Goal: Task Accomplishment & Management: Complete application form

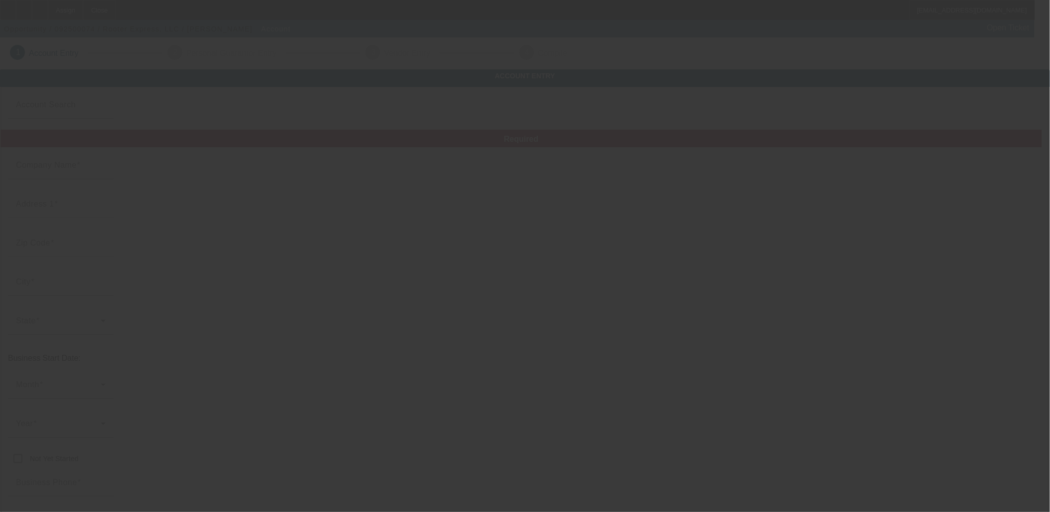
type input "Rooter Express, LLC"
type input "925 Centerville Road"
type input "29625"
type input "Anderson"
type input "[PHONE_NUMBER]"
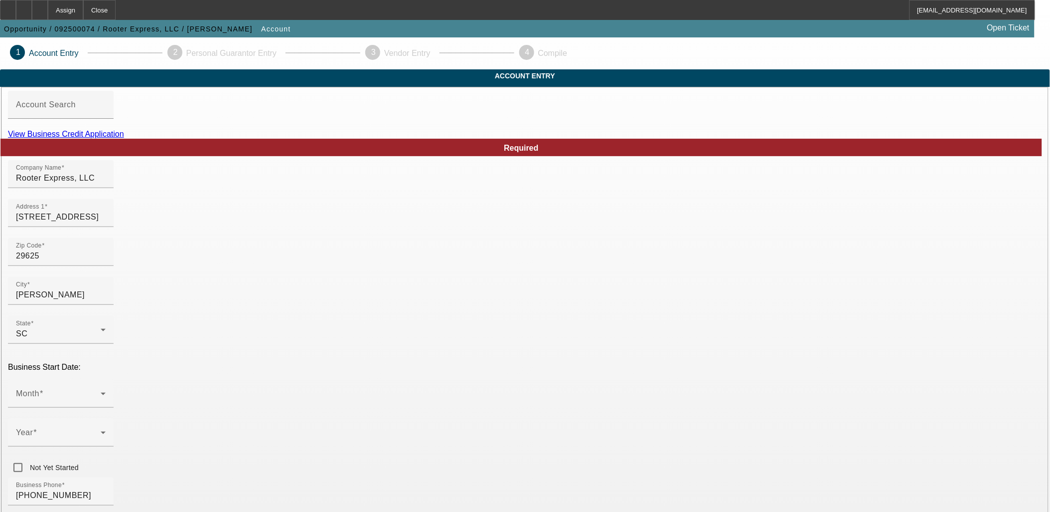
click at [581, 139] on div "View Business Credit Application" at bounding box center [525, 134] width 1035 height 9
click at [124, 138] on link "View Business Credit Application" at bounding box center [66, 134] width 116 height 8
paste input "834330488"
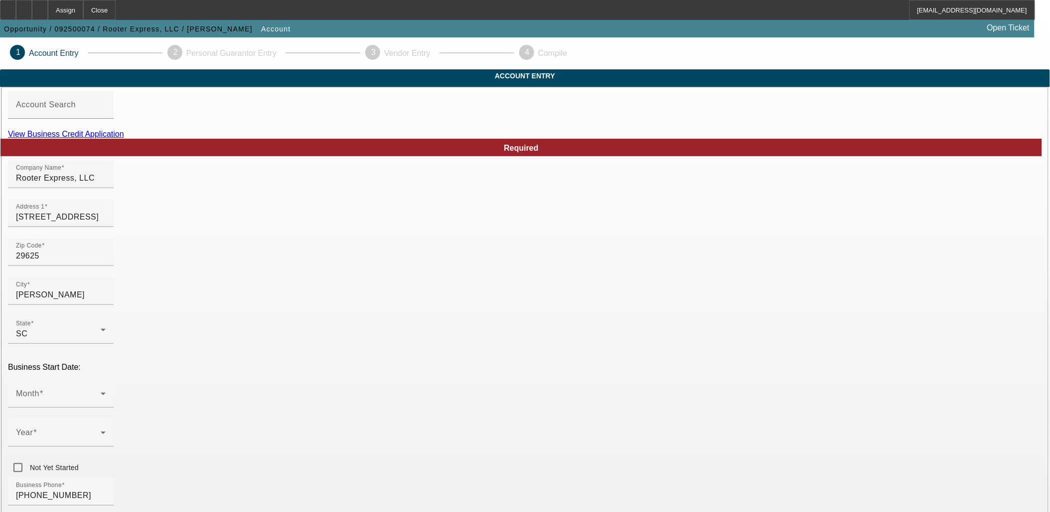
type input "834330488"
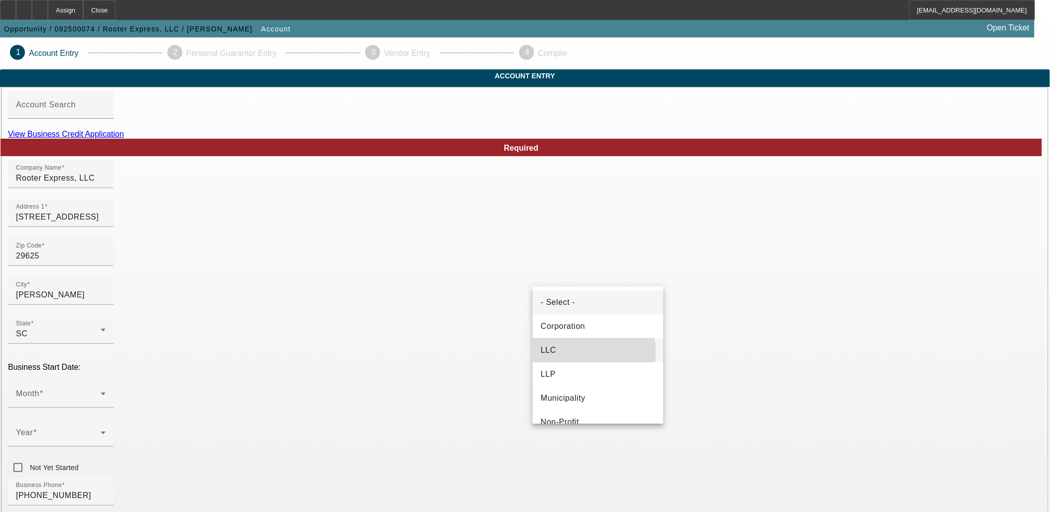
click at [570, 352] on mat-option "LLC" at bounding box center [598, 350] width 131 height 24
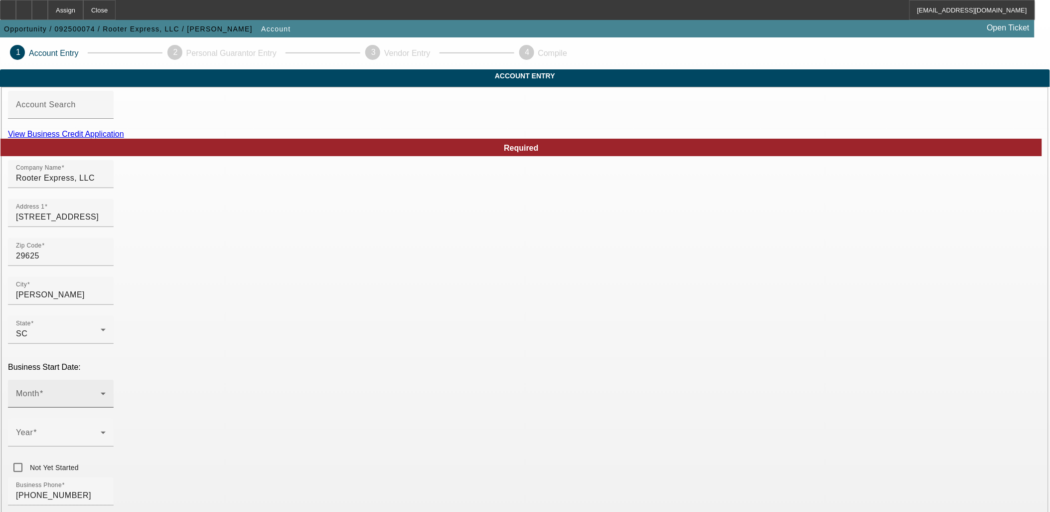
click at [106, 379] on div "Month" at bounding box center [61, 393] width 90 height 28
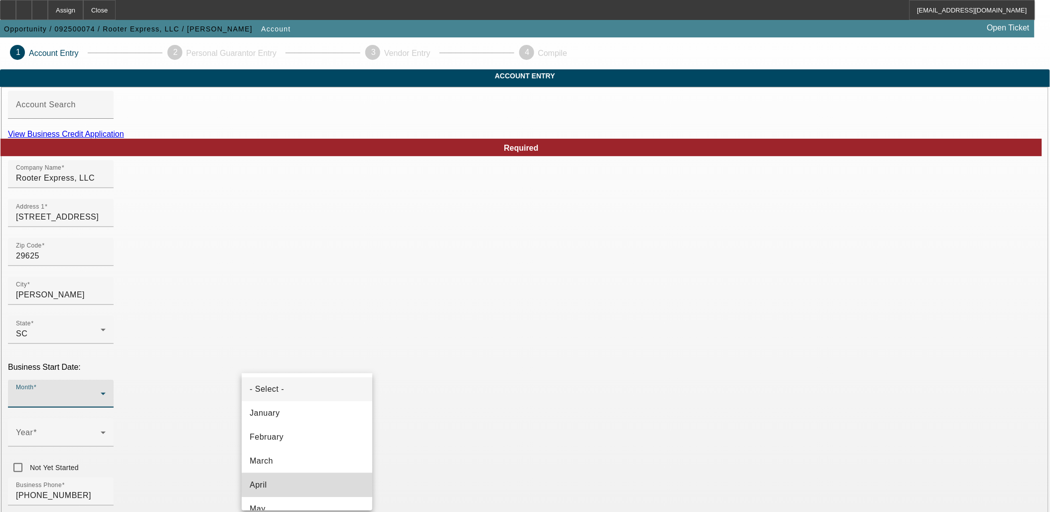
click at [321, 484] on mat-option "April" at bounding box center [307, 485] width 131 height 24
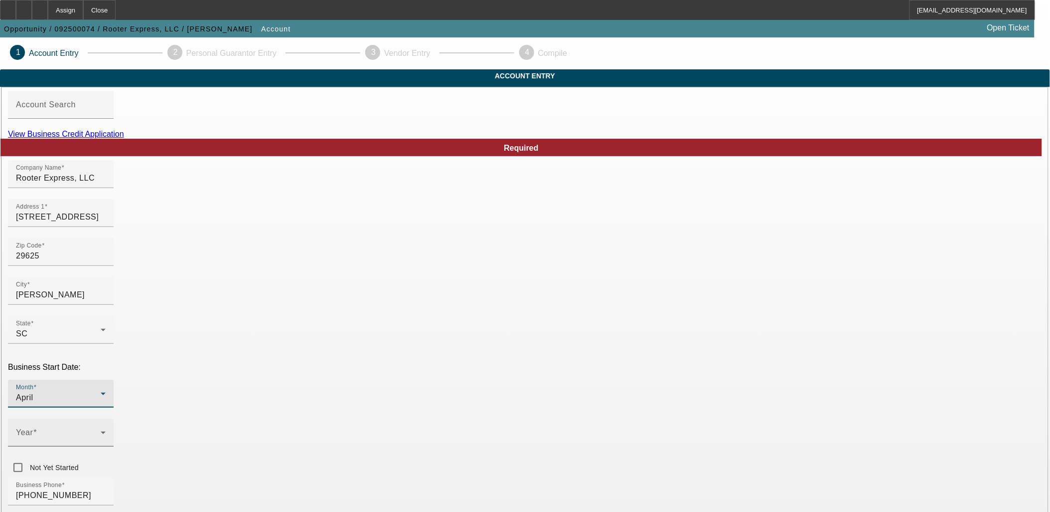
click at [101, 430] on span at bounding box center [58, 436] width 85 height 12
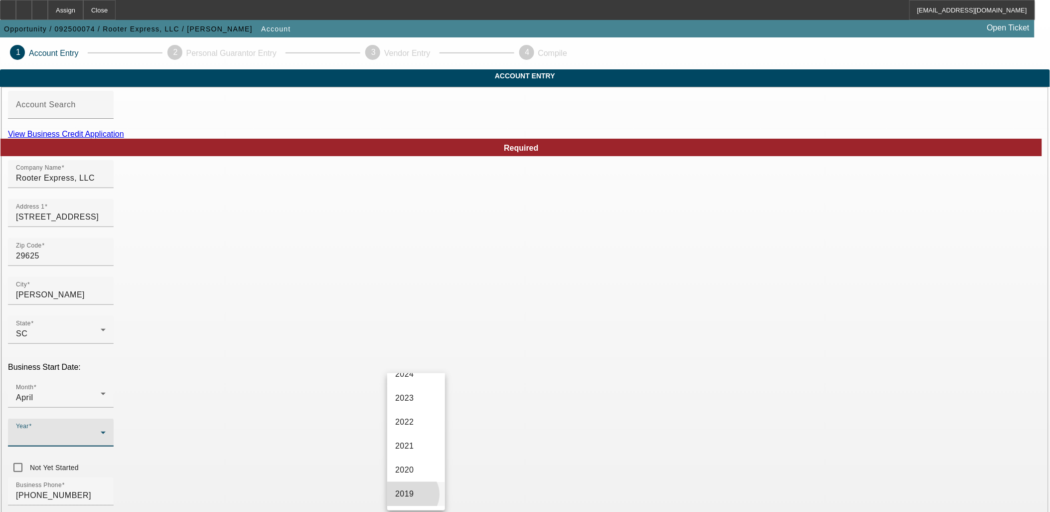
click at [411, 494] on span "2019" at bounding box center [404, 494] width 19 height 12
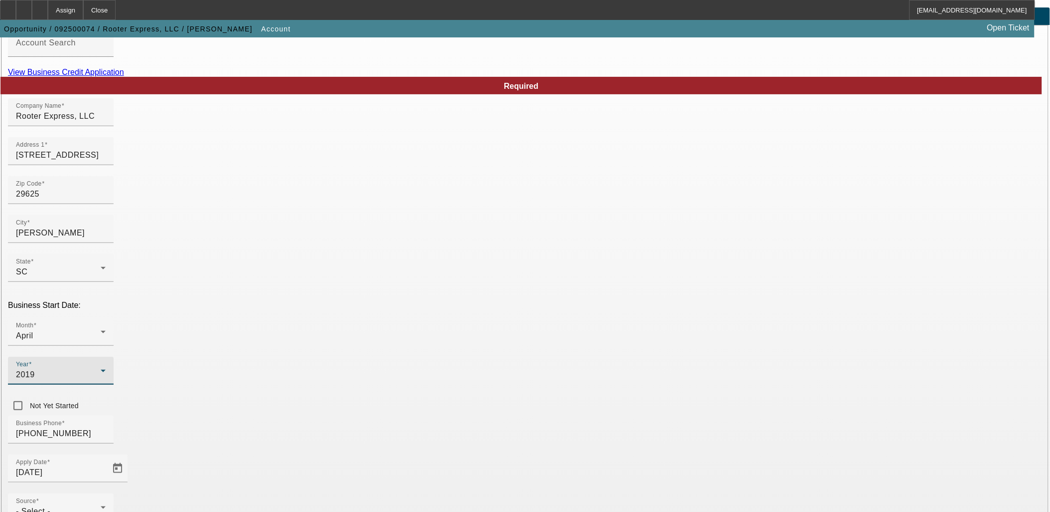
scroll to position [123, 0]
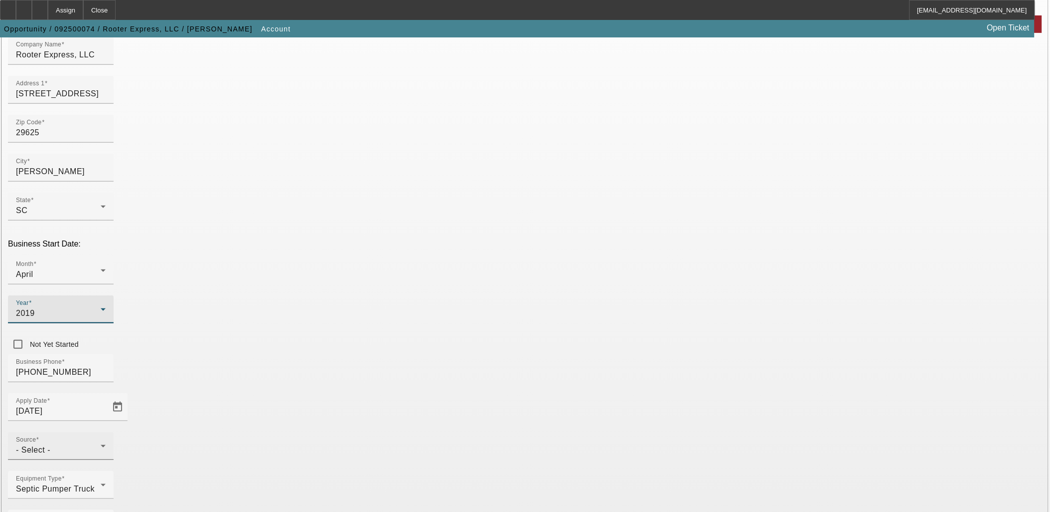
click at [101, 444] on div "- Select -" at bounding box center [58, 450] width 85 height 12
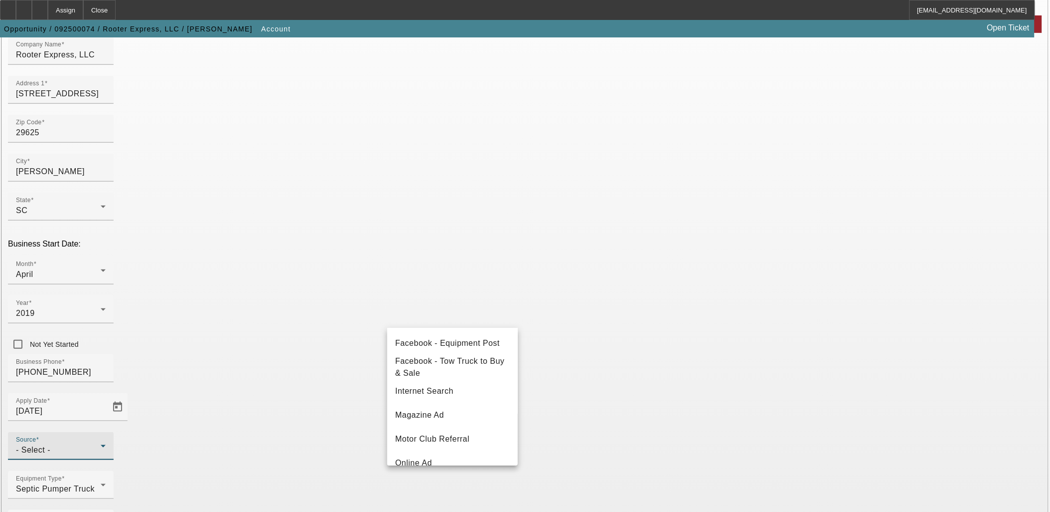
scroll to position [354, 0]
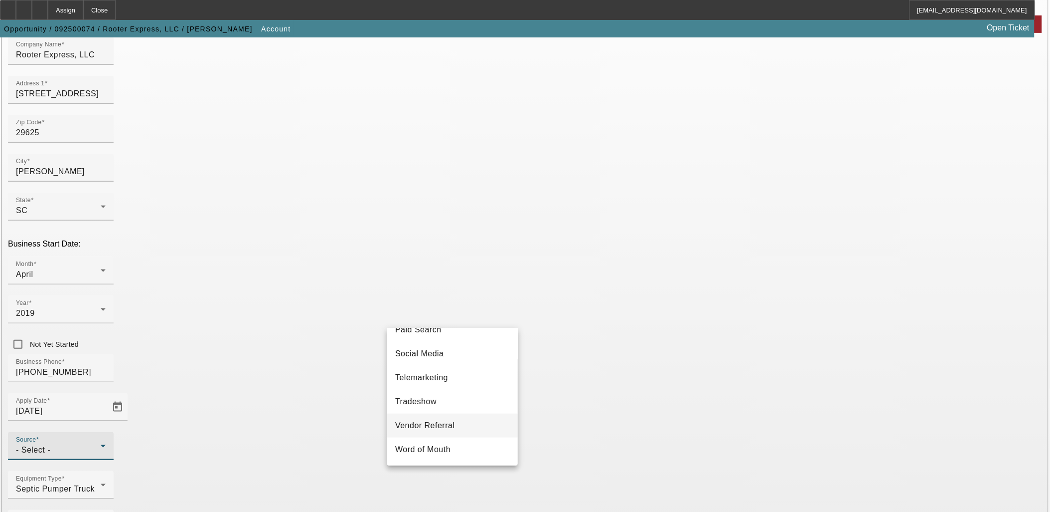
click at [442, 429] on span "Vendor Referral" at bounding box center [425, 425] width 60 height 12
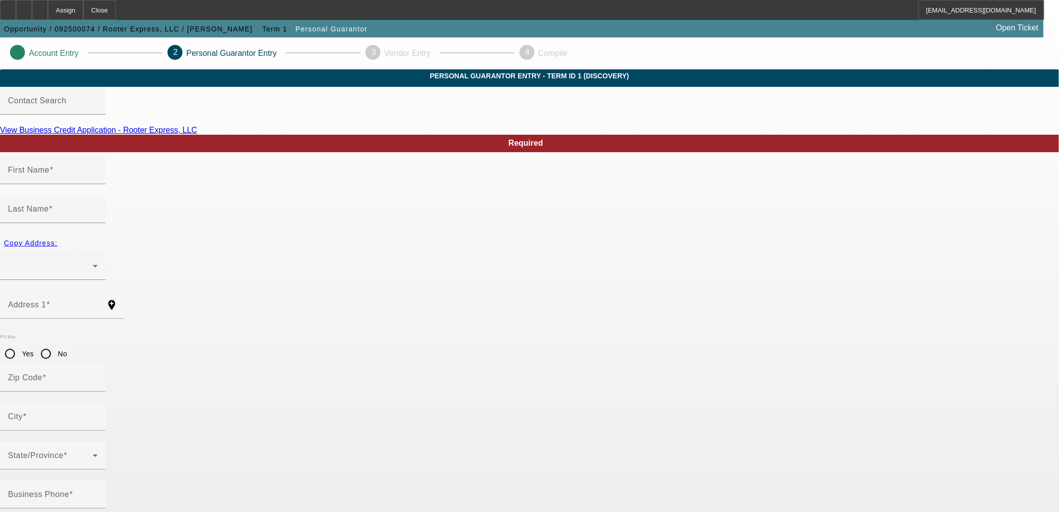
type input "[PERSON_NAME]"
radio input "true"
type input "[PHONE_NUMBER]"
type input "[EMAIL_ADDRESS][DOMAIN_NAME]"
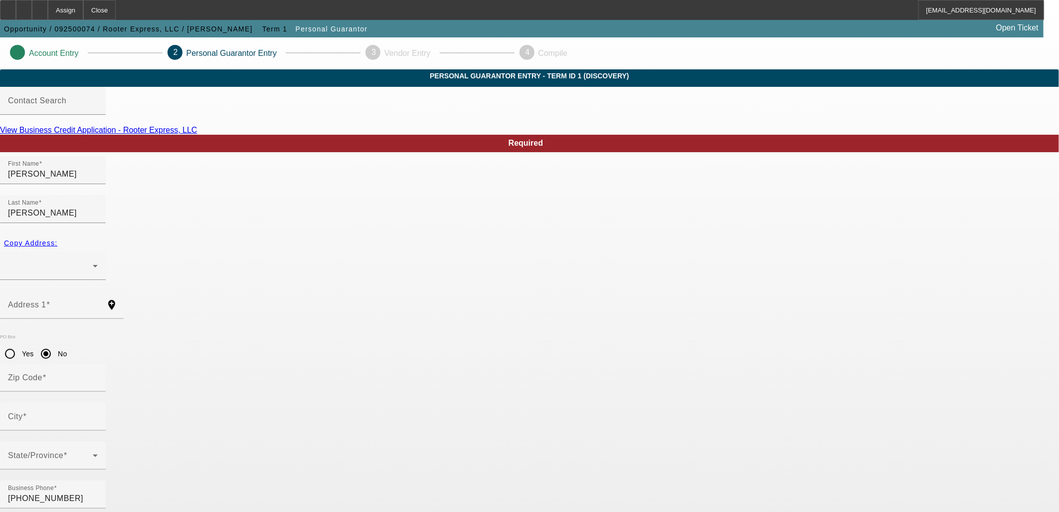
click at [296, 26] on span "Personal Guarantor" at bounding box center [332, 29] width 72 height 8
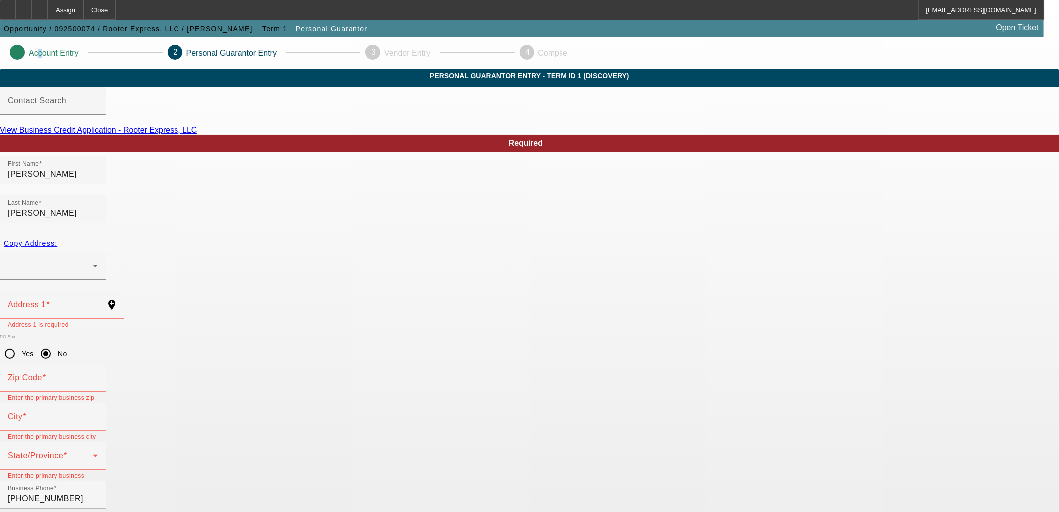
click at [83, 56] on div "Account Entry" at bounding box center [46, 53] width 73 height 17
drag, startPoint x: 276, startPoint y: 56, endPoint x: 264, endPoint y: 53, distance: 12.3
click at [14, 53] on icon at bounding box center [14, 52] width 0 height 8
click at [182, 55] on div "2" at bounding box center [175, 52] width 15 height 15
drag, startPoint x: 260, startPoint y: 420, endPoint x: 259, endPoint y: 415, distance: 5.1
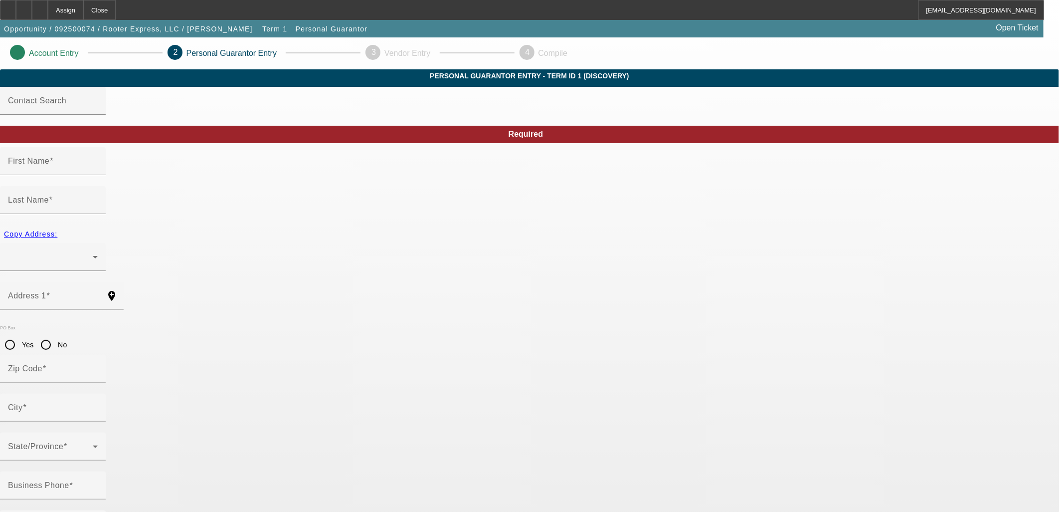
type input "[PERSON_NAME]"
radio input "true"
type input "[PHONE_NUMBER]"
type input "[EMAIL_ADDRESS][DOMAIN_NAME]"
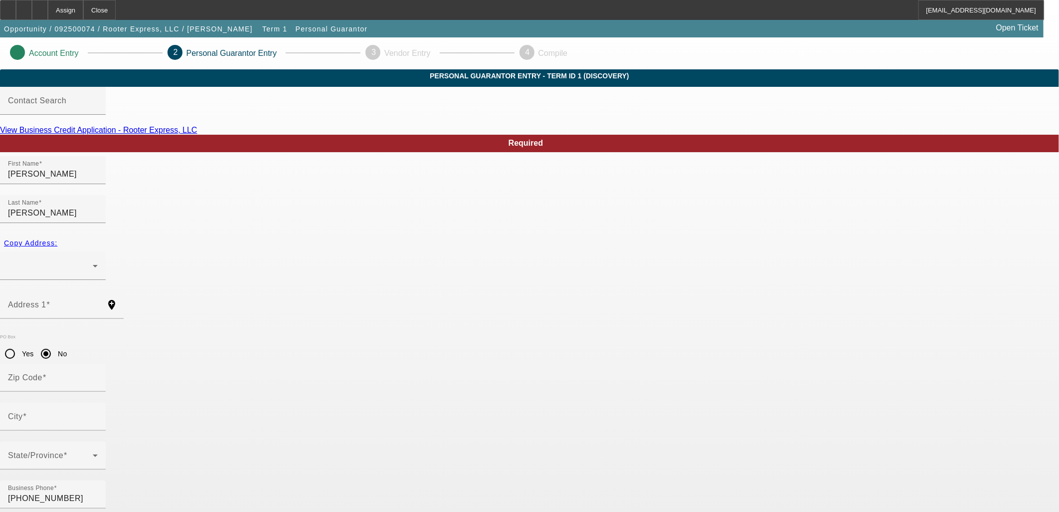
type input "[PERSON_NAME]"
radio input "true"
type input "[PHONE_NUMBER]"
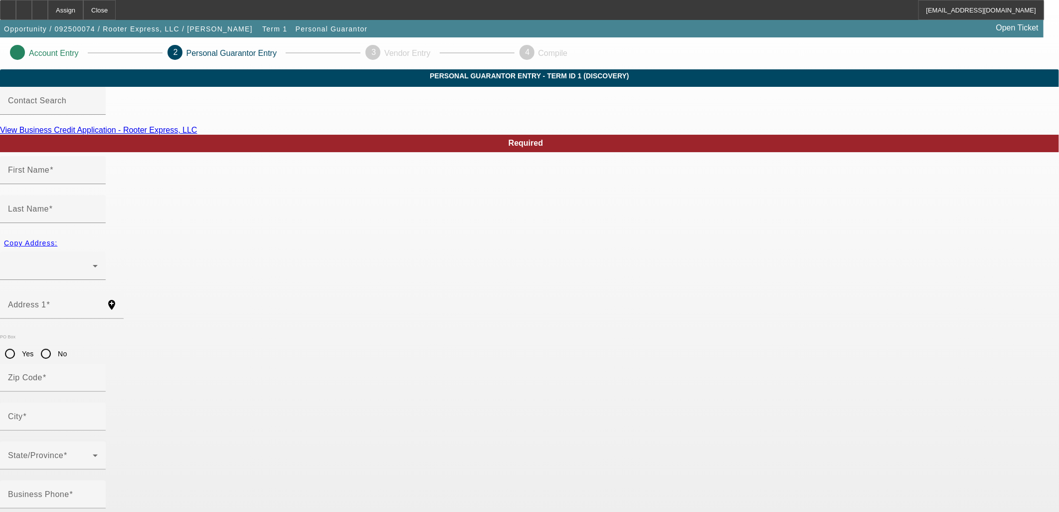
type input "[EMAIL_ADDRESS][DOMAIN_NAME]"
drag, startPoint x: 311, startPoint y: 195, endPoint x: 112, endPoint y: 180, distance: 199.5
drag, startPoint x: 461, startPoint y: 196, endPoint x: 231, endPoint y: 187, distance: 230.0
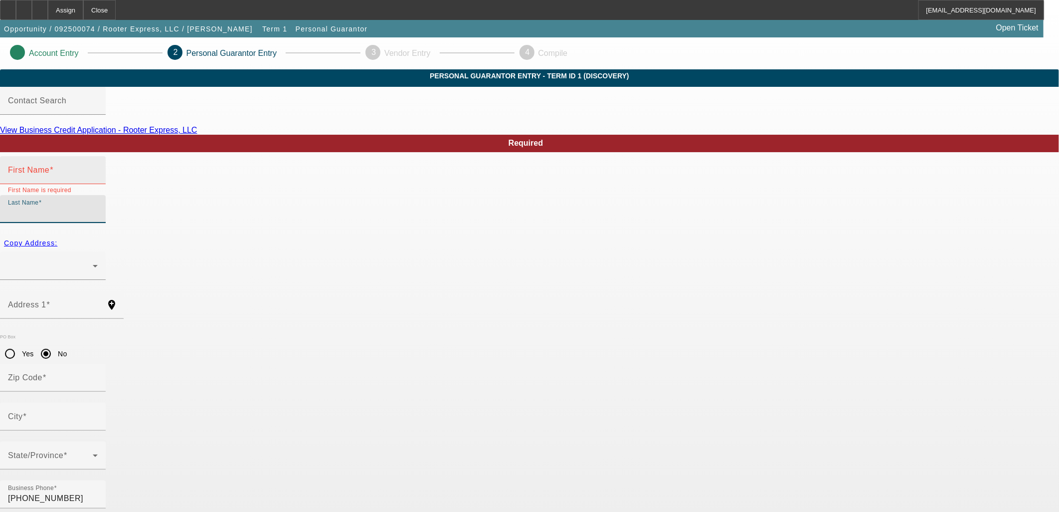
click at [98, 180] on input "First Name" at bounding box center [53, 174] width 90 height 12
type input "test"
click at [98, 207] on input "Last Name" at bounding box center [53, 213] width 90 height 12
type input "test"
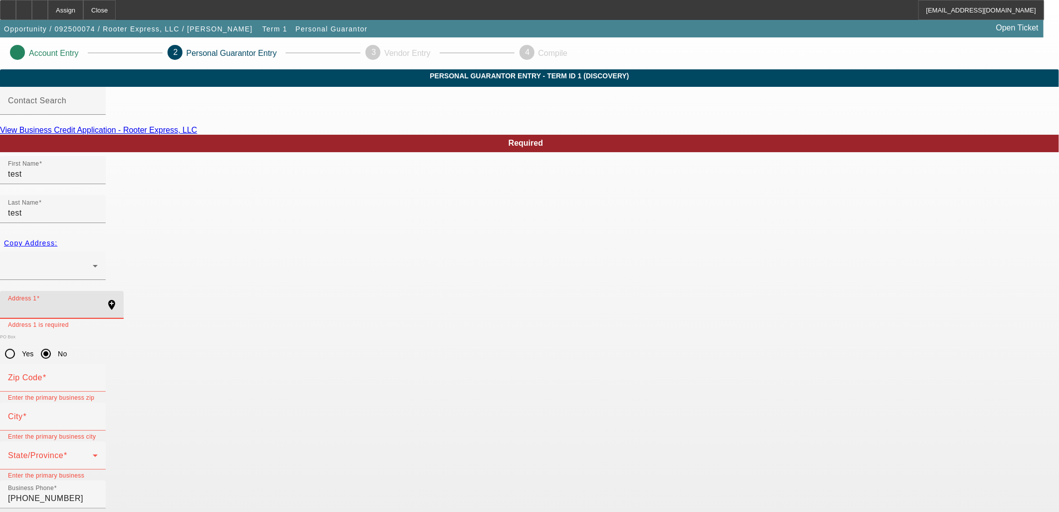
click at [98, 303] on input "Address 1" at bounding box center [53, 309] width 90 height 12
type input "test"
click at [42, 373] on mat-label "Zip Code" at bounding box center [25, 377] width 34 height 8
click at [98, 375] on input "Zip Code" at bounding box center [53, 381] width 90 height 12
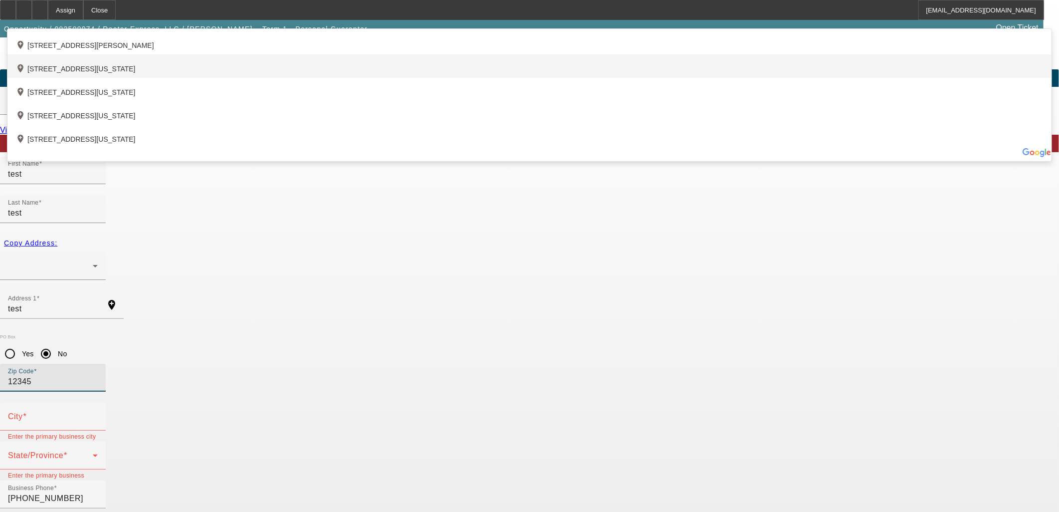
type input "12345"
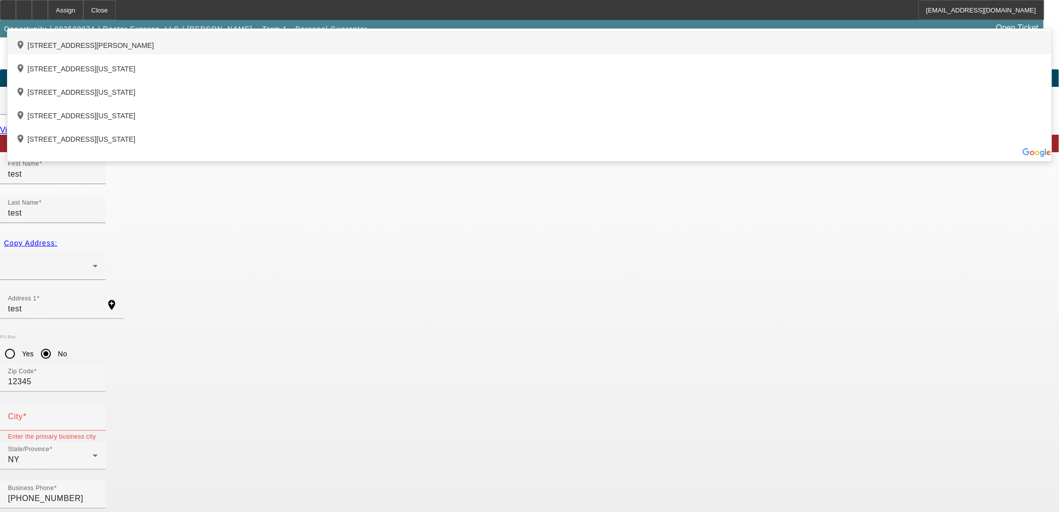
click at [294, 54] on div "add_location 141 Leonard Street, , NY 11206, US" at bounding box center [529, 42] width 1044 height 23
type input "141 Leonard Street"
type input "11206"
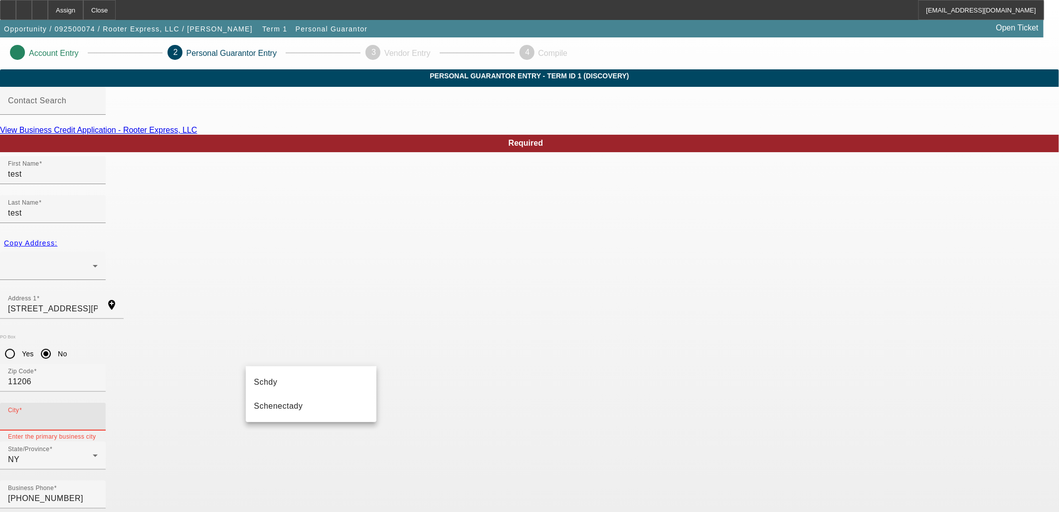
click at [98, 414] on input "City" at bounding box center [53, 420] width 90 height 12
type input "test"
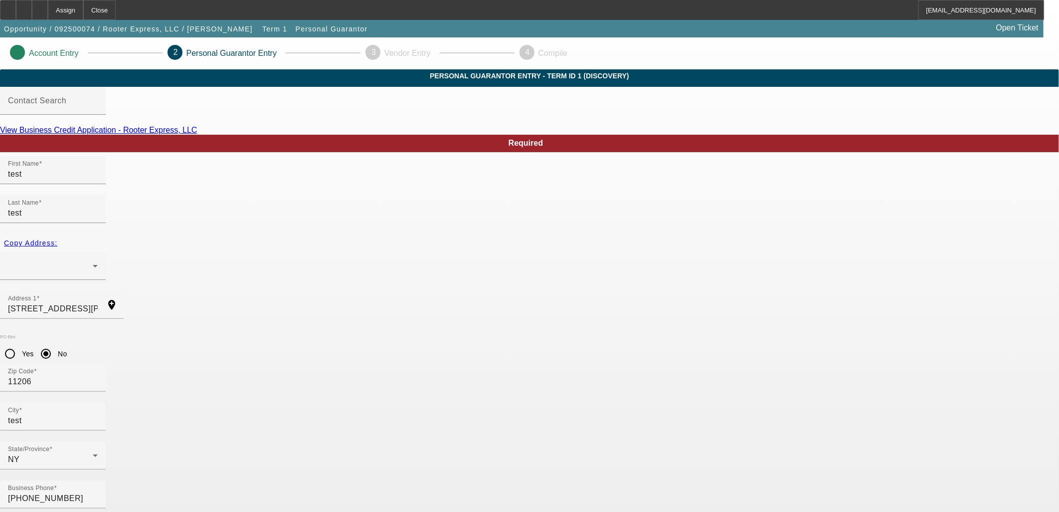
type input "000-00-0000"
type input "100"
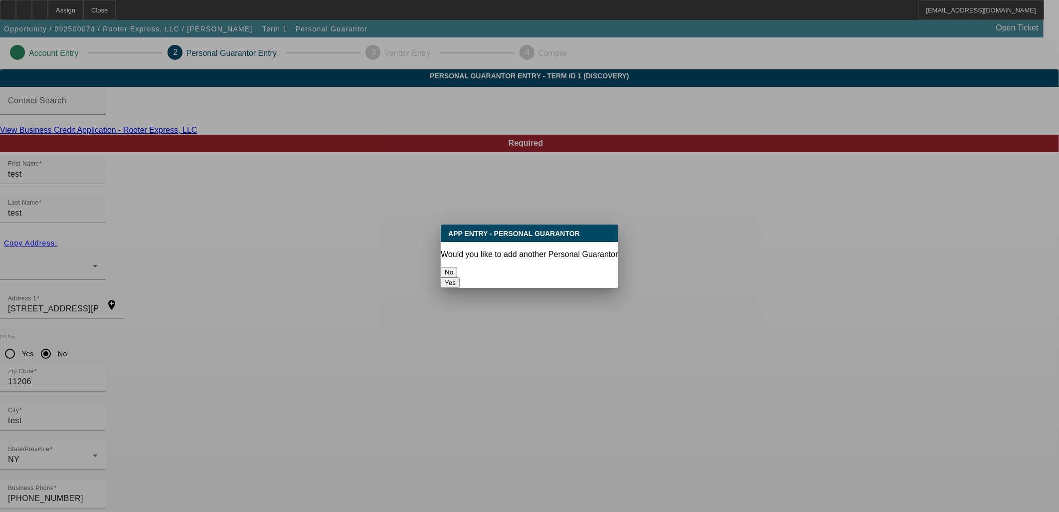
click at [457, 273] on button "No" at bounding box center [449, 272] width 16 height 10
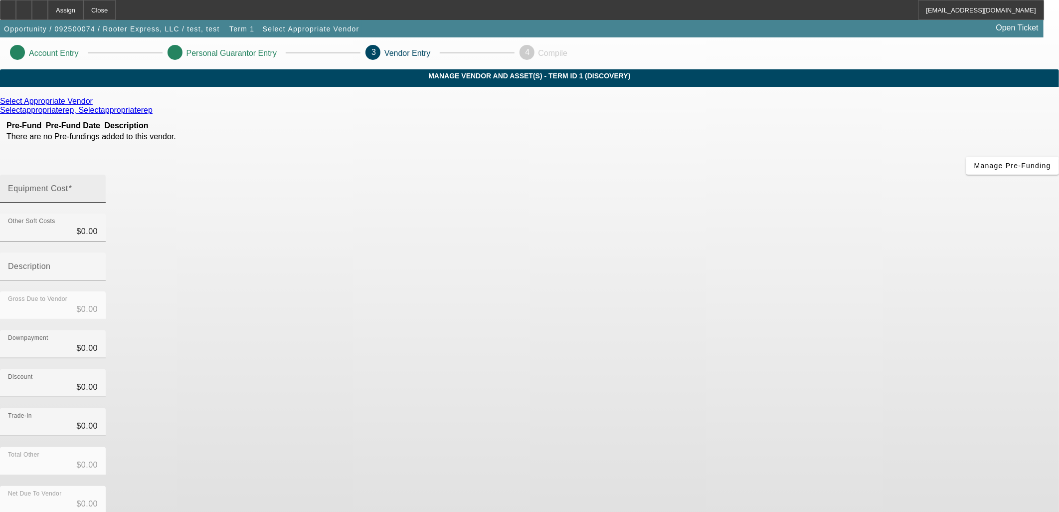
click at [98, 186] on input "Equipment Cost" at bounding box center [53, 192] width 90 height 12
type input "1"
type input "$1.00"
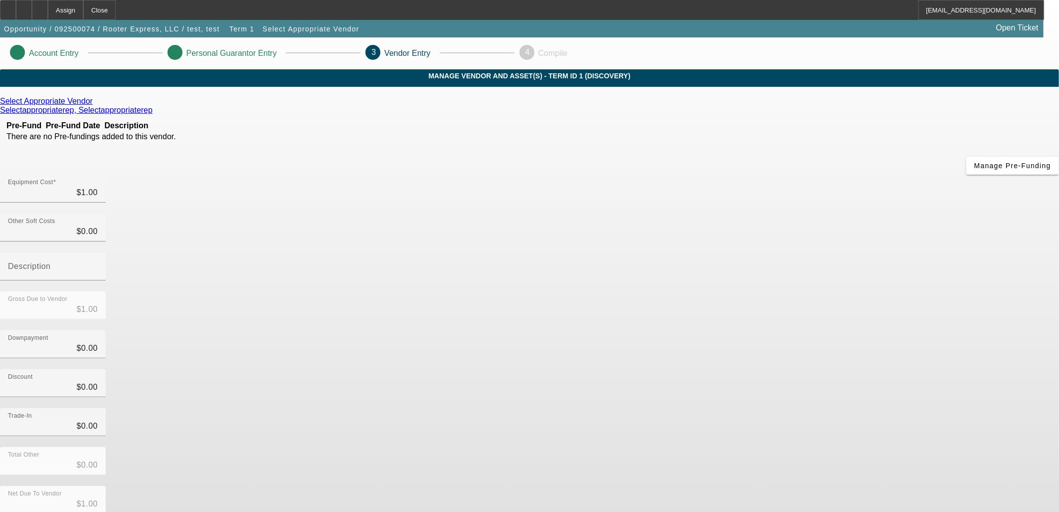
click at [694, 330] on div "Downpayment $0.00" at bounding box center [529, 349] width 1059 height 39
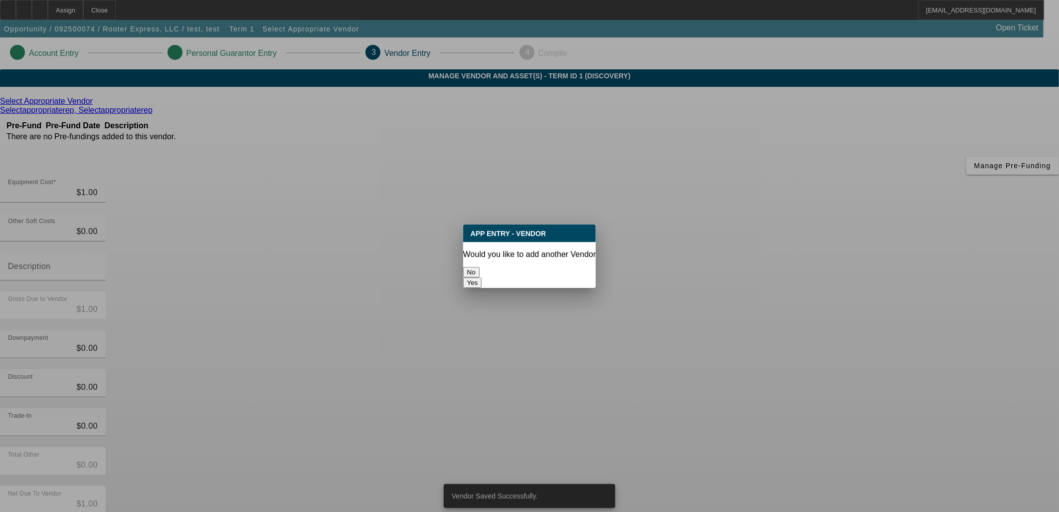
click at [480, 268] on button "No" at bounding box center [471, 272] width 16 height 10
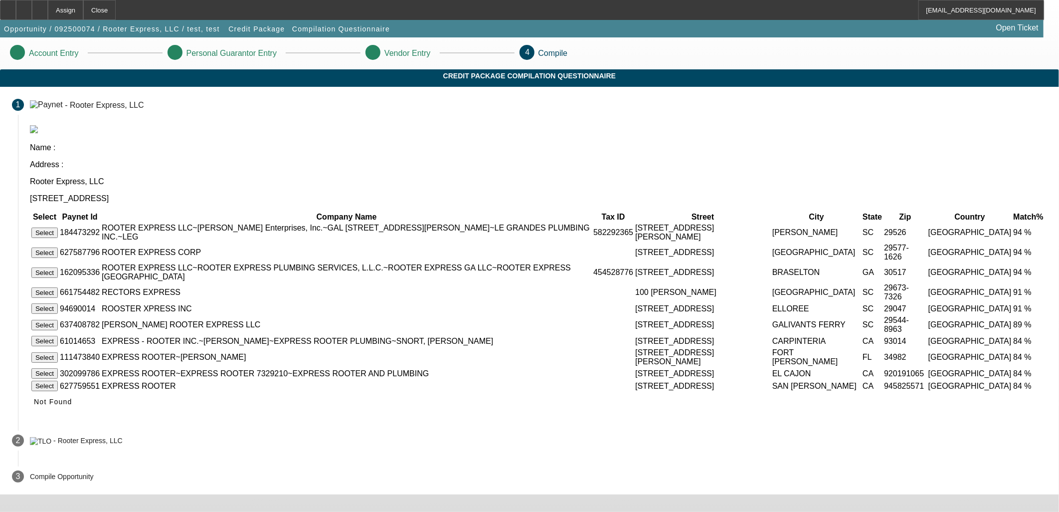
click at [58, 227] on button "Select" at bounding box center [44, 232] width 26 height 10
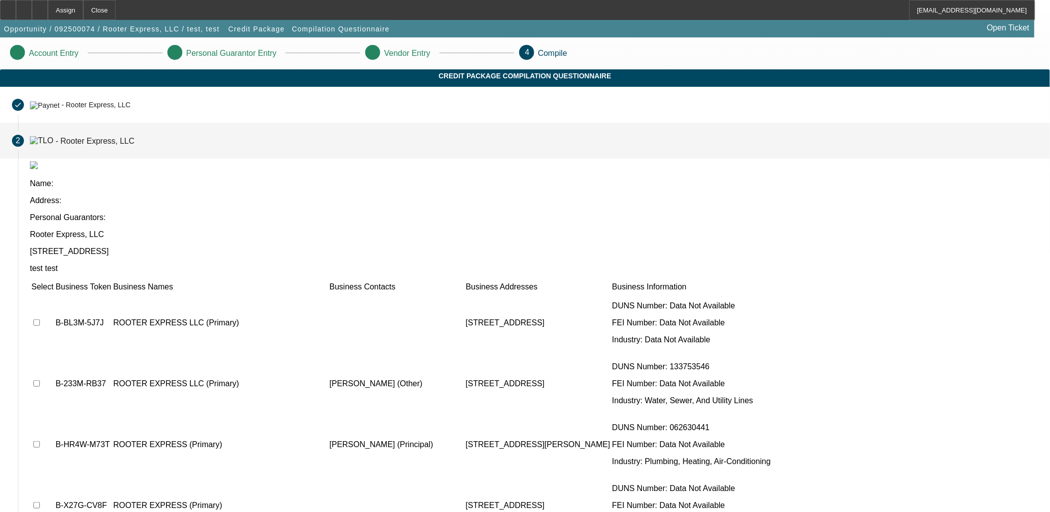
click at [40, 319] on input "checkbox" at bounding box center [36, 322] width 6 height 6
checkbox input "true"
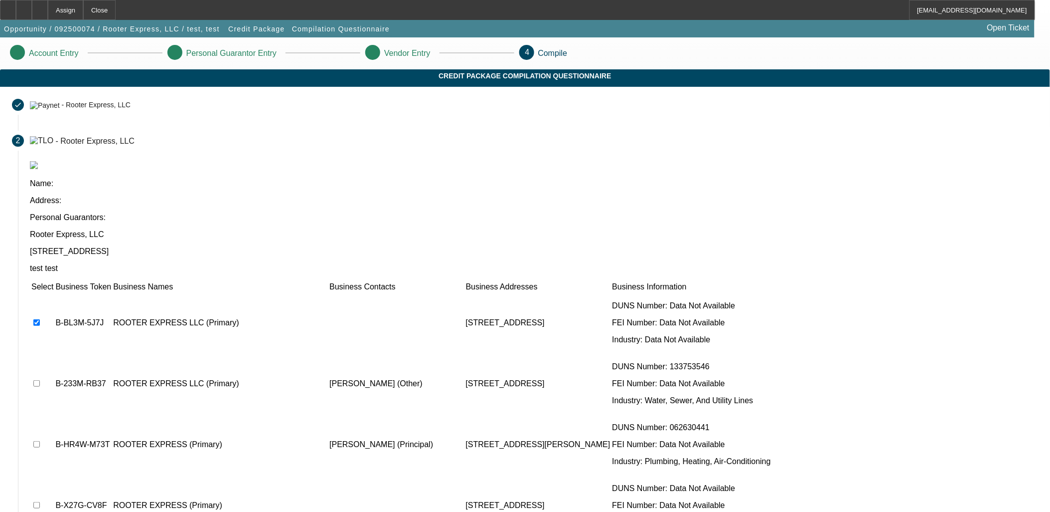
click at [40, 380] on input "checkbox" at bounding box center [36, 383] width 6 height 6
checkbox input "true"
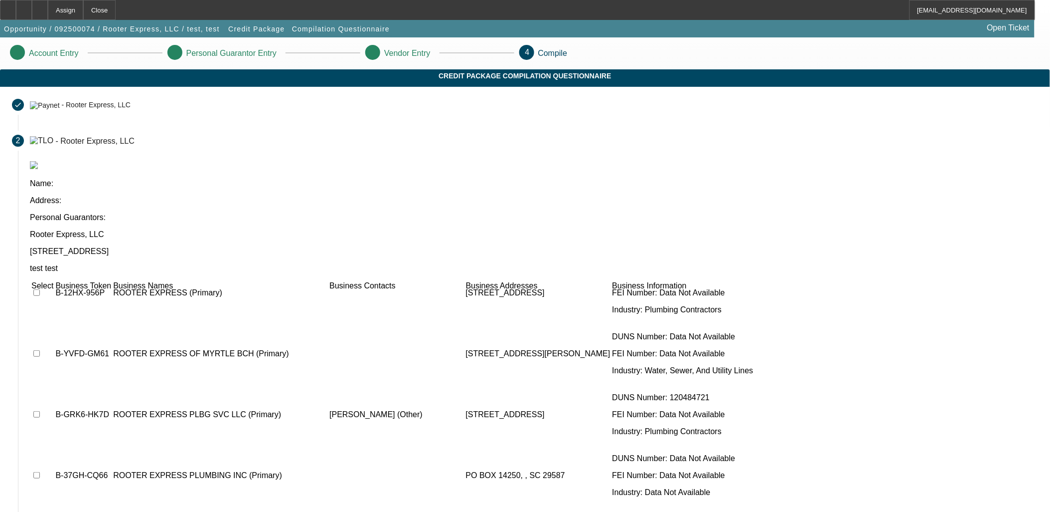
scroll to position [582, 0]
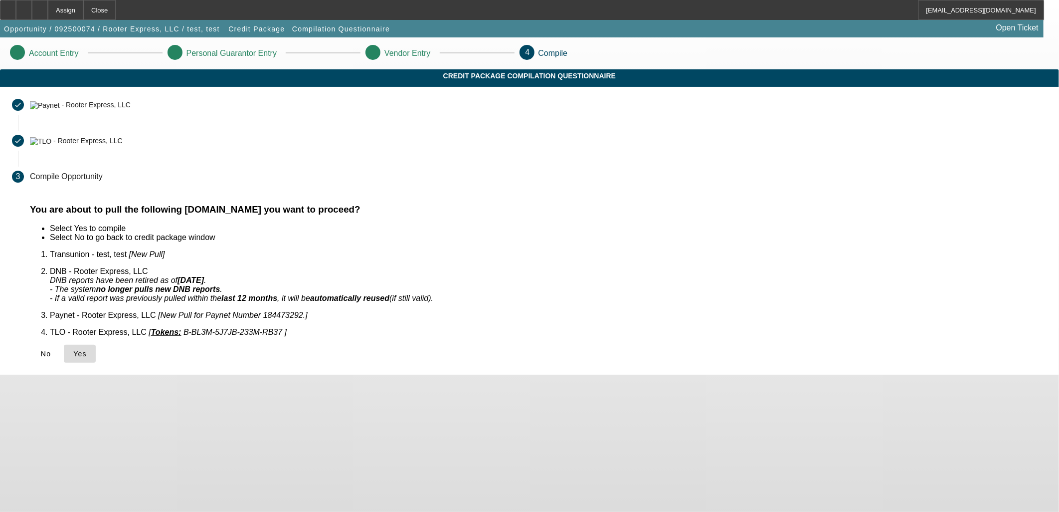
click at [87, 350] on span "Yes" at bounding box center [79, 354] width 13 height 8
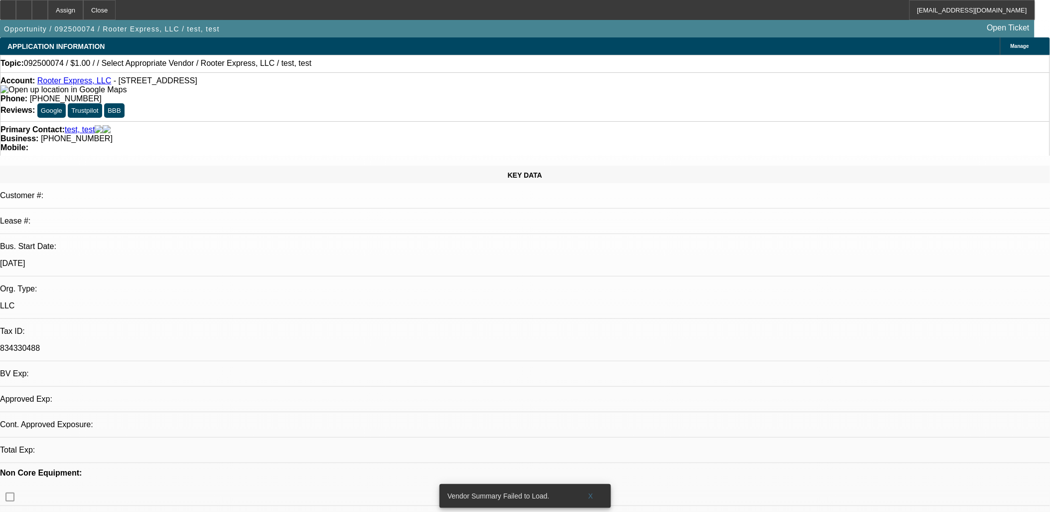
select select "0"
select select "2"
select select "0.1"
select select "1"
select select "2"
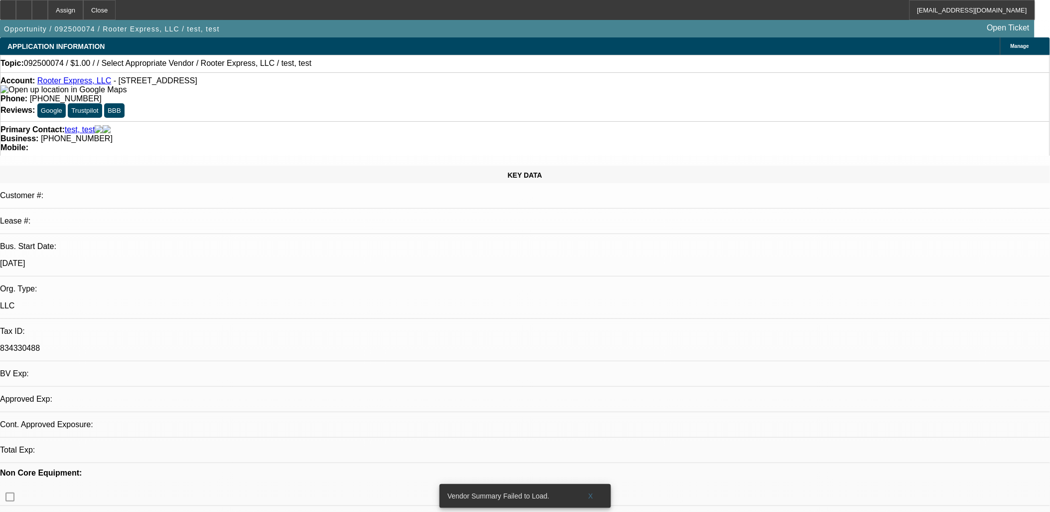
select select "4"
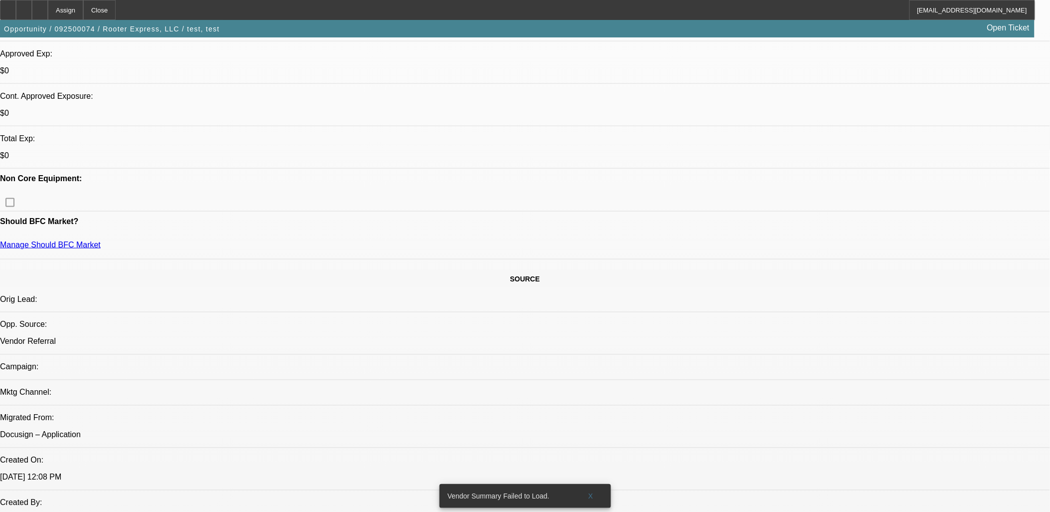
scroll to position [499, 0]
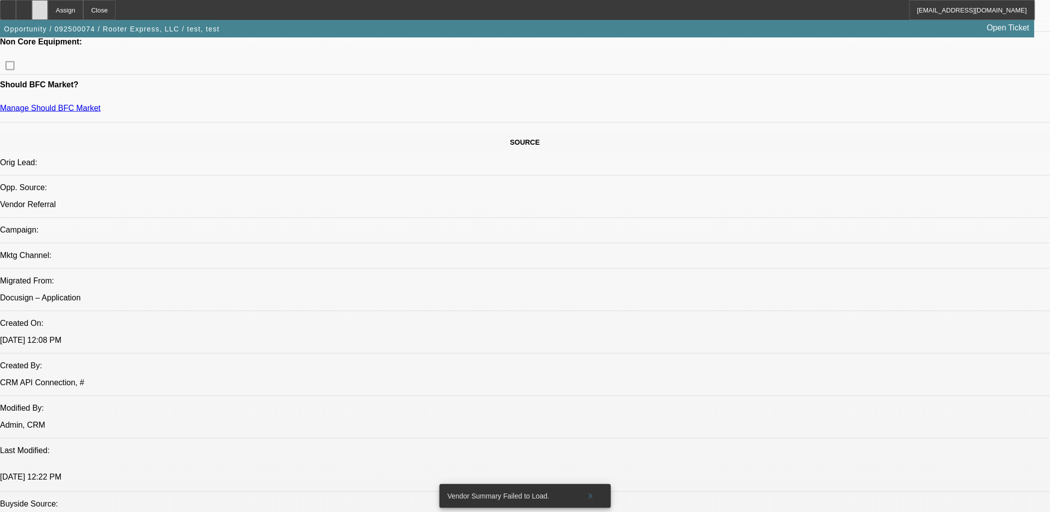
click at [48, 6] on div at bounding box center [40, 10] width 16 height 20
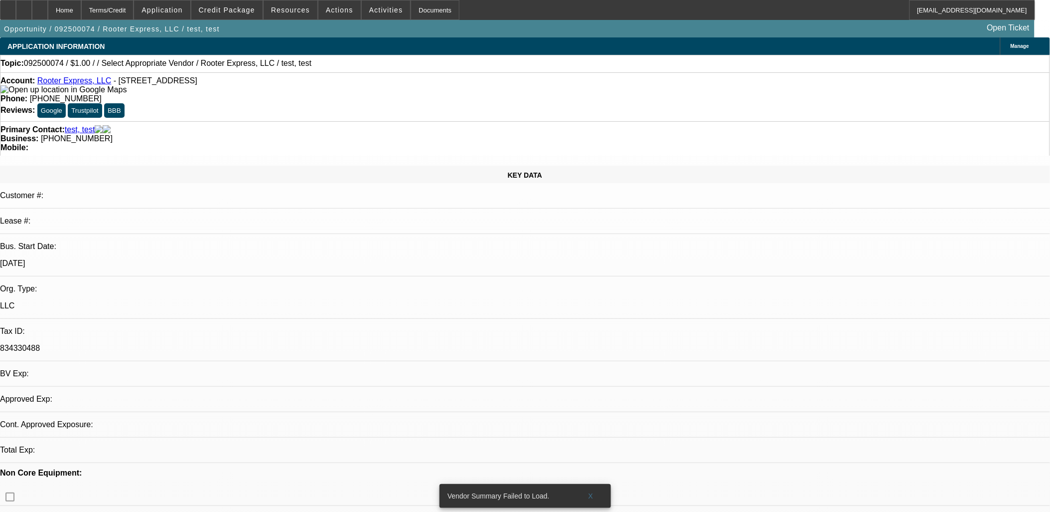
select select "0"
select select "2"
select select "0.1"
select select "1"
select select "2"
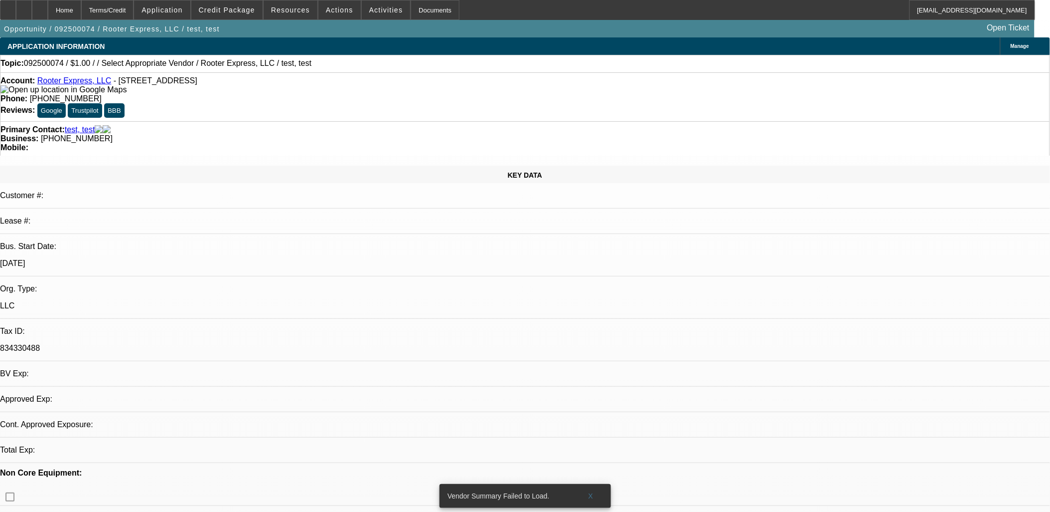
select select "4"
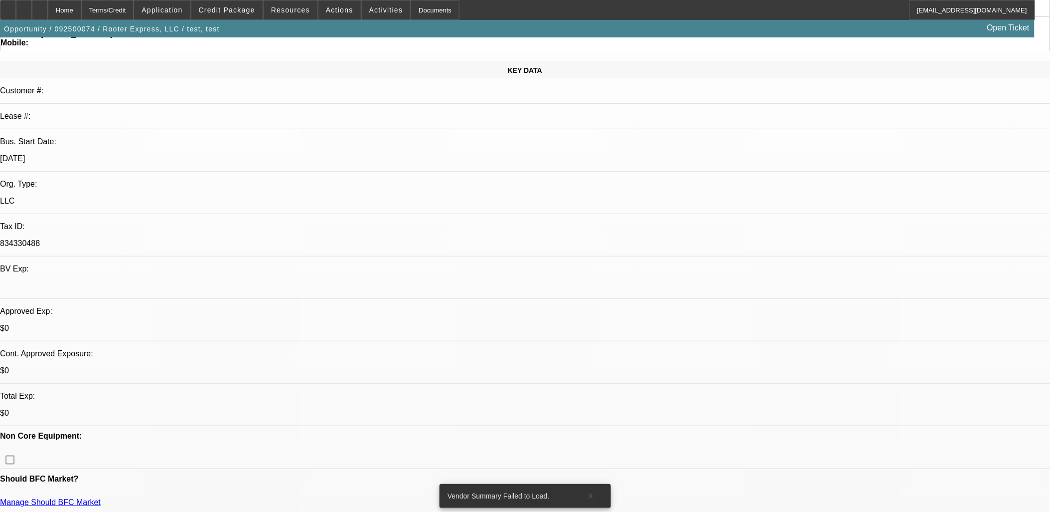
scroll to position [221, 0]
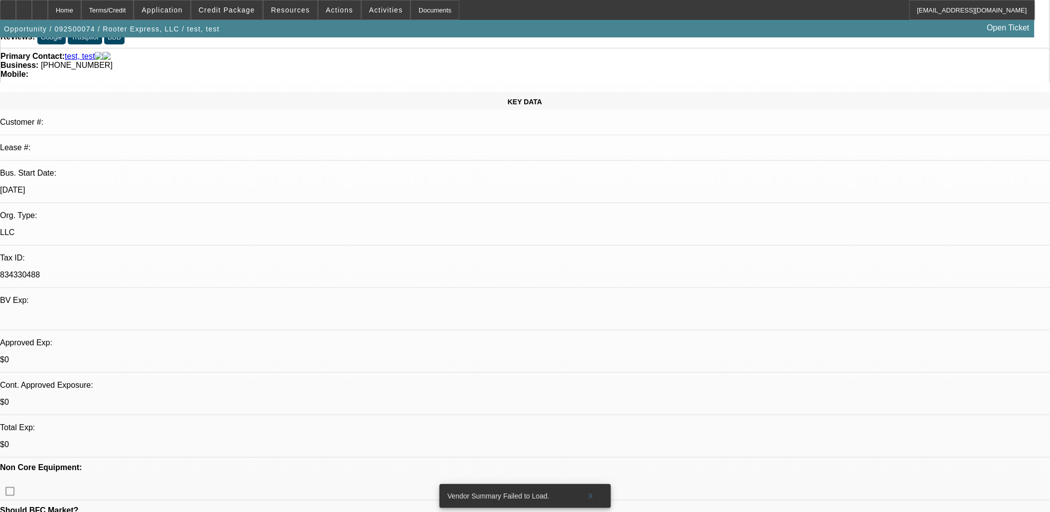
scroll to position [0, 0]
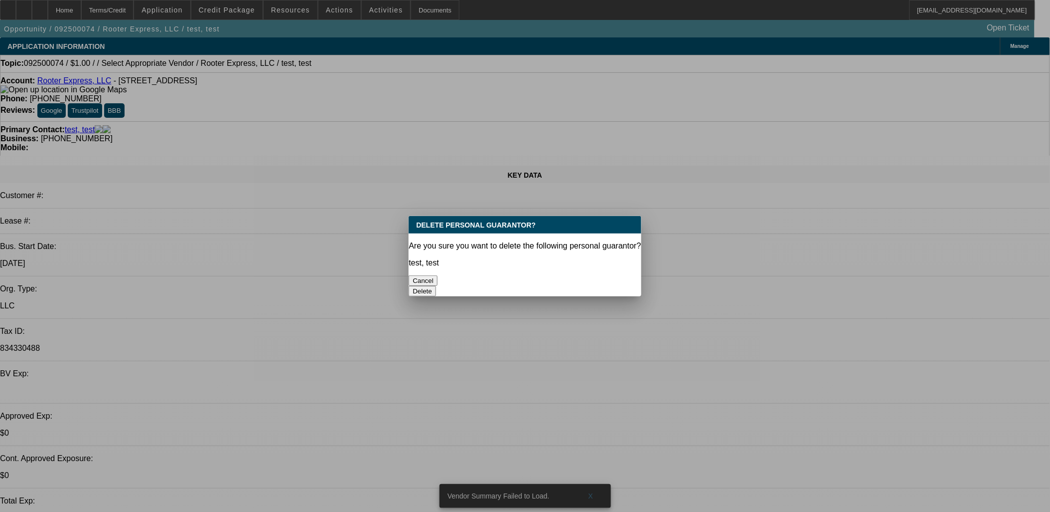
click at [436, 286] on button "Delete" at bounding box center [422, 291] width 27 height 10
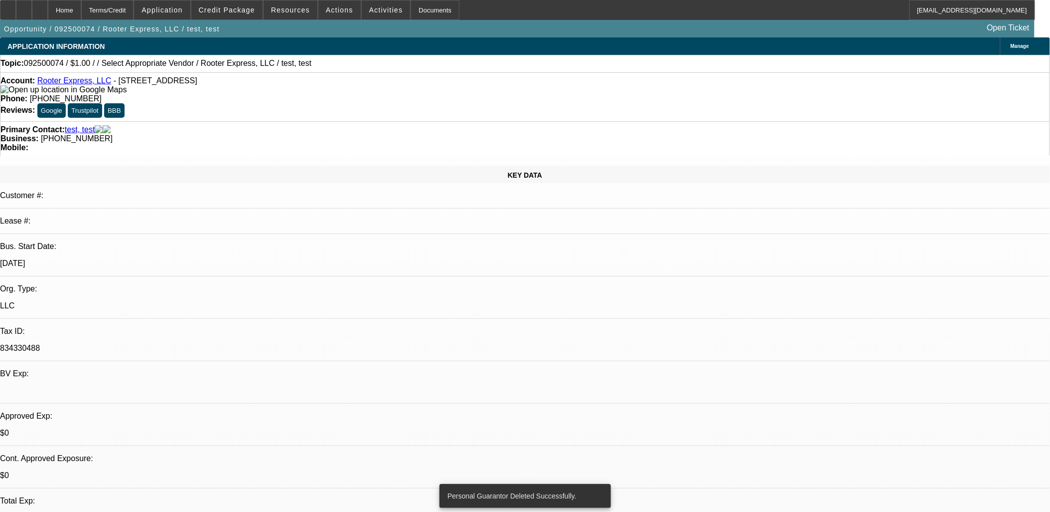
click at [76, 125] on link "test, test" at bounding box center [80, 129] width 30 height 9
click at [48, 13] on div at bounding box center [40, 10] width 16 height 20
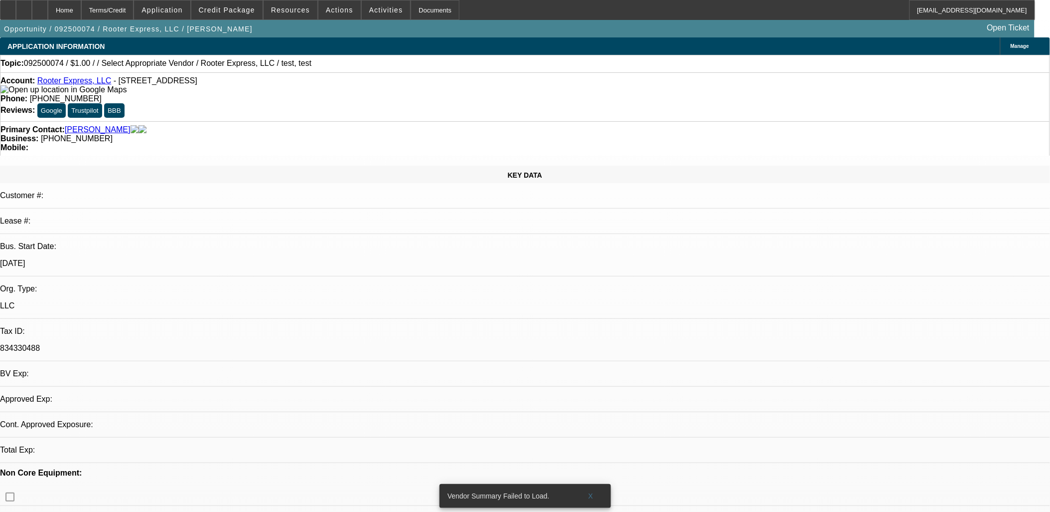
select select "0"
select select "2"
select select "0.1"
select select "1"
select select "2"
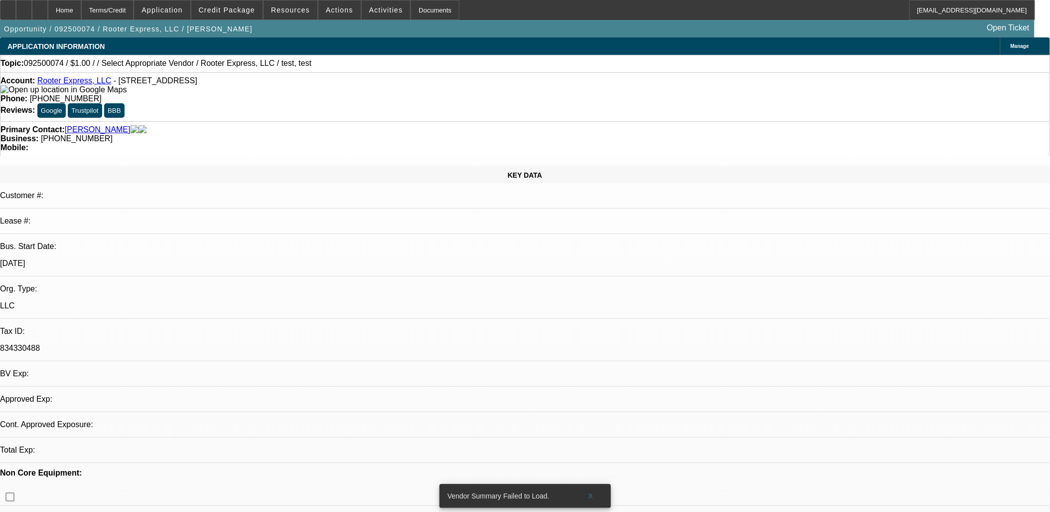
select select "4"
radio input "true"
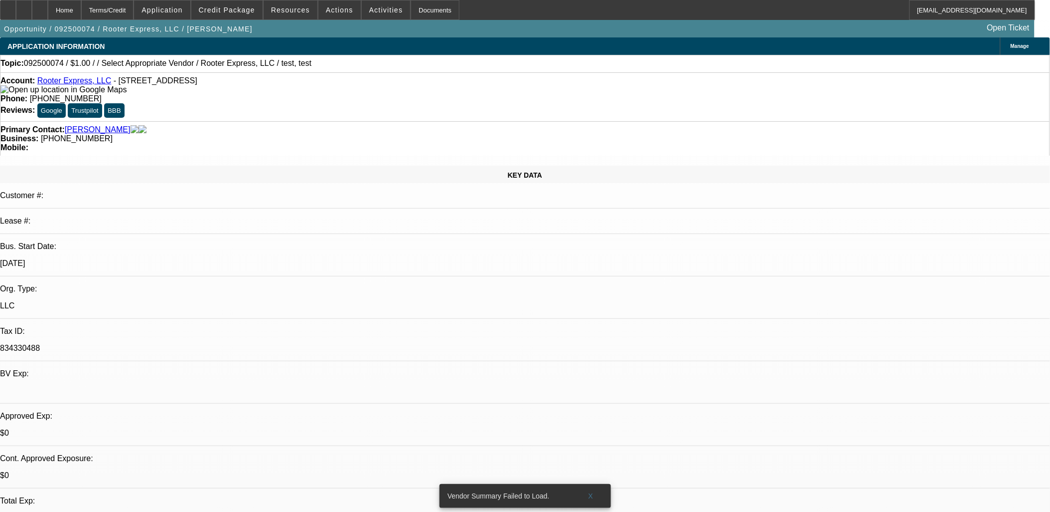
type textarea "Something is way off with PayNet. SE to customer."
radio input "true"
click at [24, 6] on icon at bounding box center [24, 6] width 0 height 0
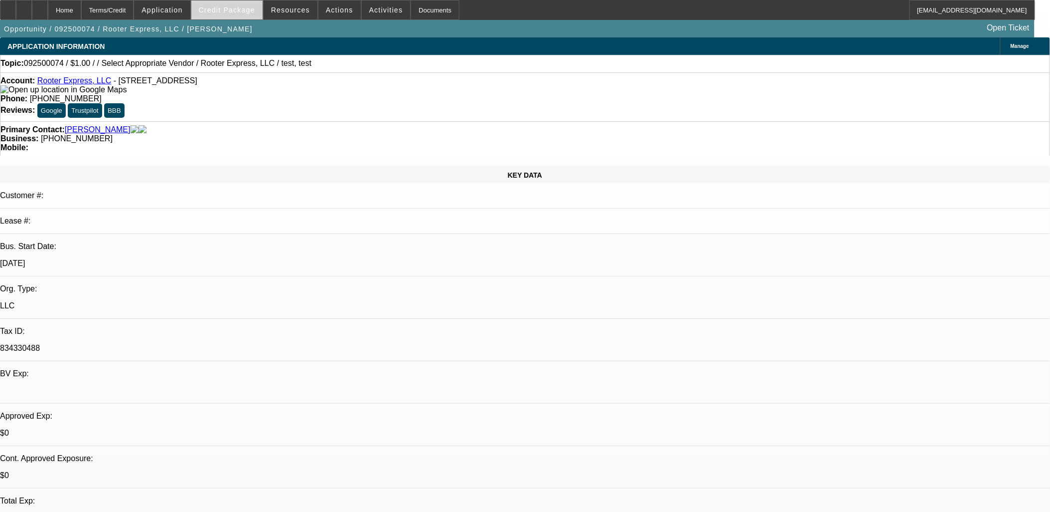
click at [241, 15] on span at bounding box center [226, 10] width 71 height 24
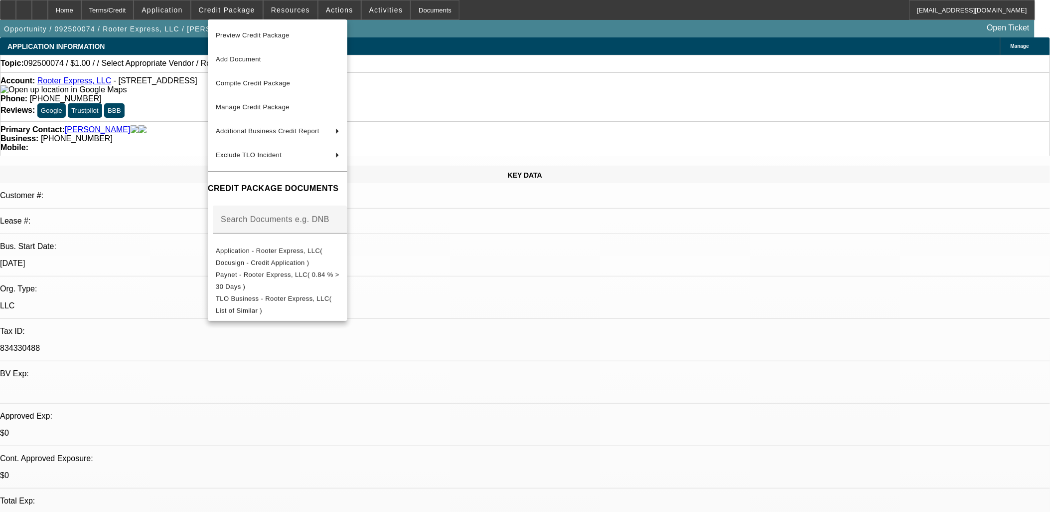
click at [241, 13] on div at bounding box center [525, 256] width 1050 height 512
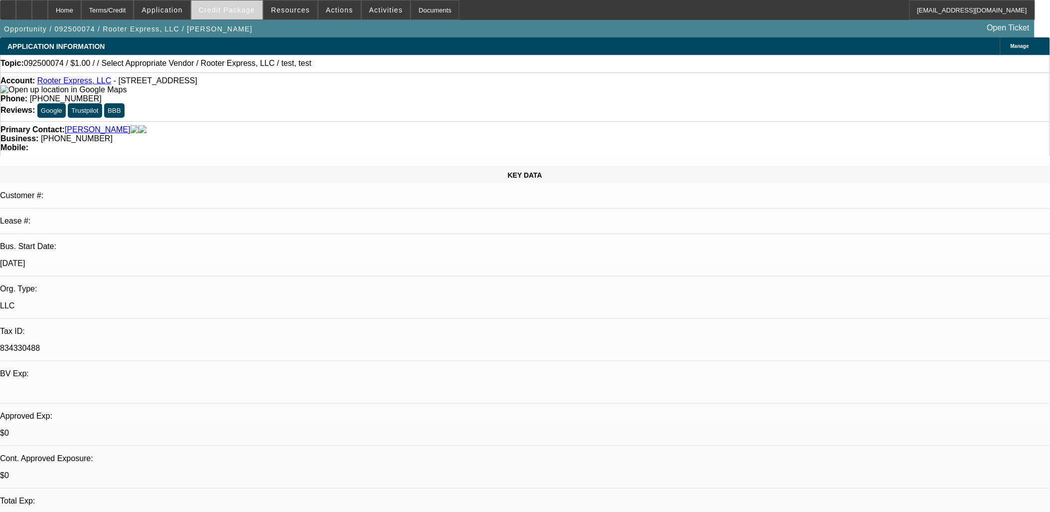
click at [246, 3] on span at bounding box center [226, 10] width 71 height 24
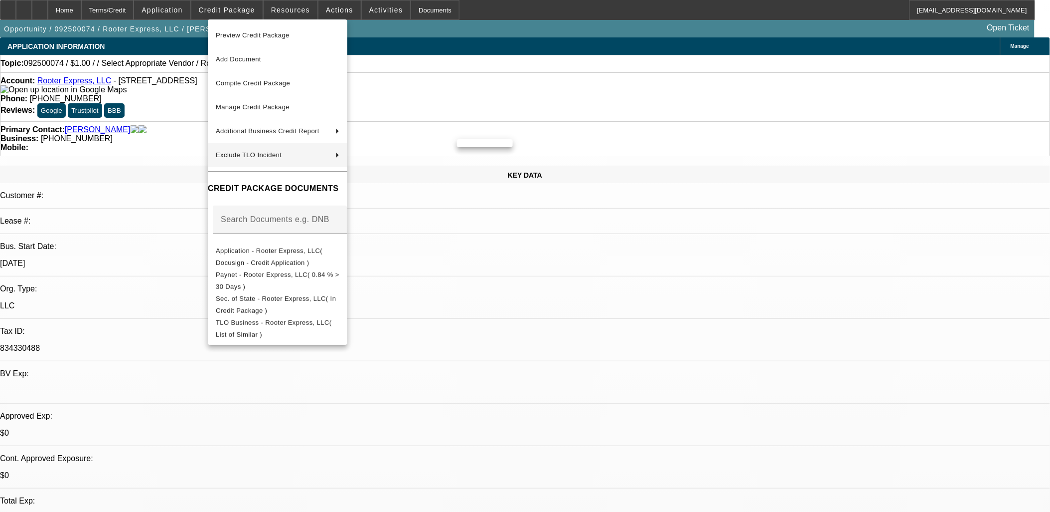
click at [581, 273] on div at bounding box center [525, 256] width 1050 height 512
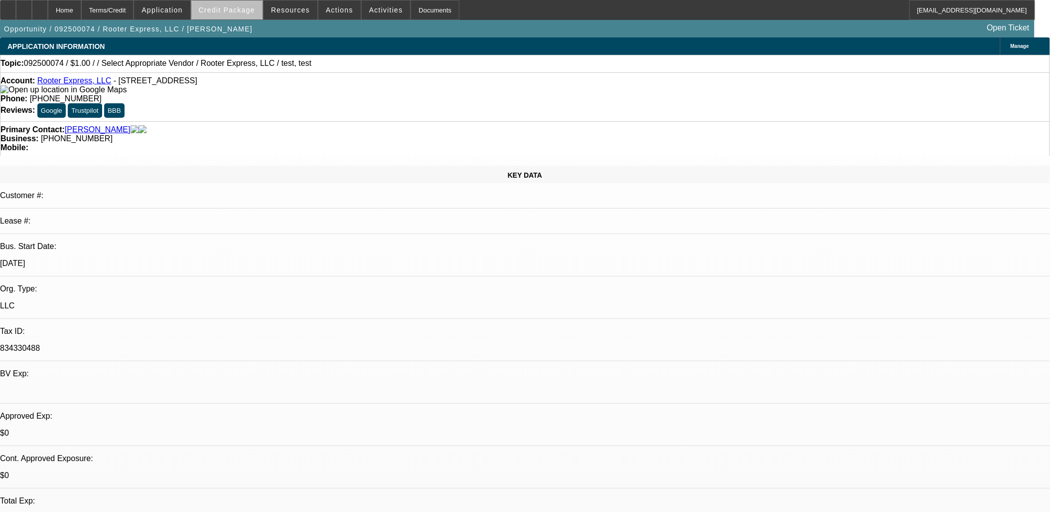
click at [255, 13] on span "Credit Package" at bounding box center [227, 10] width 56 height 8
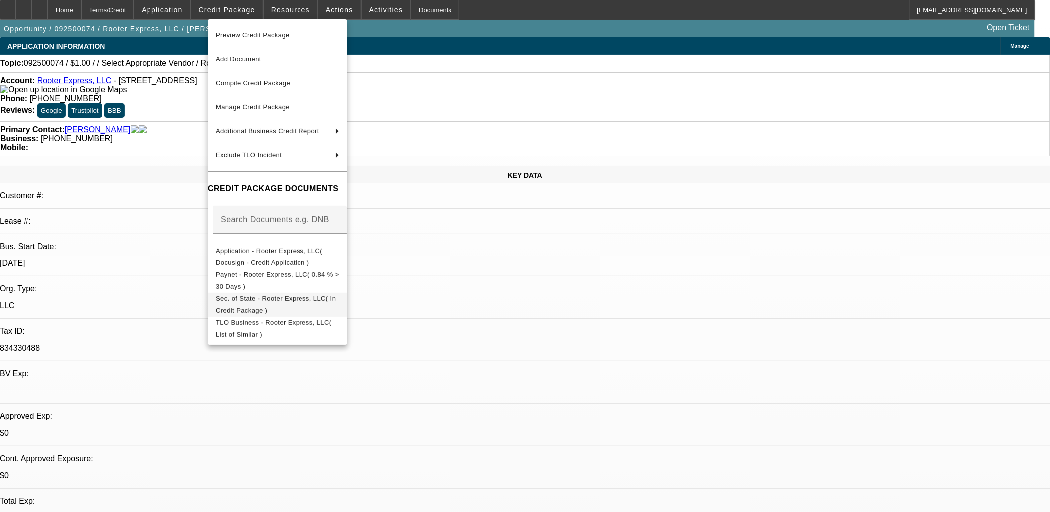
click at [259, 301] on span "Sec. of State - Rooter Express, LLC( In Credit Package )" at bounding box center [276, 303] width 120 height 19
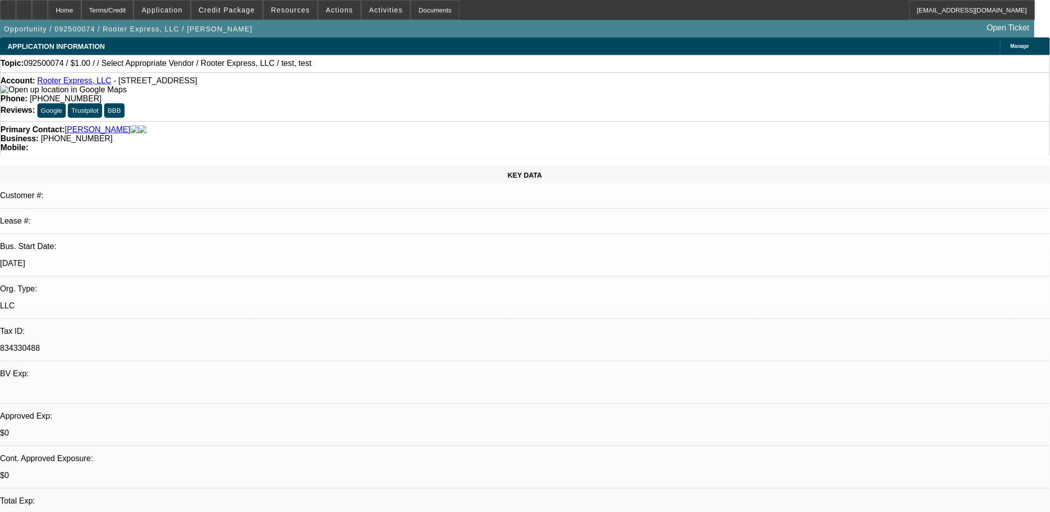
click at [21, 93] on img at bounding box center [63, 89] width 126 height 9
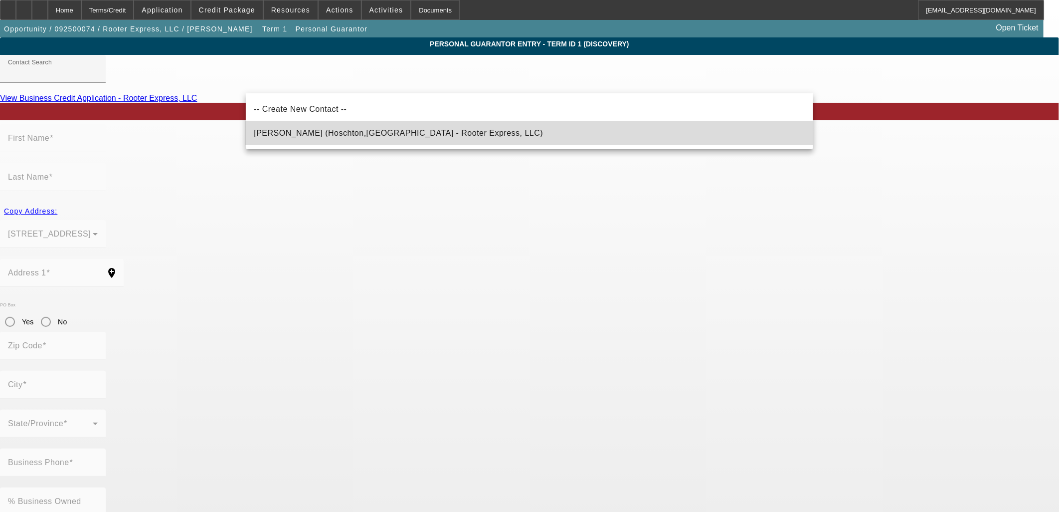
click at [332, 141] on mat-option "Hambrick, Michael (Hoschton,GA - Rooter Express, LLC)" at bounding box center [529, 133] width 567 height 24
type input "Hambrick, Michael (Hoschton,GA - Rooter Express, LLC)"
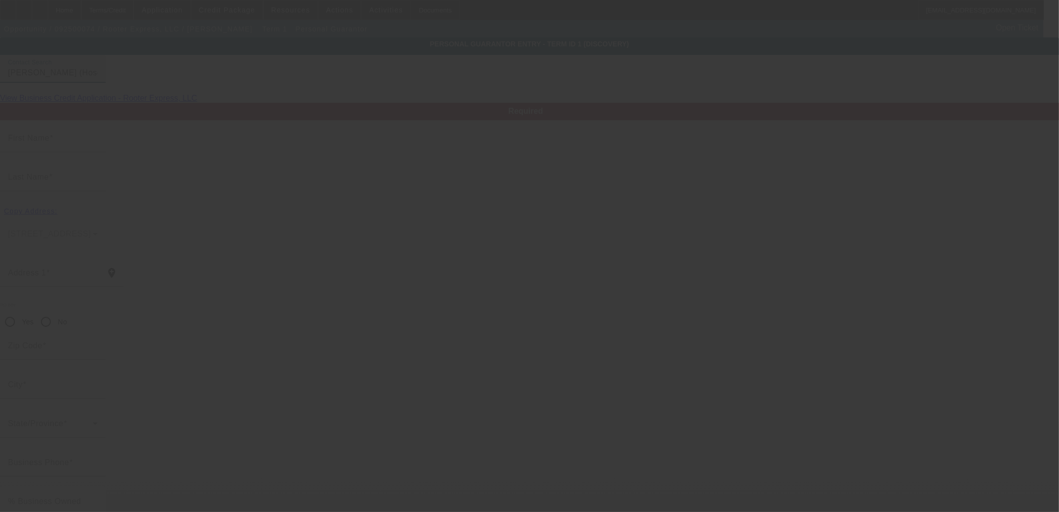
type input "[PERSON_NAME]"
type input "[STREET_ADDRESS]"
radio input "true"
type input "30548"
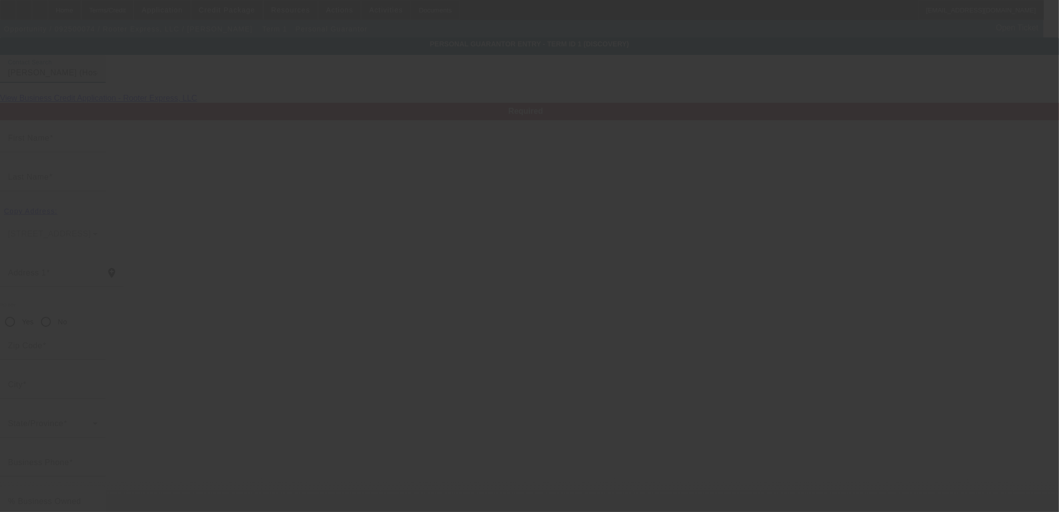
type input "Hoschton"
type input "[PHONE_NUMBER]"
type input "100"
type input "000-00-0000"
type input "[EMAIL_ADDRESS][DOMAIN_NAME]"
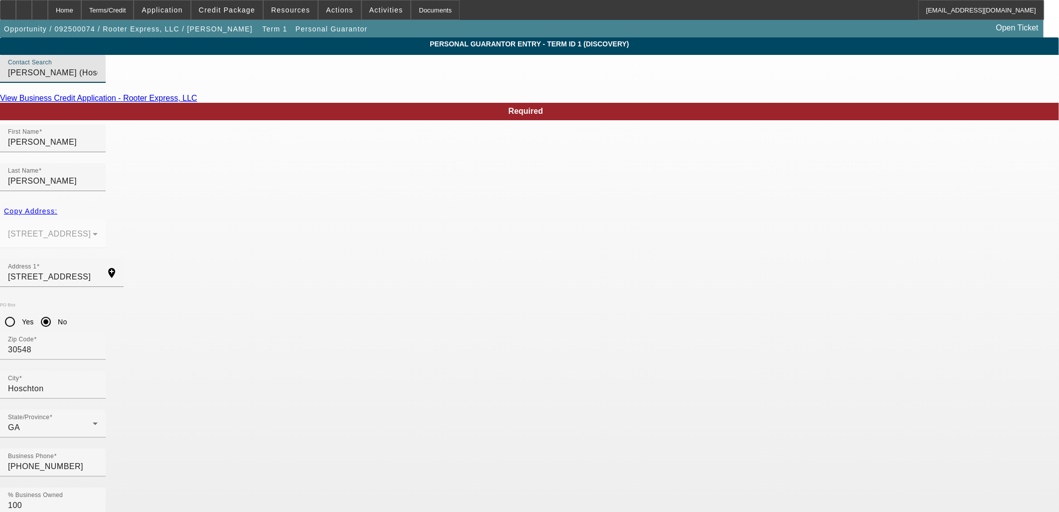
click at [106, 220] on mat-form-field "925 Centerville Road Anderson, SC 29625" at bounding box center [53, 239] width 106 height 39
drag, startPoint x: 330, startPoint y: 395, endPoint x: 193, endPoint y: 398, distance: 137.1
type input "255-85-5114"
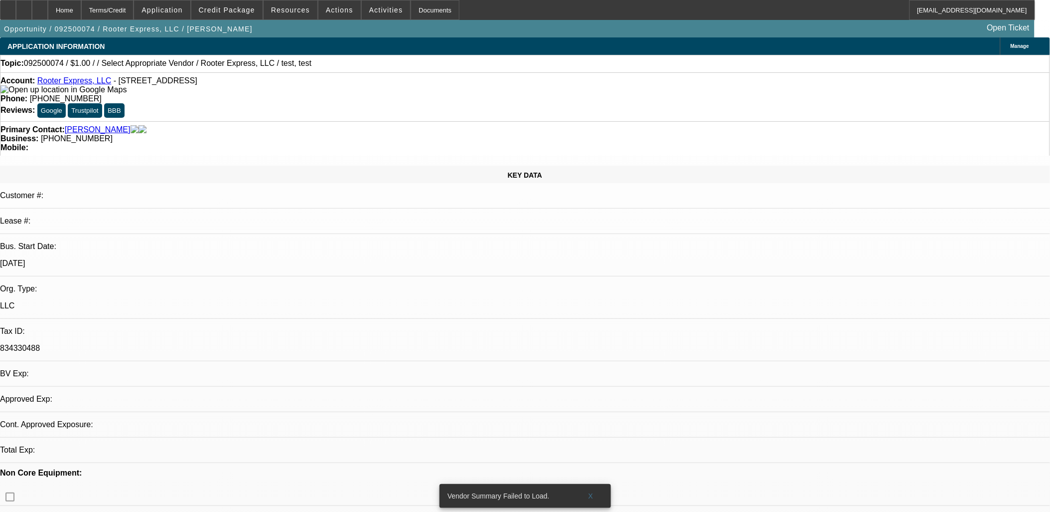
select select "0"
select select "2"
select select "0.1"
select select "4"
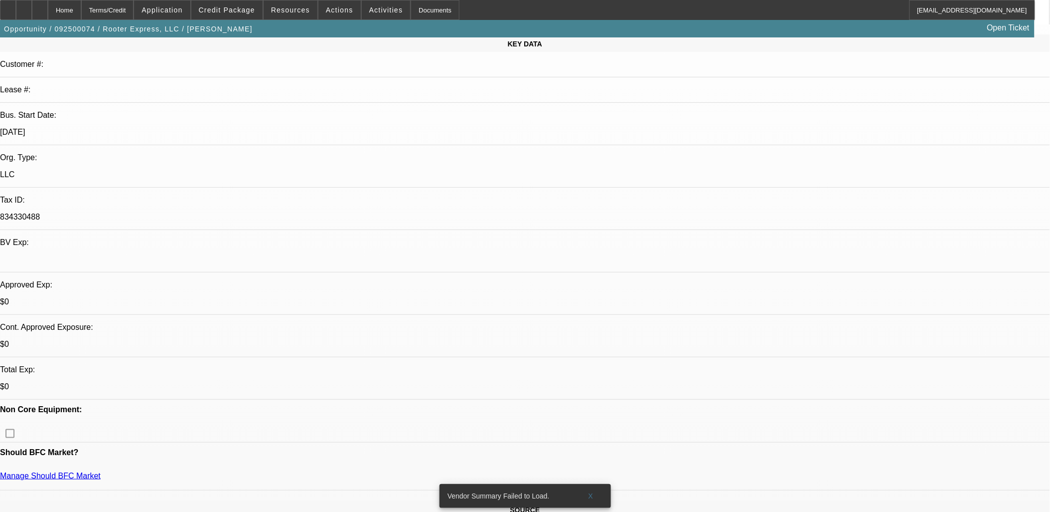
scroll to position [166, 0]
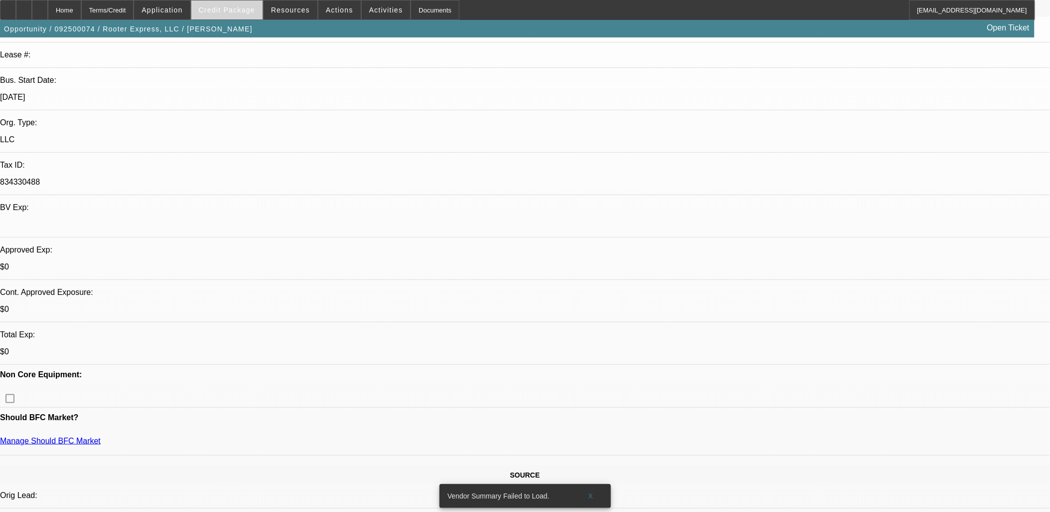
click at [235, 12] on span "Credit Package" at bounding box center [227, 10] width 56 height 8
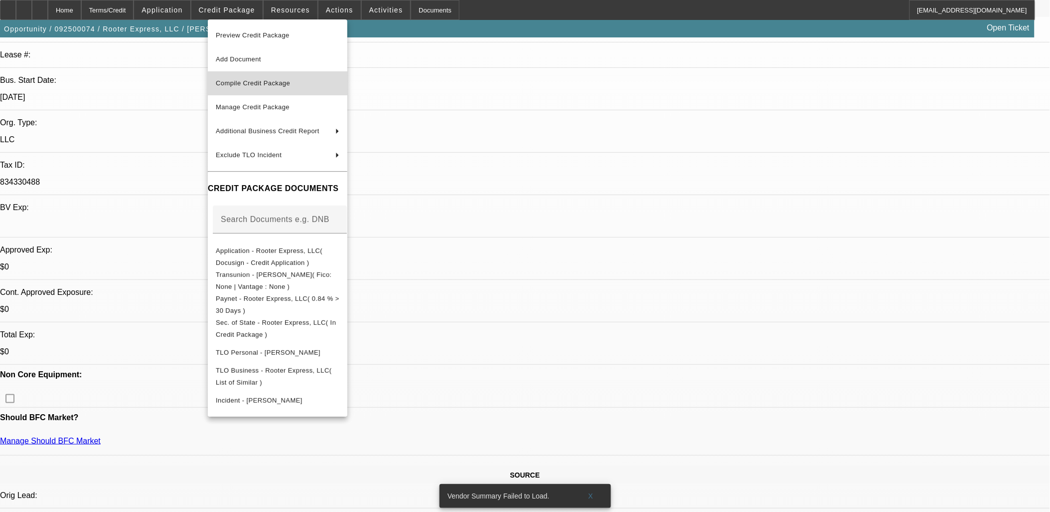
click at [264, 83] on span "Compile Credit Package" at bounding box center [253, 82] width 74 height 7
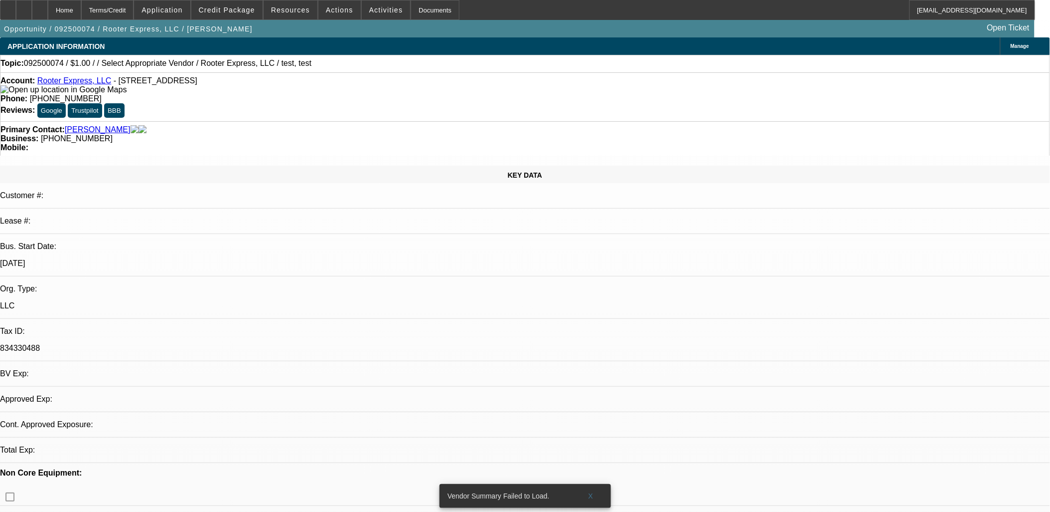
select select "0"
select select "2"
select select "0.1"
select select "4"
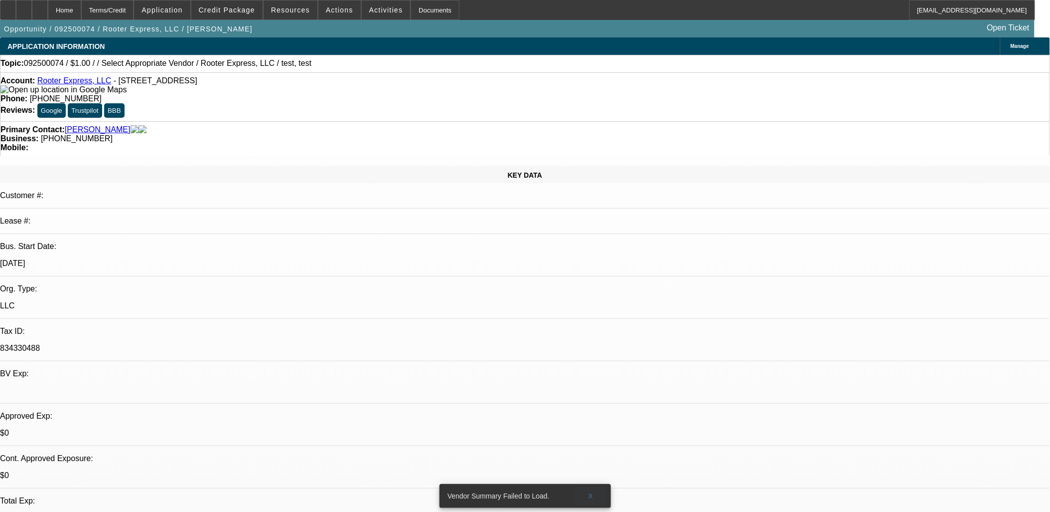
click at [585, 484] on span at bounding box center [591, 496] width 32 height 24
click at [40, 6] on icon at bounding box center [40, 6] width 0 height 0
select select "0"
select select "2"
select select "0.1"
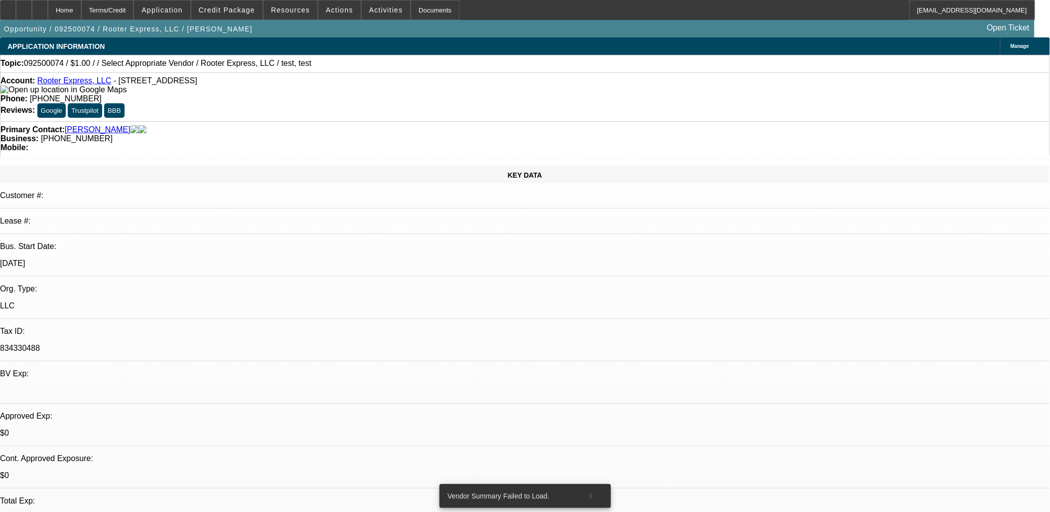
select select "1"
select select "2"
select select "4"
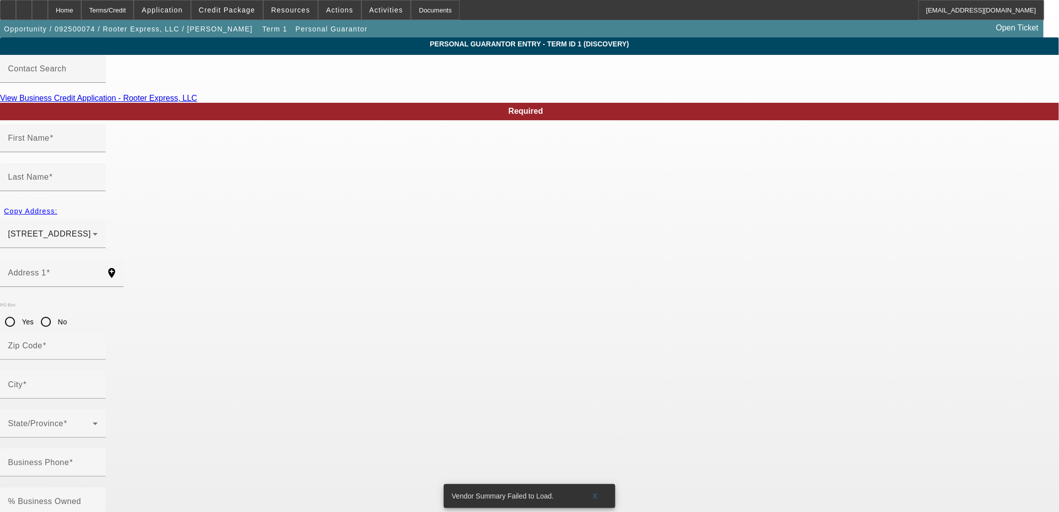
type input "[PERSON_NAME]"
type input "[STREET_ADDRESS]"
radio input "true"
type input "30548"
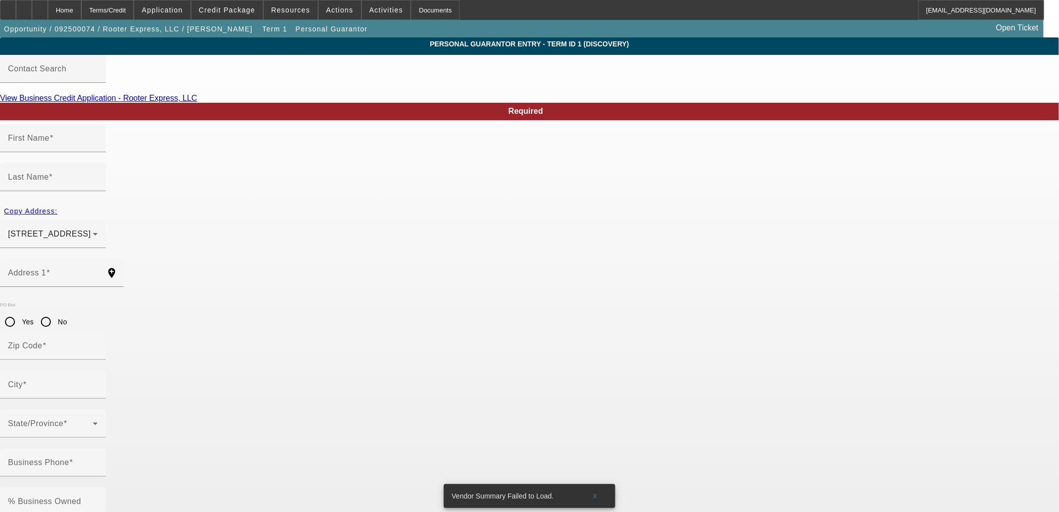
type input "Hoschton"
type input "[PHONE_NUMBER]"
type input "100"
type input "255-85-5114"
type input "[EMAIL_ADDRESS][DOMAIN_NAME]"
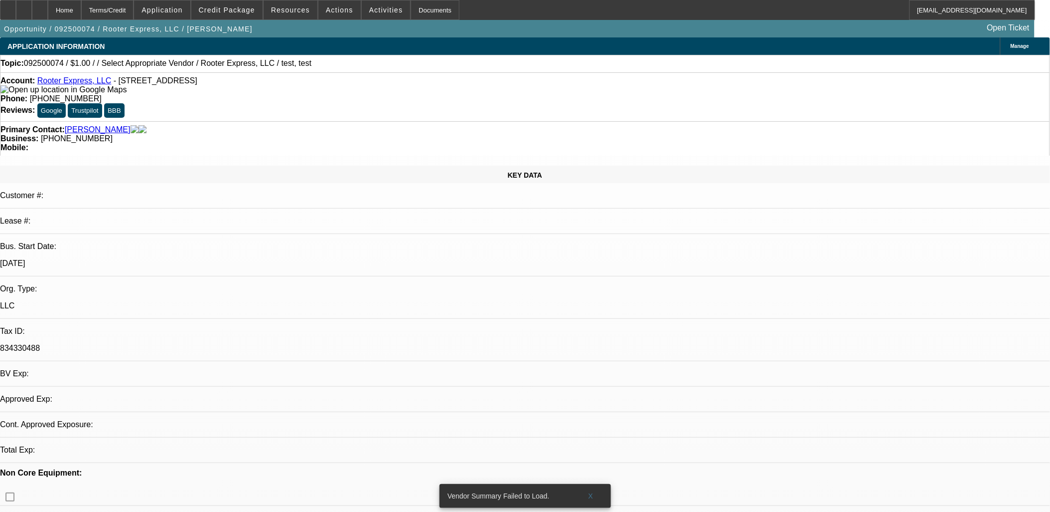
select select "0"
select select "2"
select select "0.1"
select select "4"
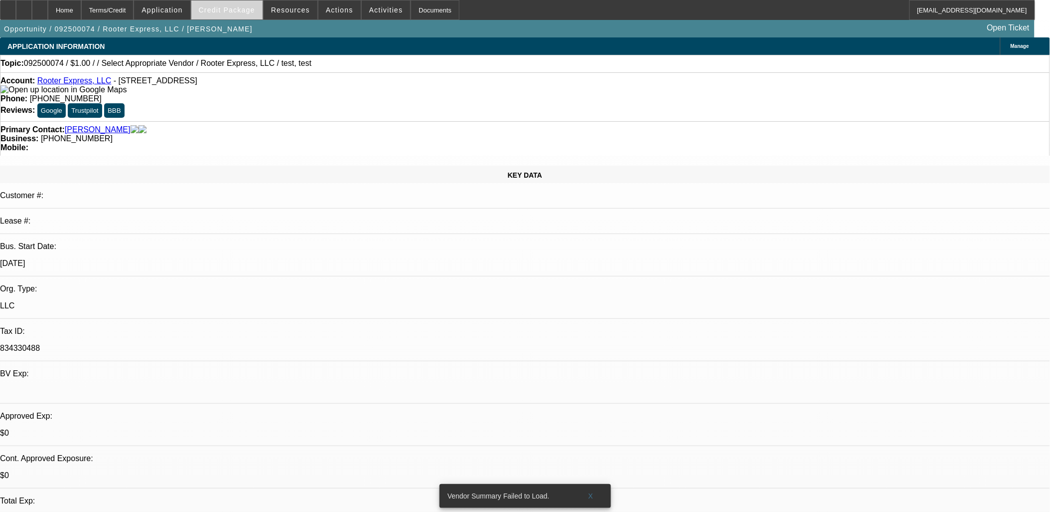
click at [226, 10] on span "Credit Package" at bounding box center [227, 10] width 56 height 8
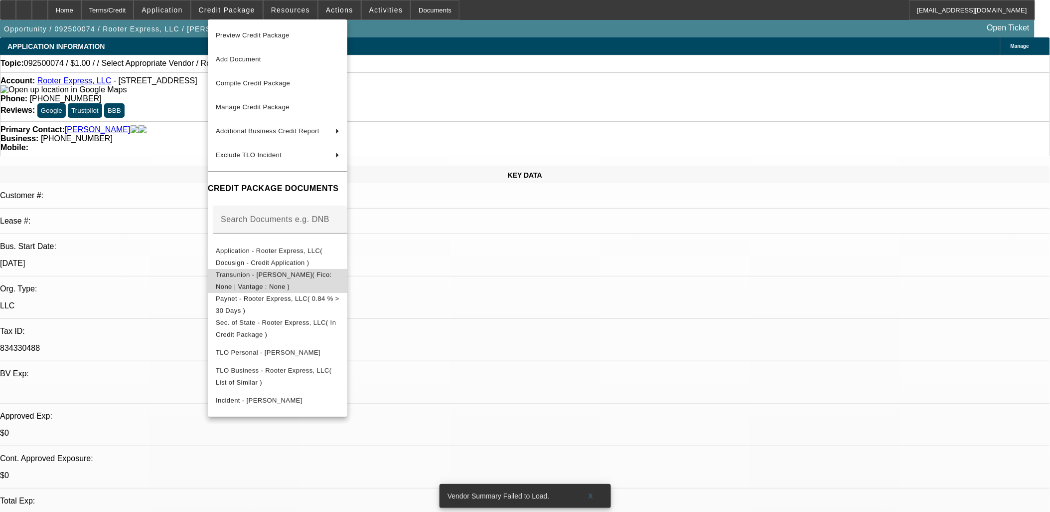
click at [296, 273] on span "Transunion - [PERSON_NAME]( Fico: None | Vantage : None )" at bounding box center [274, 279] width 116 height 19
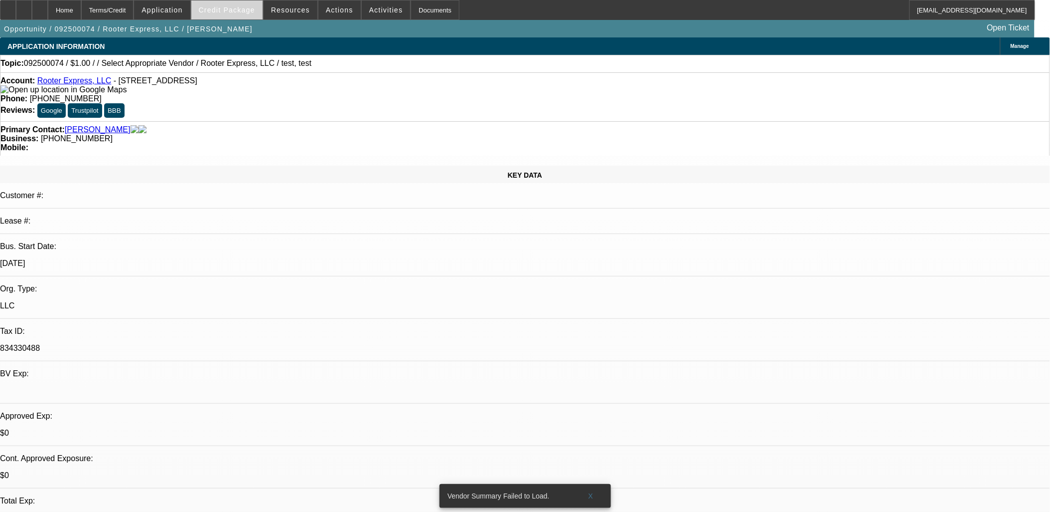
click at [251, 13] on span at bounding box center [226, 10] width 71 height 24
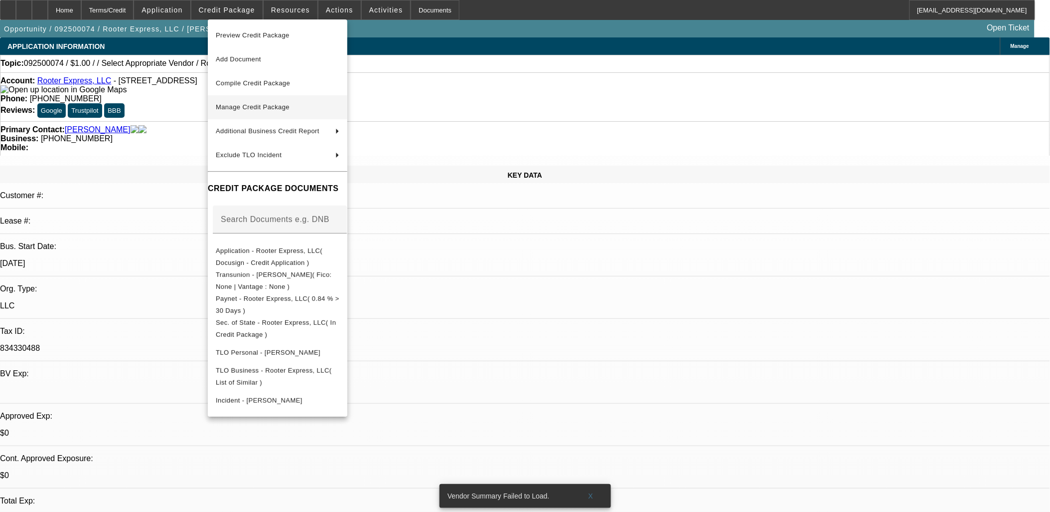
click at [244, 107] on span "Manage Credit Package" at bounding box center [253, 106] width 74 height 7
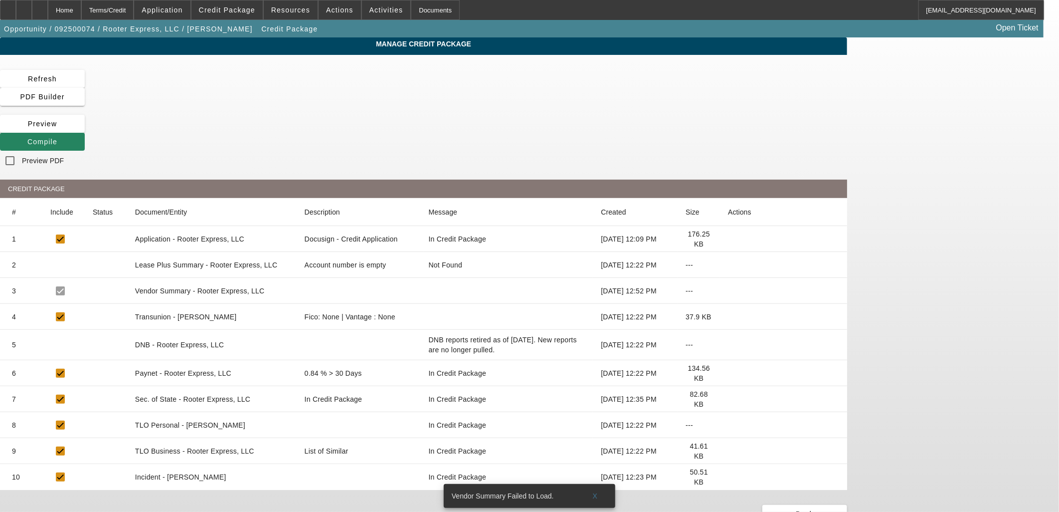
click at [728, 317] on icon at bounding box center [728, 317] width 0 height 0
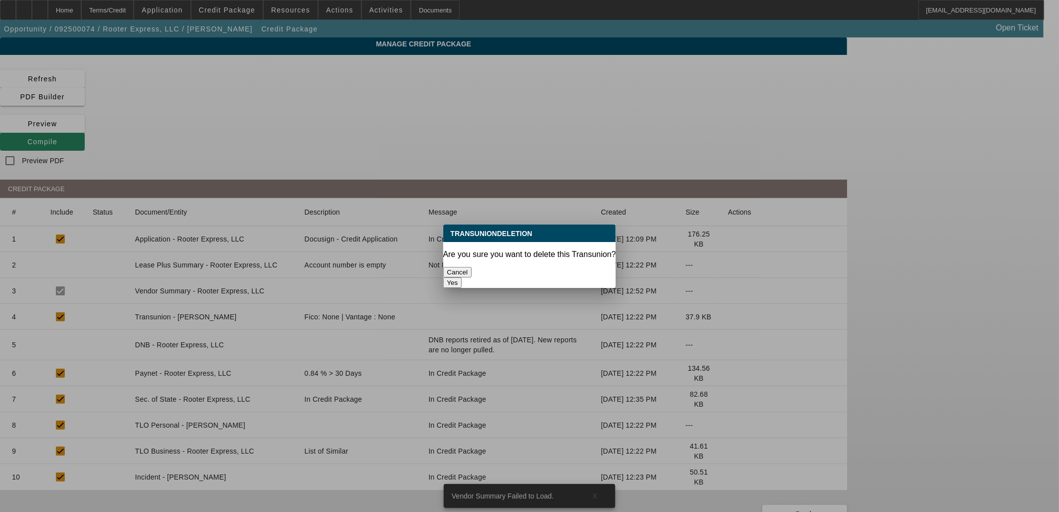
click at [462, 277] on button "Yes" at bounding box center [452, 282] width 19 height 10
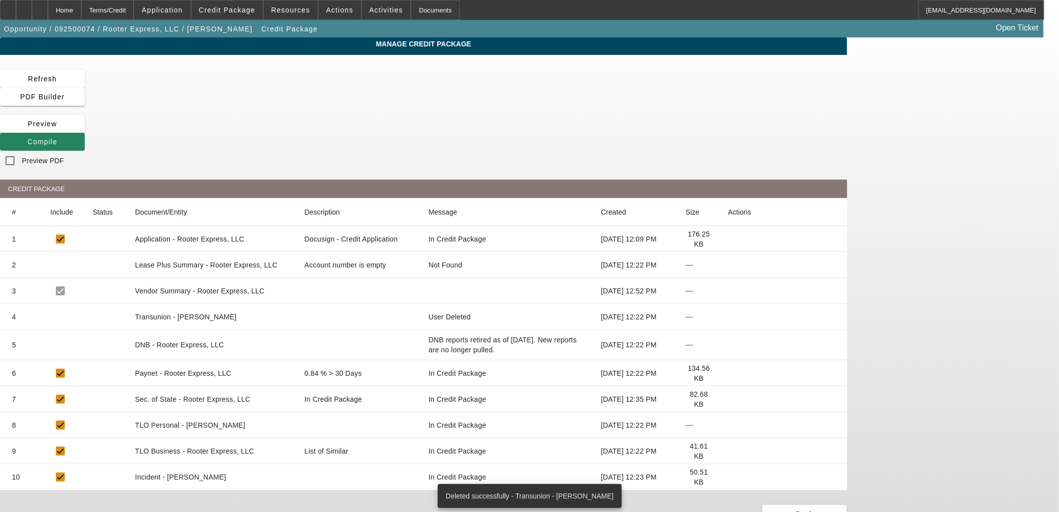
click at [728, 317] on icon at bounding box center [728, 317] width 0 height 0
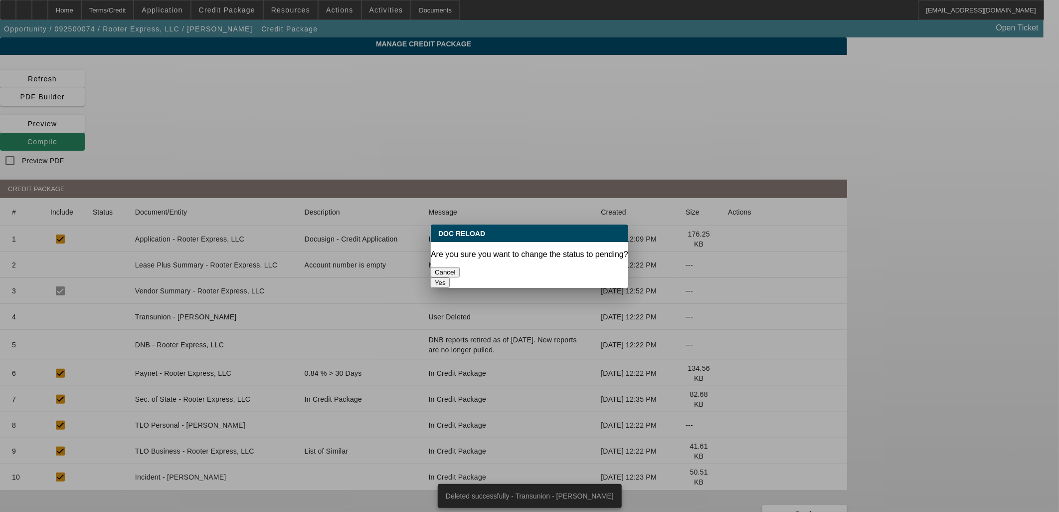
click at [450, 277] on button "Yes" at bounding box center [440, 282] width 19 height 10
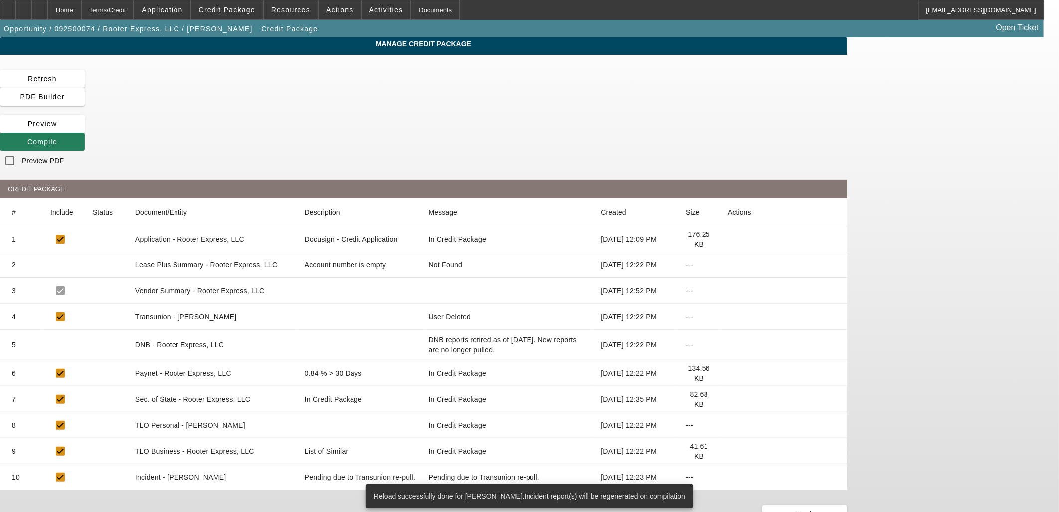
click at [57, 138] on span "Compile" at bounding box center [42, 142] width 30 height 8
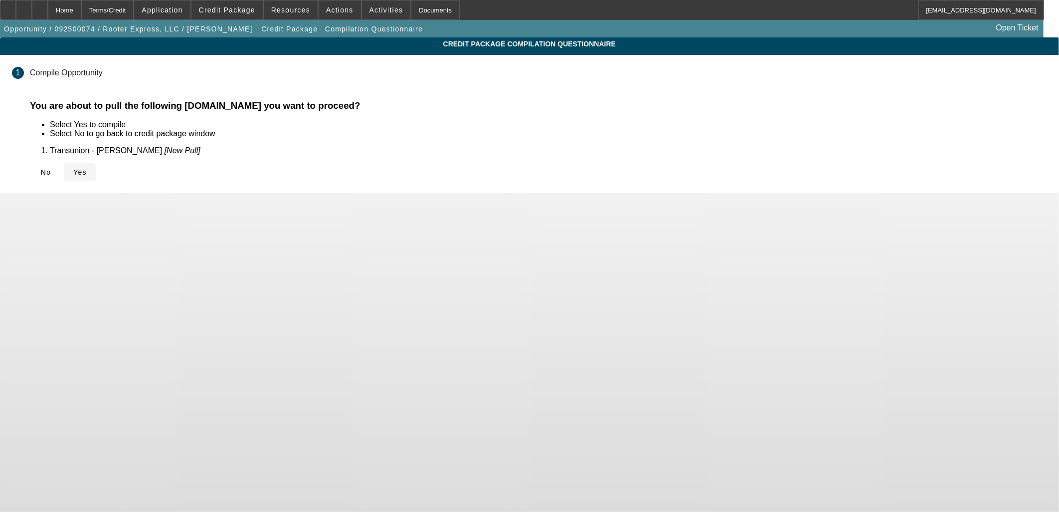
click at [73, 168] on icon at bounding box center [73, 172] width 0 height 8
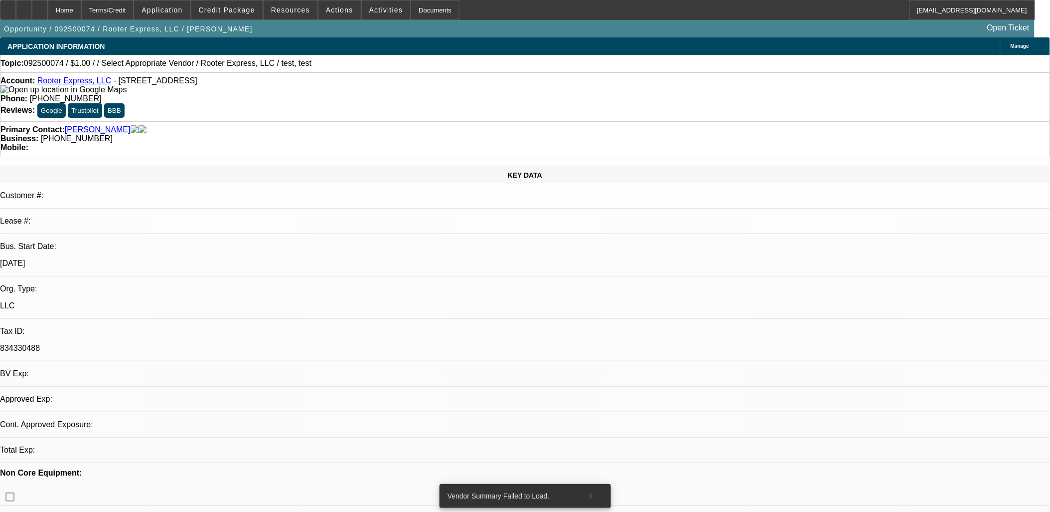
select select "0"
select select "2"
select select "0.1"
select select "4"
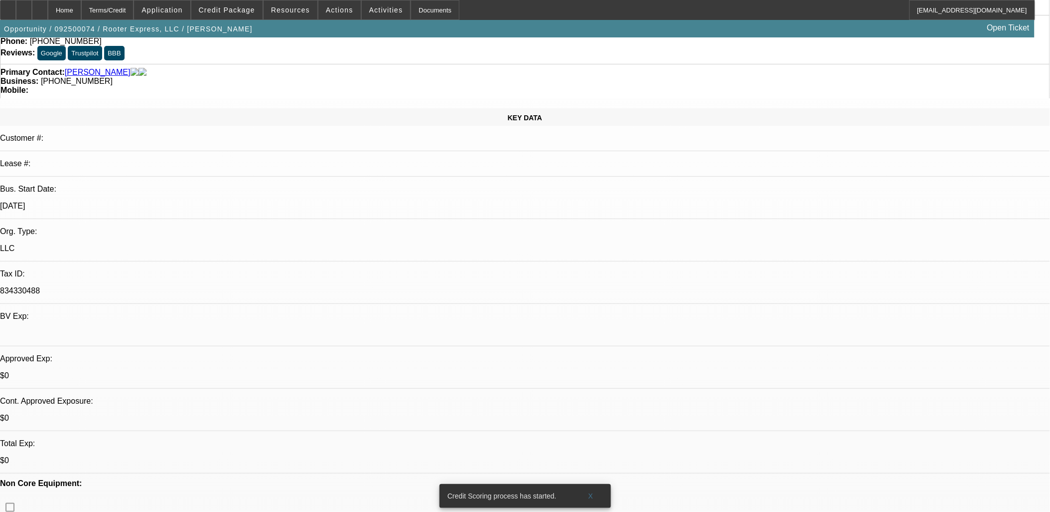
scroll to position [55, 0]
click at [40, 6] on icon at bounding box center [40, 6] width 0 height 0
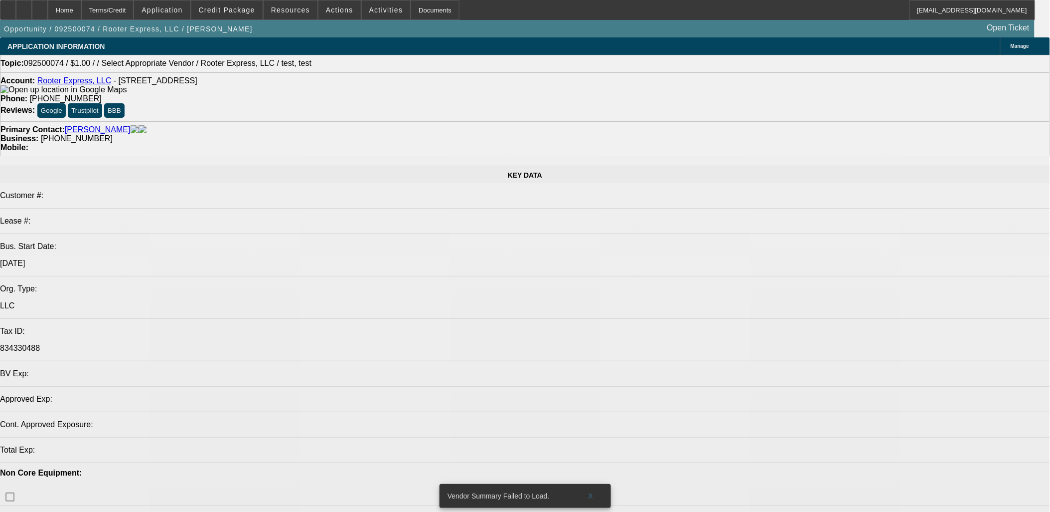
select select "0"
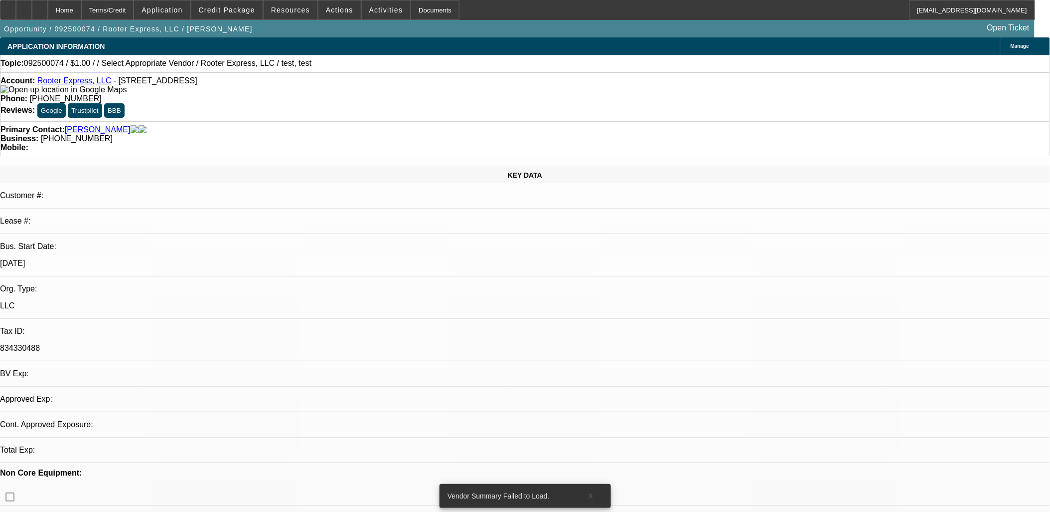
select select "2"
select select "0.1"
select select "1"
select select "2"
select select "4"
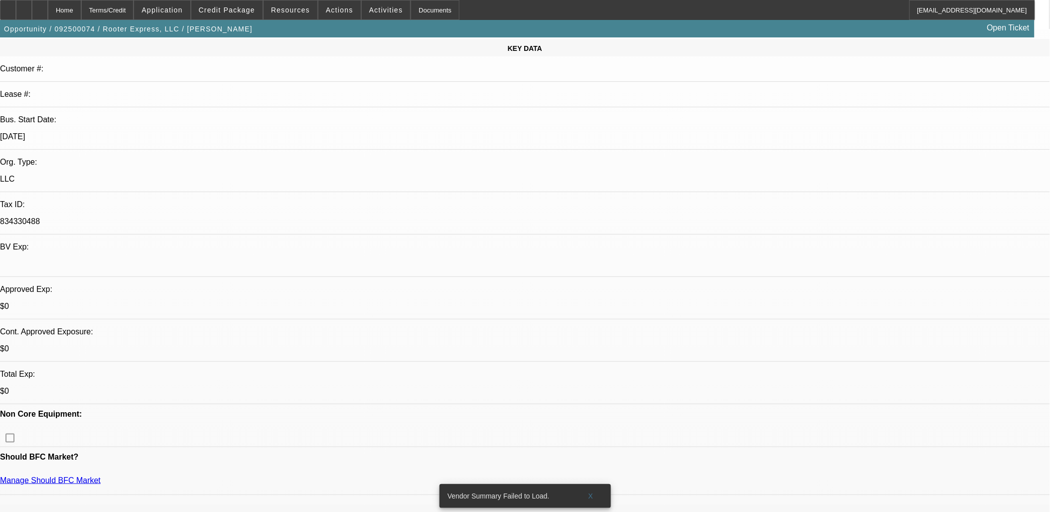
scroll to position [166, 0]
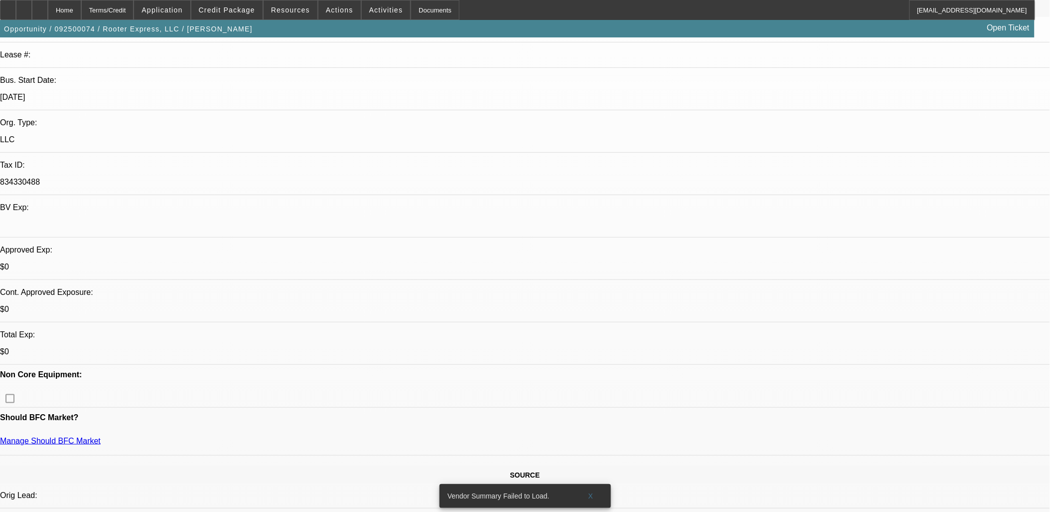
click at [182, 13] on span "Application" at bounding box center [162, 10] width 41 height 8
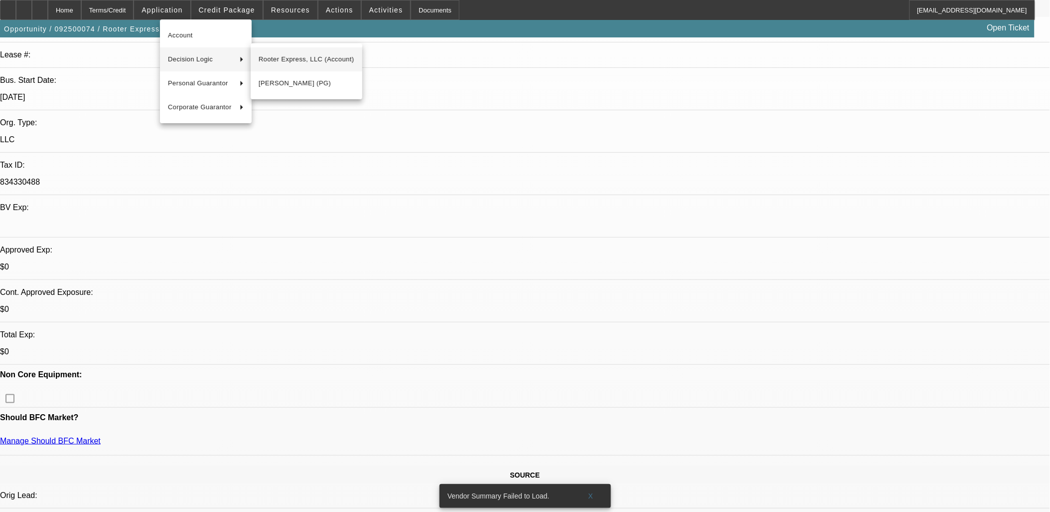
click at [298, 57] on span "Rooter Express, LLC (Account)" at bounding box center [307, 59] width 96 height 12
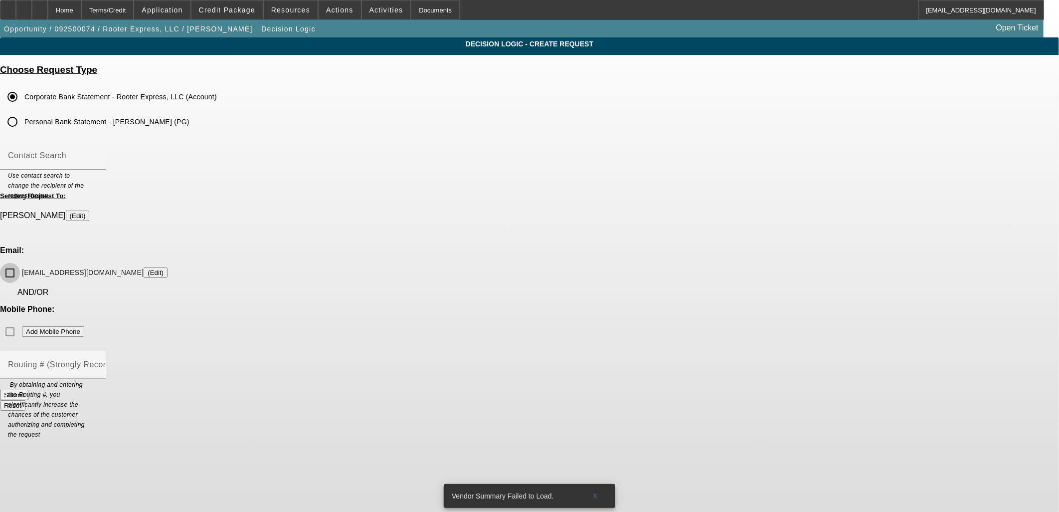
click at [20, 263] on input "m.hambrick128@gmail.com (Edit)" at bounding box center [10, 273] width 20 height 20
click at [28, 389] on button "Submit" at bounding box center [14, 394] width 28 height 10
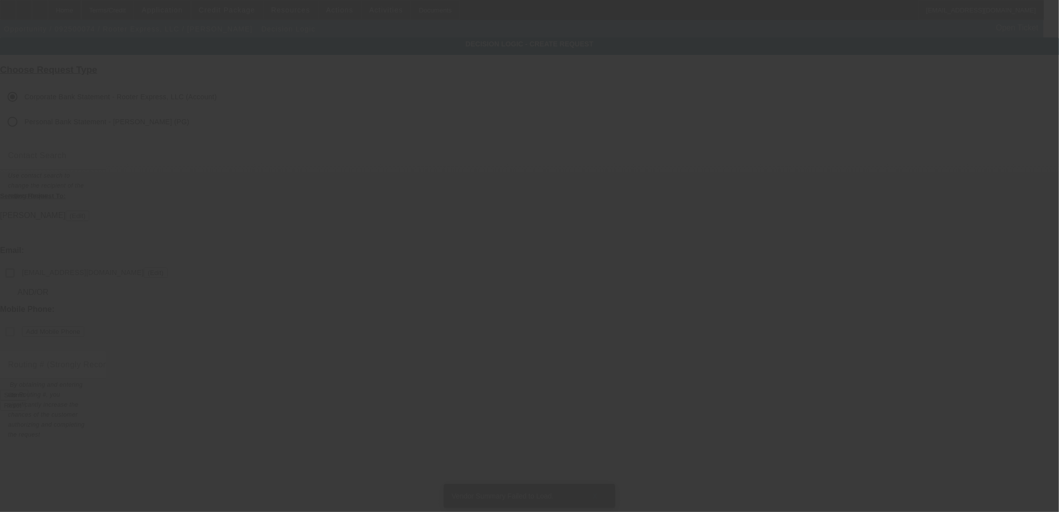
checkbox input "false"
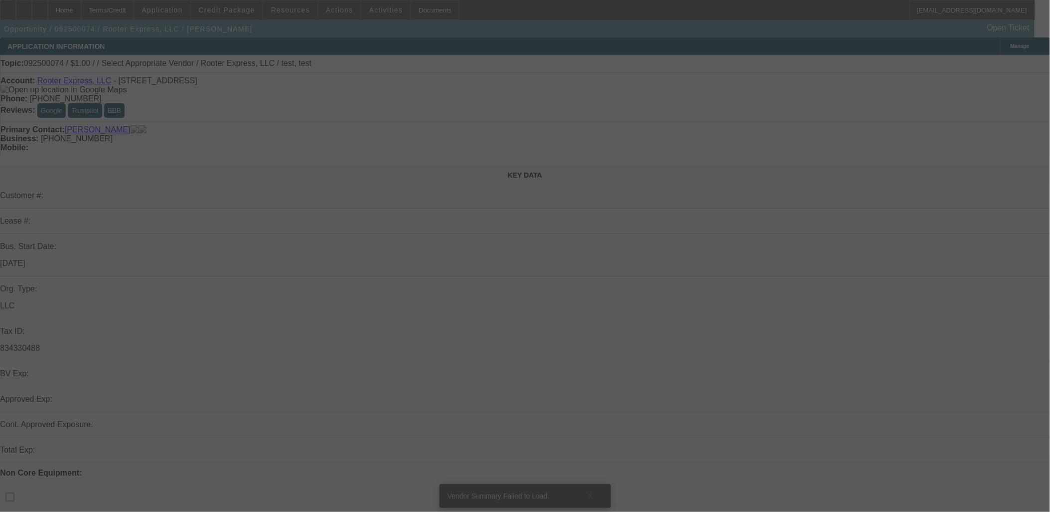
select select "0"
select select "2"
select select "0.1"
select select "4"
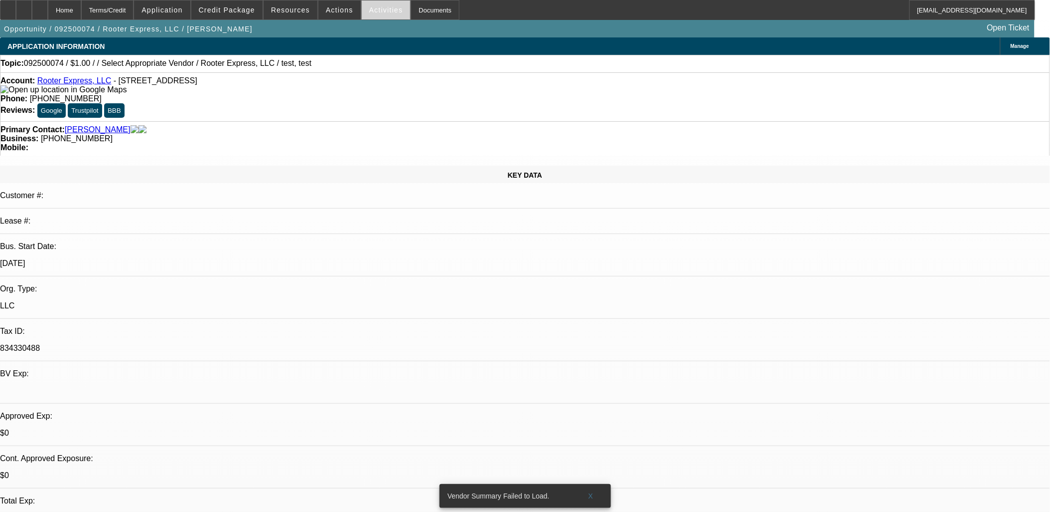
click at [369, 11] on span "Activities" at bounding box center [386, 10] width 34 height 8
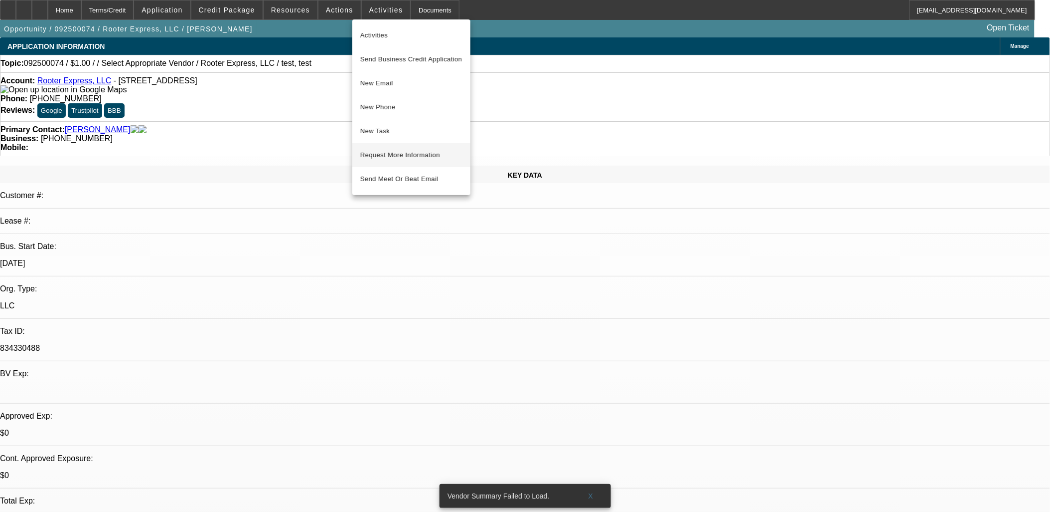
click at [406, 152] on span "Request More Information" at bounding box center [411, 155] width 102 height 12
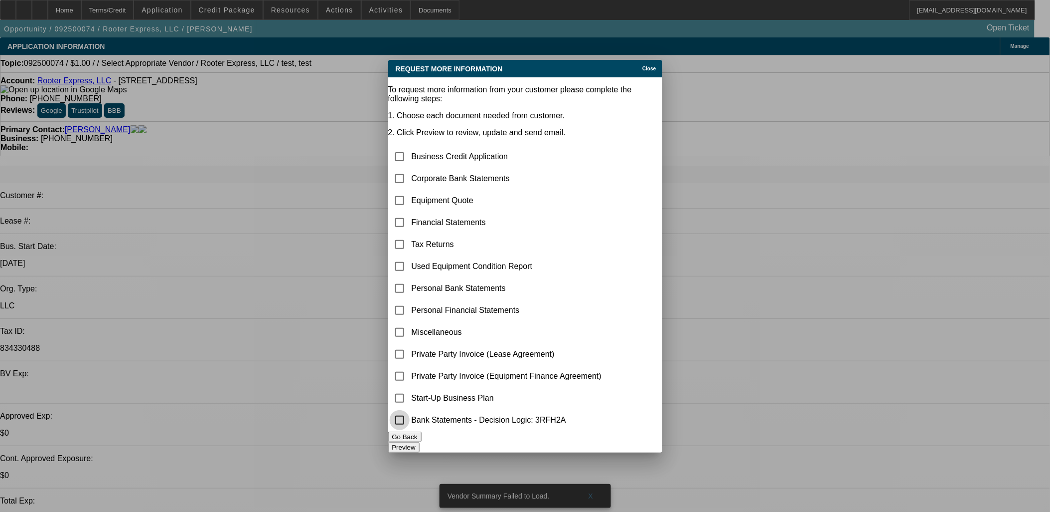
click at [410, 423] on input "checkbox" at bounding box center [400, 420] width 20 height 20
checkbox input "true"
click at [420, 442] on button "Preview" at bounding box center [403, 447] width 31 height 10
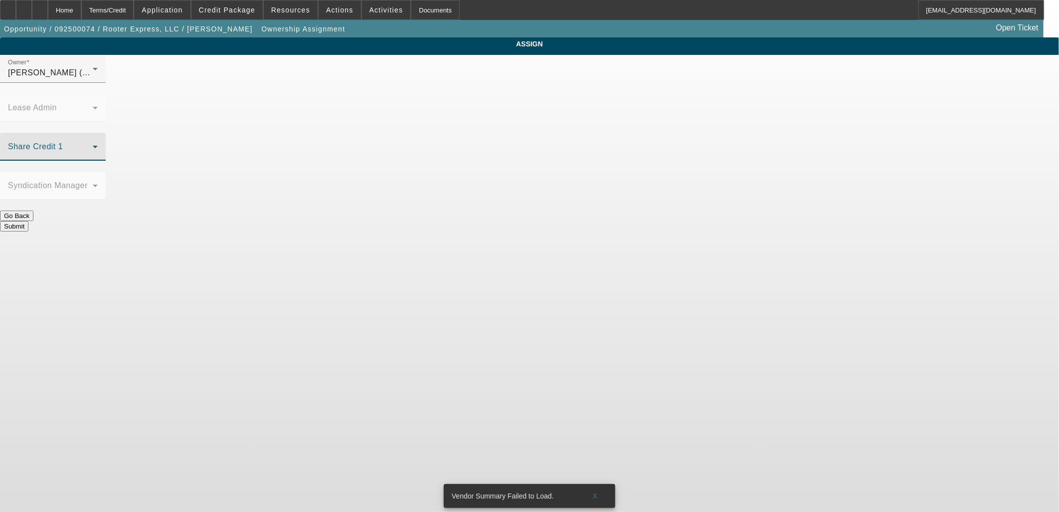
click at [93, 145] on span at bounding box center [50, 151] width 85 height 12
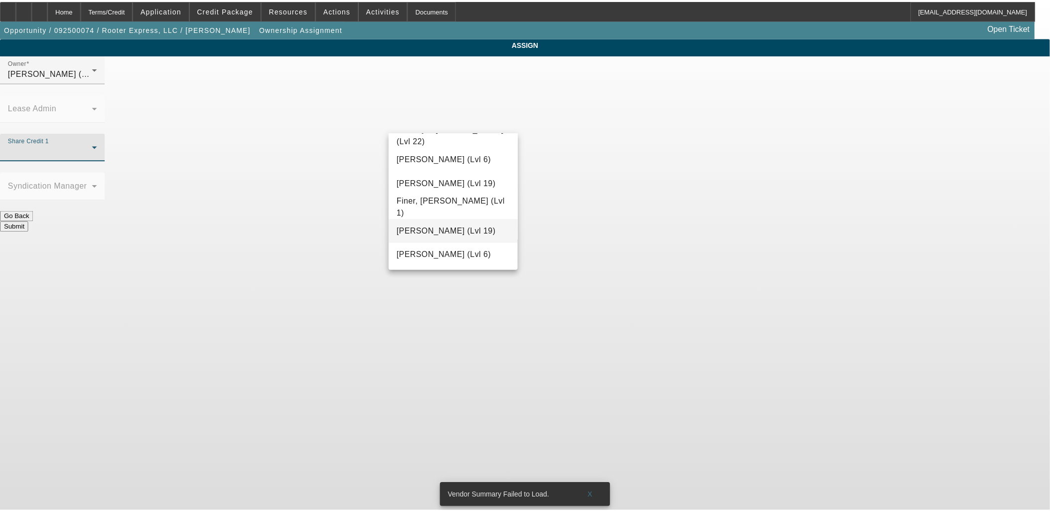
scroll to position [332, 0]
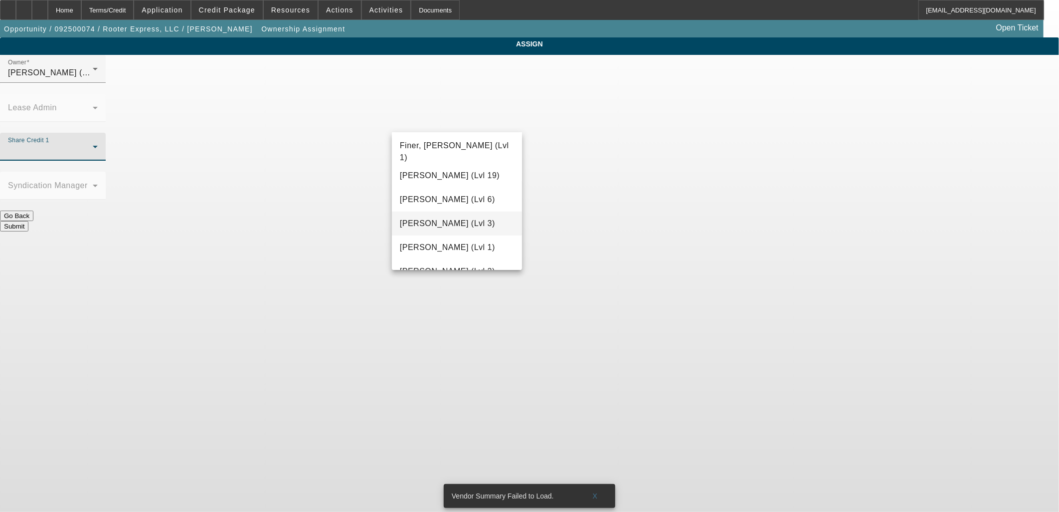
click at [450, 228] on mat-option "Flores, Brian (Lvl 3)" at bounding box center [457, 223] width 130 height 24
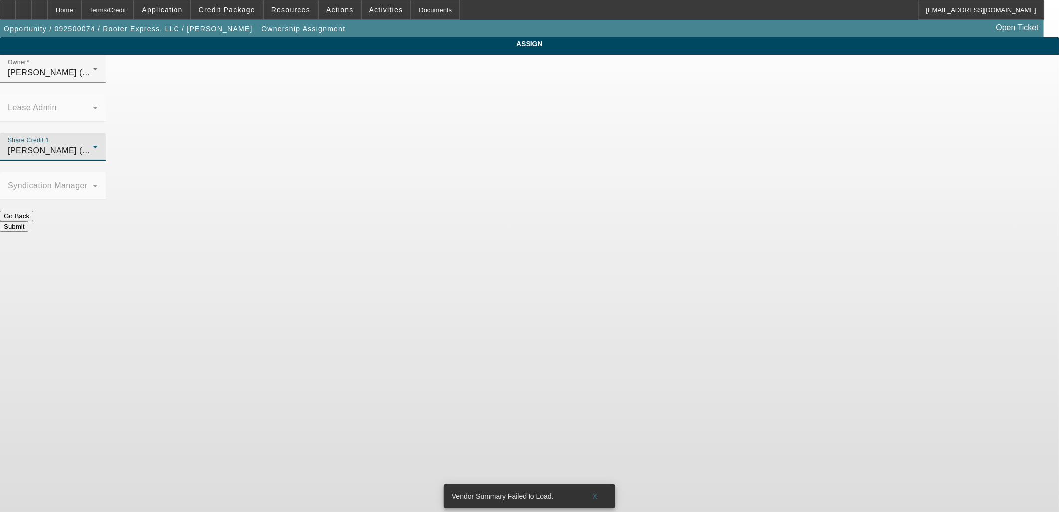
click at [28, 221] on button "Submit" at bounding box center [14, 226] width 28 height 10
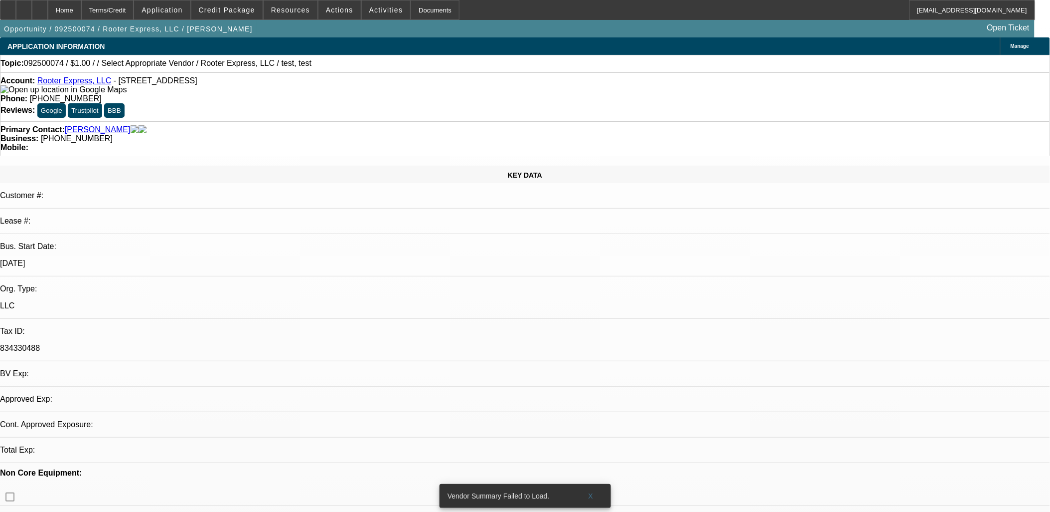
select select "0"
select select "2"
select select "0.1"
select select "4"
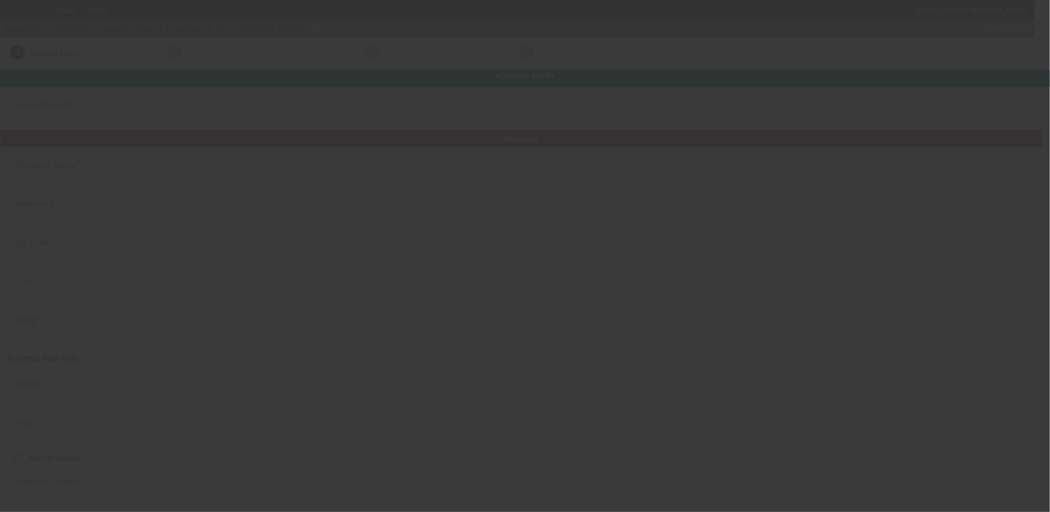
type input "Superior Towing & Mechanical LLC"
type input "[STREET_ADDRESS]"
type input "48033"
type input "Southfield"
type input "[PHONE_NUMBER]"
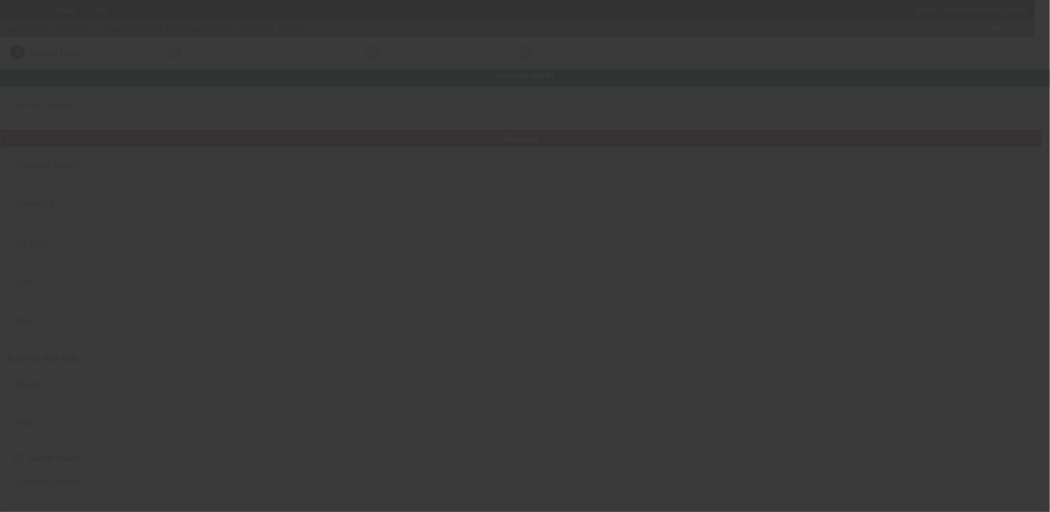
type input "superiortowing24@yahoo.com"
type input "[US_EMPLOYER_IDENTIFICATION_NUMBER]"
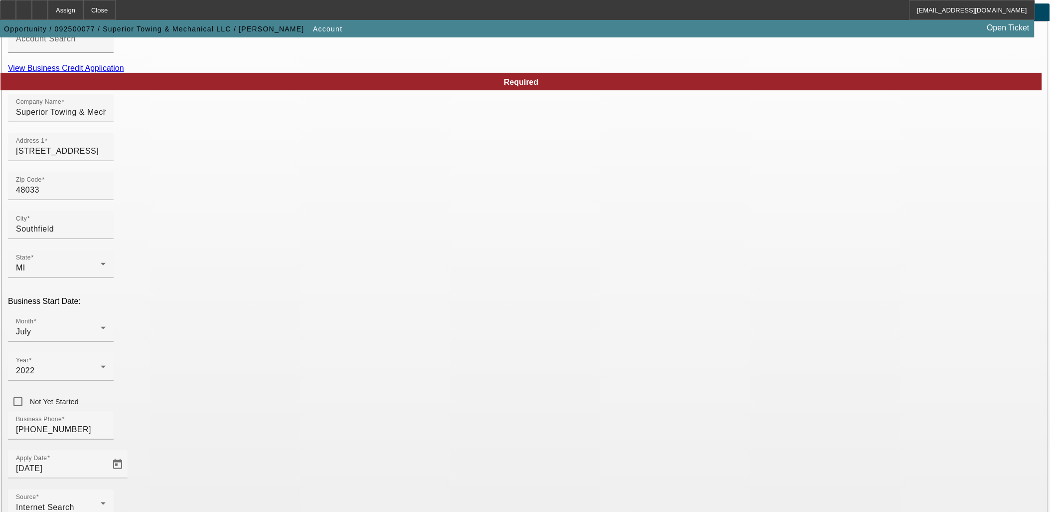
scroll to position [123, 0]
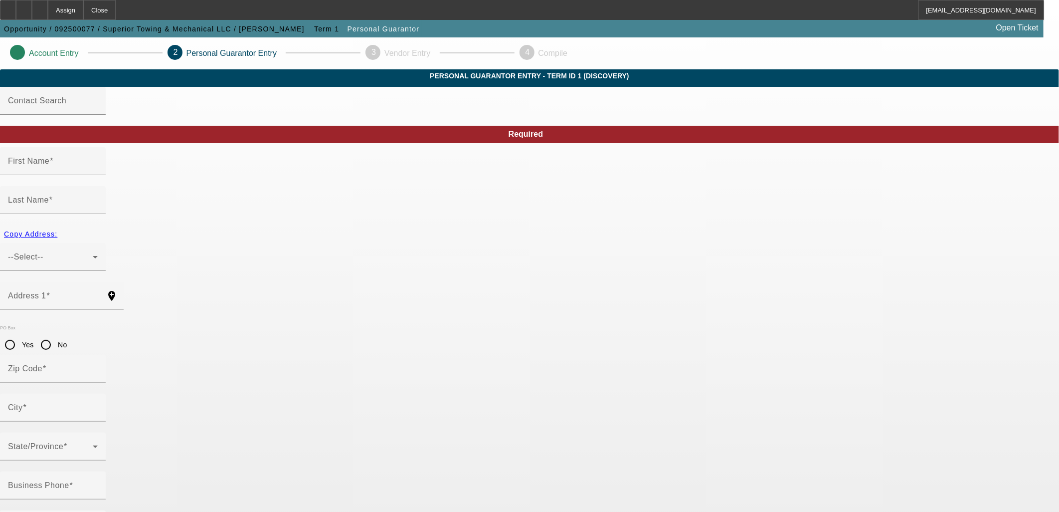
type input "Charles"
type input "Delamielleure"
type input "740 Lone Pine Road"
radio input "true"
type input "48304"
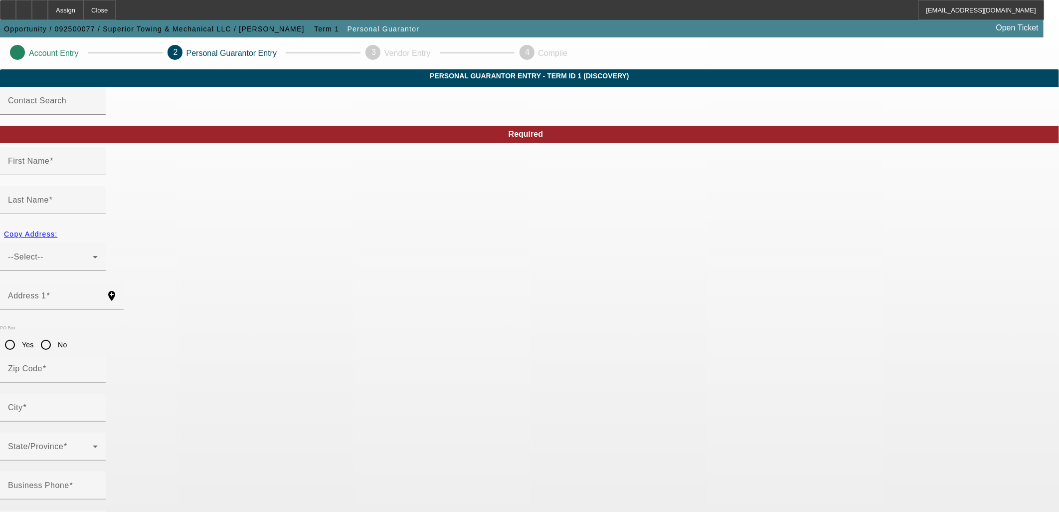
type input "Bloomfield Hills"
type input "85"
type input "367-60-1727"
type input "superiortowing24@yahoo.com"
type input "(248) 770-6177"
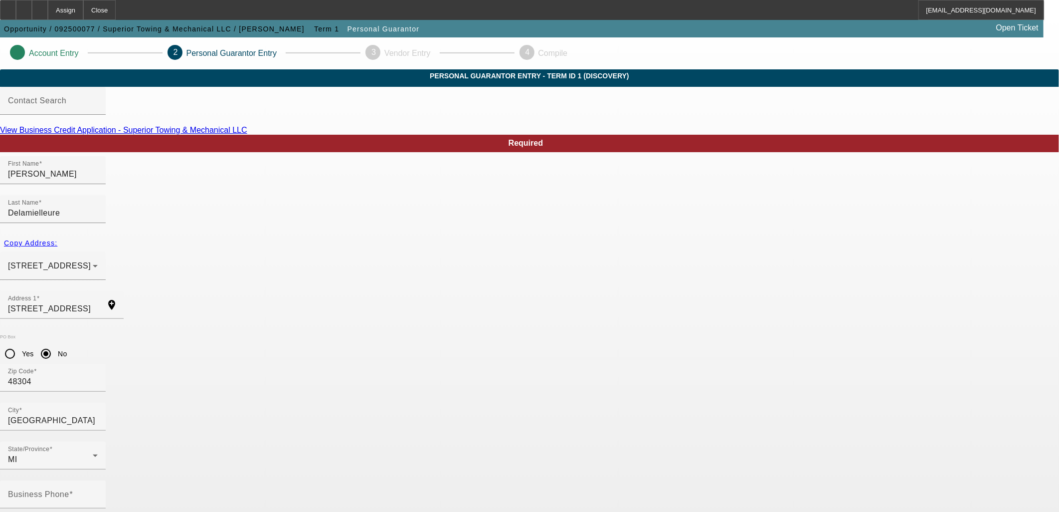
click at [247, 134] on link "View Business Credit Application - Superior Towing & Mechanical LLC" at bounding box center [123, 130] width 247 height 8
click at [93, 260] on div "740 Lone Pine Road Bloomfield Hills, MI 48304" at bounding box center [50, 266] width 85 height 12
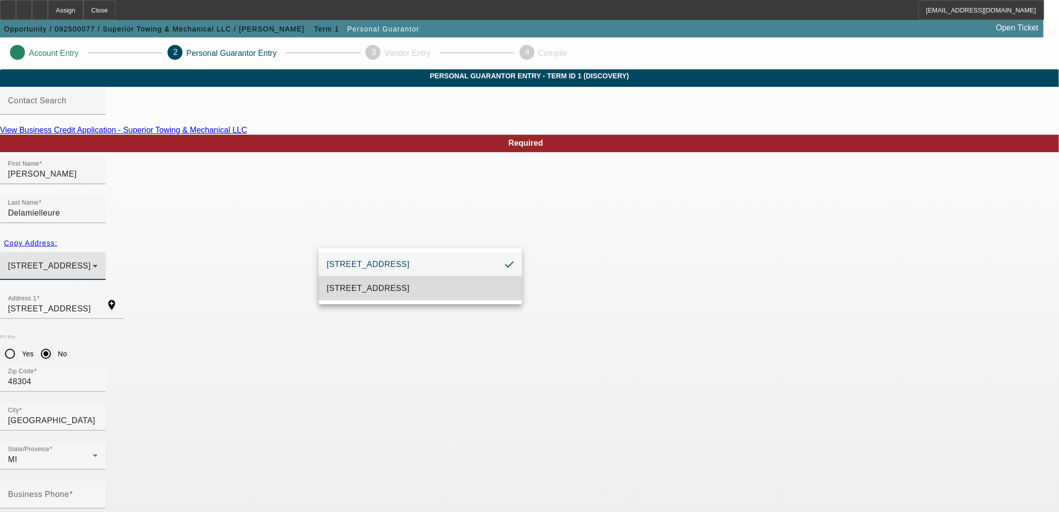
click at [366, 294] on span "24701 Telegraph Road Southfield, MI 48033" at bounding box center [368, 288] width 83 height 12
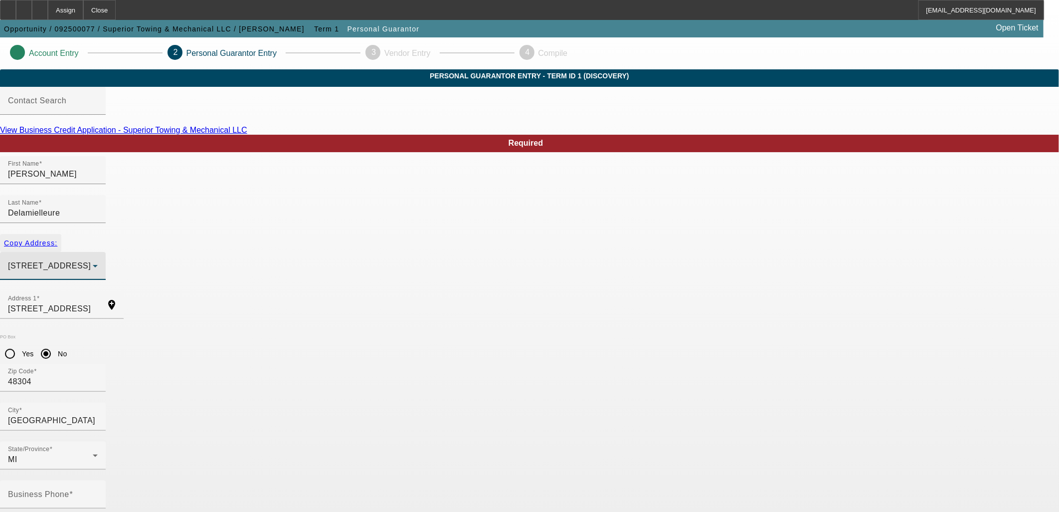
click at [61, 233] on span "button" at bounding box center [30, 243] width 61 height 24
type input "24701 Telegraph Road"
radio input "false"
type input "48033"
type input "Southfield"
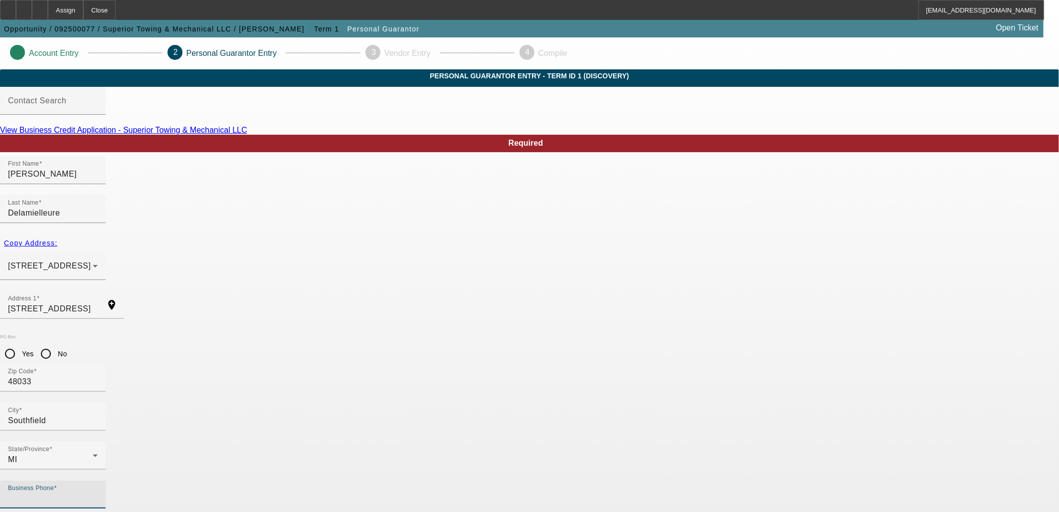
click at [98, 492] on input "Business Phone" at bounding box center [53, 498] width 90 height 12
type input "(248) 770-6177"
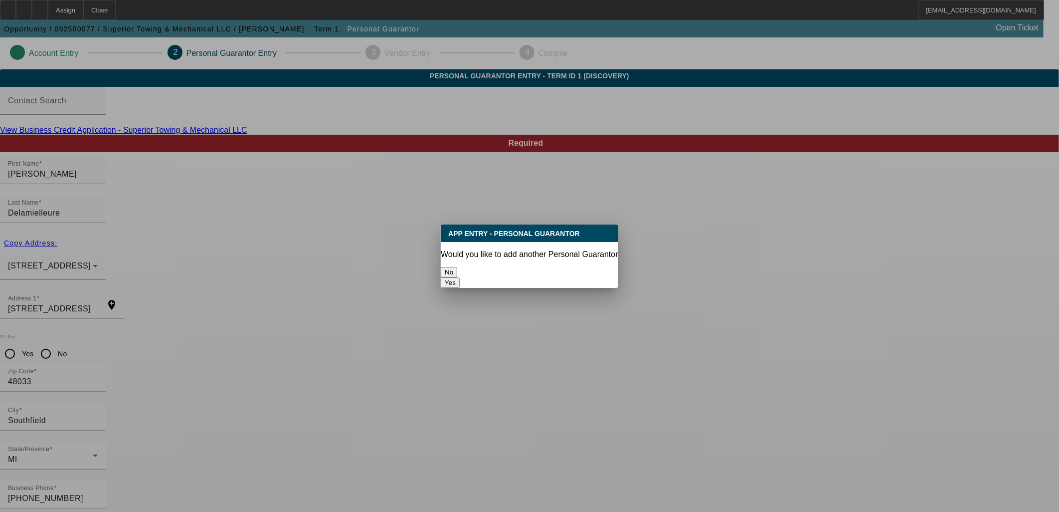
click at [457, 267] on button "No" at bounding box center [449, 272] width 16 height 10
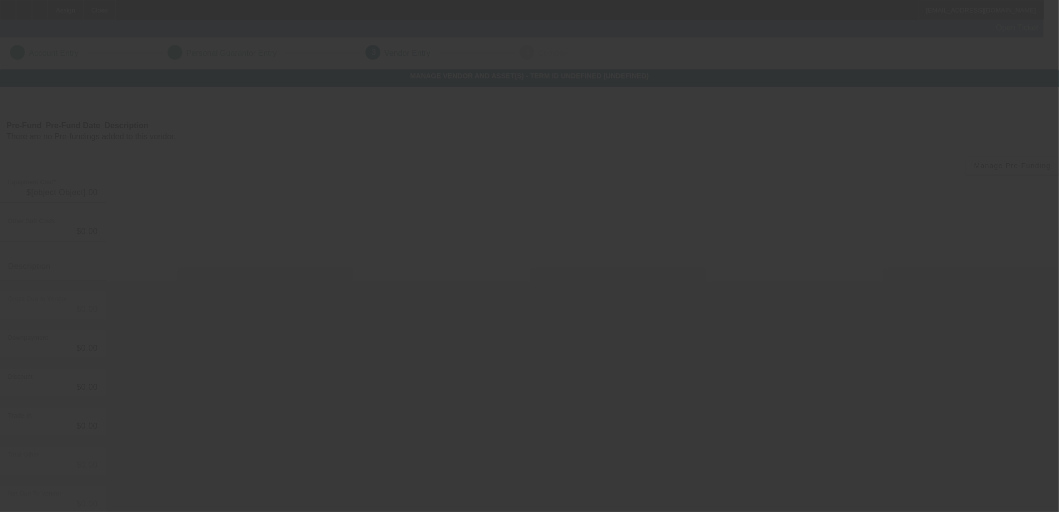
type input "$112,000.00"
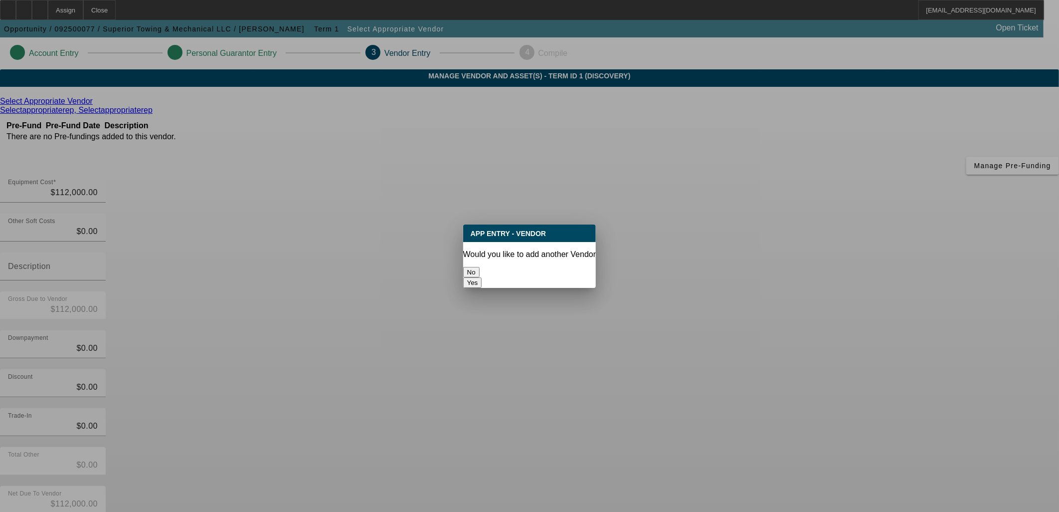
click at [480, 267] on button "No" at bounding box center [471, 272] width 16 height 10
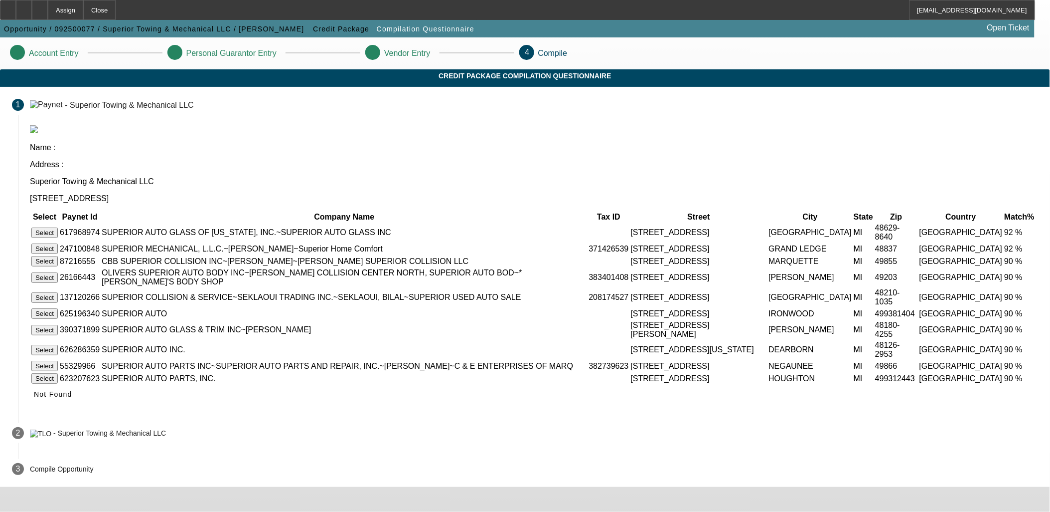
click at [72, 398] on span "Not Found" at bounding box center [53, 394] width 38 height 8
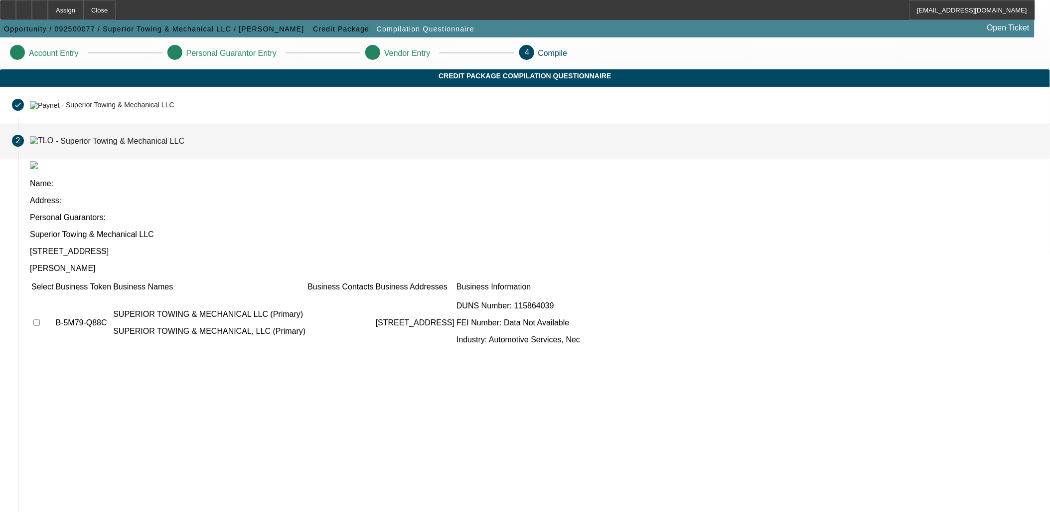
click at [40, 319] on input "checkbox" at bounding box center [36, 322] width 6 height 6
checkbox input "true"
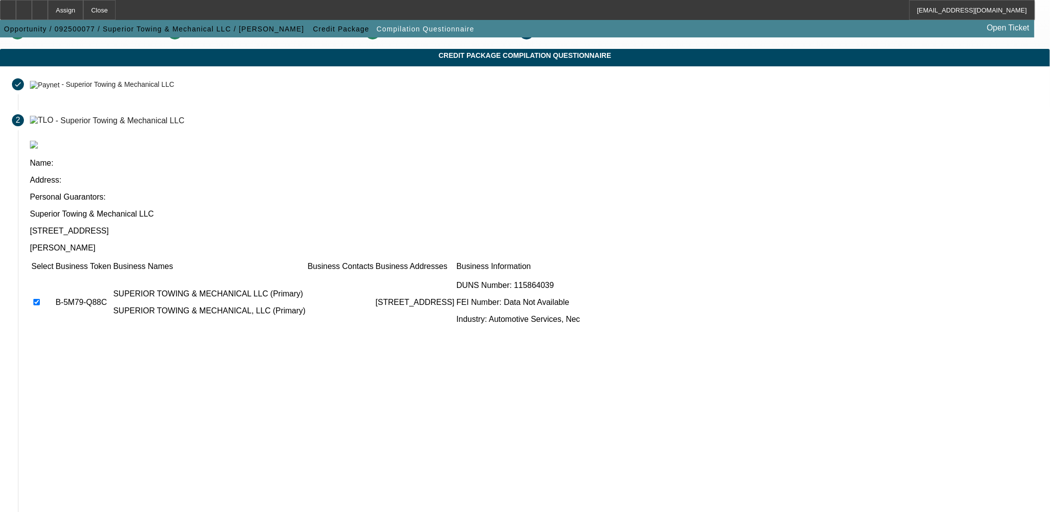
scroll to position [38, 0]
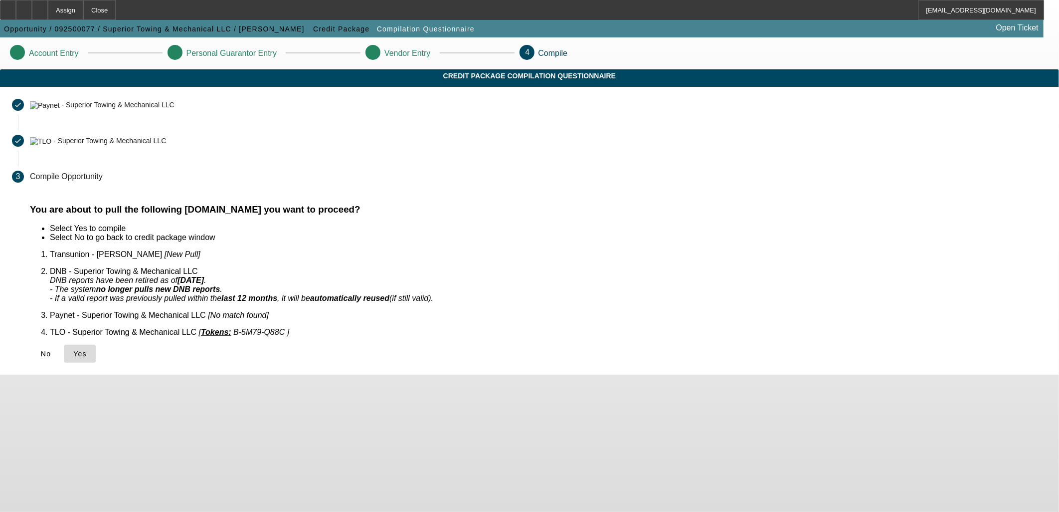
click at [73, 350] on icon at bounding box center [73, 354] width 0 height 8
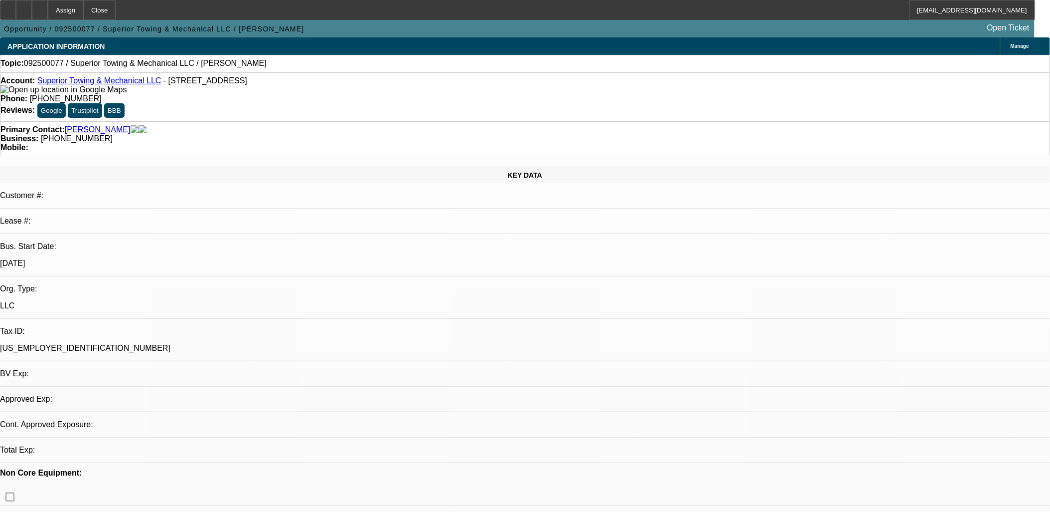
select select "0"
select select "2"
select select "0.1"
select select "1"
select select "2"
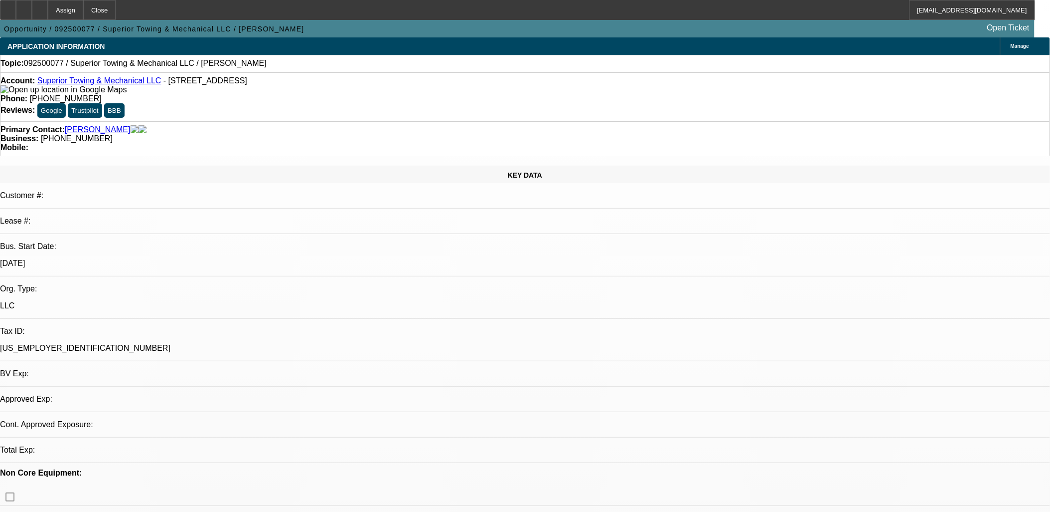
select select "4"
click at [86, 81] on link "Superior Towing & Mechanical LLC" at bounding box center [99, 80] width 124 height 8
click at [40, 6] on icon at bounding box center [40, 6] width 0 height 0
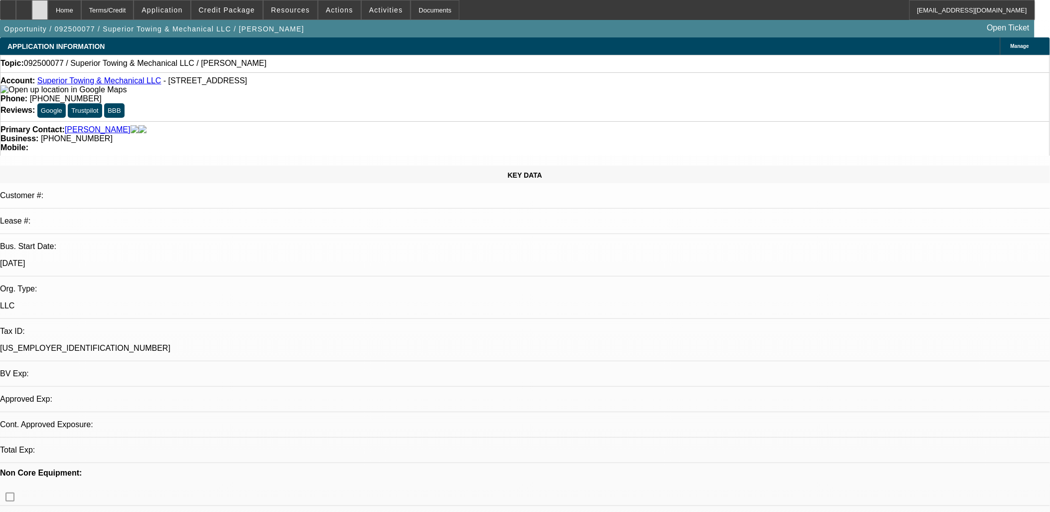
select select "0"
select select "2"
select select "0.1"
select select "1"
select select "2"
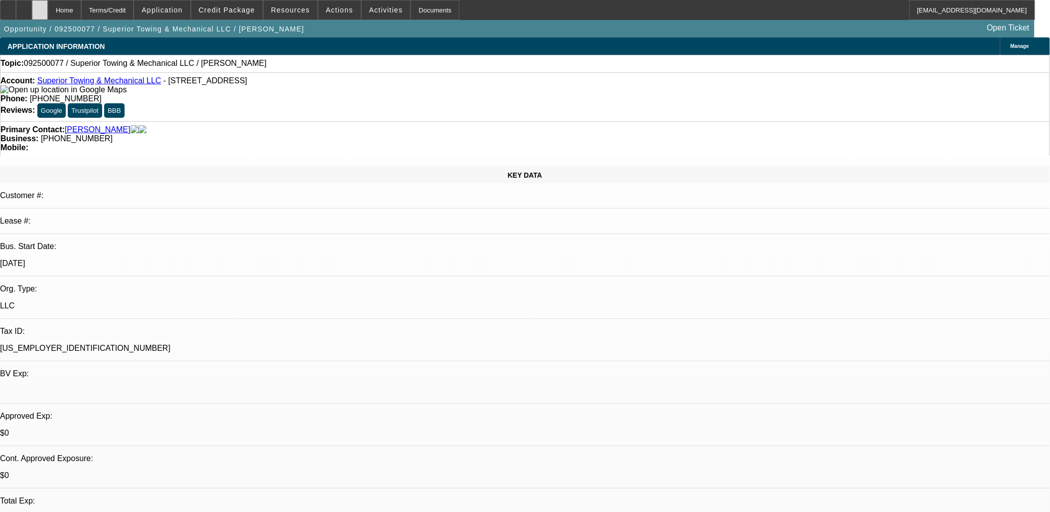
select select "4"
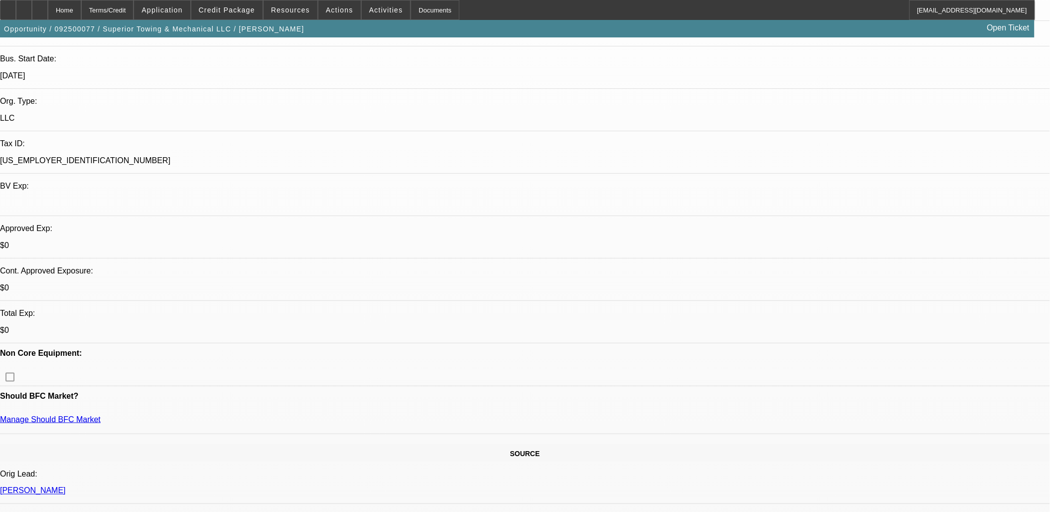
scroll to position [221, 0]
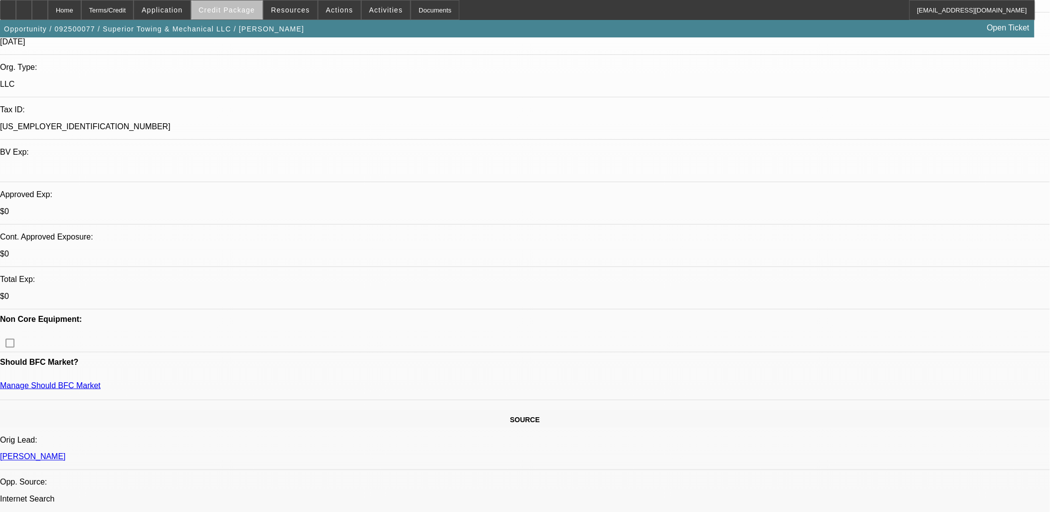
click at [260, 11] on span at bounding box center [226, 10] width 71 height 24
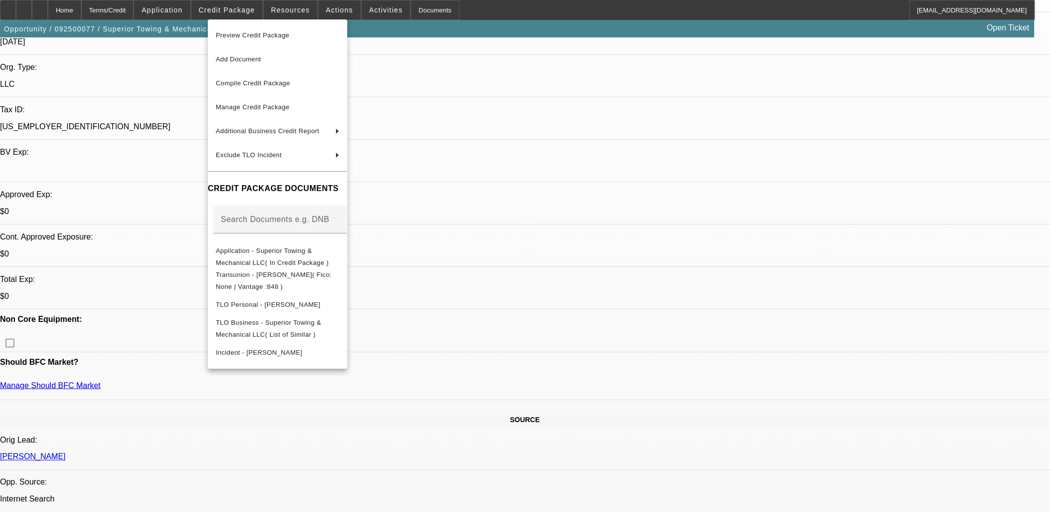
click at [250, 9] on div at bounding box center [525, 256] width 1050 height 512
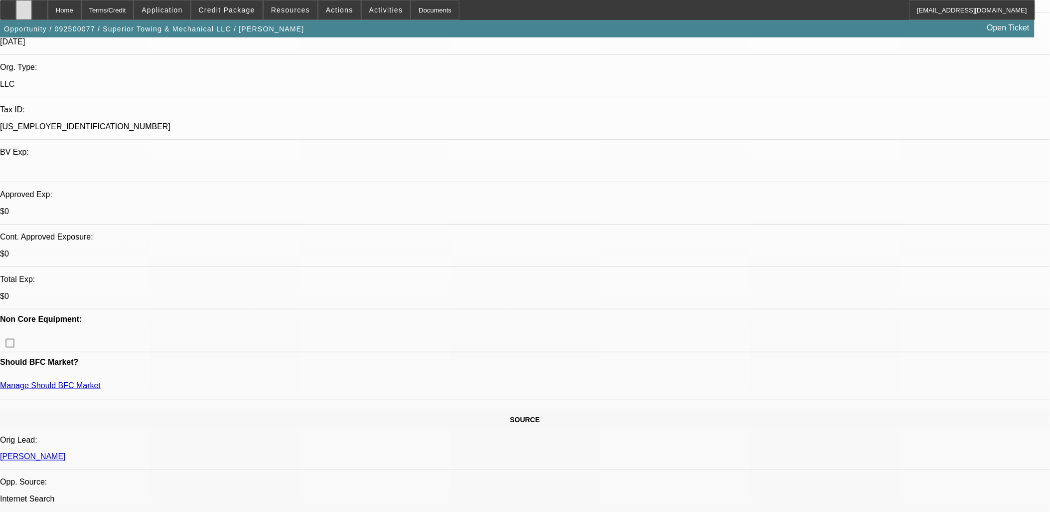
click at [32, 11] on div at bounding box center [24, 10] width 16 height 20
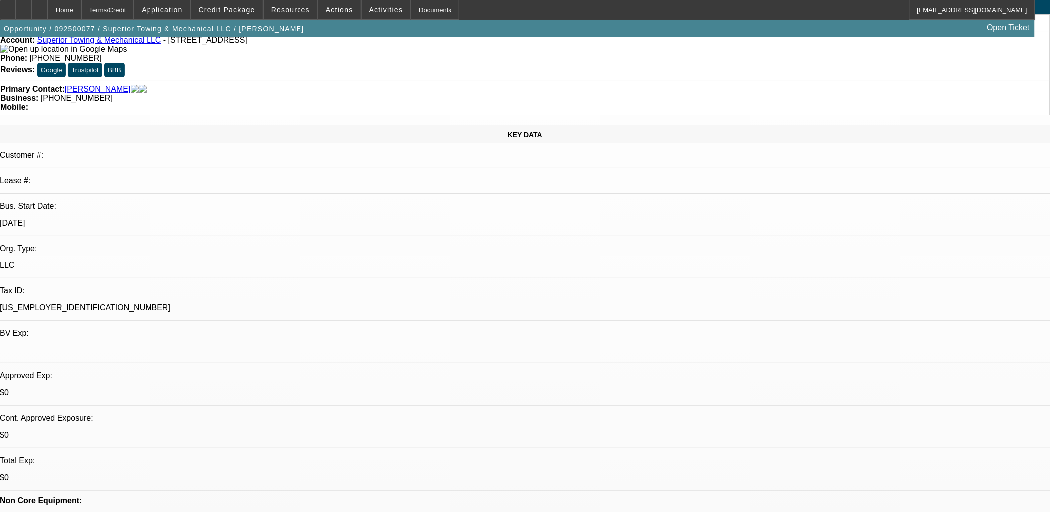
scroll to position [0, 0]
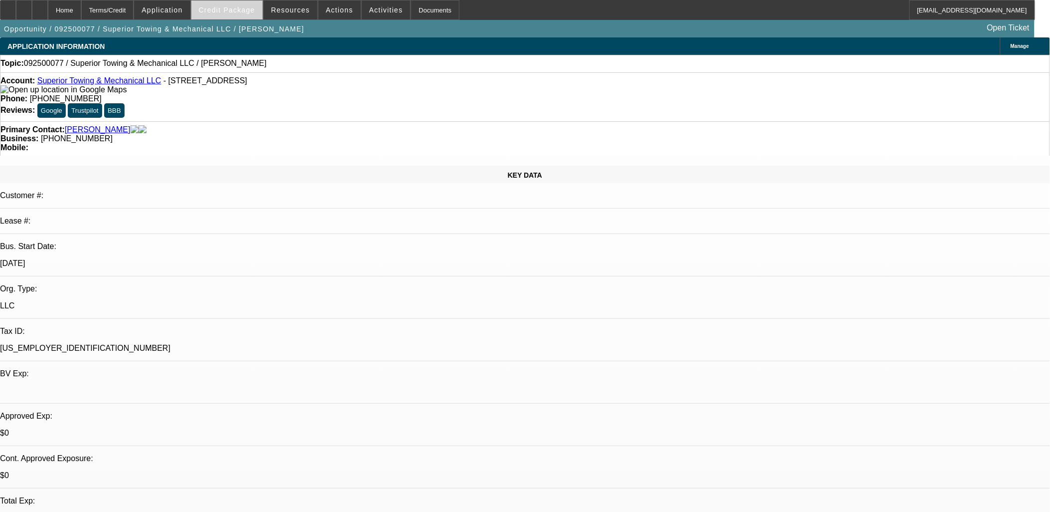
click at [220, 6] on span "Credit Package" at bounding box center [227, 10] width 56 height 8
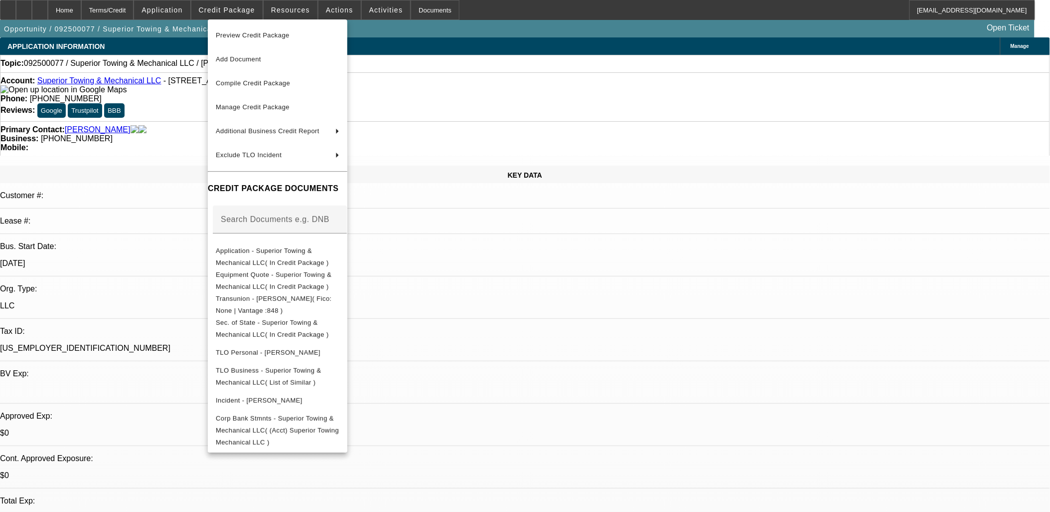
click at [572, 307] on div at bounding box center [525, 256] width 1050 height 512
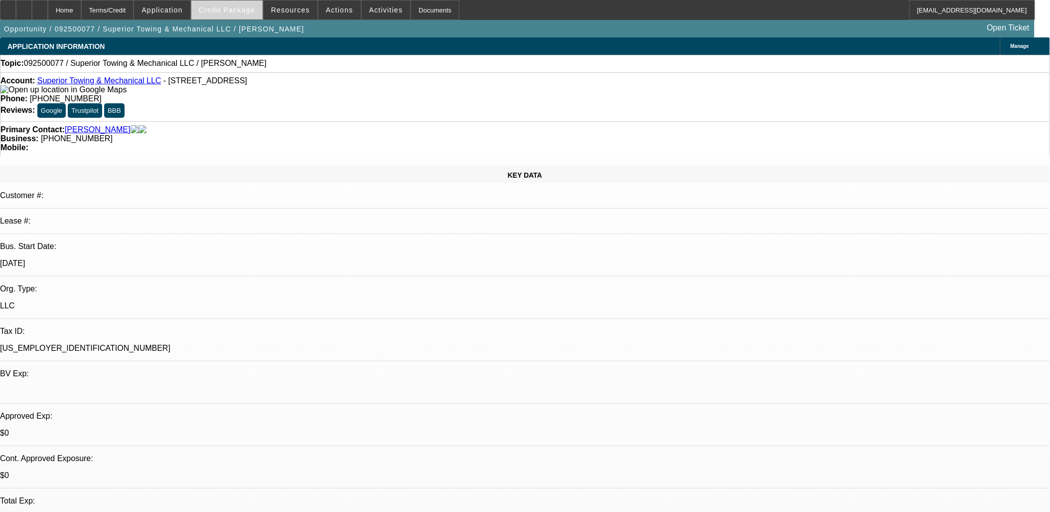
click at [235, 13] on span at bounding box center [226, 10] width 71 height 24
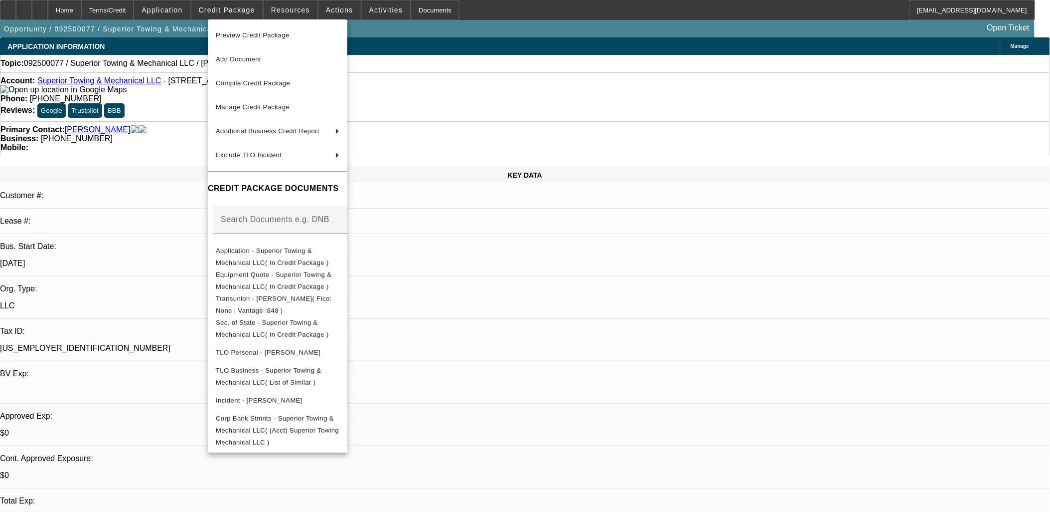
click at [222, 10] on div at bounding box center [525, 256] width 1050 height 512
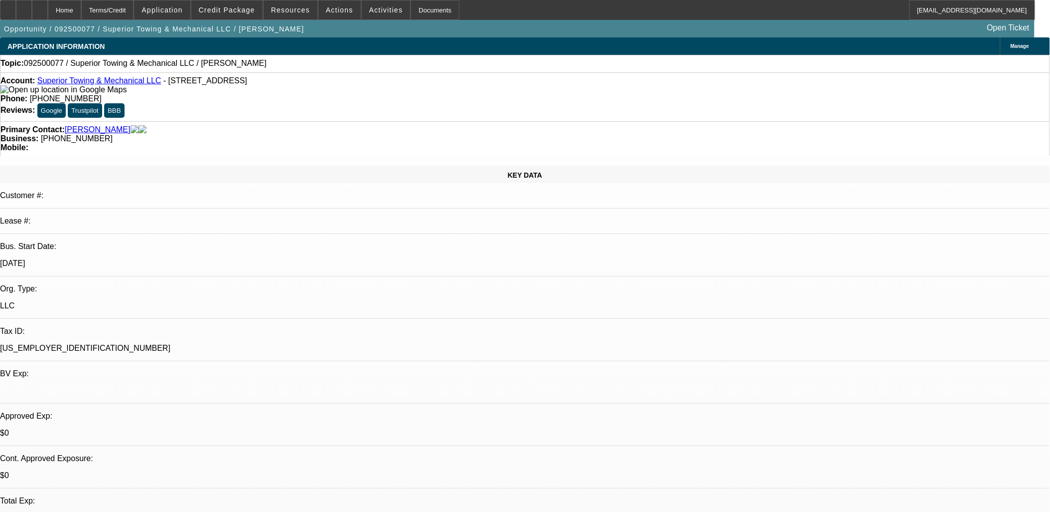
click at [374, 8] on span "Activities" at bounding box center [386, 10] width 34 height 8
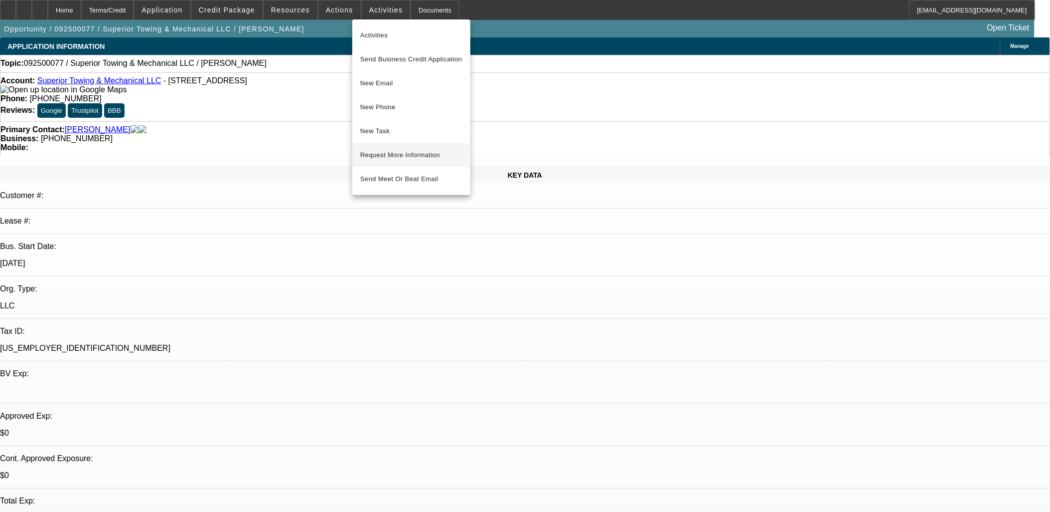
click at [385, 152] on span "Request More Information" at bounding box center [411, 155] width 102 height 12
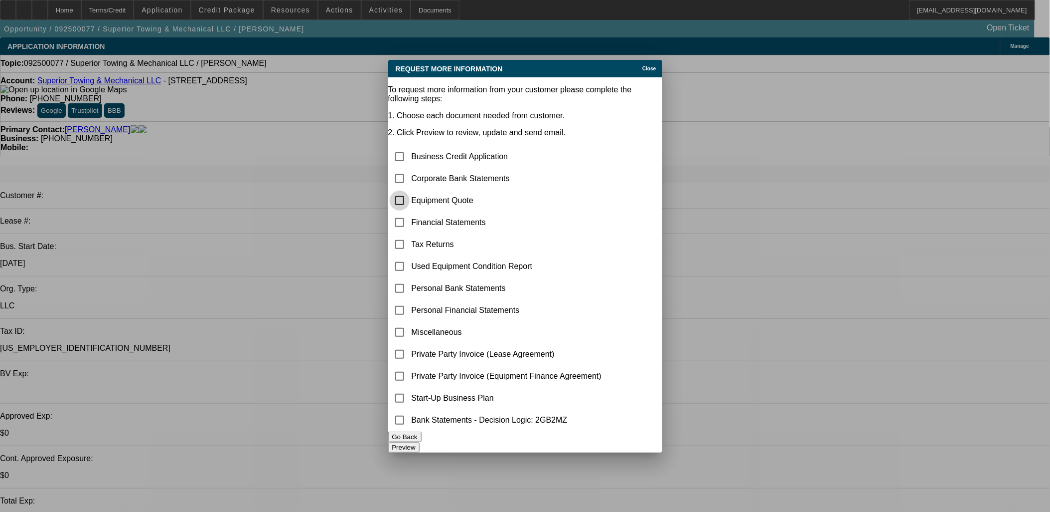
click at [410, 190] on input "checkbox" at bounding box center [400, 200] width 20 height 20
checkbox input "true"
click at [420, 442] on button "Preview" at bounding box center [403, 447] width 31 height 10
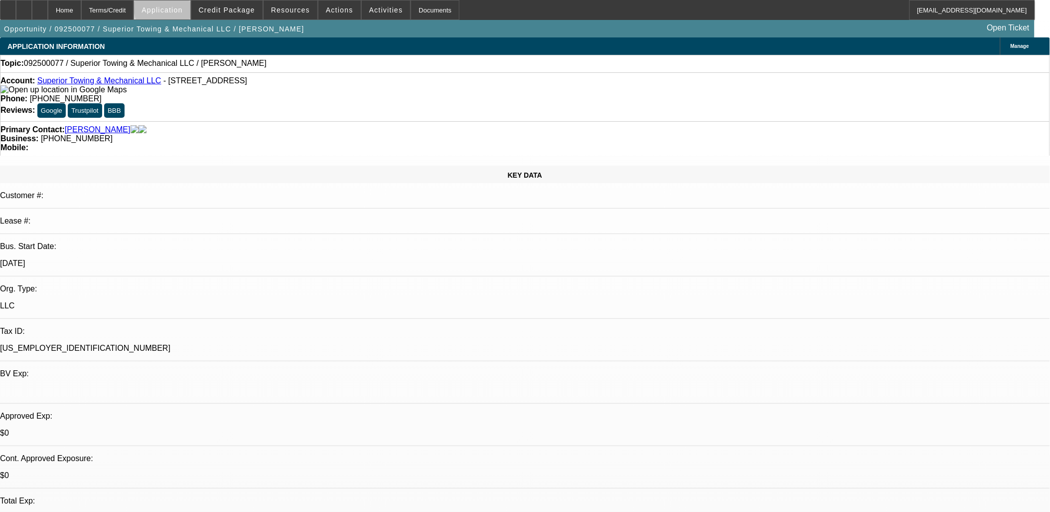
click at [190, 6] on span at bounding box center [162, 10] width 56 height 24
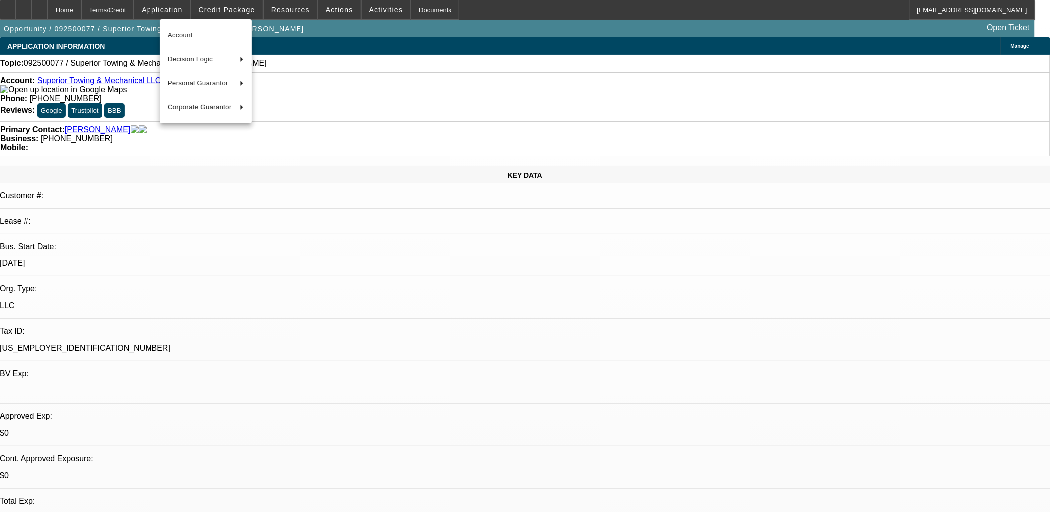
click at [222, 7] on div at bounding box center [525, 256] width 1050 height 512
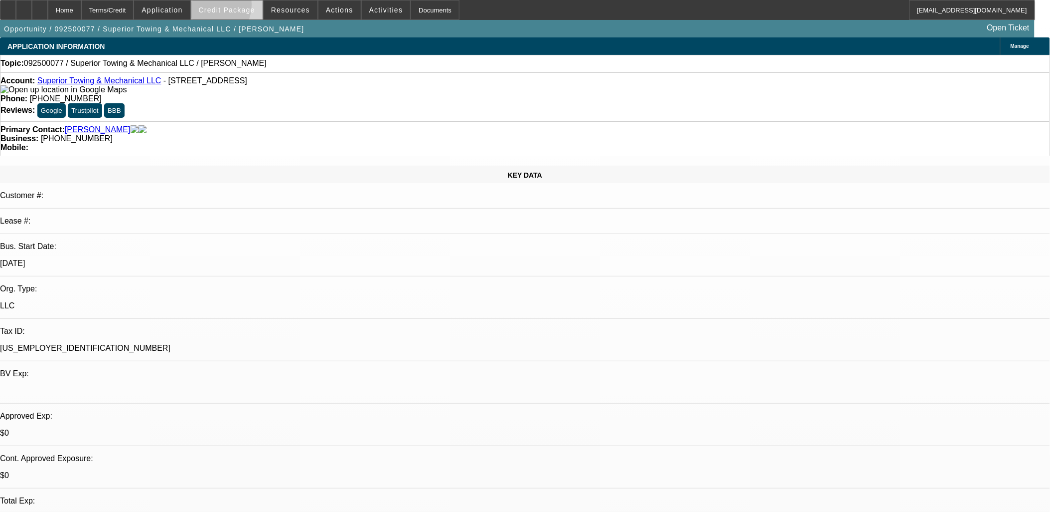
click at [223, 7] on span "Credit Package" at bounding box center [227, 10] width 56 height 8
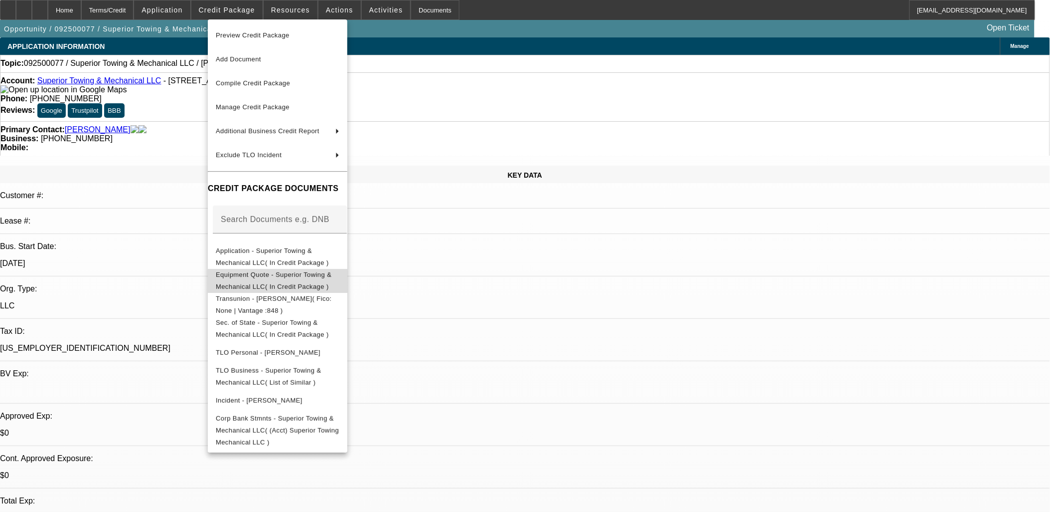
click at [287, 278] on span "Equipment Quote - Superior Towing & Mechanical LLC( In Credit Package )" at bounding box center [274, 279] width 116 height 19
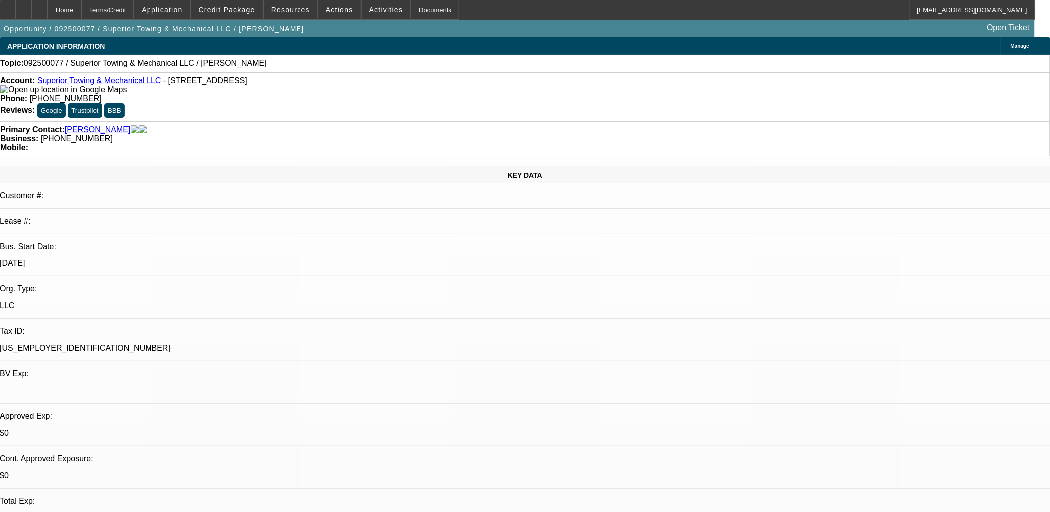
radio input "true"
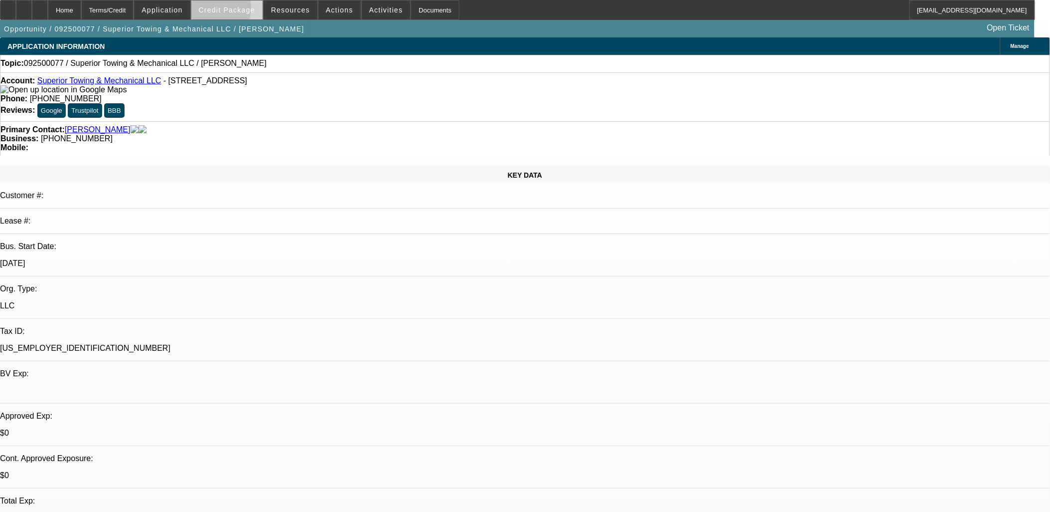
click at [222, 10] on span "Credit Package" at bounding box center [227, 10] width 56 height 8
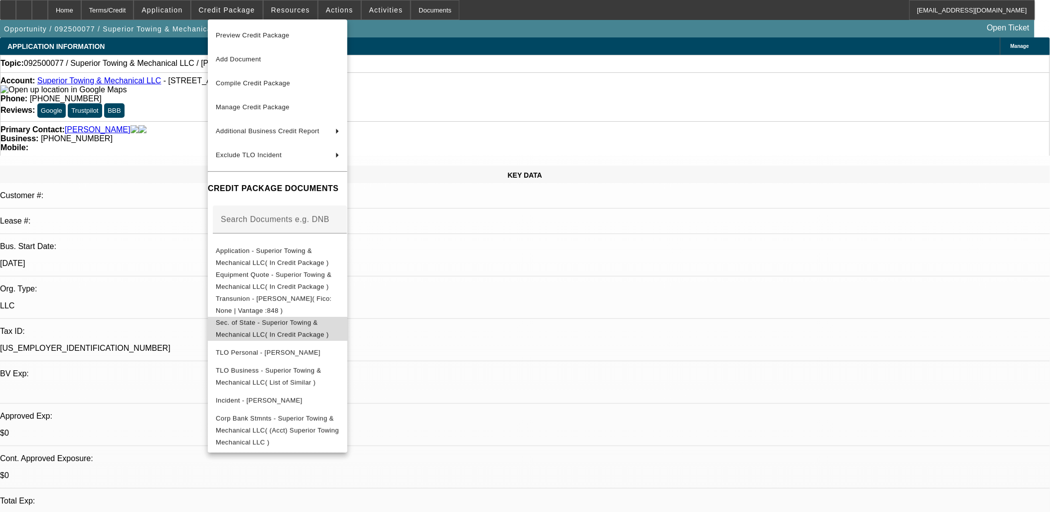
click at [292, 331] on button "Sec. of State - Superior Towing & Mechanical LLC( In Credit Package )" at bounding box center [278, 328] width 140 height 24
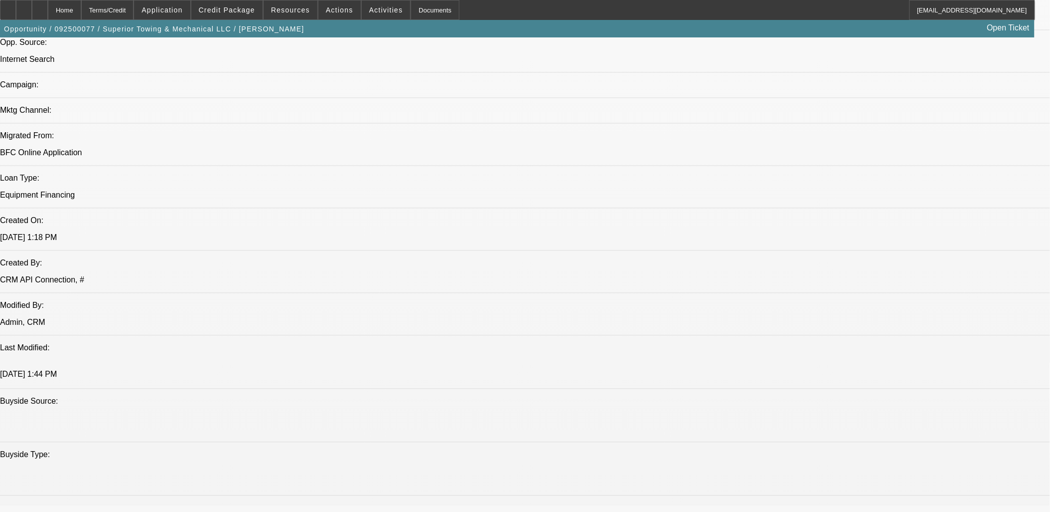
scroll to position [665, 0]
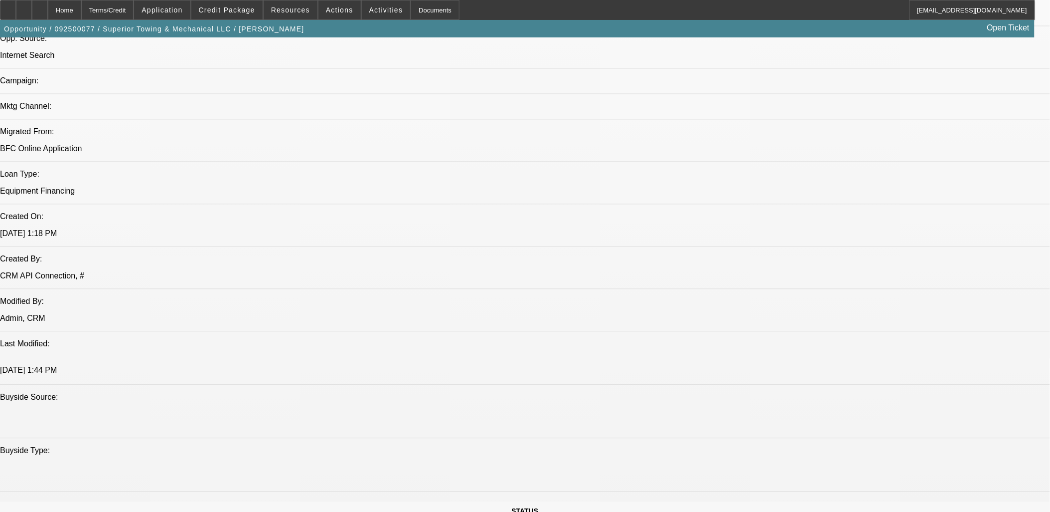
drag, startPoint x: 985, startPoint y: 193, endPoint x: 721, endPoint y: 188, distance: 263.8
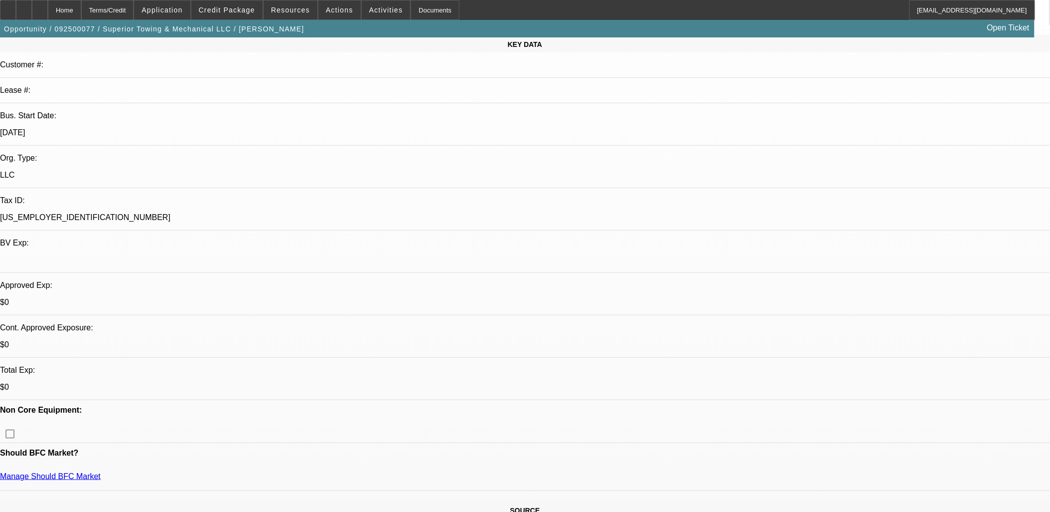
scroll to position [166, 0]
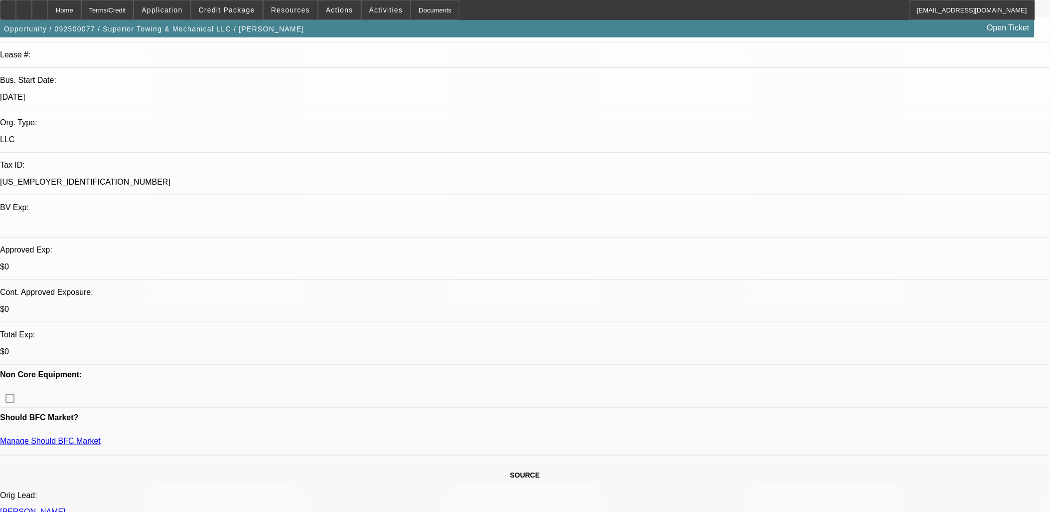
type textarea "Charles Delamielleure wants to add two more trucks to his fleet to keep up with…"
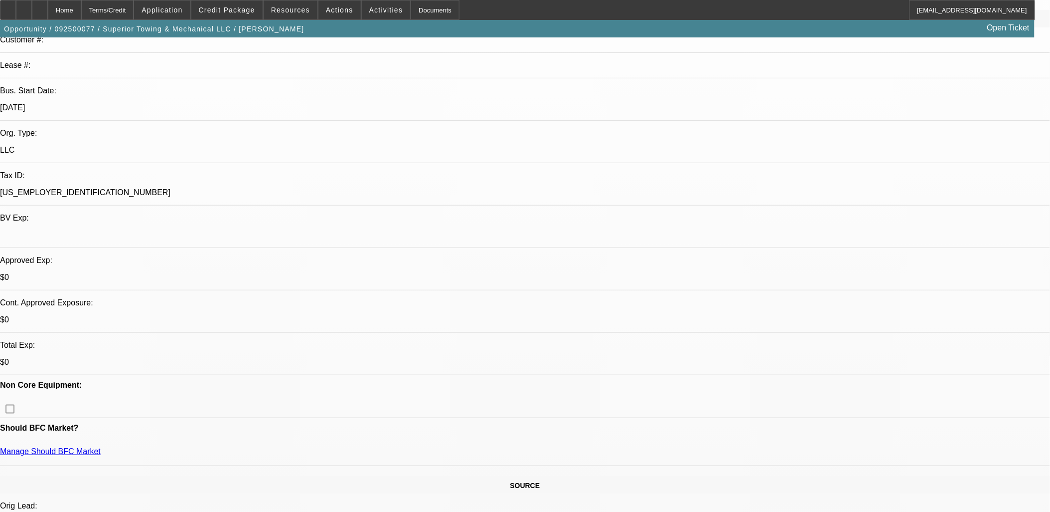
scroll to position [0, 0]
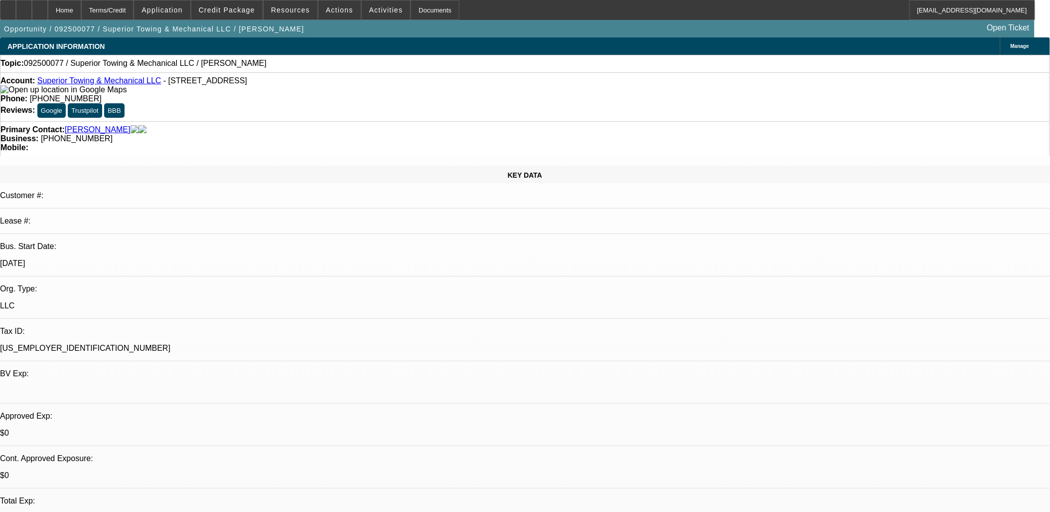
radio input "true"
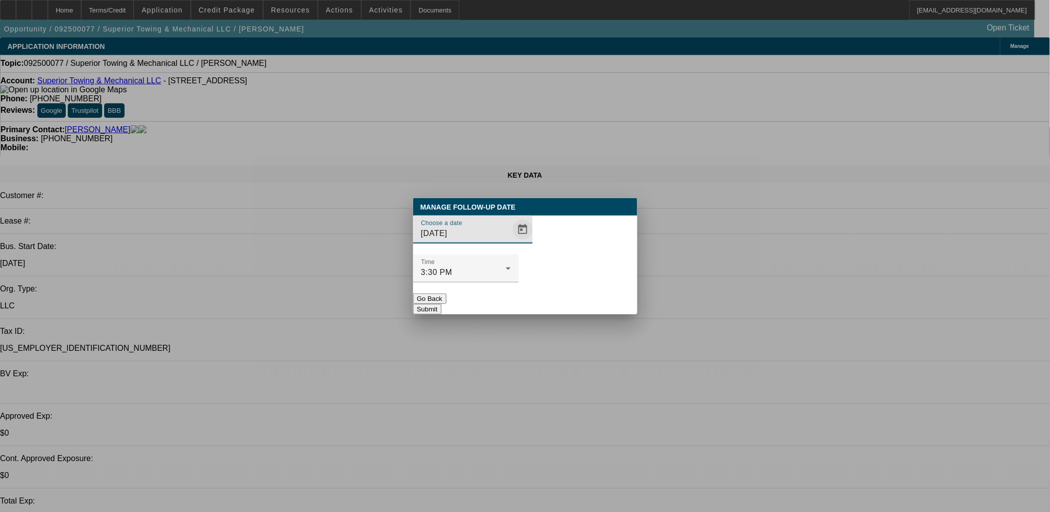
click at [511, 241] on span "Open calendar" at bounding box center [523, 229] width 24 height 24
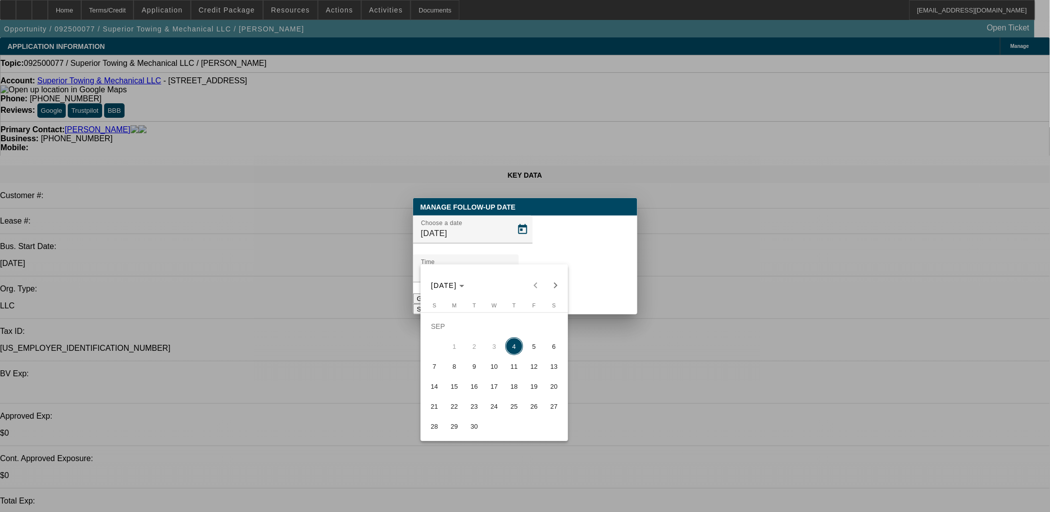
click at [532, 348] on span "5" at bounding box center [534, 346] width 18 height 18
type input "9/5/2025"
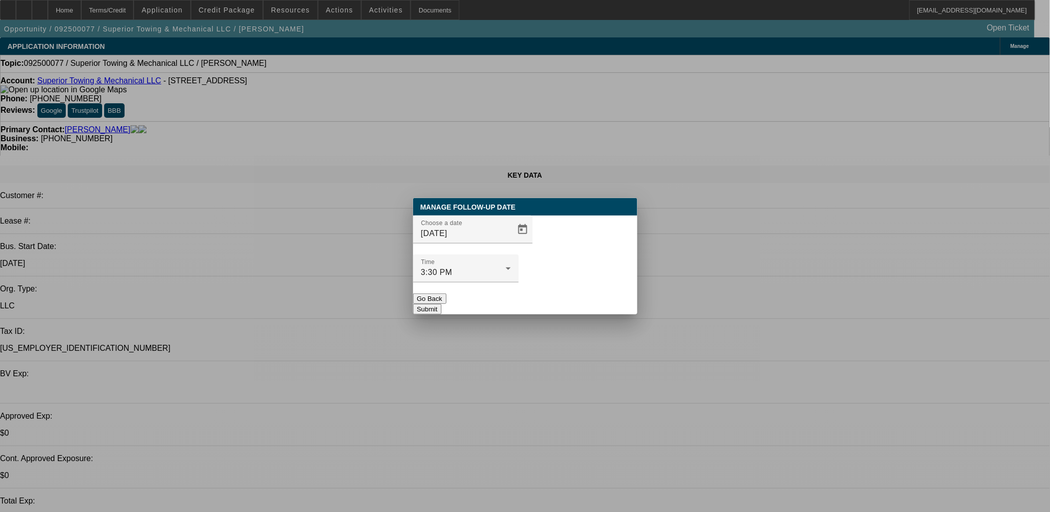
click at [519, 282] on div at bounding box center [466, 287] width 106 height 11
click at [442, 304] on button "Submit" at bounding box center [427, 309] width 28 height 10
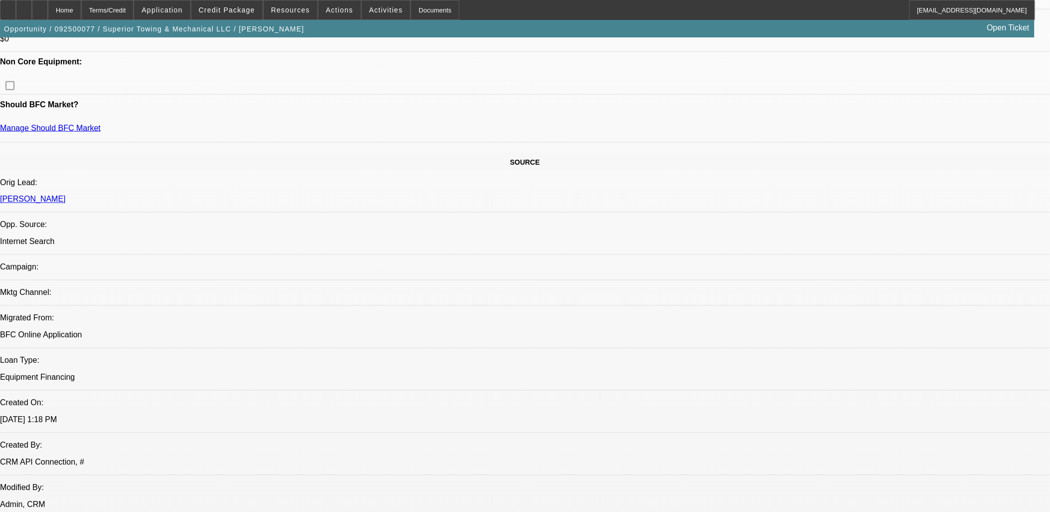
scroll to position [443, 0]
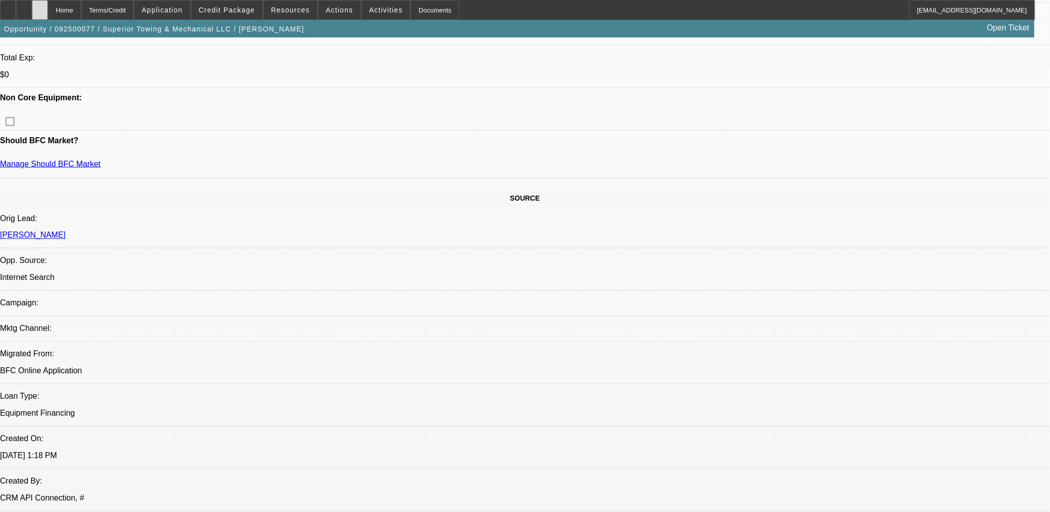
click at [48, 12] on div at bounding box center [40, 10] width 16 height 20
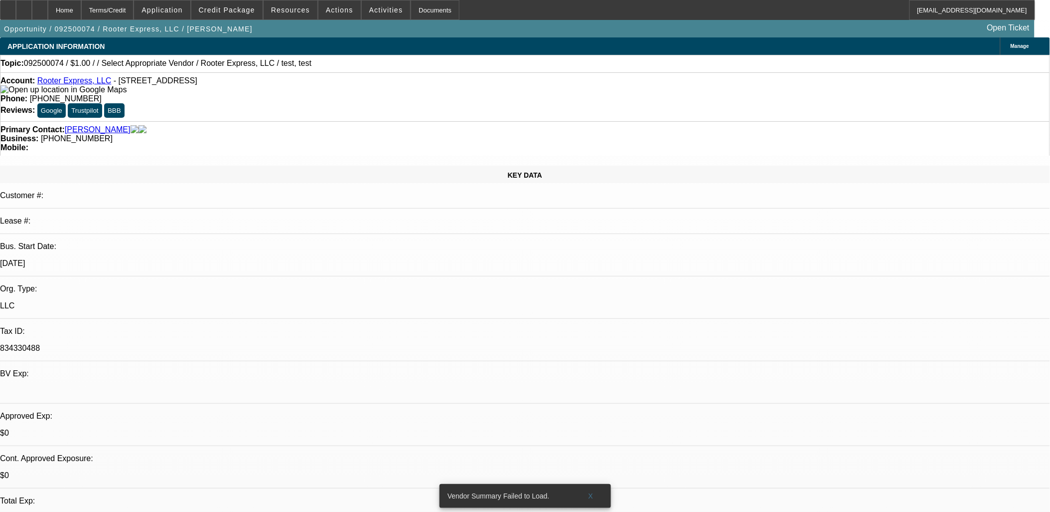
select select "0"
select select "2"
select select "0.1"
select select "1"
select select "2"
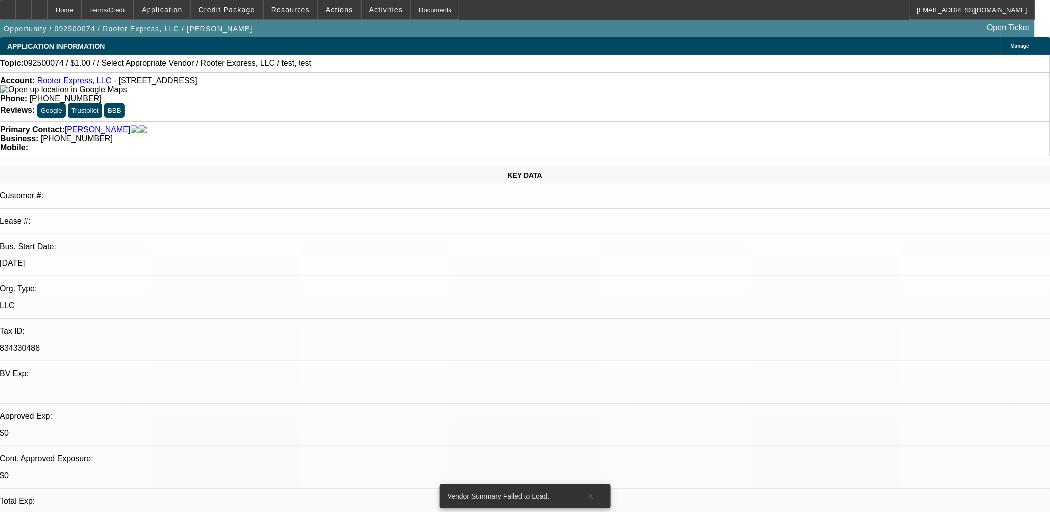
select select "4"
click at [592, 492] on span "X" at bounding box center [590, 496] width 5 height 8
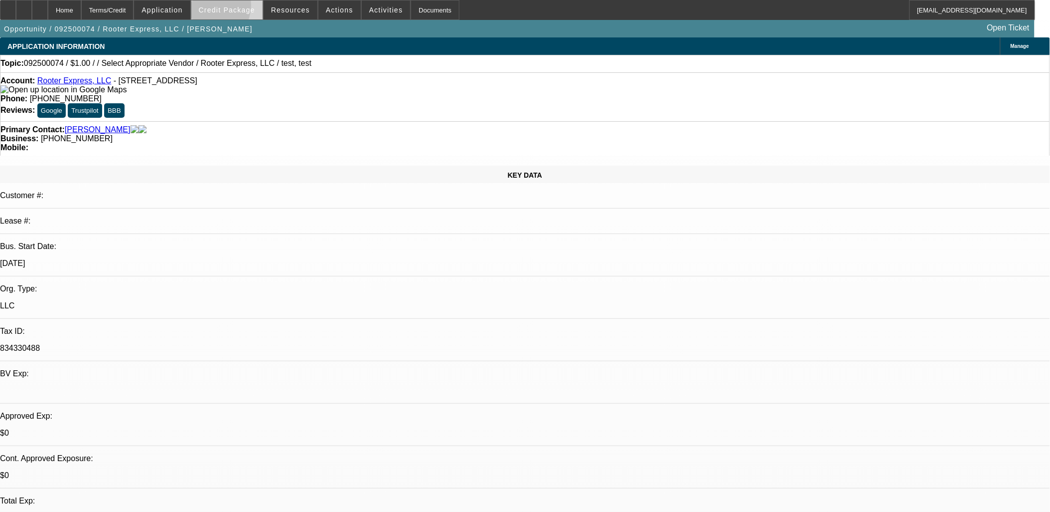
click at [222, 7] on span "Credit Package" at bounding box center [227, 10] width 56 height 8
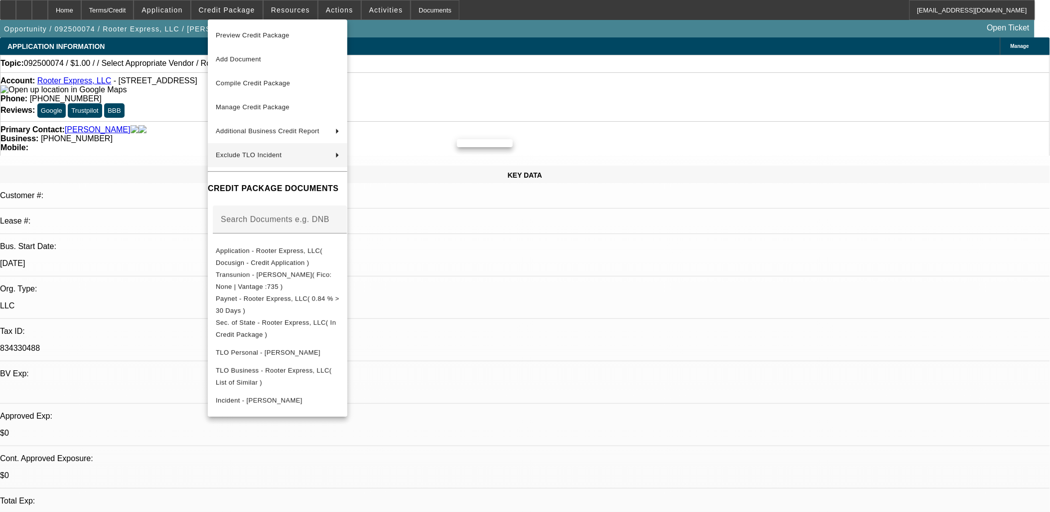
click at [587, 275] on div at bounding box center [525, 256] width 1050 height 512
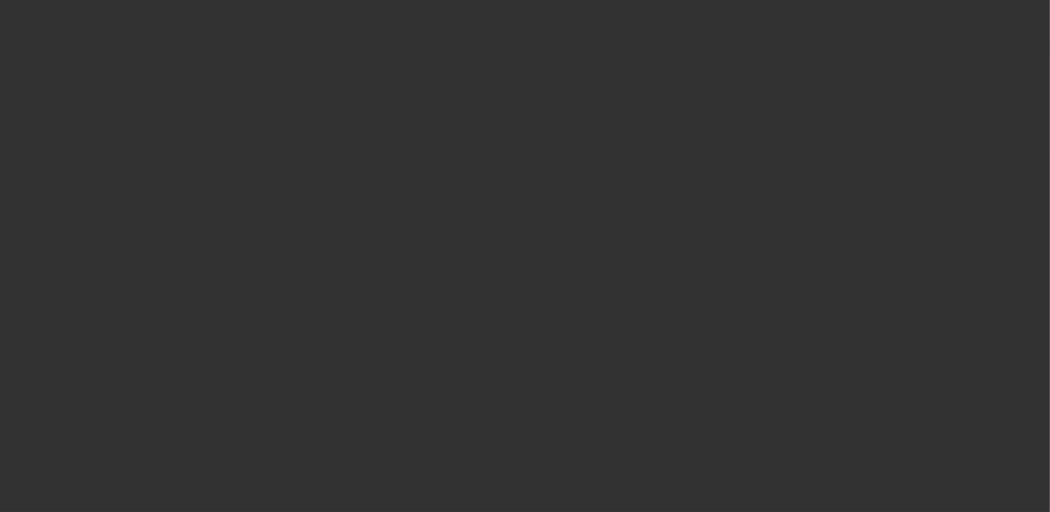
select select "0"
select select "2"
select select "0.1"
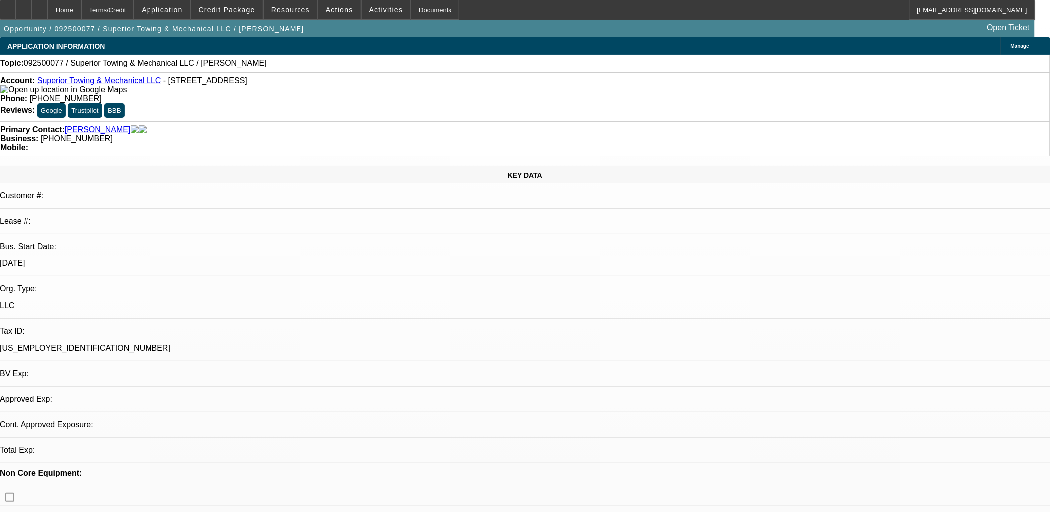
select select "1"
select select "2"
select select "4"
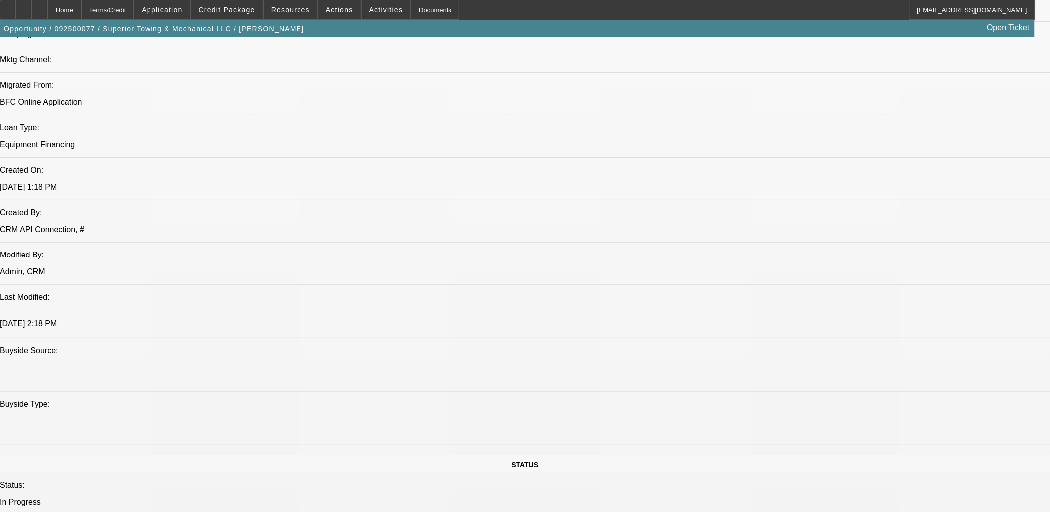
scroll to position [665, 0]
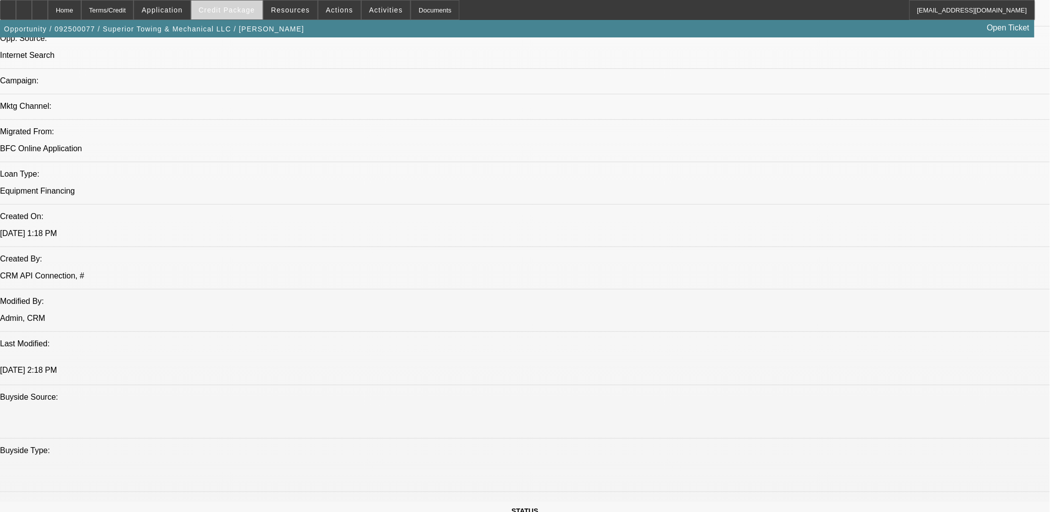
click at [242, 14] on span at bounding box center [226, 10] width 71 height 24
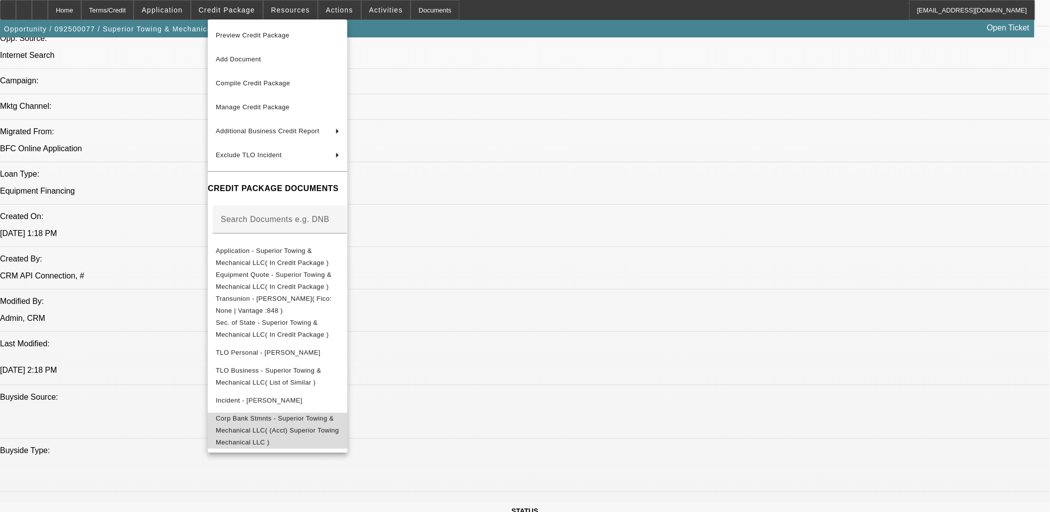
click at [288, 422] on span "Corp Bank Stmnts - Superior Towing & Mechanical LLC( (Acct) Superior Towing Mec…" at bounding box center [278, 430] width 124 height 36
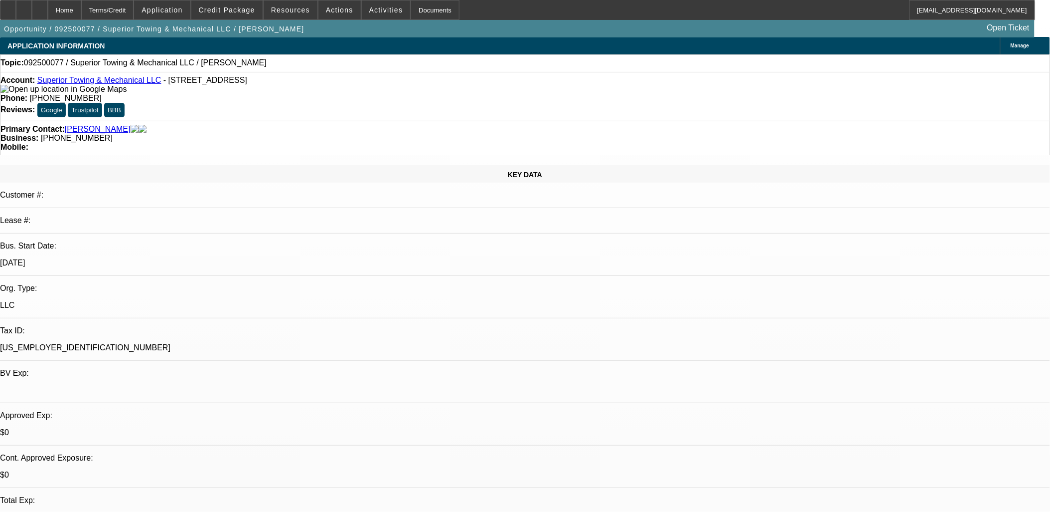
scroll to position [0, 0]
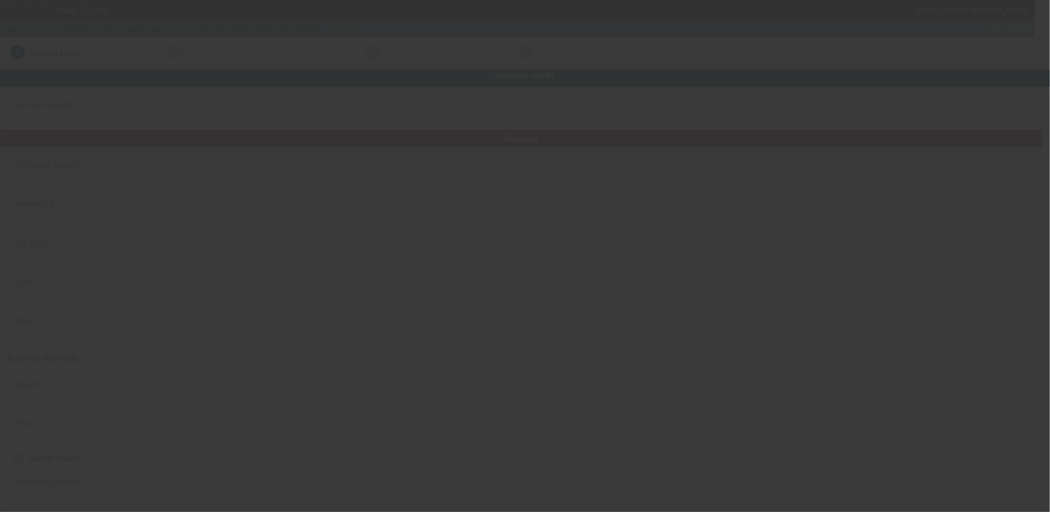
type input "Elite Handyman Service"
type input "68 Covert Street"
type input "25430"
type input "Kearneysville"
type input "[PHONE_NUMBER]"
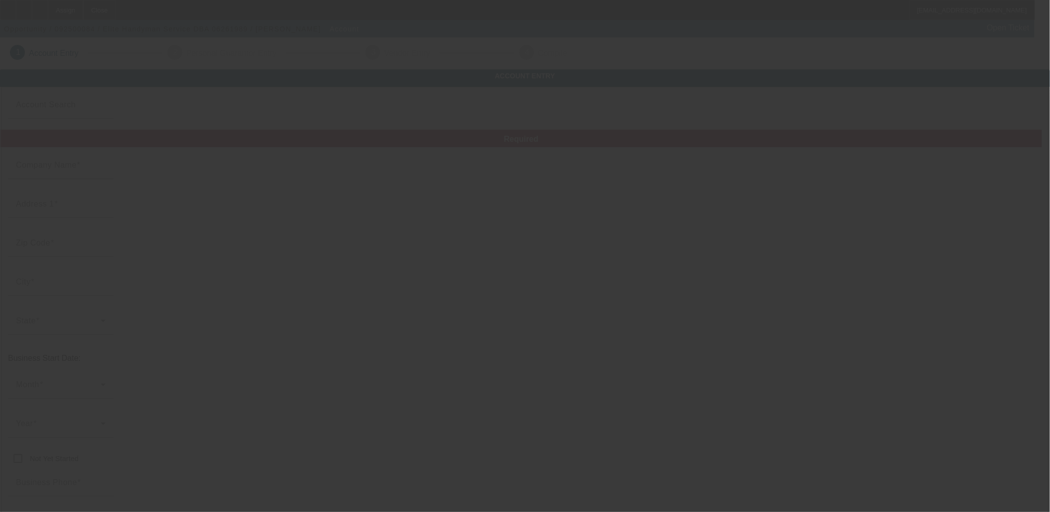
type input "06261989"
type input "mj3577570@gmail.com"
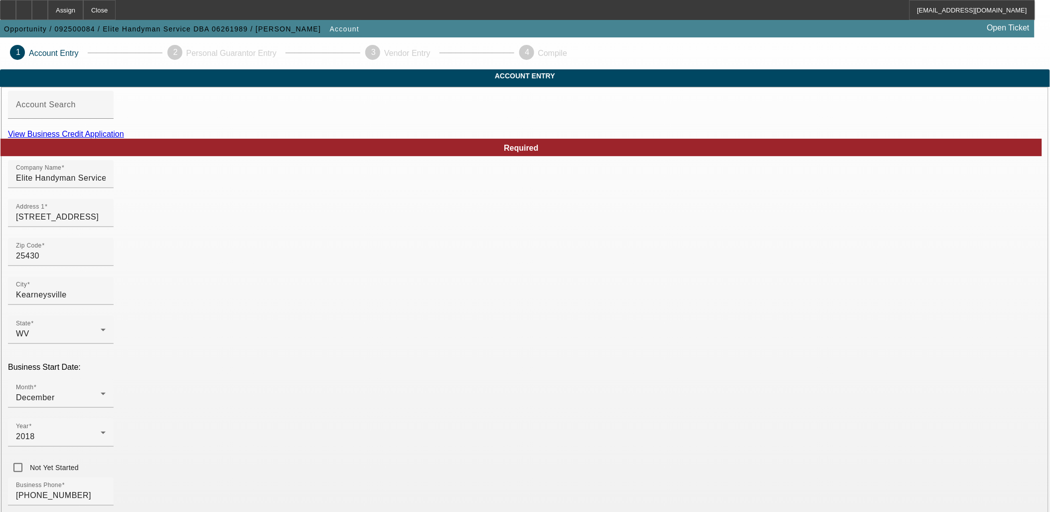
click at [124, 138] on link "View Business Credit Application" at bounding box center [66, 134] width 116 height 8
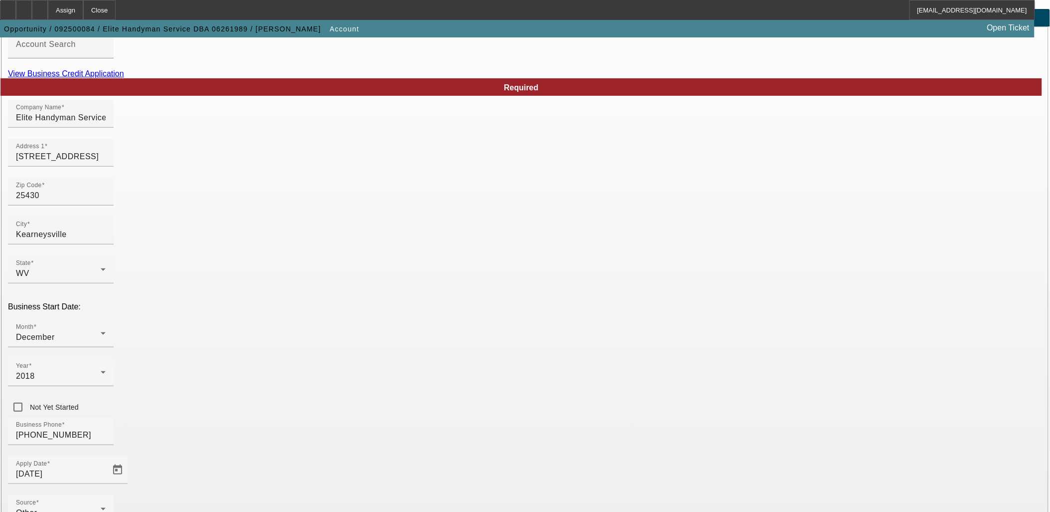
scroll to position [123, 0]
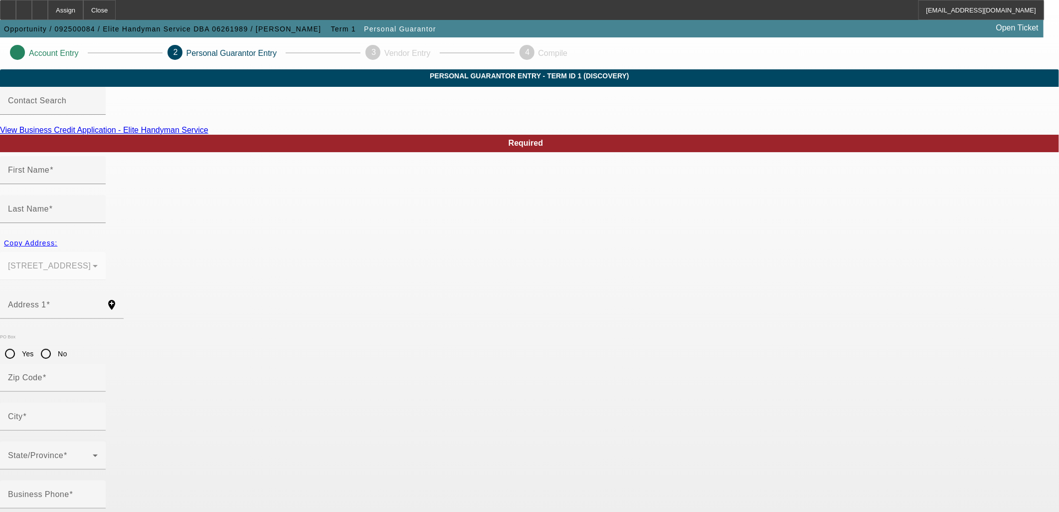
type input "Michael"
type input "Johnson"
type input "68 Covert Street"
radio input "true"
type input "25430"
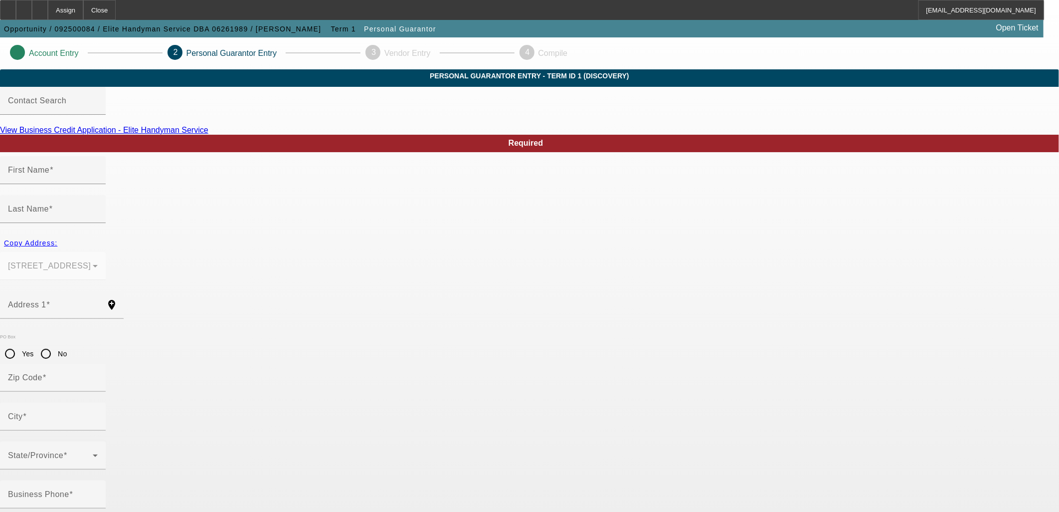
type input "Kearneysville"
type input "(681) 526-4556"
type input "100"
type input "225-53-7733"
type input "mj3577570@gmail.com"
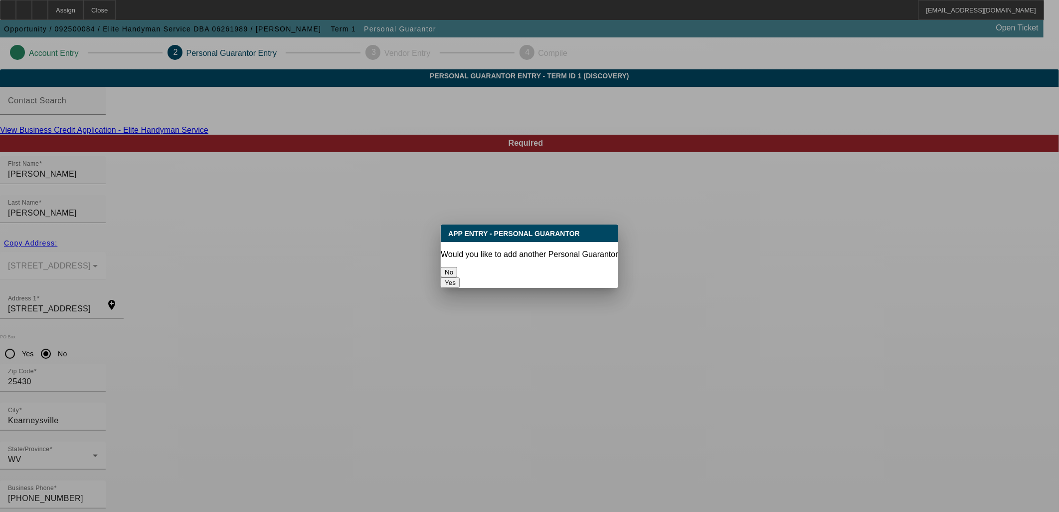
click at [457, 268] on button "No" at bounding box center [449, 272] width 16 height 10
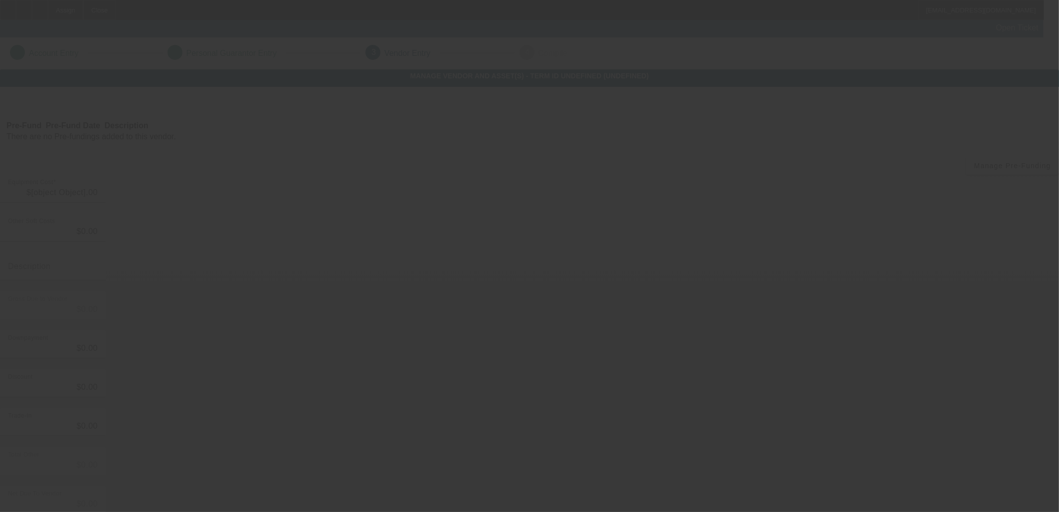
type input "$28,000.00"
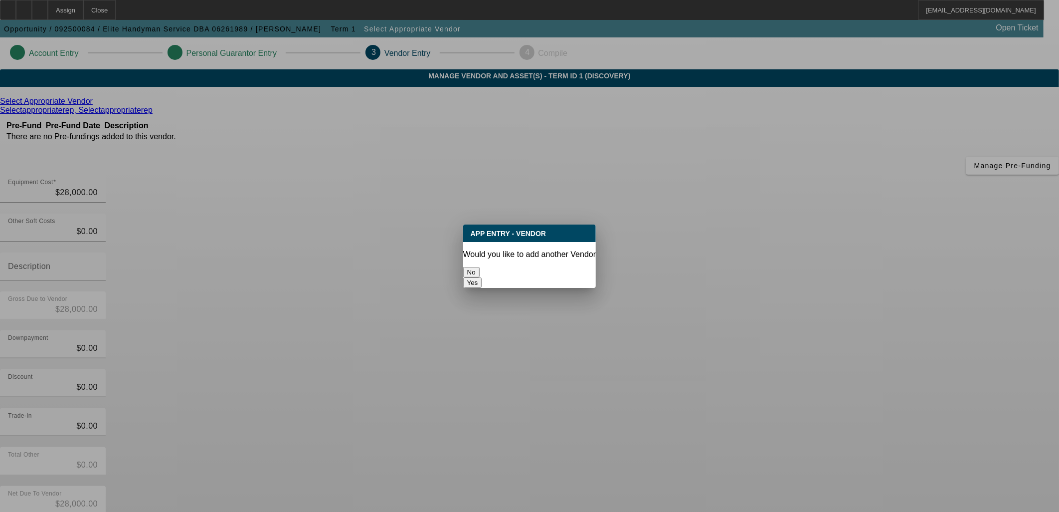
click at [480, 268] on button "No" at bounding box center [471, 272] width 16 height 10
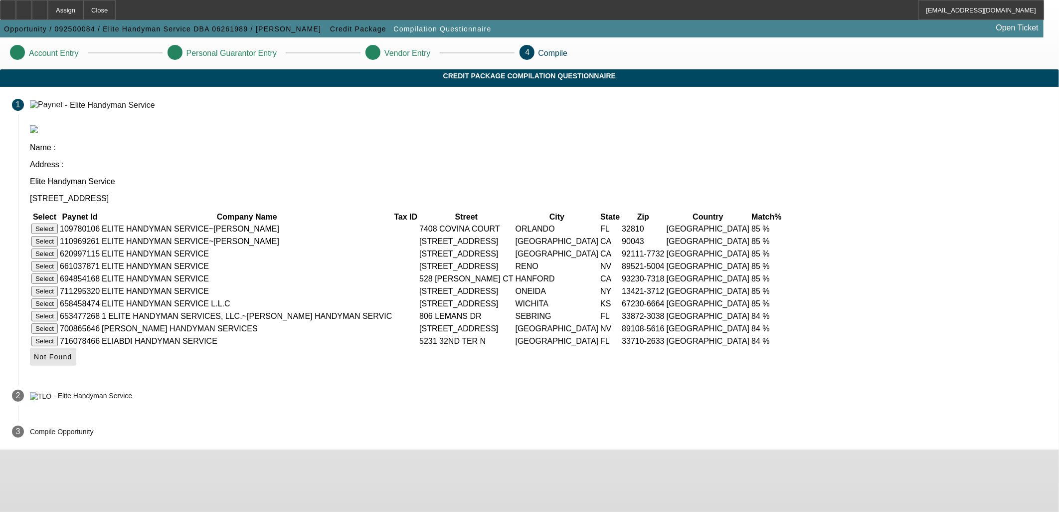
click at [72, 360] on span "Not Found" at bounding box center [53, 356] width 38 height 8
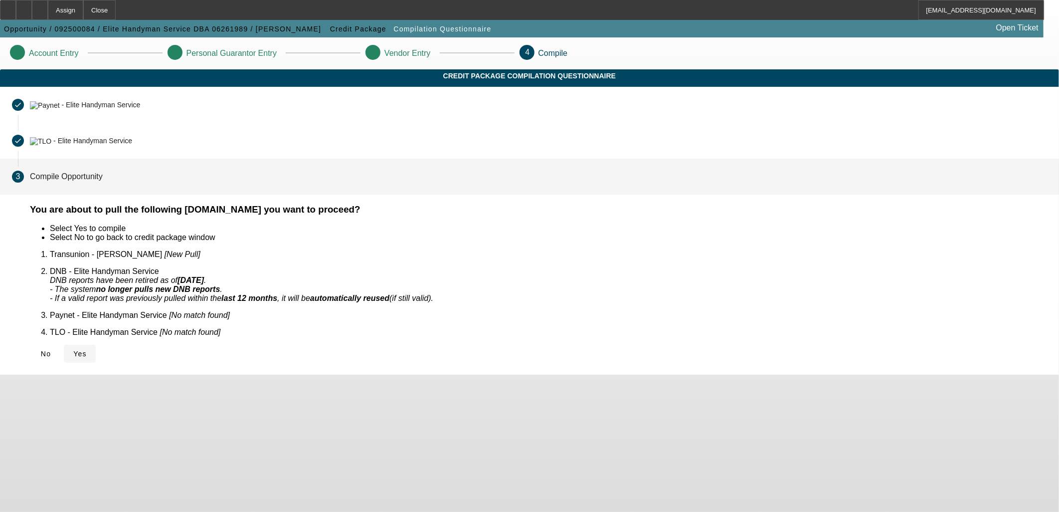
click at [96, 342] on span at bounding box center [80, 354] width 32 height 24
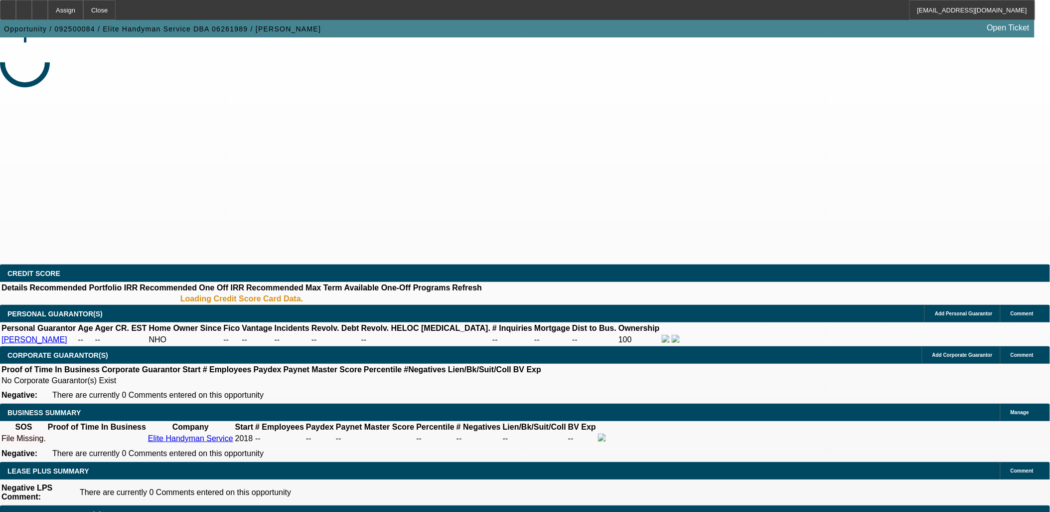
select select "0"
select select "2"
select select "0.1"
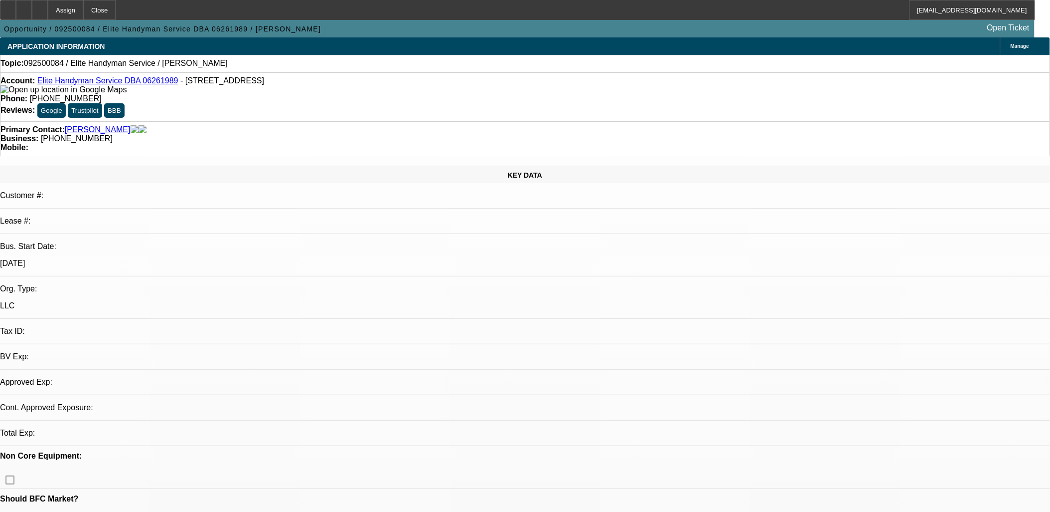
select select "1"
select select "2"
select select "4"
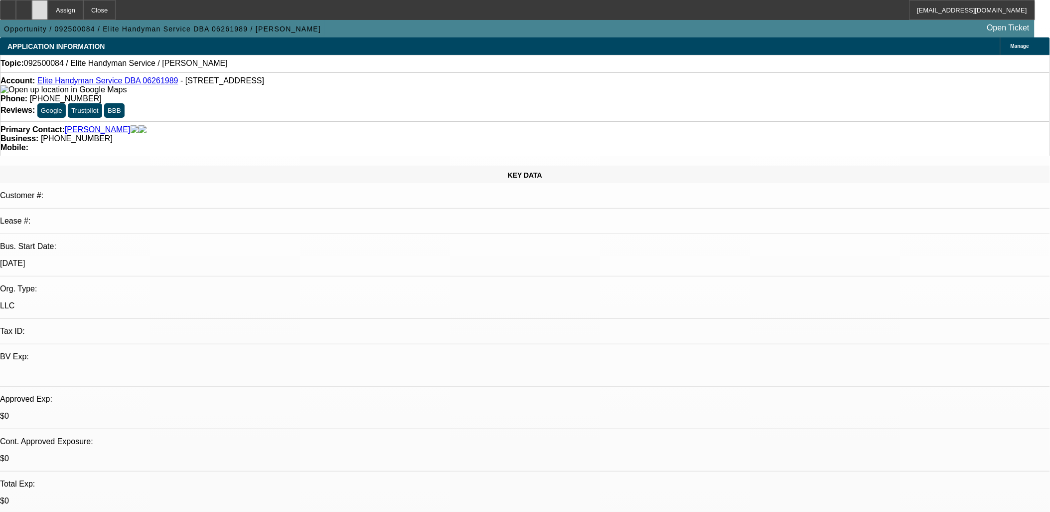
click at [40, 6] on icon at bounding box center [40, 6] width 0 height 0
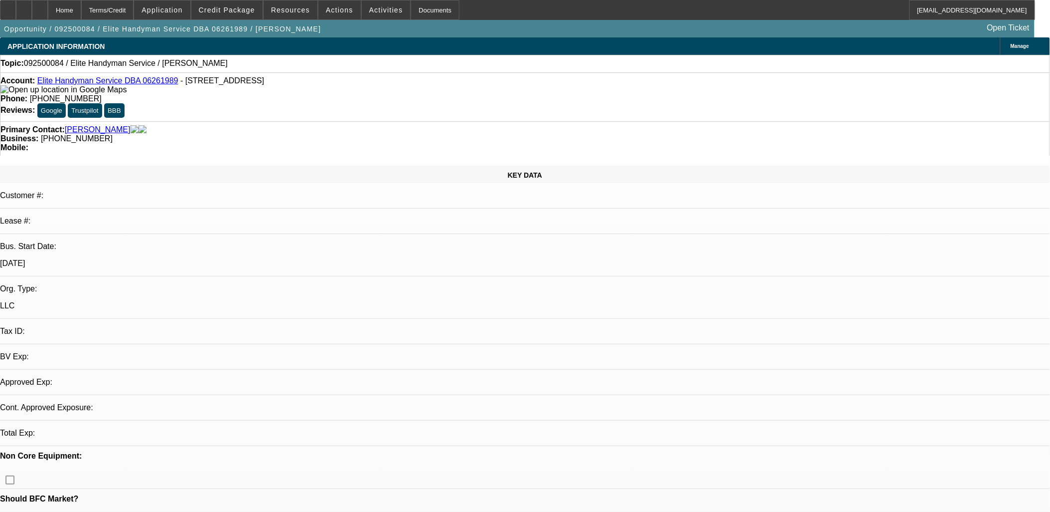
select select "0"
select select "2"
select select "0.1"
select select "1"
select select "2"
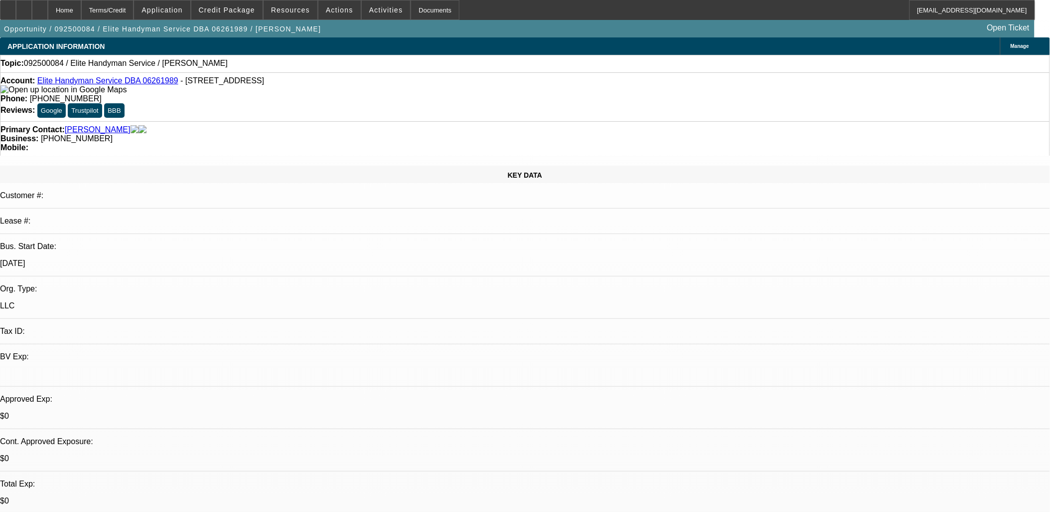
select select "4"
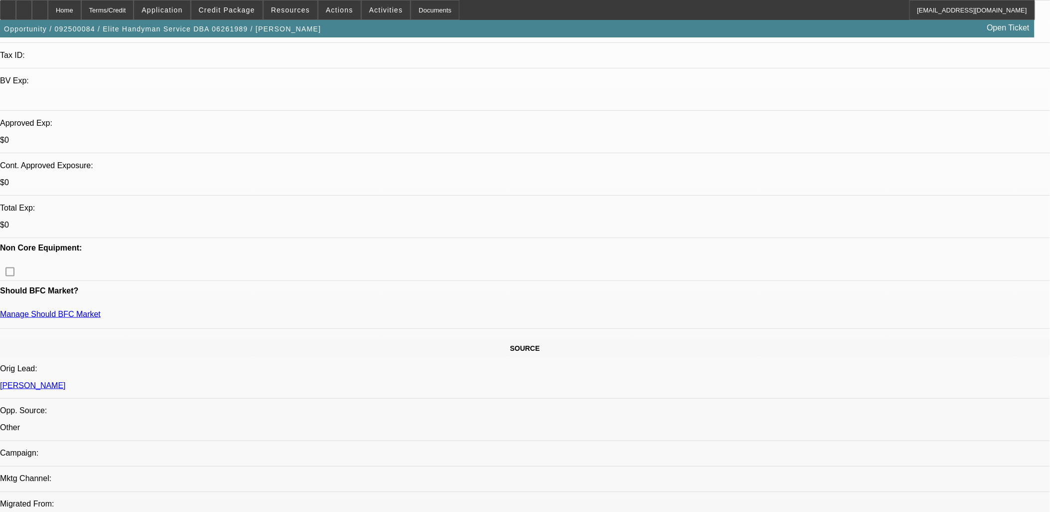
scroll to position [332, 0]
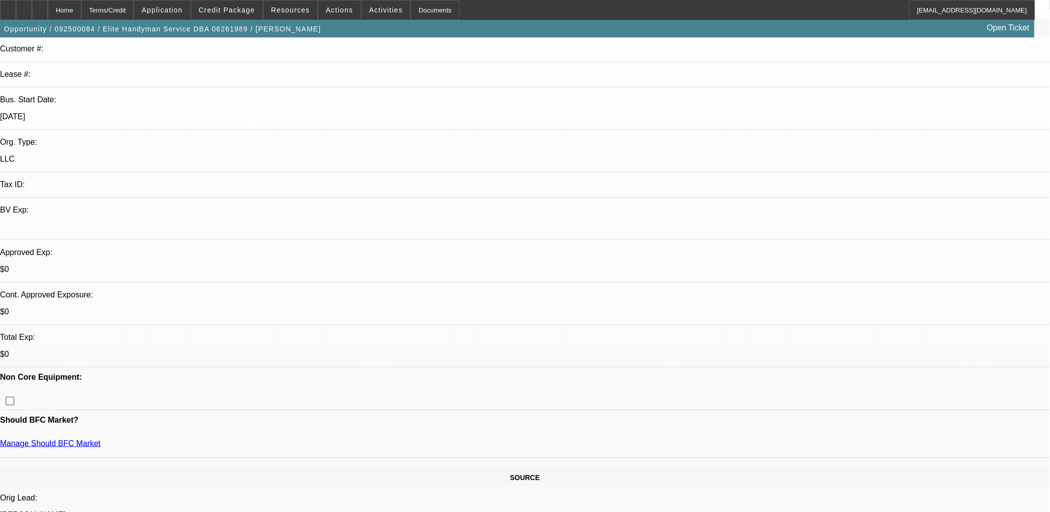
scroll to position [0, 0]
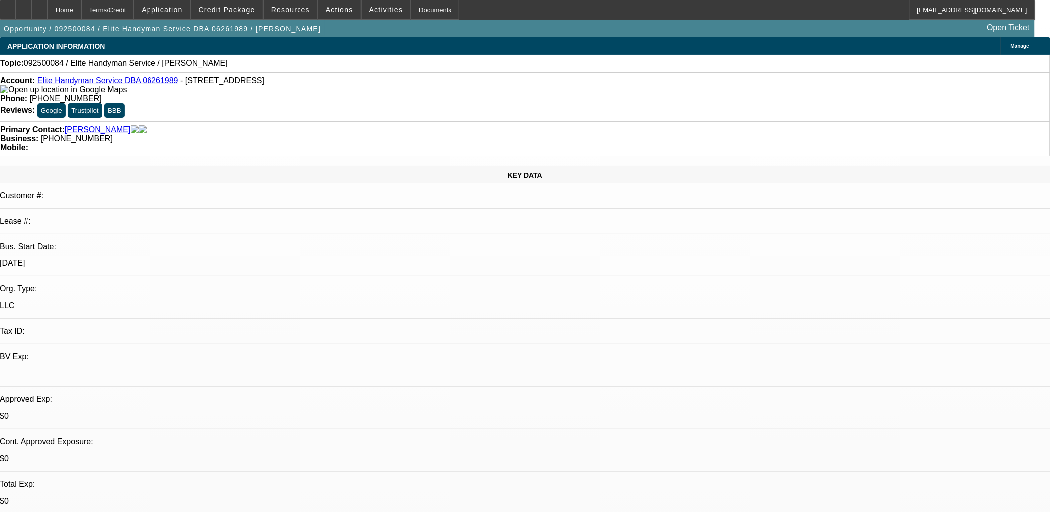
click at [48, 12] on div at bounding box center [40, 10] width 16 height 20
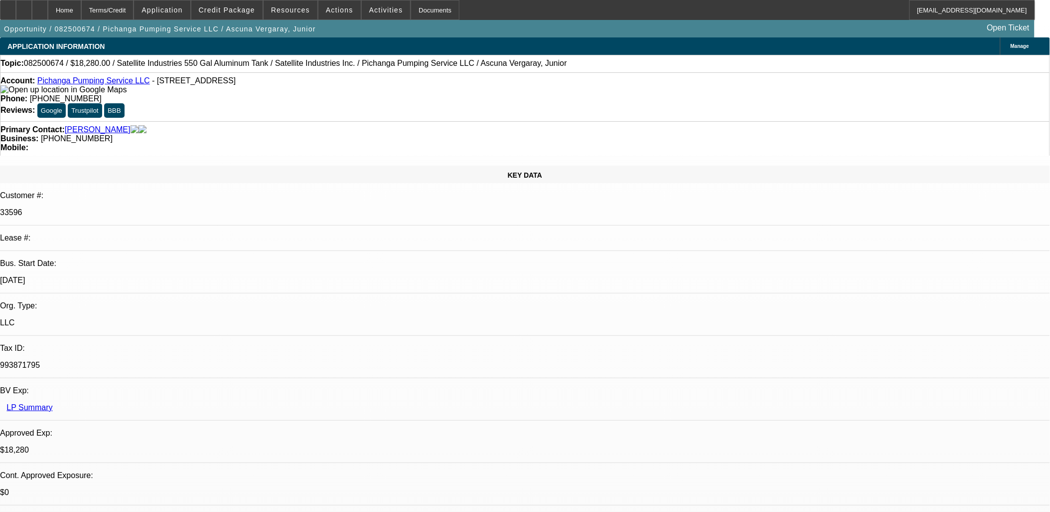
select select "0"
select select "2"
select select "0.1"
select select "0"
select select "2"
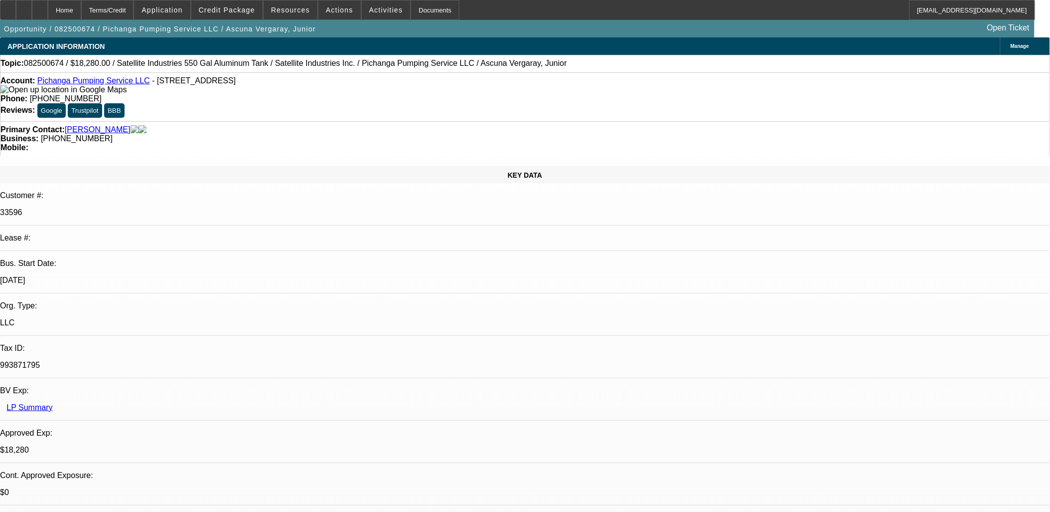
select select "0.1"
select select "1"
select select "2"
select select "4"
select select "1"
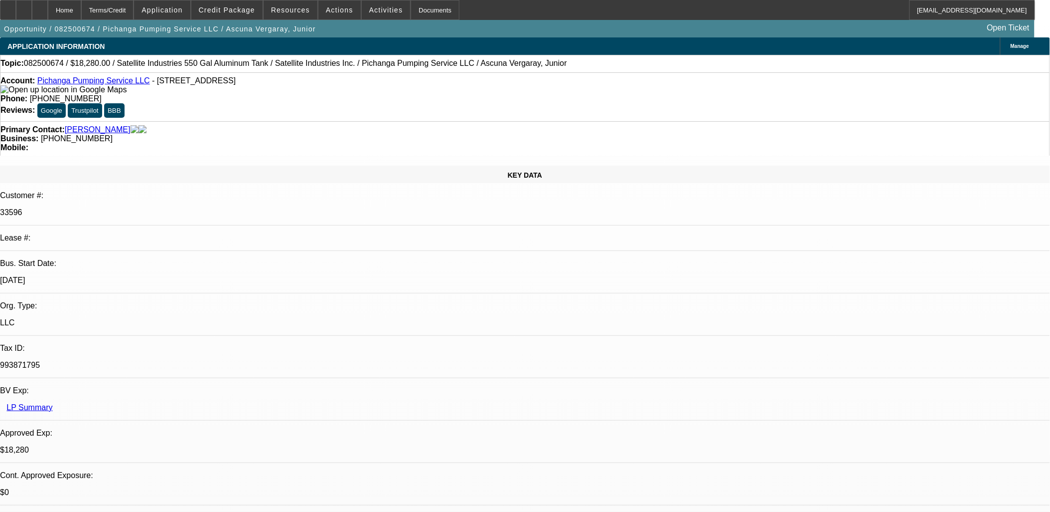
select select "2"
select select "4"
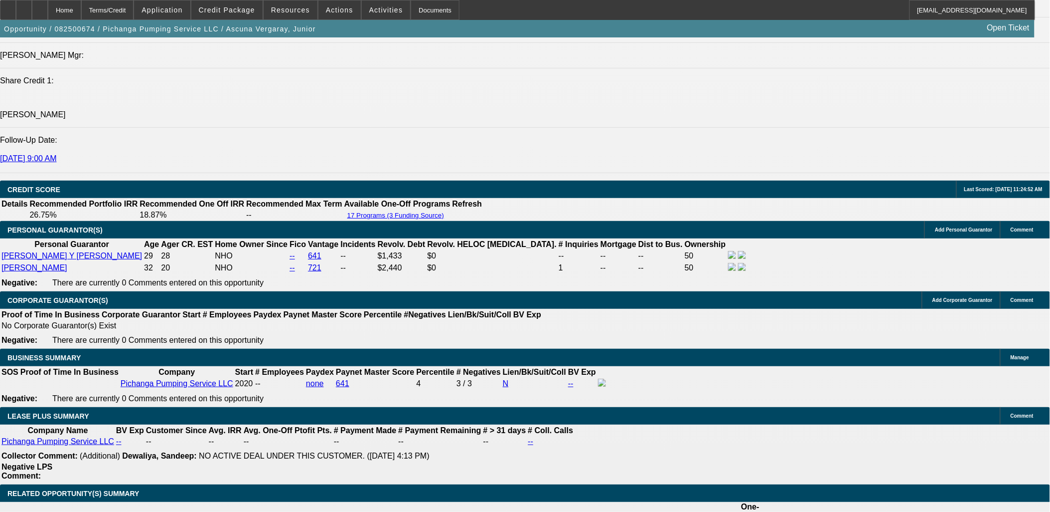
scroll to position [1385, 0]
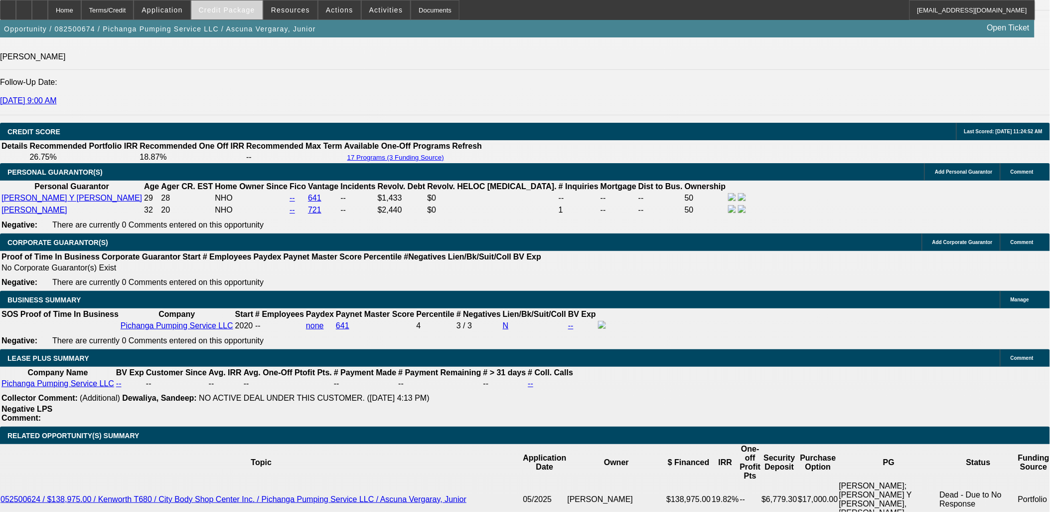
click at [229, 11] on span "Credit Package" at bounding box center [227, 10] width 56 height 8
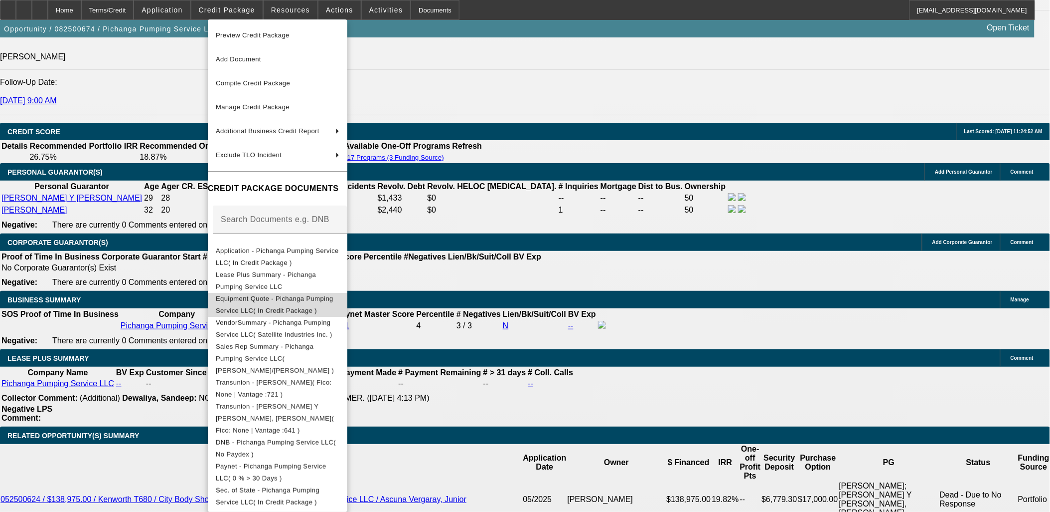
click at [282, 306] on span "Equipment Quote - Pichanga Pumping Service LLC( In Credit Package )" at bounding box center [278, 304] width 124 height 24
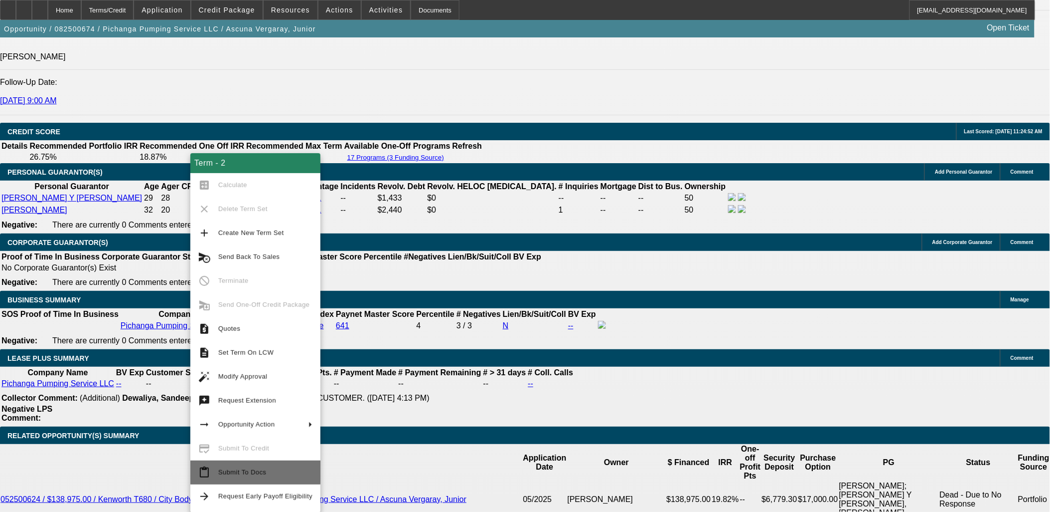
click at [255, 469] on span "Submit To Docs" at bounding box center [242, 471] width 48 height 7
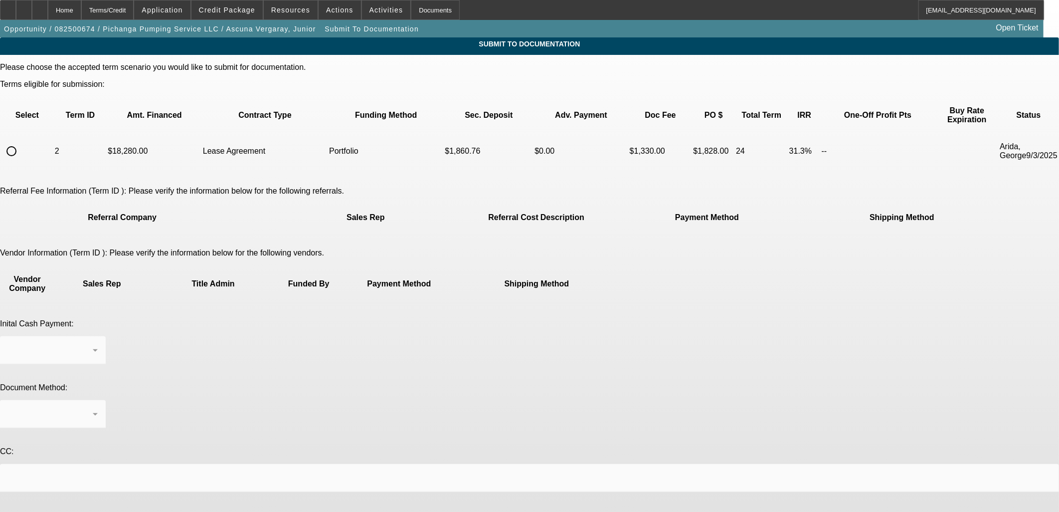
click at [21, 141] on input "radio" at bounding box center [11, 151] width 20 height 20
radio input "true"
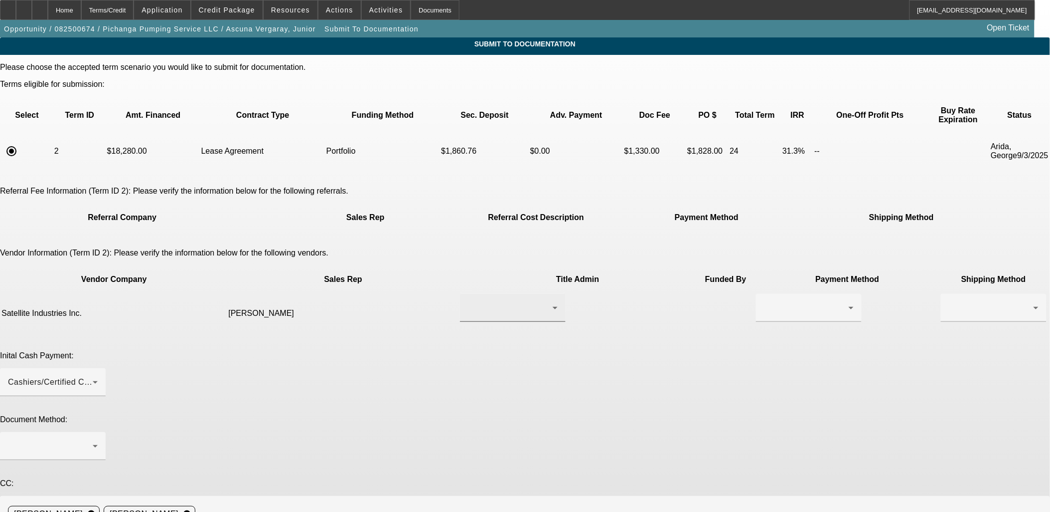
click at [468, 302] on div at bounding box center [510, 308] width 85 height 12
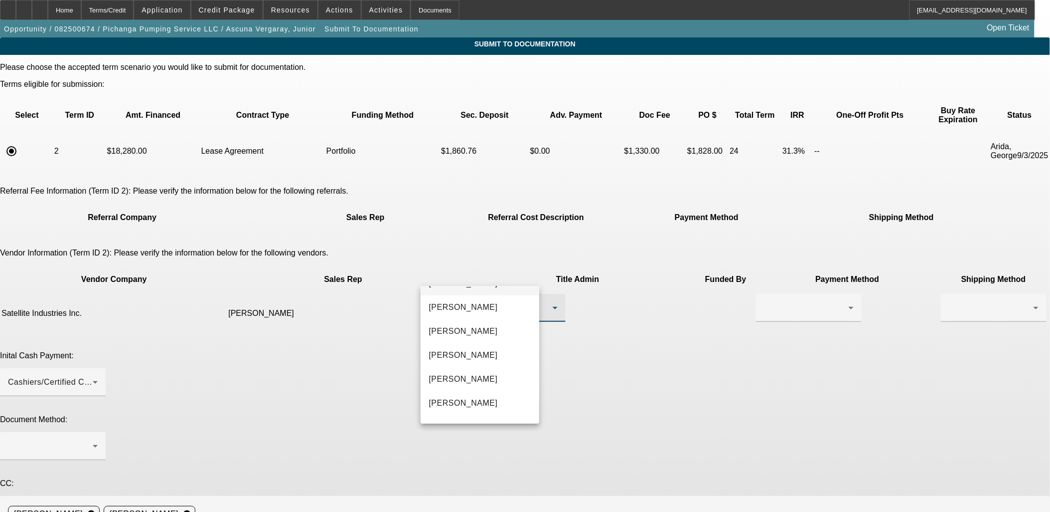
scroll to position [253, 0]
click at [470, 339] on span "[PERSON_NAME]" at bounding box center [463, 337] width 69 height 12
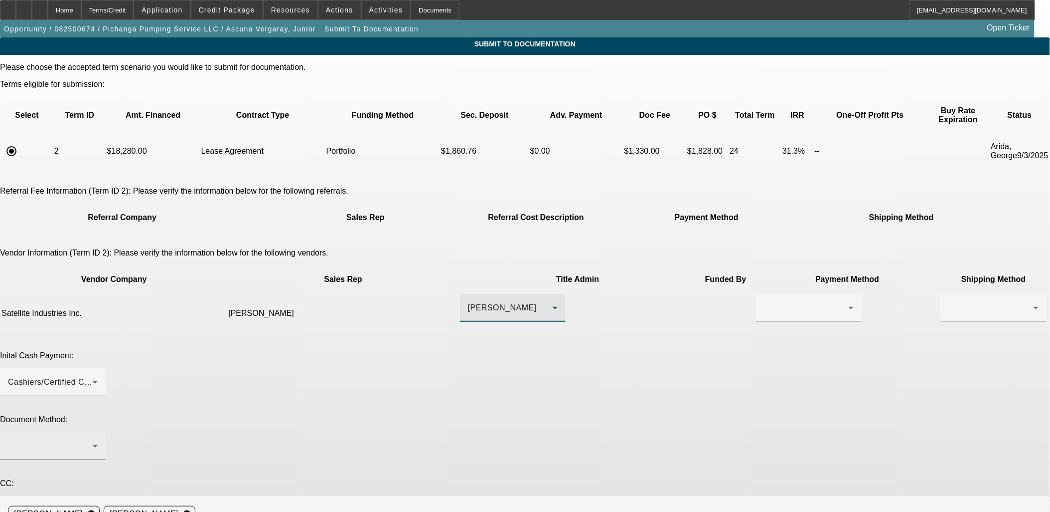
click at [93, 440] on div at bounding box center [50, 446] width 85 height 12
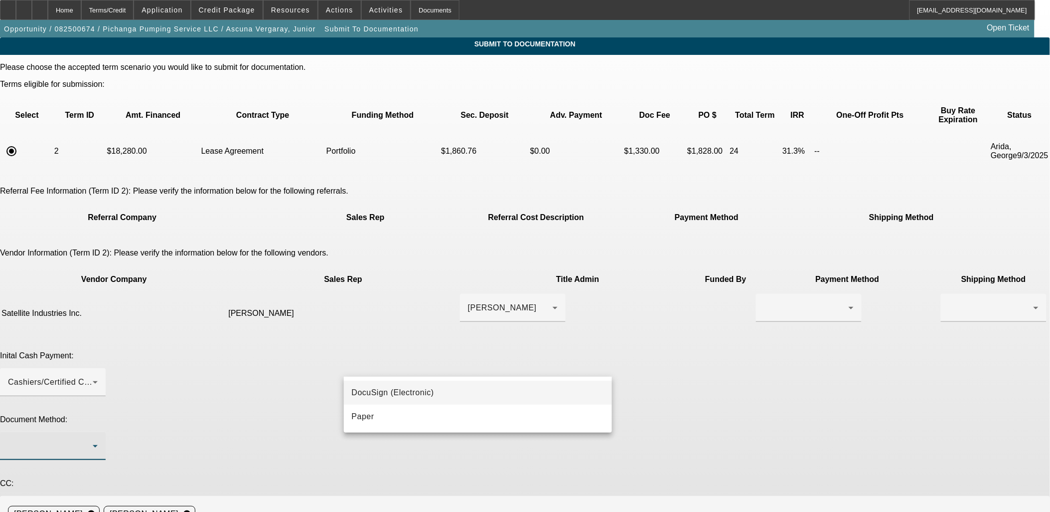
click at [402, 394] on span "DocuSign (Electronic)" at bounding box center [393, 392] width 82 height 12
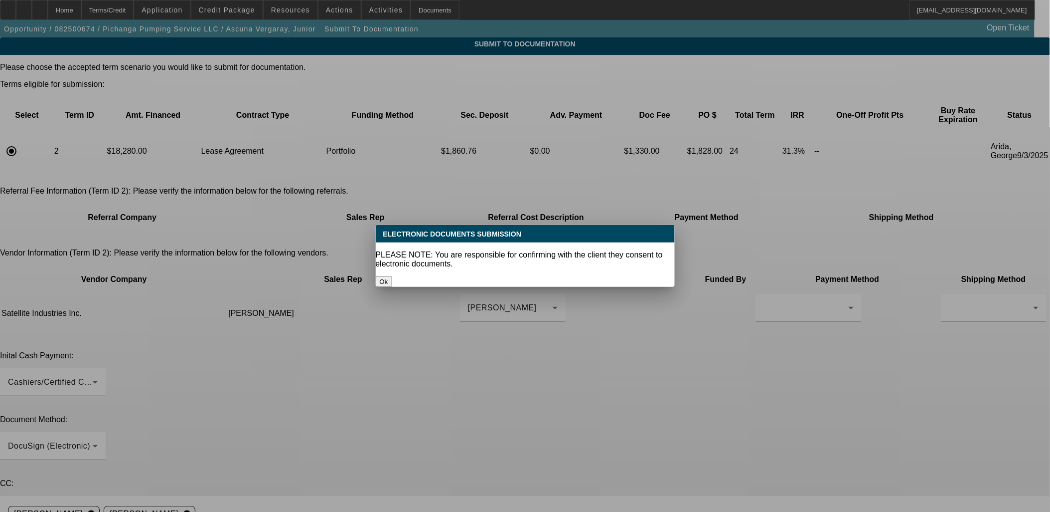
click at [392, 276] on button "Ok" at bounding box center [384, 281] width 16 height 10
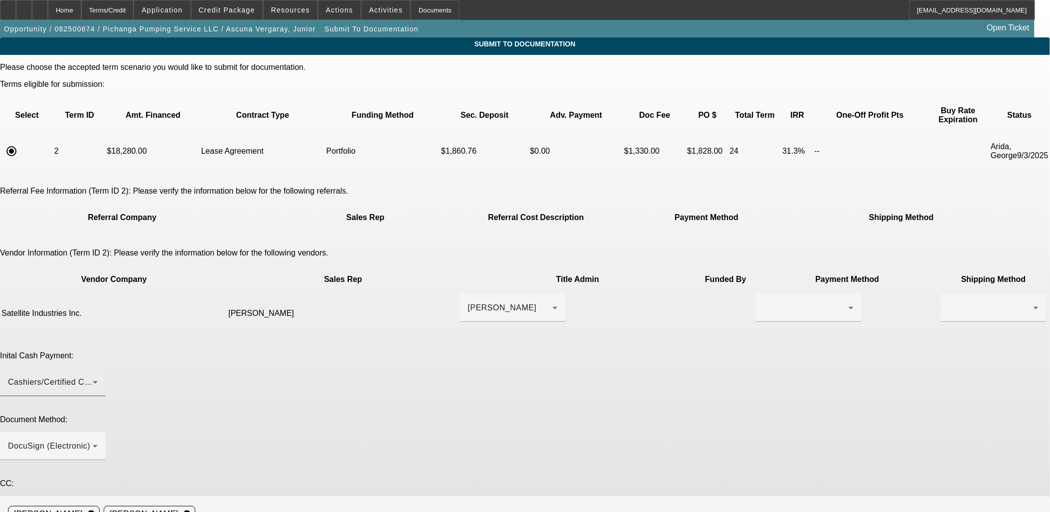
click at [93, 376] on div "Cashiers/Certified Check" at bounding box center [50, 382] width 85 height 12
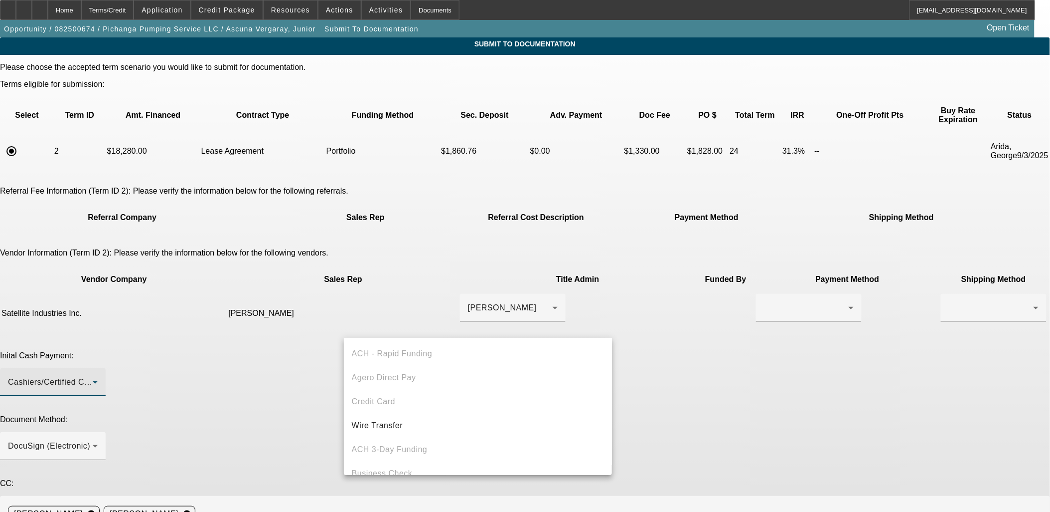
scroll to position [34, 0]
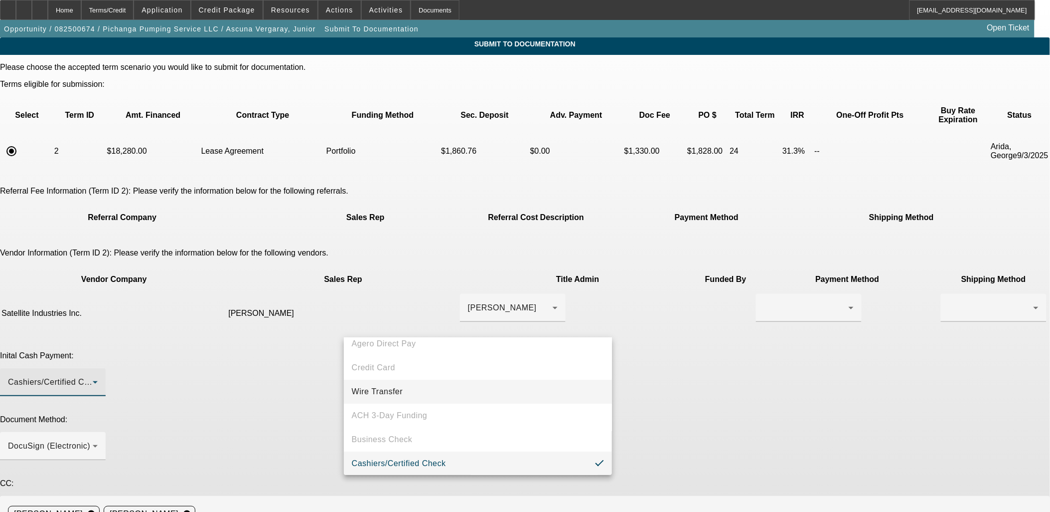
click at [382, 391] on span "Wire Transfer" at bounding box center [377, 391] width 51 height 12
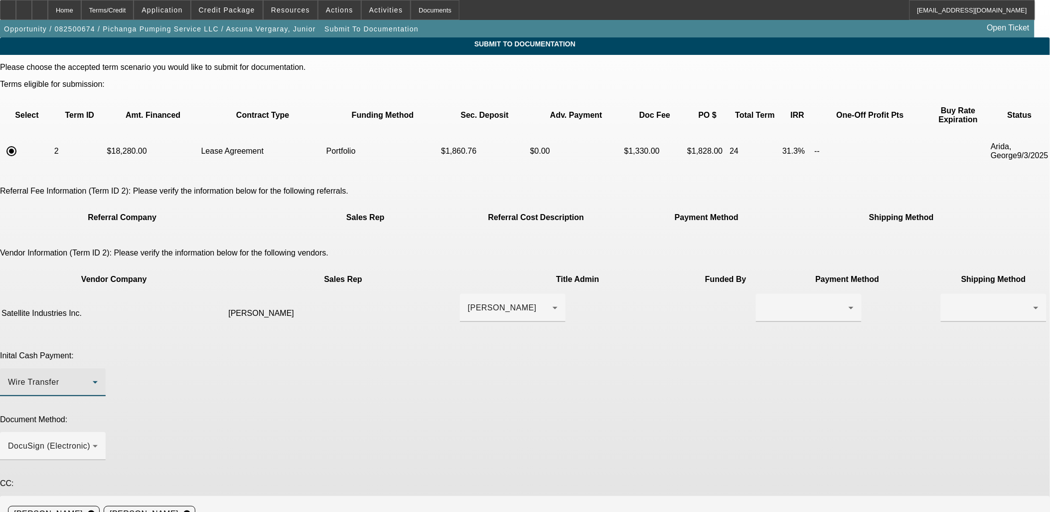
drag, startPoint x: 382, startPoint y: 453, endPoint x: 380, endPoint y: 445, distance: 7.7
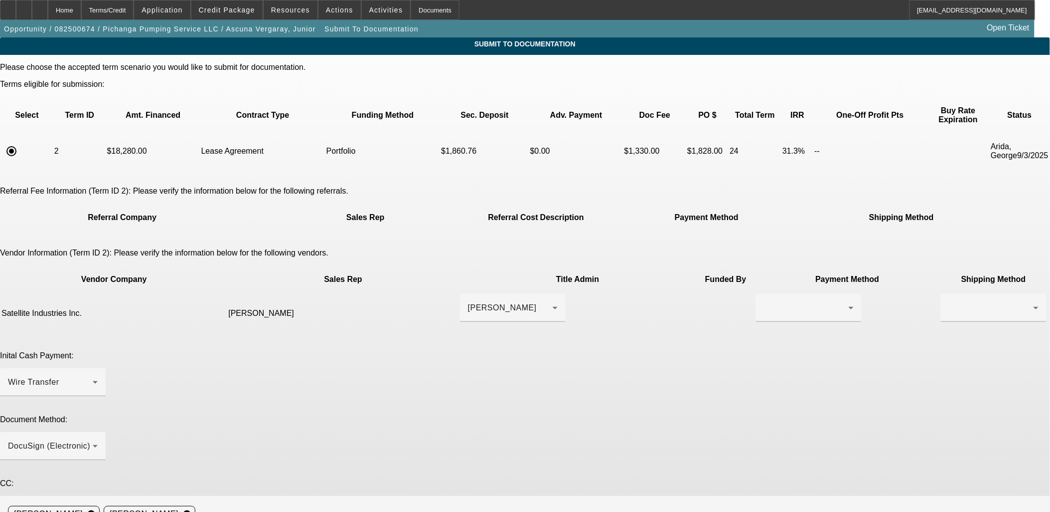
paste textarea "[PERSON_NAME] <[EMAIL_ADDRESS][DOMAIN_NAME]>"
paste textarea "[PERSON_NAME] <[PERSON_NAME][EMAIL_ADDRESS][DOMAIN_NAME]>"
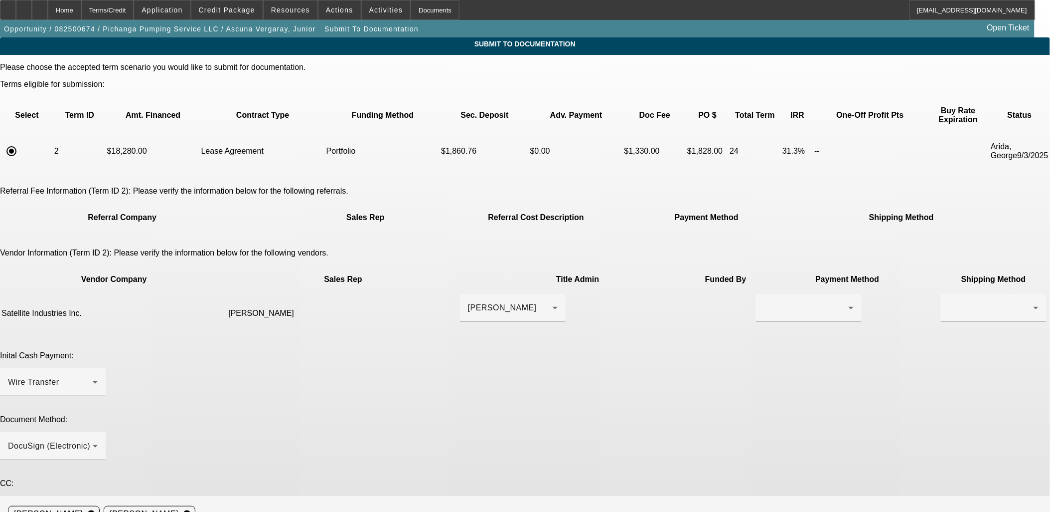
drag, startPoint x: 477, startPoint y: 462, endPoint x: 468, endPoint y: 462, distance: 9.5
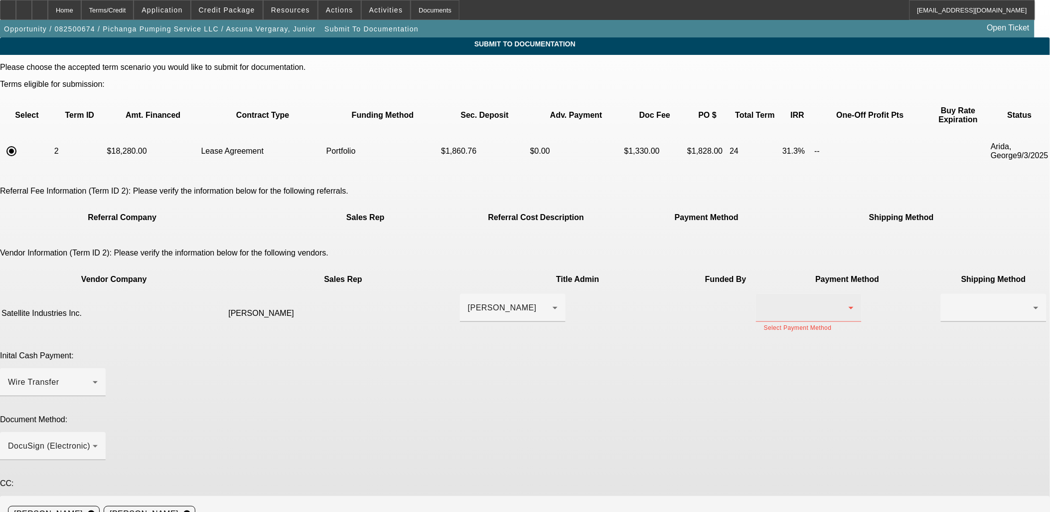
click at [764, 302] on div at bounding box center [806, 308] width 85 height 12
click at [609, 323] on span "Wire Transfer" at bounding box center [609, 326] width 51 height 12
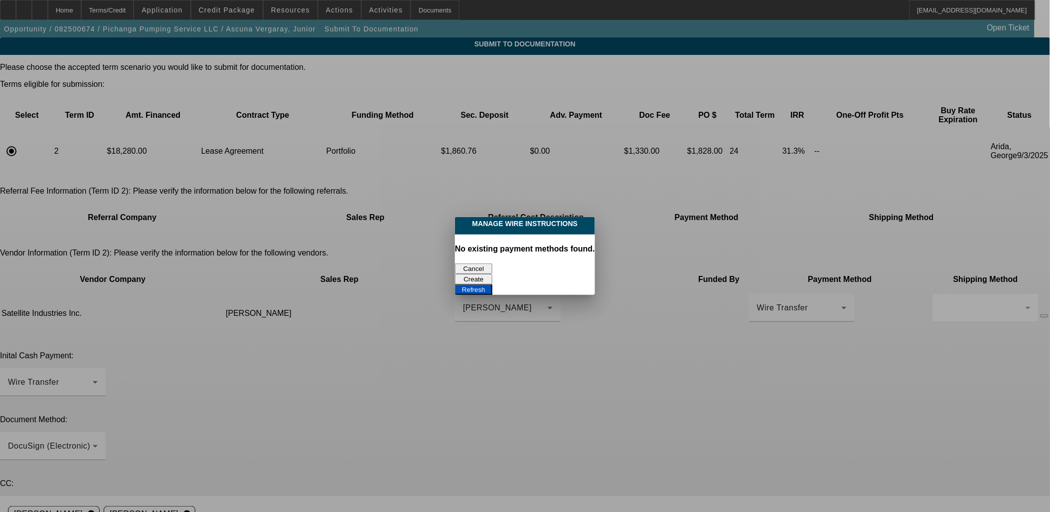
click at [483, 266] on button "Cancel" at bounding box center [473, 268] width 37 height 10
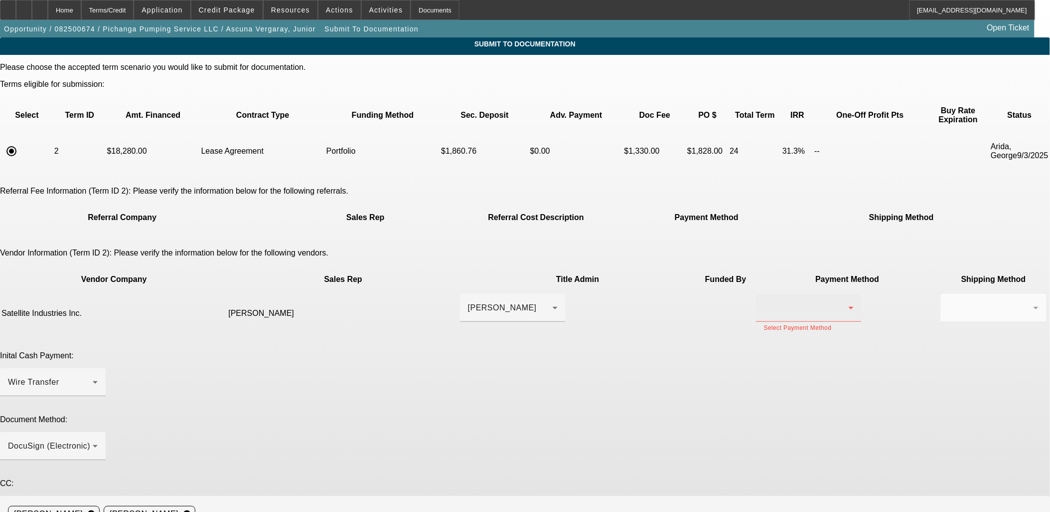
click at [764, 302] on div at bounding box center [806, 308] width 85 height 12
click at [615, 350] on mat-option "ACH" at bounding box center [629, 350] width 106 height 24
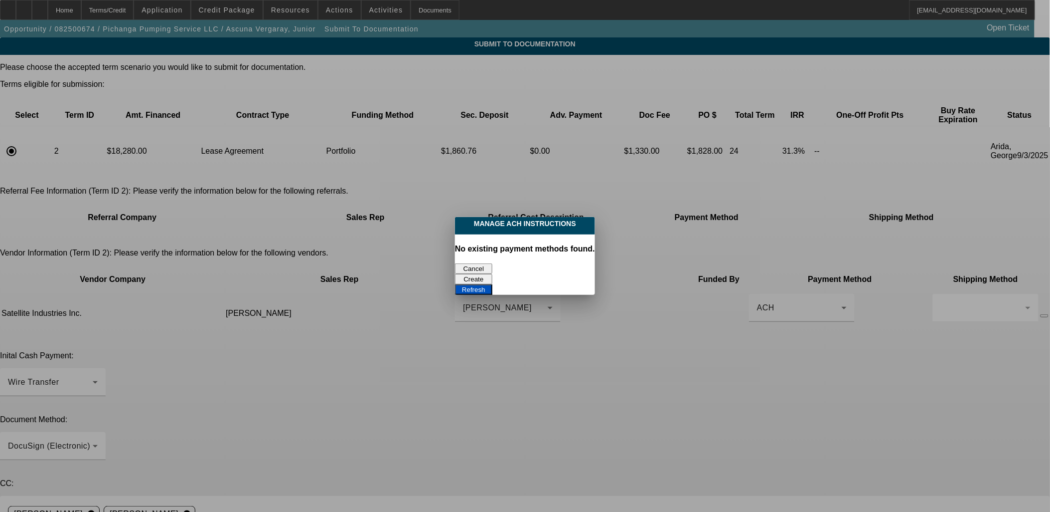
click at [482, 263] on button "Cancel" at bounding box center [473, 268] width 37 height 10
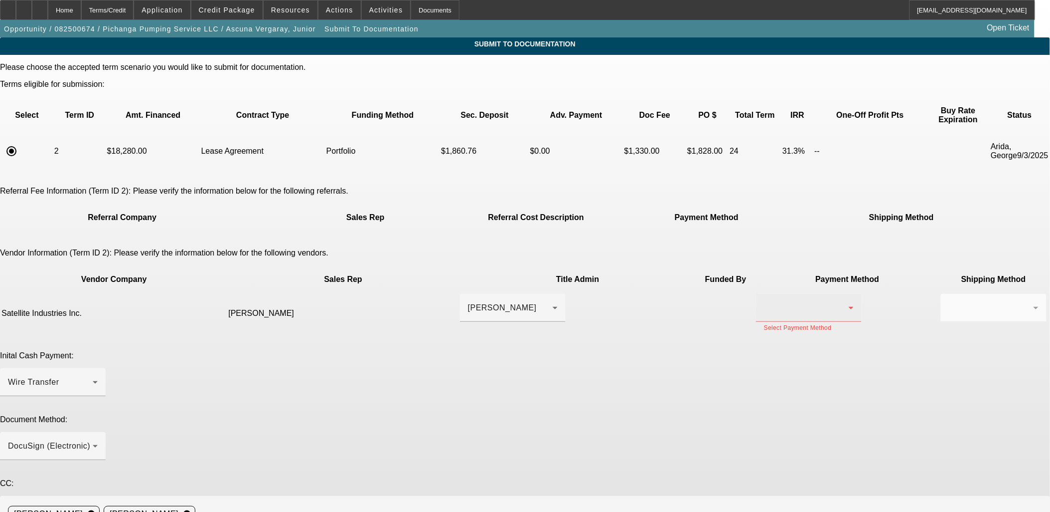
click at [764, 302] on div at bounding box center [806, 308] width 85 height 12
click at [616, 303] on mat-option "Check" at bounding box center [629, 302] width 106 height 24
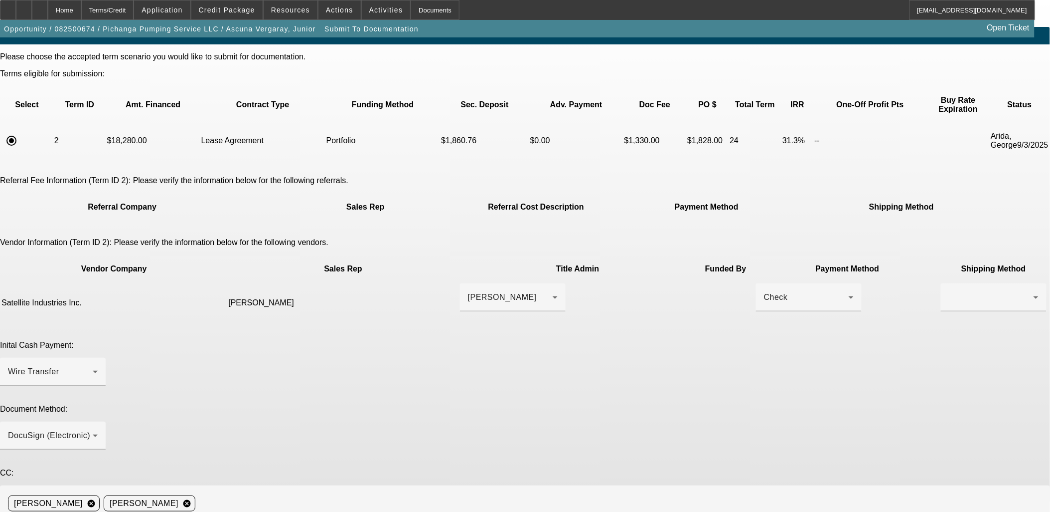
scroll to position [13, 0]
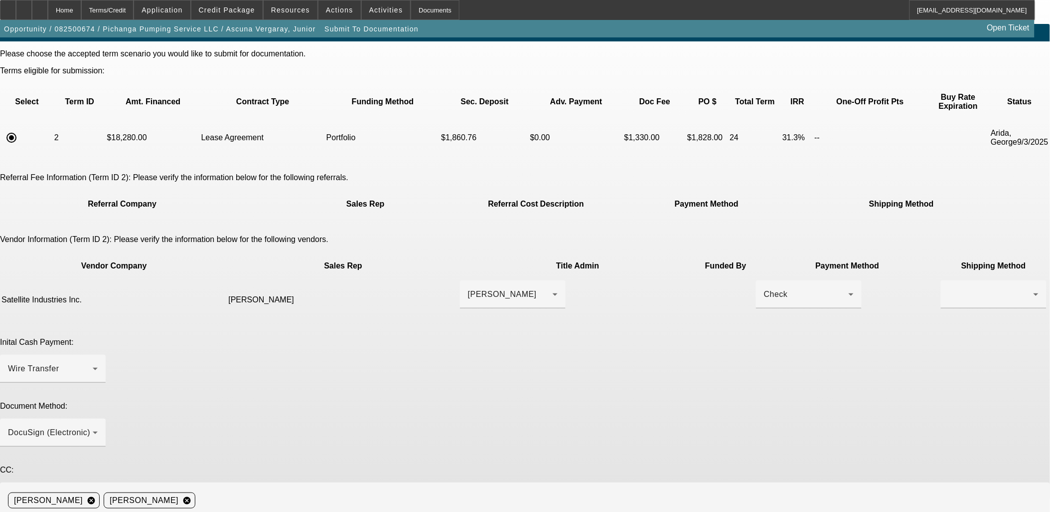
type textarea "Discussed with Sarah: vendor requesting BFC's resale certificate and a copy of …"
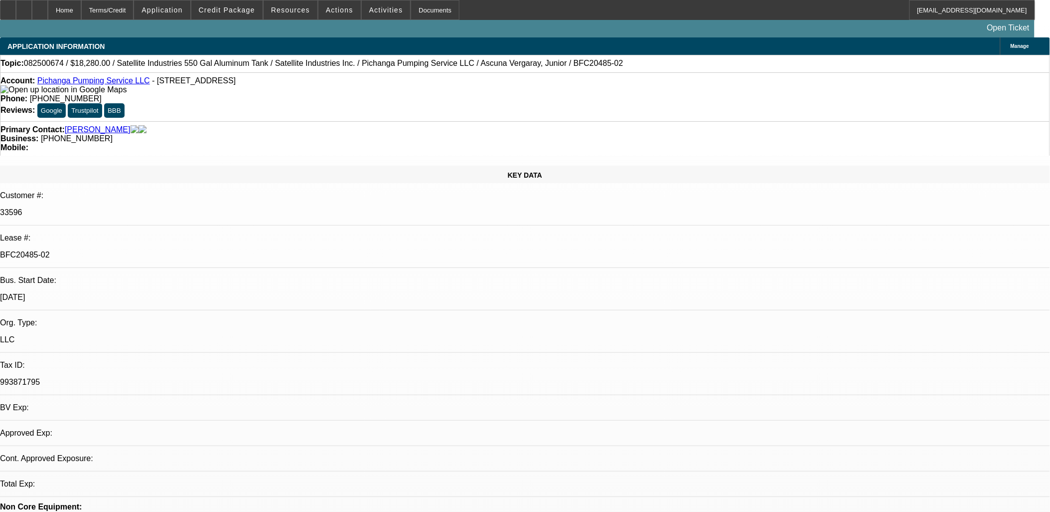
select select "0"
select select "2"
select select "0.1"
select select "4"
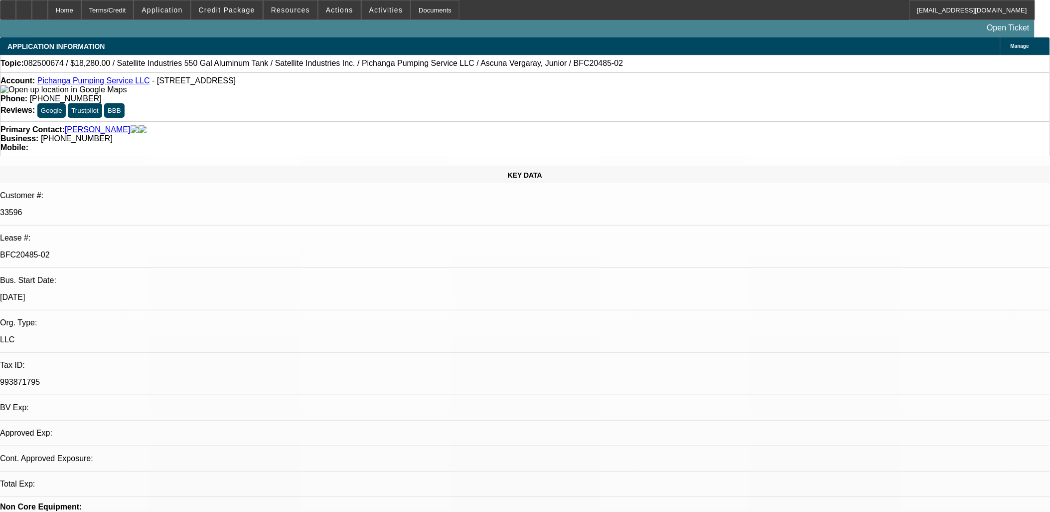
select select "0"
select select "2"
select select "0.1"
select select "4"
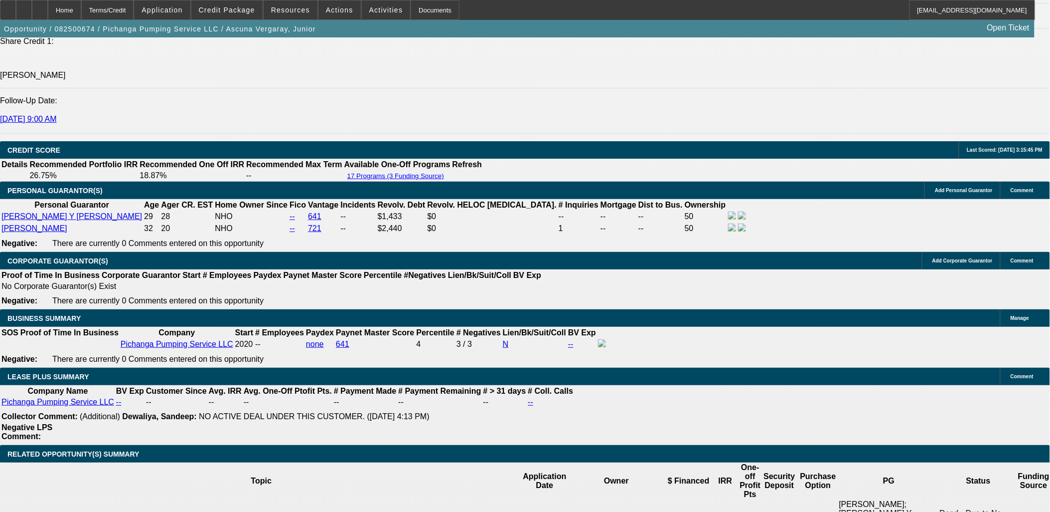
scroll to position [1329, 0]
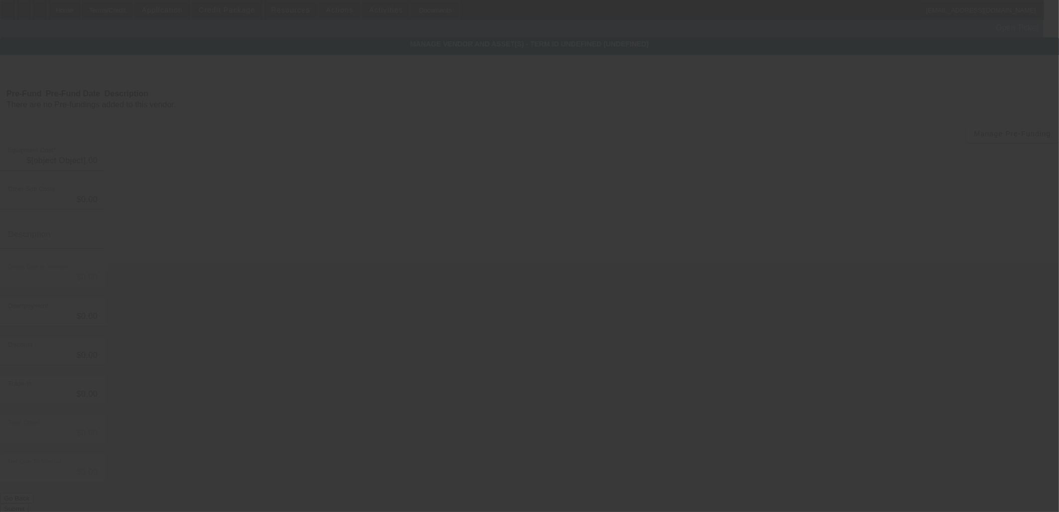
type input "$18,280.00"
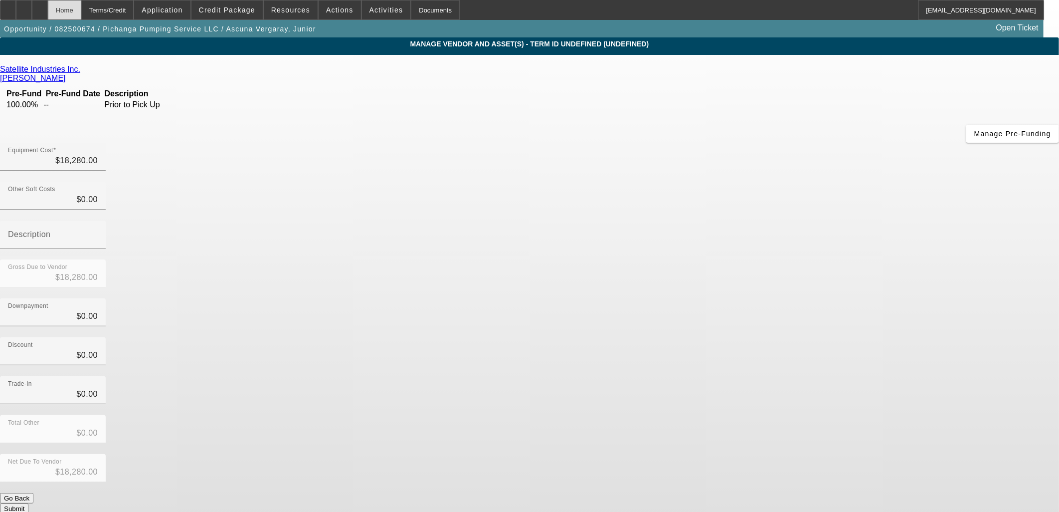
click at [81, 10] on div "Home" at bounding box center [64, 10] width 33 height 20
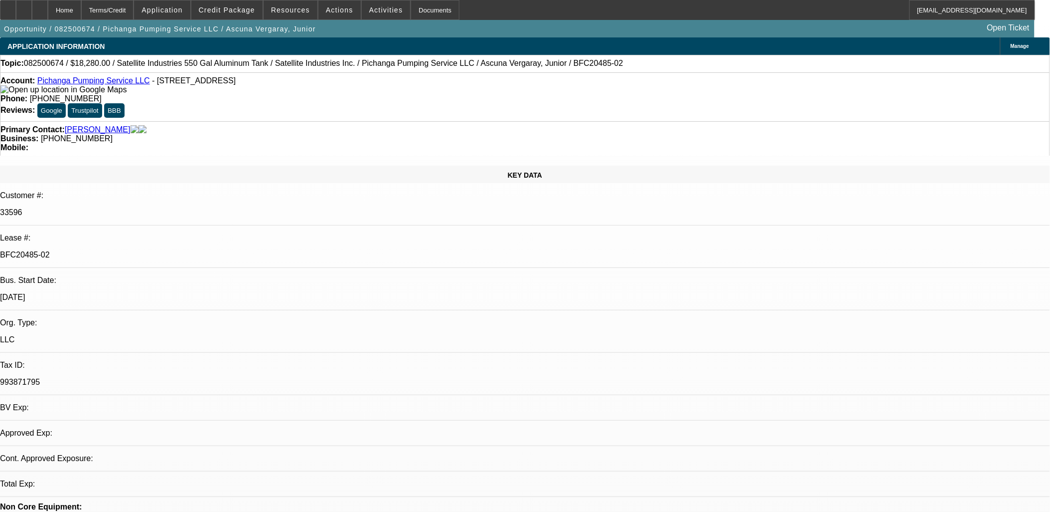
select select "0"
select select "2"
select select "0.1"
select select "4"
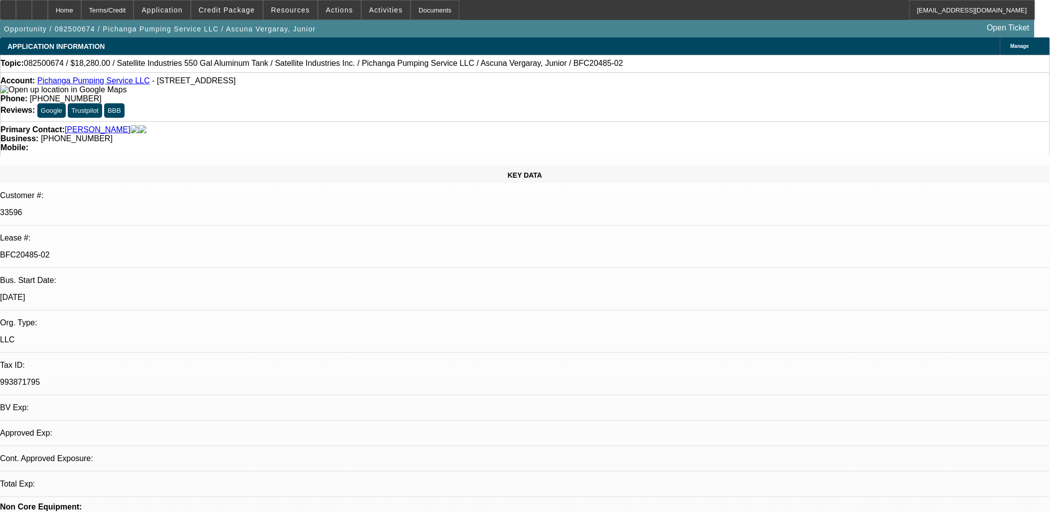
select select "0"
select select "2"
select select "0.1"
select select "4"
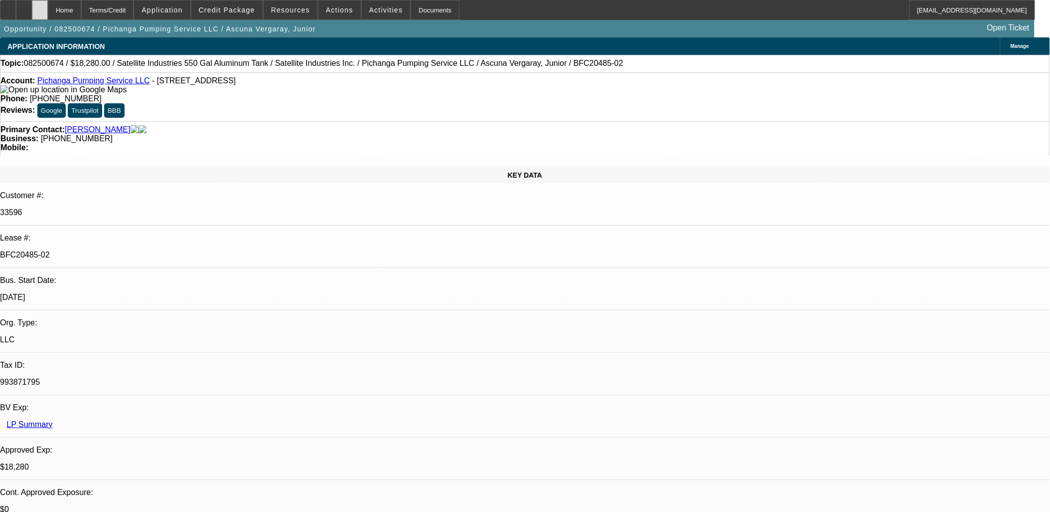
click at [48, 9] on div at bounding box center [40, 10] width 16 height 20
select select "0"
select select "2"
select select "0.1"
select select "0"
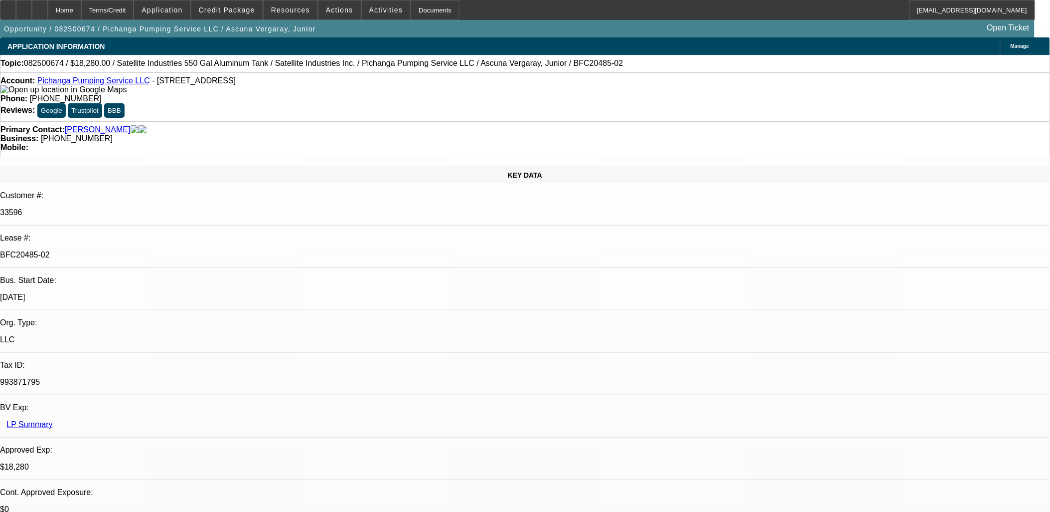
select select "2"
select select "0.1"
select select "1"
select select "2"
select select "4"
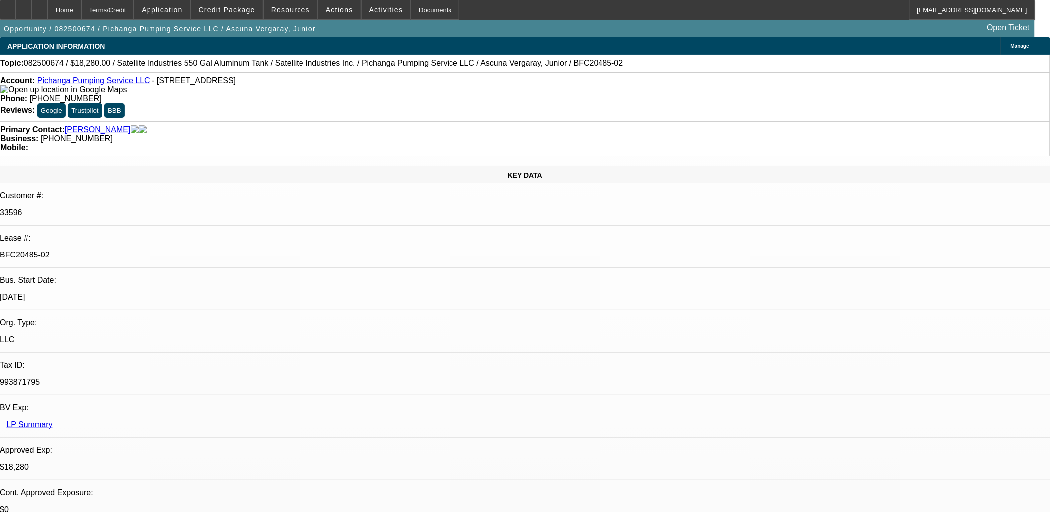
select select "1"
select select "2"
select select "4"
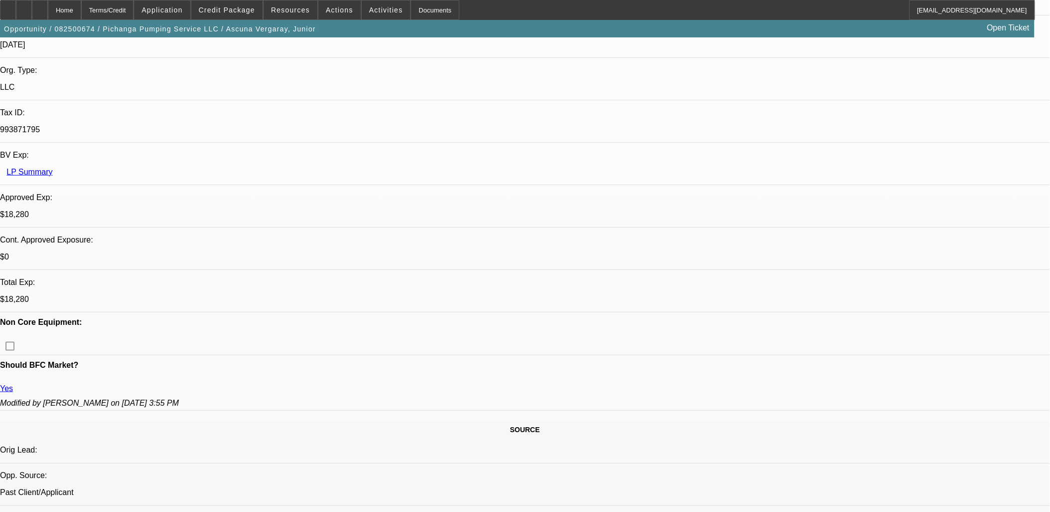
scroll to position [30, 0]
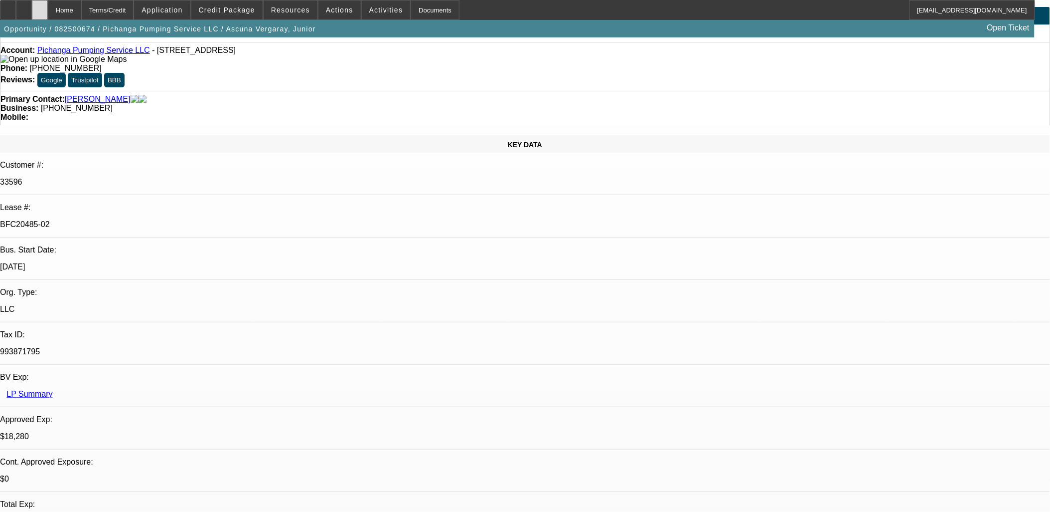
click at [40, 6] on icon at bounding box center [40, 6] width 0 height 0
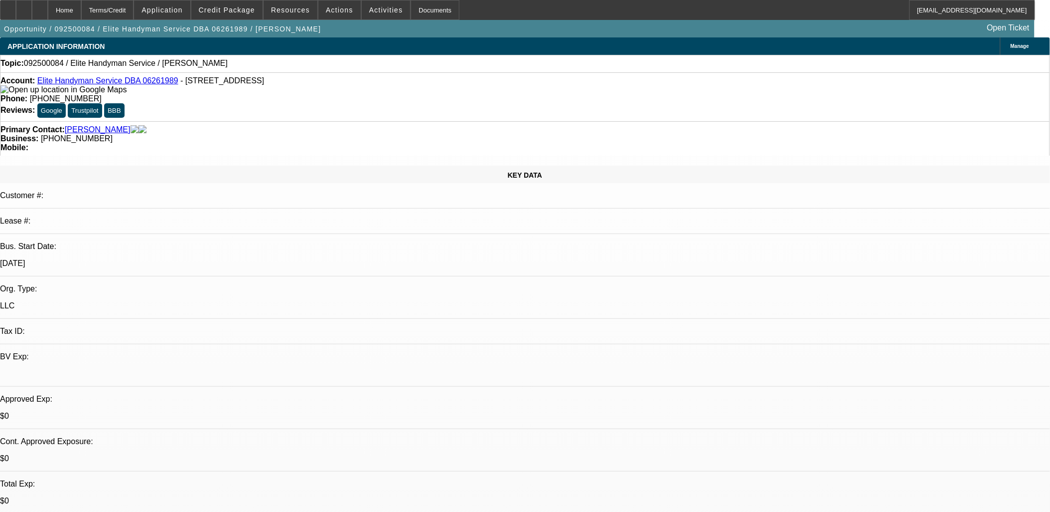
select select "0"
select select "2"
select select "0.1"
select select "4"
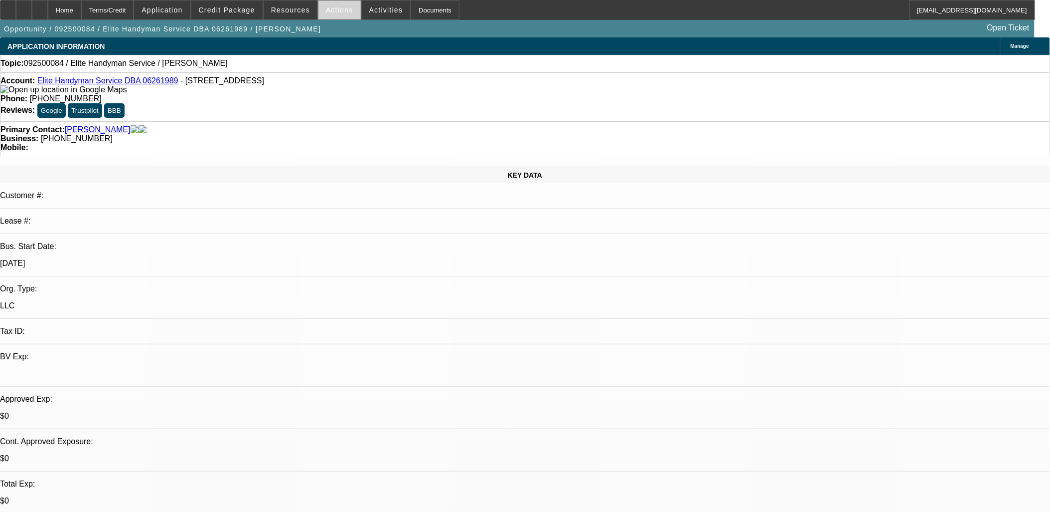
click at [337, 15] on span at bounding box center [340, 10] width 42 height 24
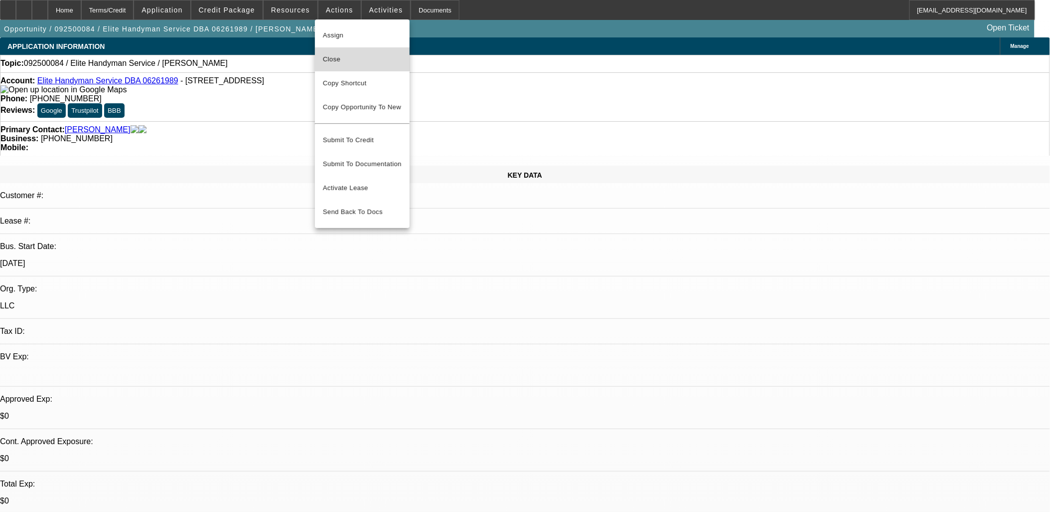
click at [333, 60] on span "Close" at bounding box center [362, 59] width 79 height 12
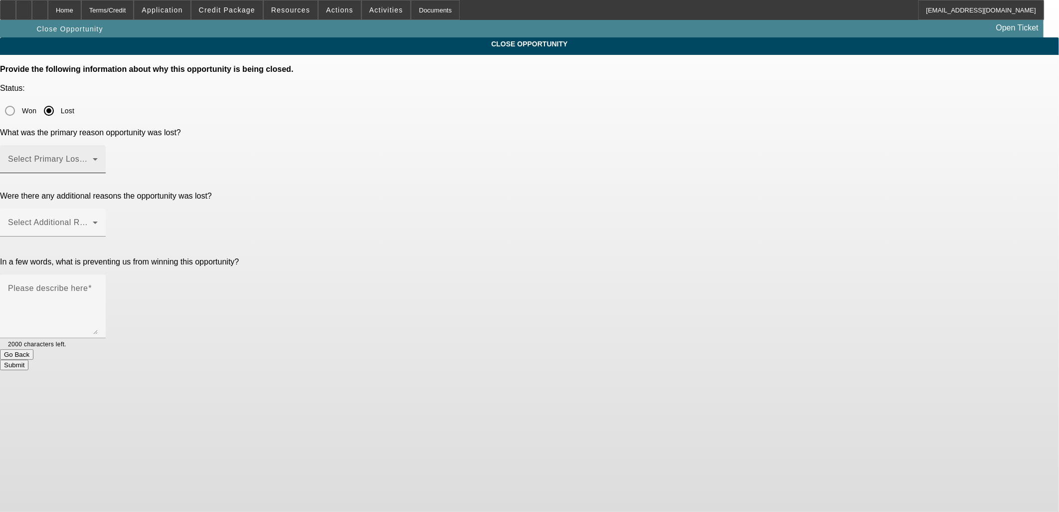
click at [93, 157] on span at bounding box center [50, 163] width 85 height 12
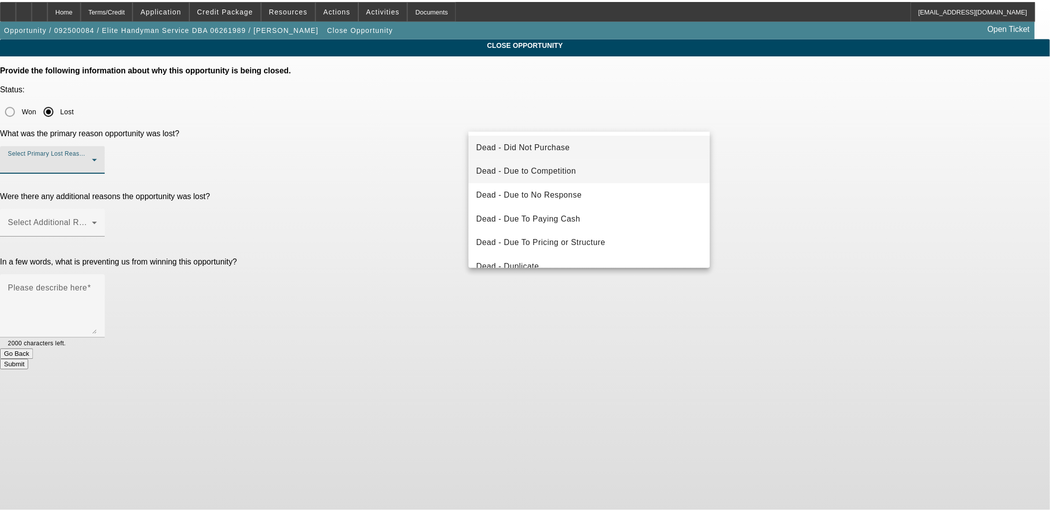
scroll to position [111, 0]
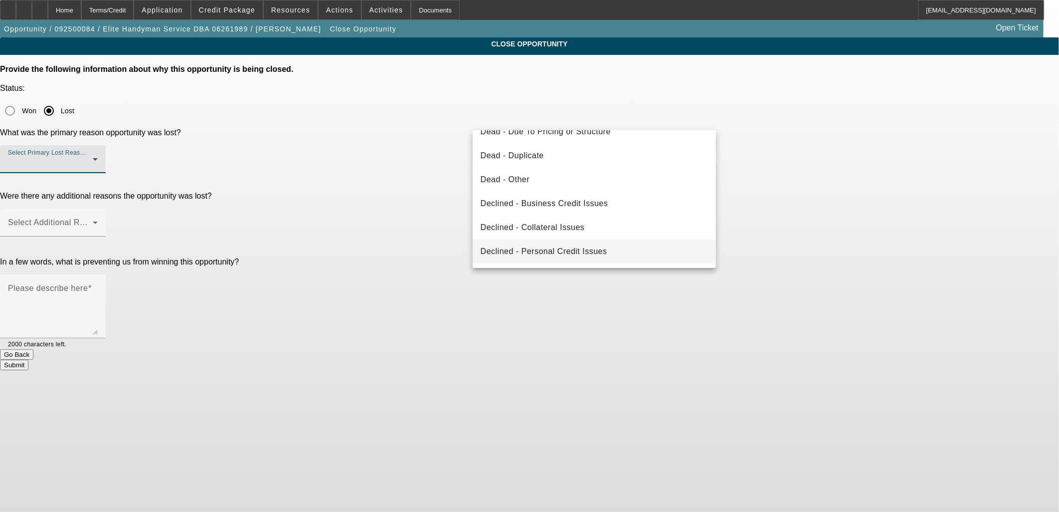
click at [566, 250] on span "Declined - Personal Credit Issues" at bounding box center [544, 251] width 127 height 12
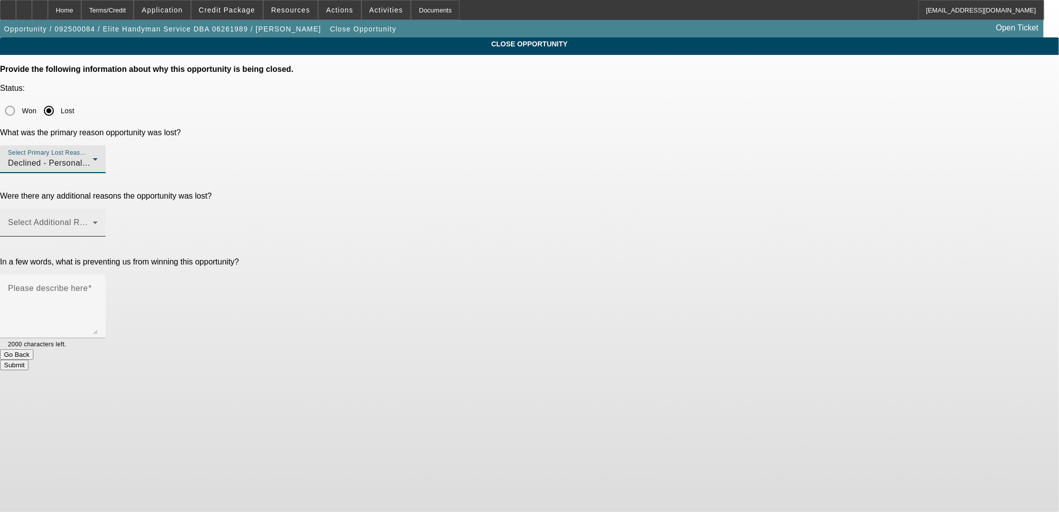
click at [93, 220] on span at bounding box center [50, 226] width 85 height 12
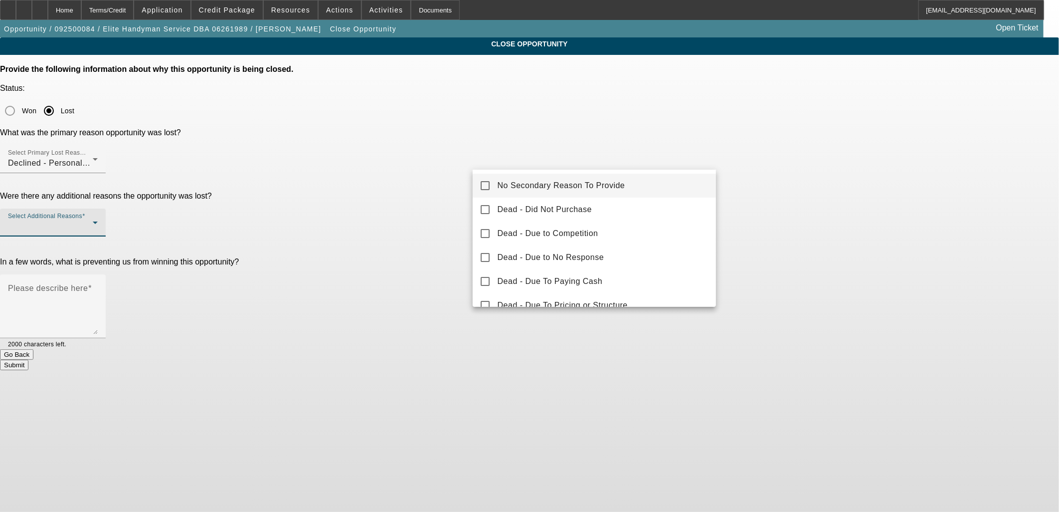
click at [504, 186] on span "No Secondary Reason To Provide" at bounding box center [562, 185] width 128 height 12
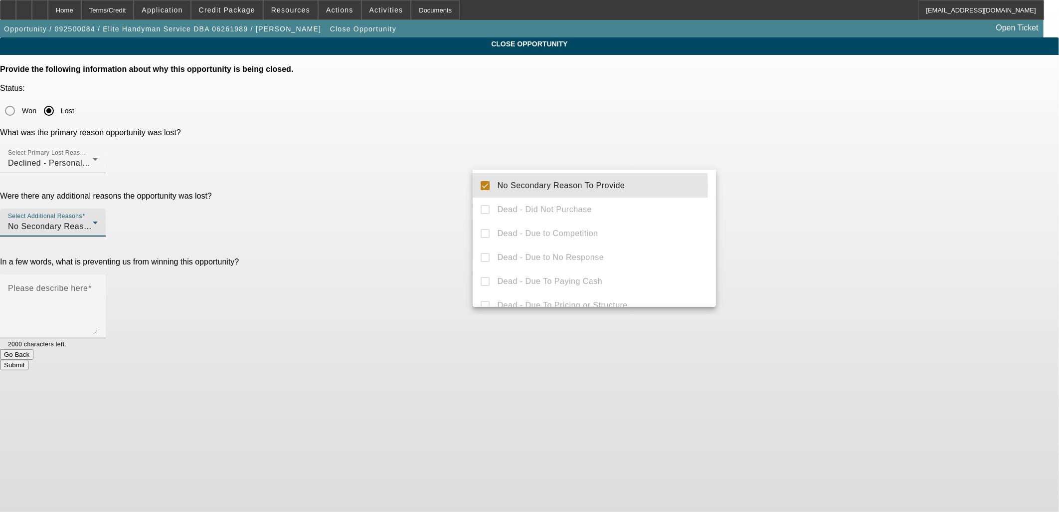
click at [424, 190] on div at bounding box center [529, 256] width 1059 height 512
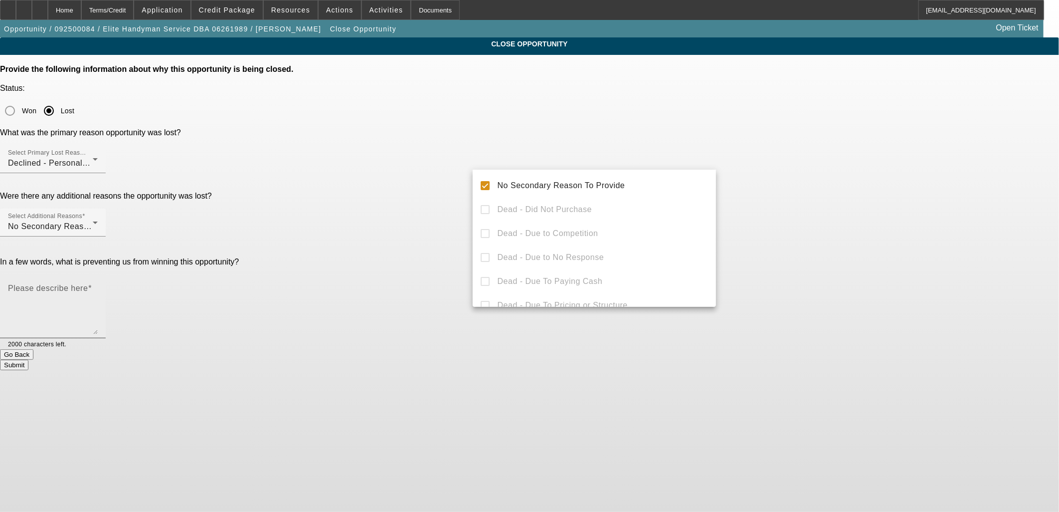
click at [88, 284] on mat-label "Please describe here" at bounding box center [48, 288] width 80 height 8
click at [98, 286] on textarea "Please describe here" at bounding box center [53, 310] width 90 height 48
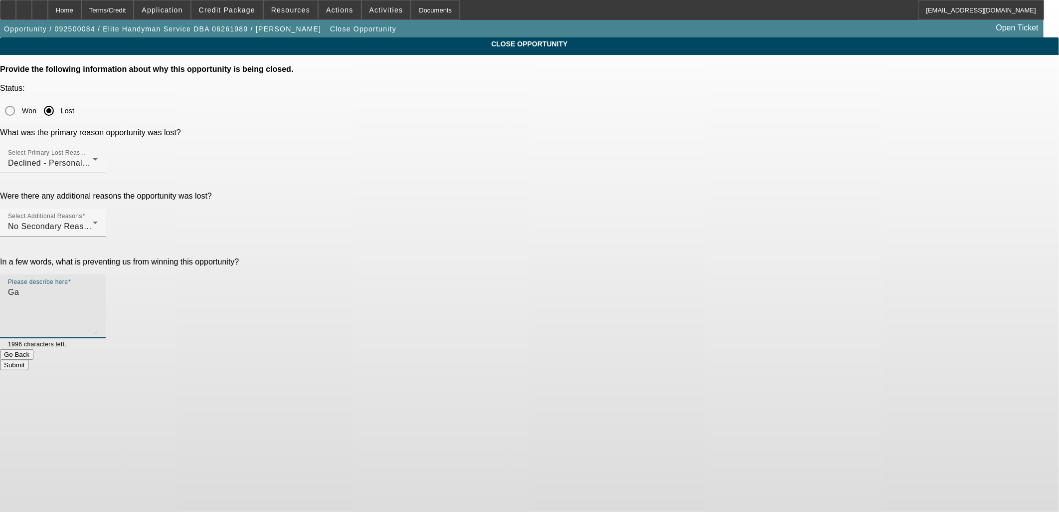
type textarea "G"
type textarea "P"
type textarea "Bad credit."
click at [28, 359] on button "Submit" at bounding box center [14, 364] width 28 height 10
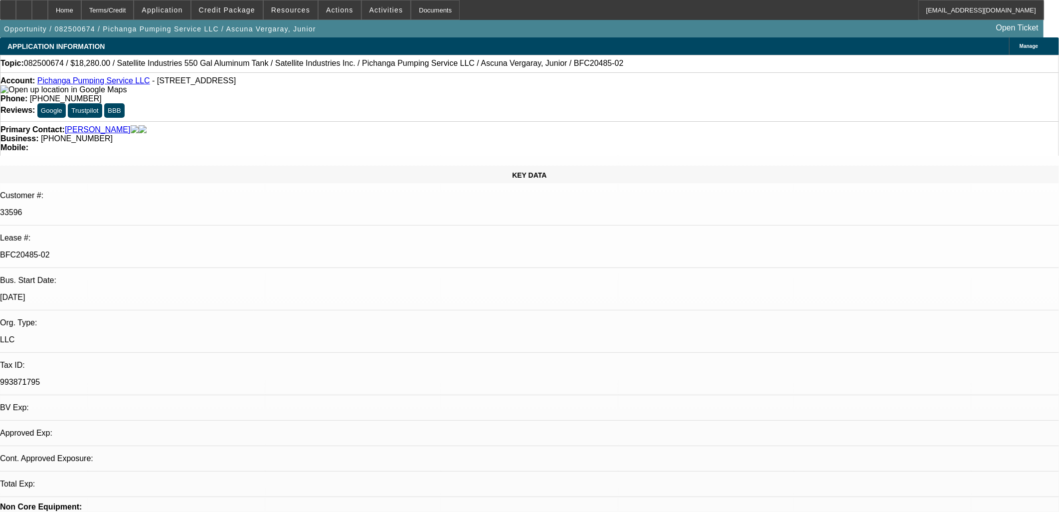
select select "0"
select select "2"
select select "0.1"
select select "4"
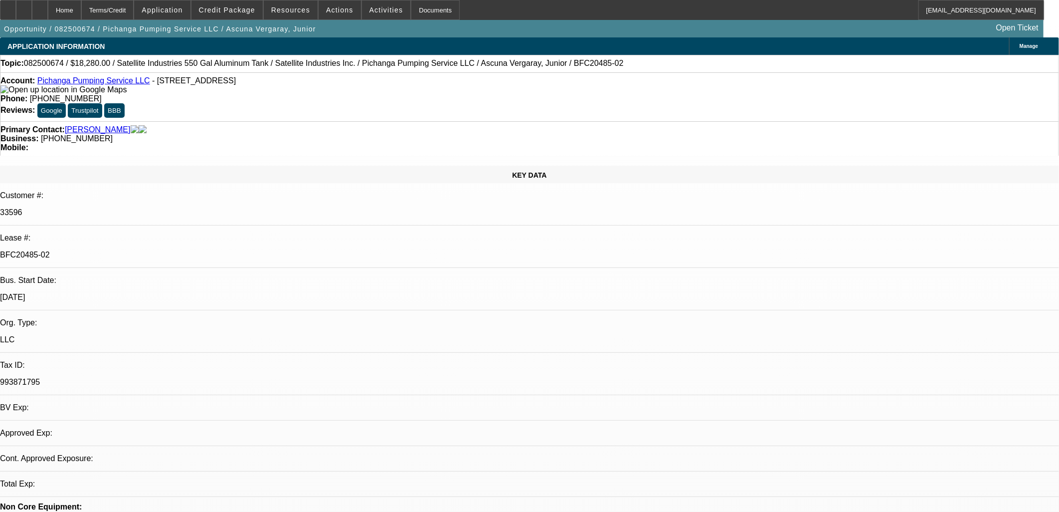
select select "0"
select select "2"
select select "0.1"
select select "4"
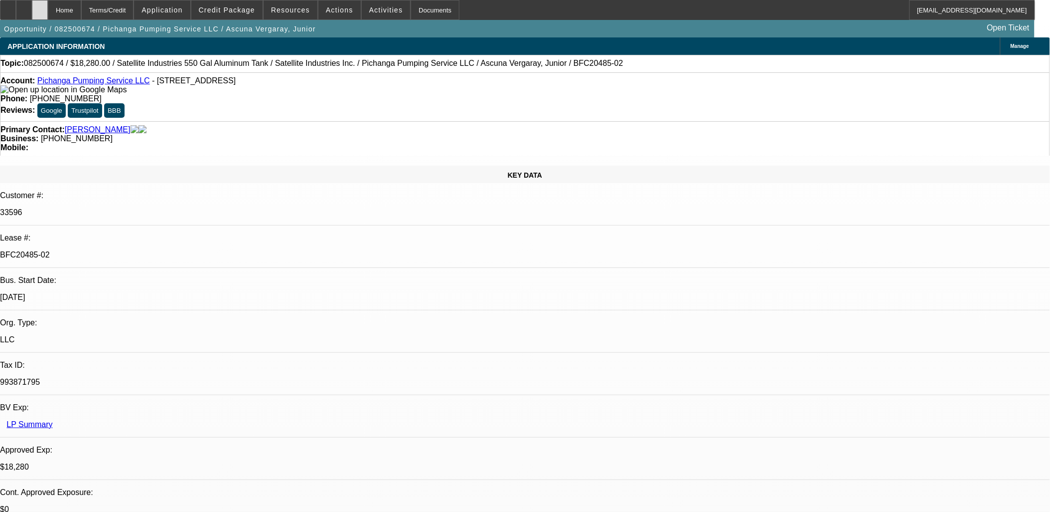
click at [40, 6] on icon at bounding box center [40, 6] width 0 height 0
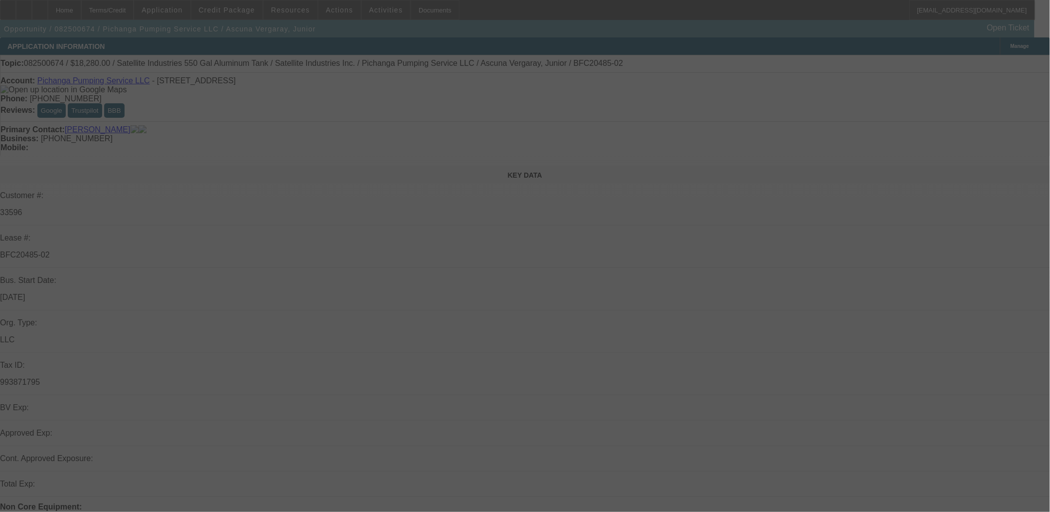
select select "0"
select select "2"
select select "0.1"
select select "0"
select select "2"
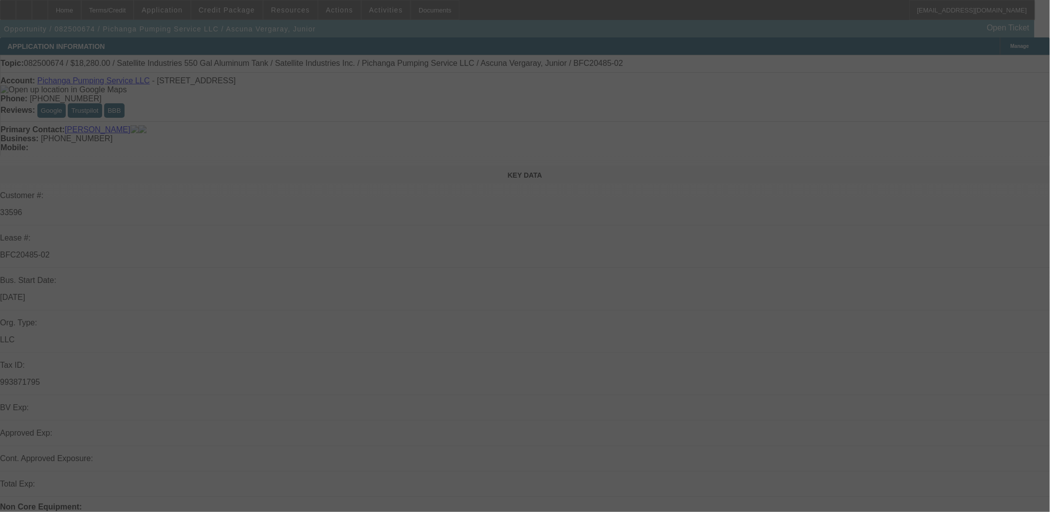
select select "0.1"
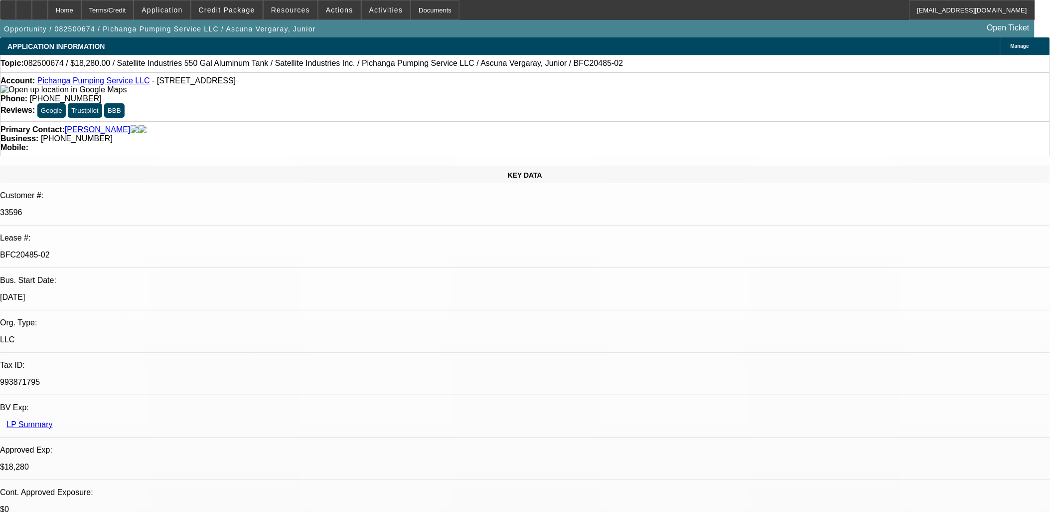
select select "1"
select select "2"
select select "4"
select select "1"
select select "2"
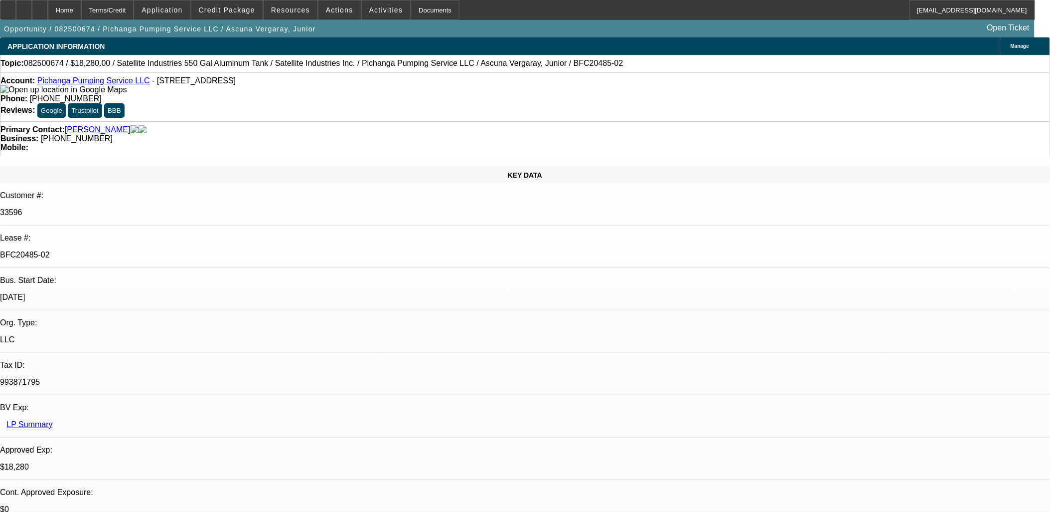
select select "4"
click at [48, 14] on div at bounding box center [40, 10] width 16 height 20
select select "0"
select select "2"
select select "0.1"
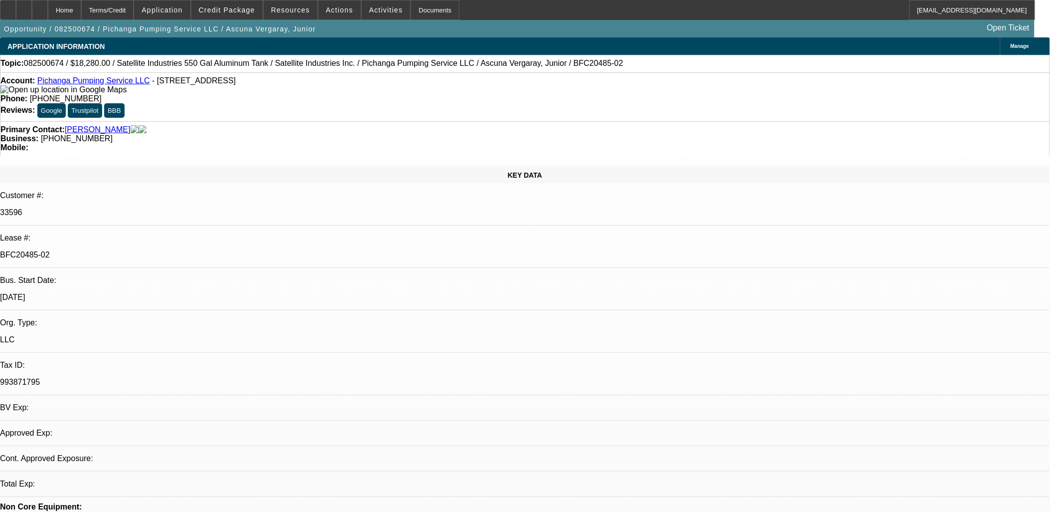
select select "0"
select select "2"
select select "0.1"
select select "1"
select select "2"
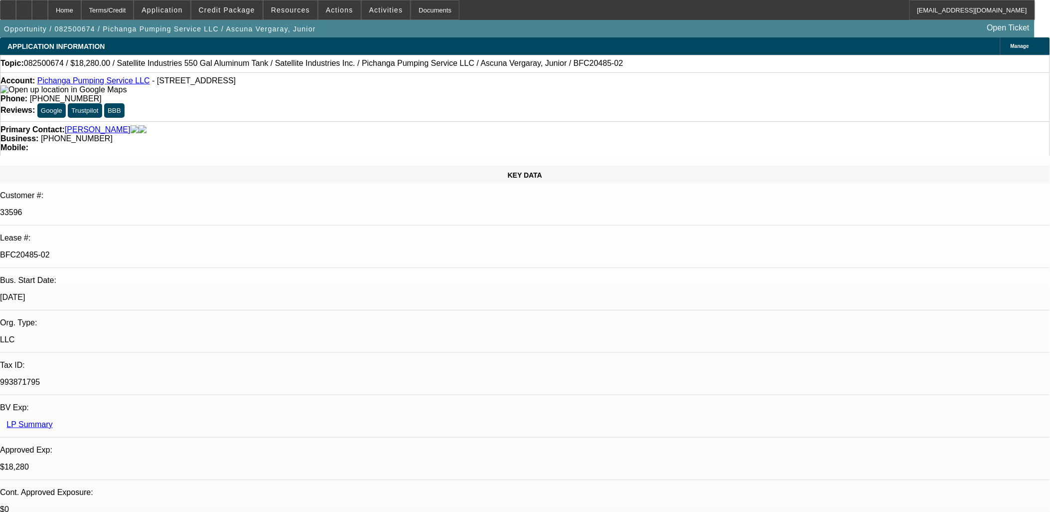
select select "4"
select select "1"
select select "2"
select select "4"
click at [40, 6] on icon at bounding box center [40, 6] width 0 height 0
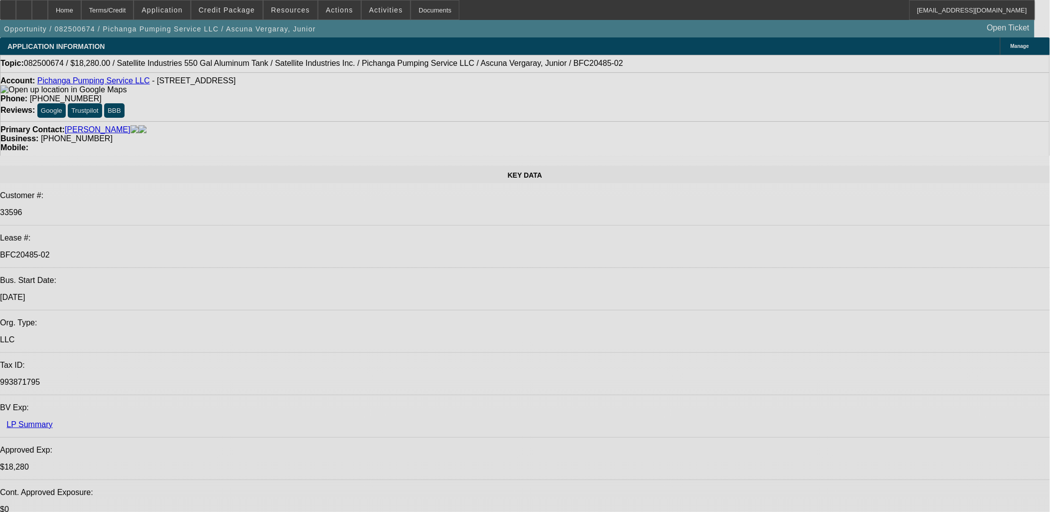
select select "0"
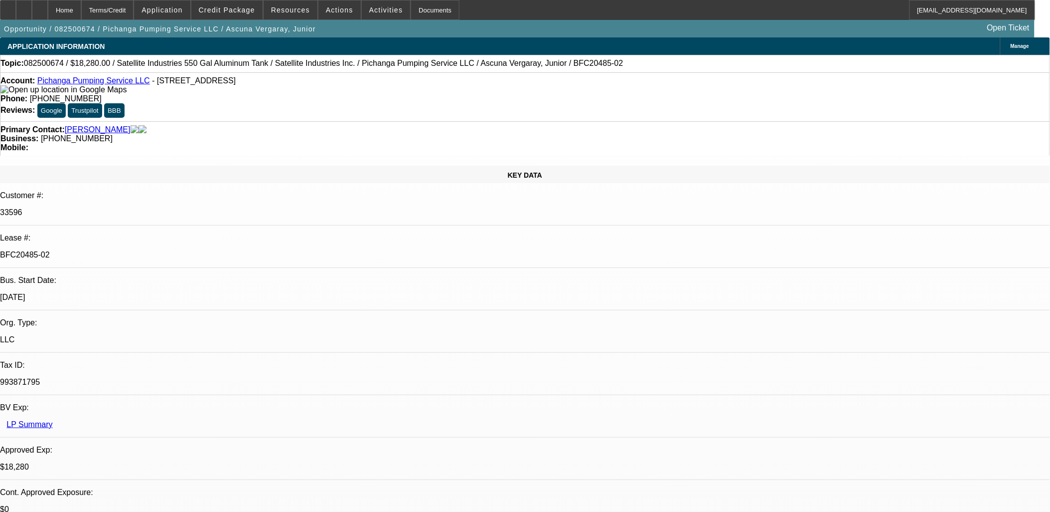
select select "2"
select select "0.1"
select select "0"
select select "2"
select select "0.1"
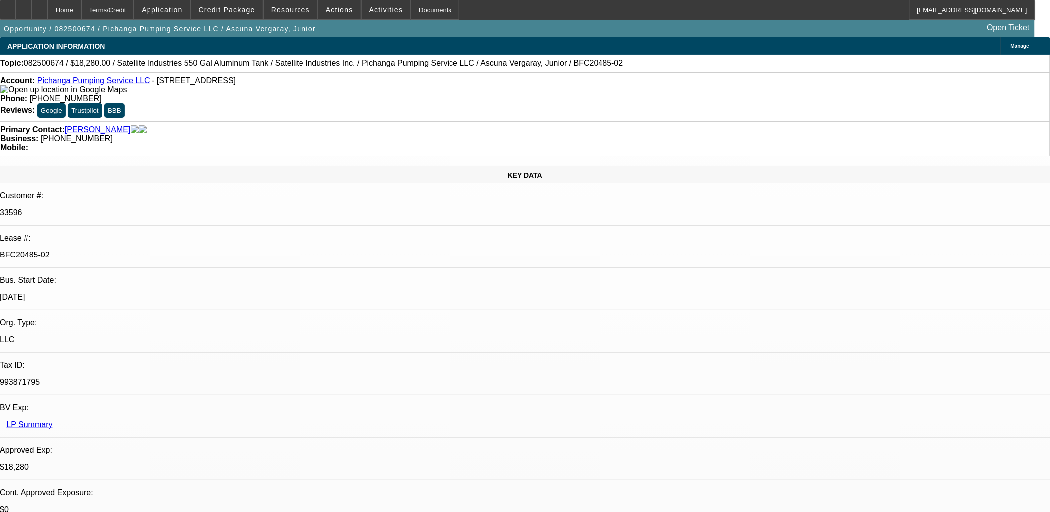
select select "1"
select select "2"
select select "4"
select select "1"
select select "2"
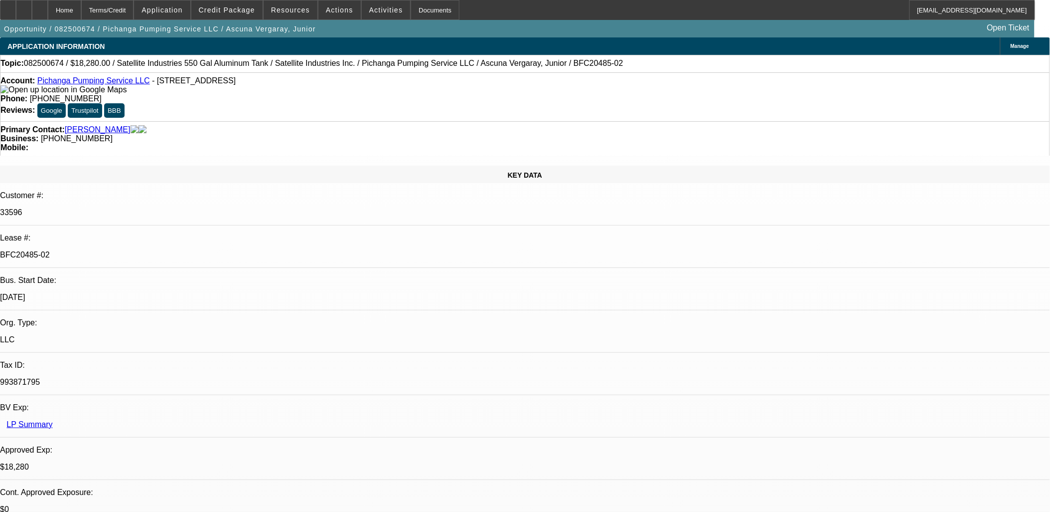
select select "4"
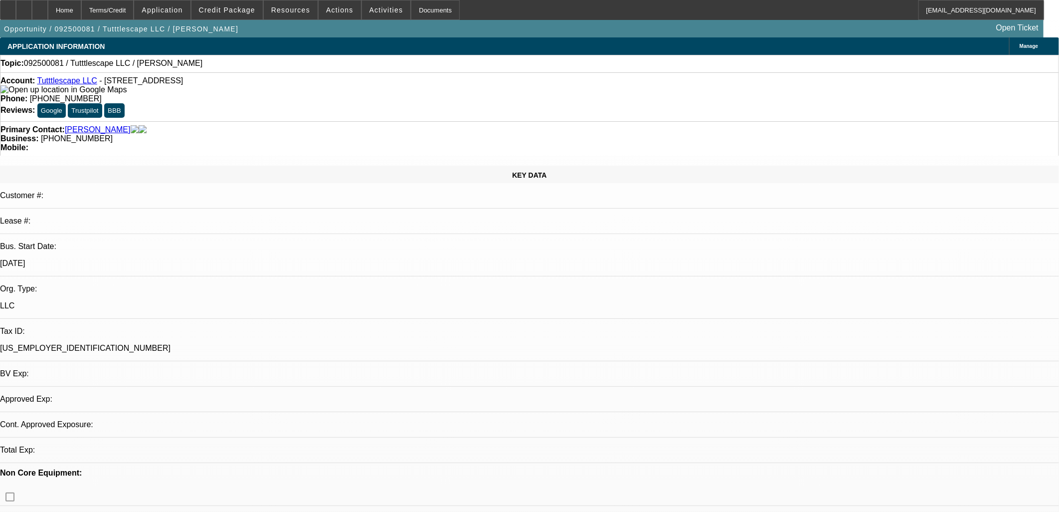
select select "0"
select select "2"
select select "0.1"
select select "4"
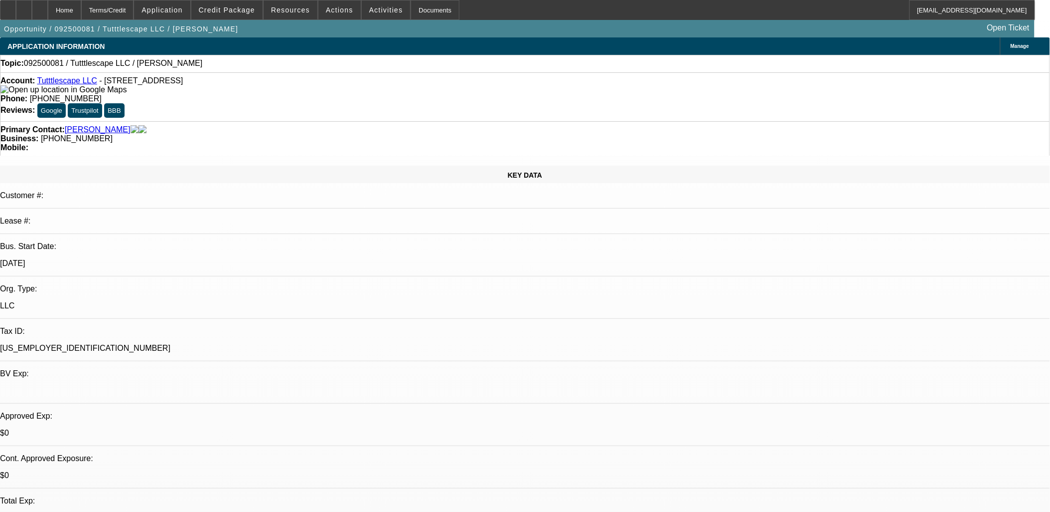
click at [231, 11] on span "Credit Package" at bounding box center [227, 10] width 56 height 8
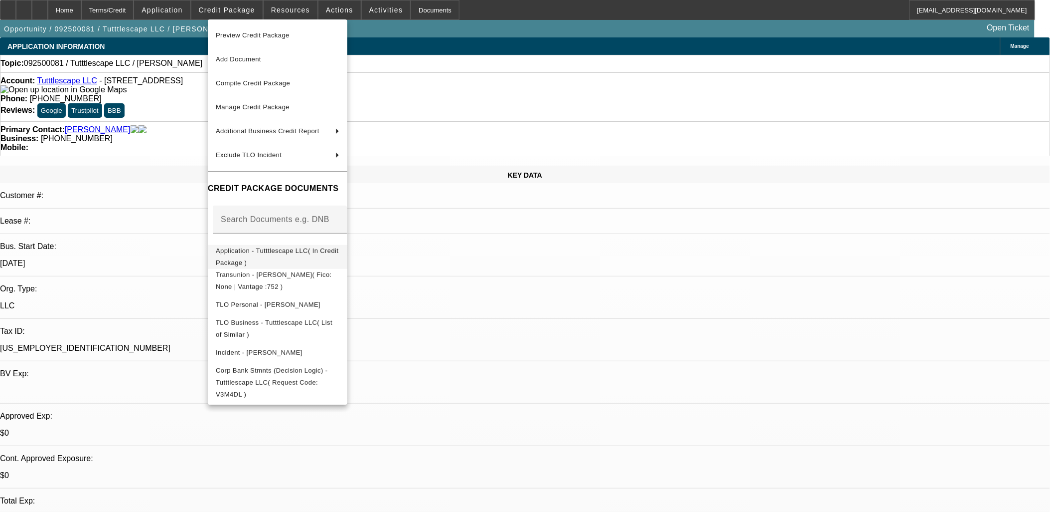
click at [237, 253] on span "Application - Tutttlescape LLC( In Credit Package )" at bounding box center [277, 255] width 123 height 19
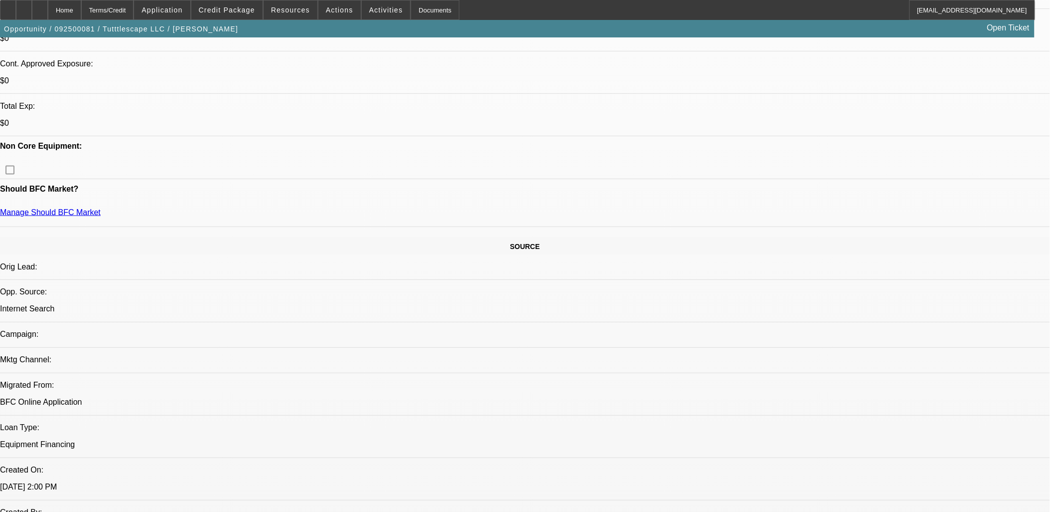
scroll to position [387, 0]
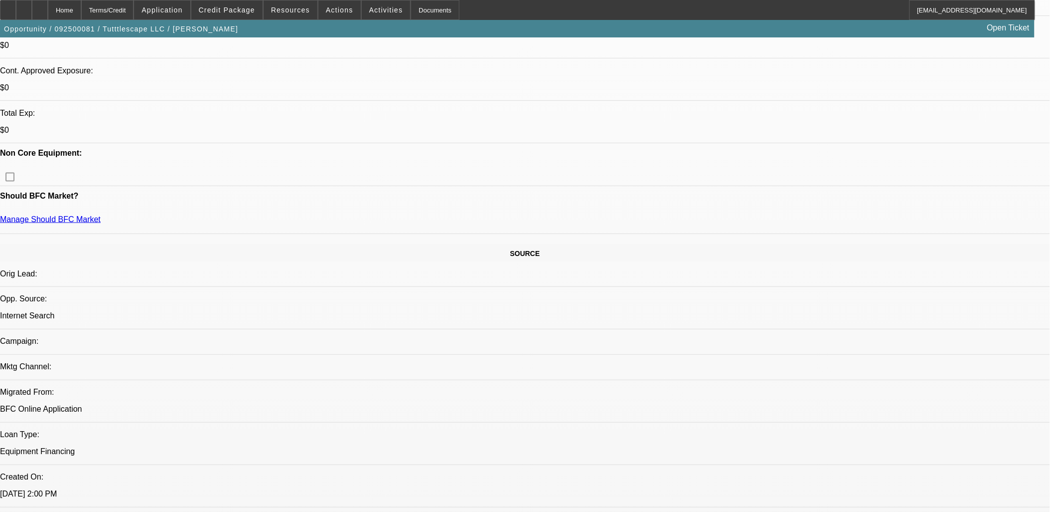
click at [763, 120] on button "reply_all Reply All" at bounding box center [773, 125] width 63 height 24
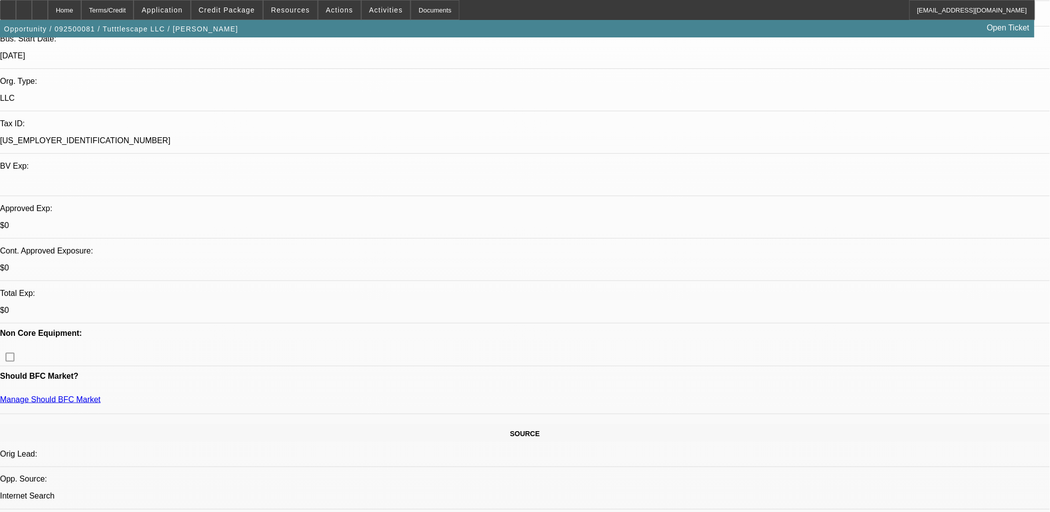
scroll to position [55, 0]
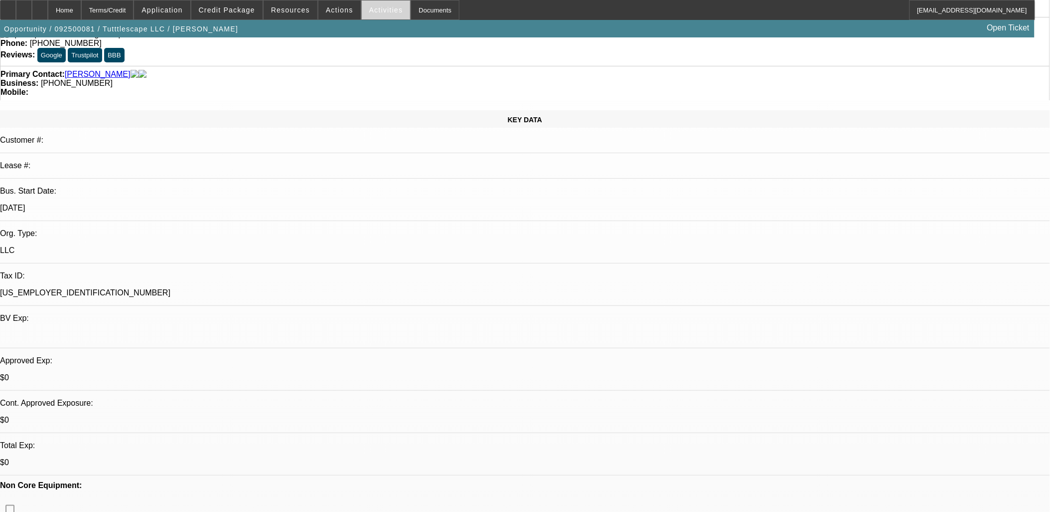
click at [369, 11] on span "Activities" at bounding box center [386, 10] width 34 height 8
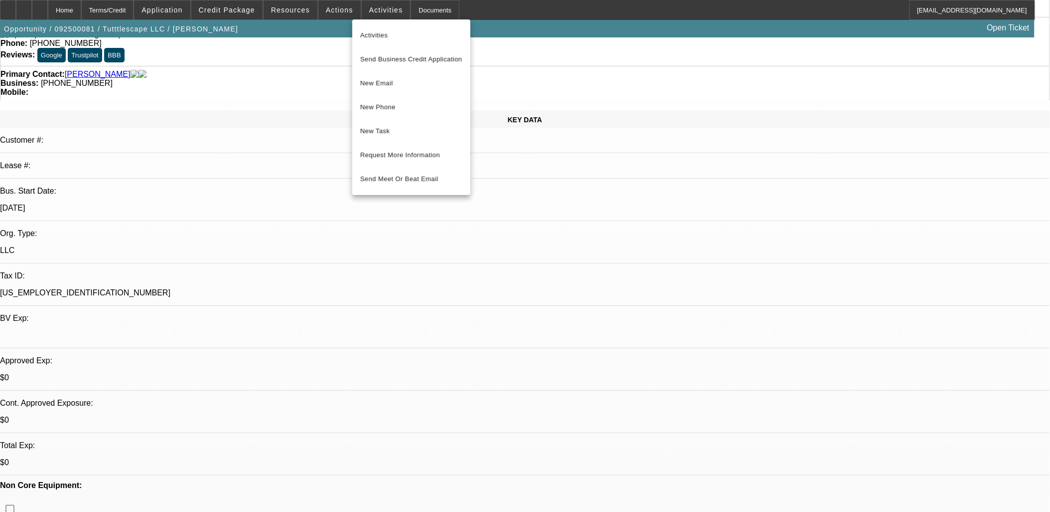
click at [529, 222] on div at bounding box center [525, 256] width 1050 height 512
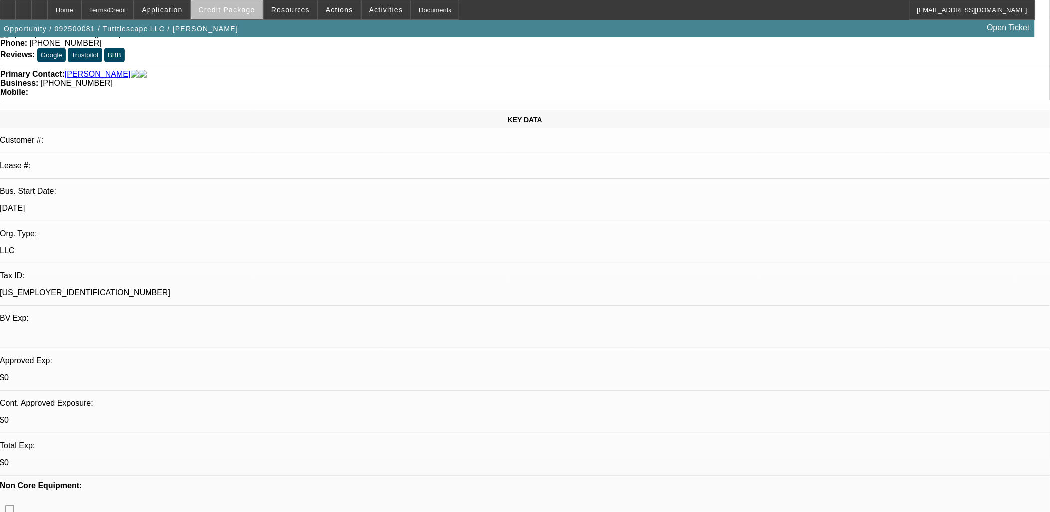
click at [251, 7] on span "Credit Package" at bounding box center [227, 10] width 56 height 8
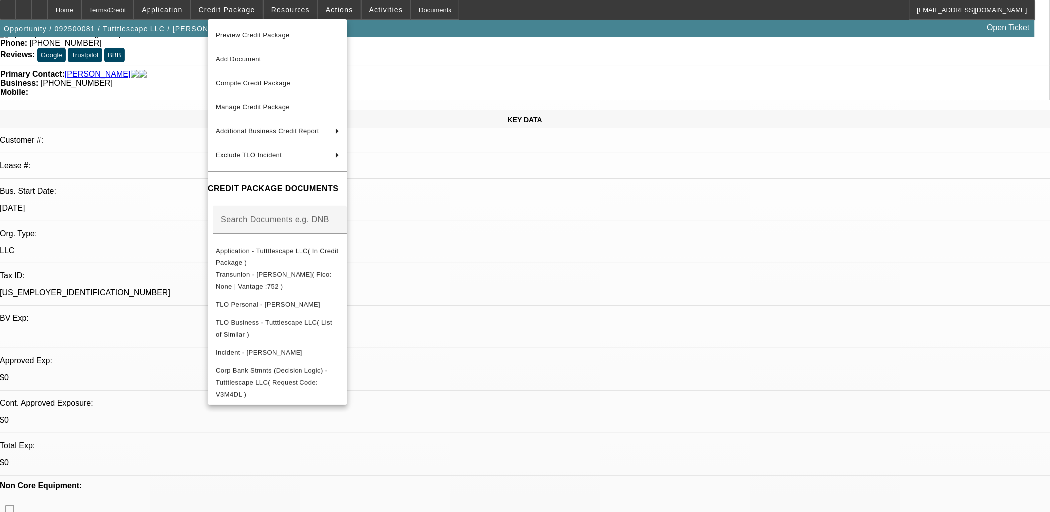
click at [242, 8] on div at bounding box center [525, 256] width 1050 height 512
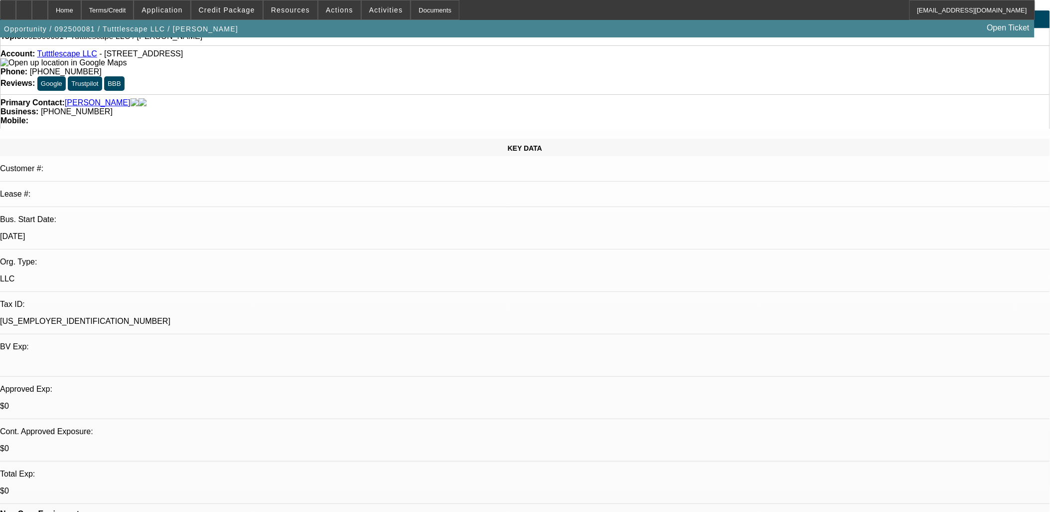
scroll to position [0, 0]
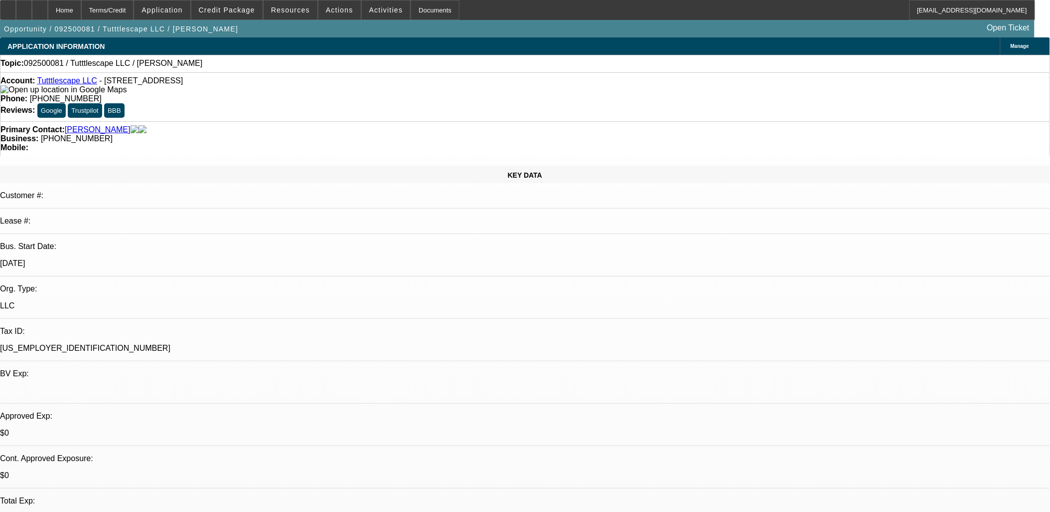
click at [66, 82] on link "Tutttlescape LLC" at bounding box center [67, 80] width 60 height 8
click at [48, 10] on div at bounding box center [40, 10] width 16 height 20
select select "0"
select select "2"
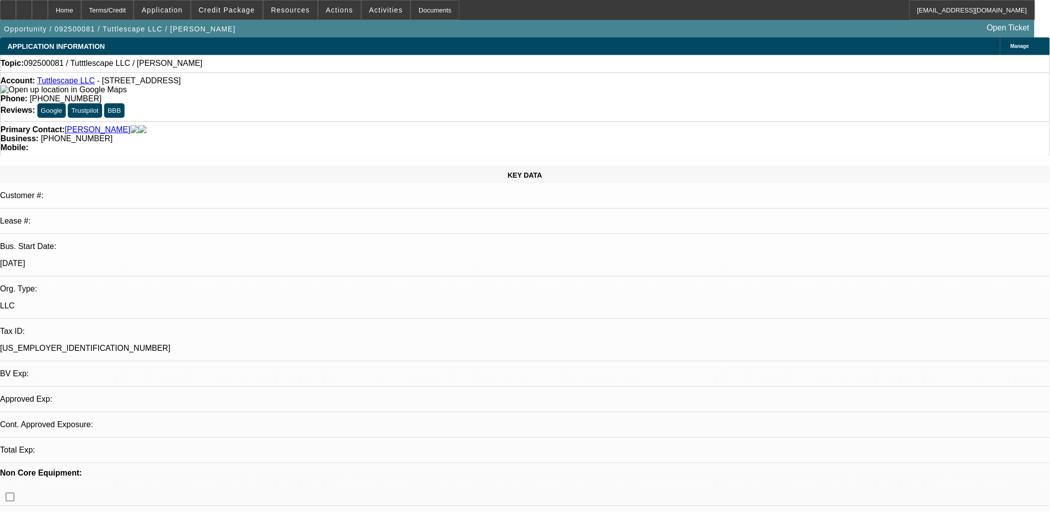
select select "0.1"
select select "4"
click at [32, 11] on div at bounding box center [24, 10] width 16 height 20
click at [369, 11] on span "Activities" at bounding box center [386, 10] width 34 height 8
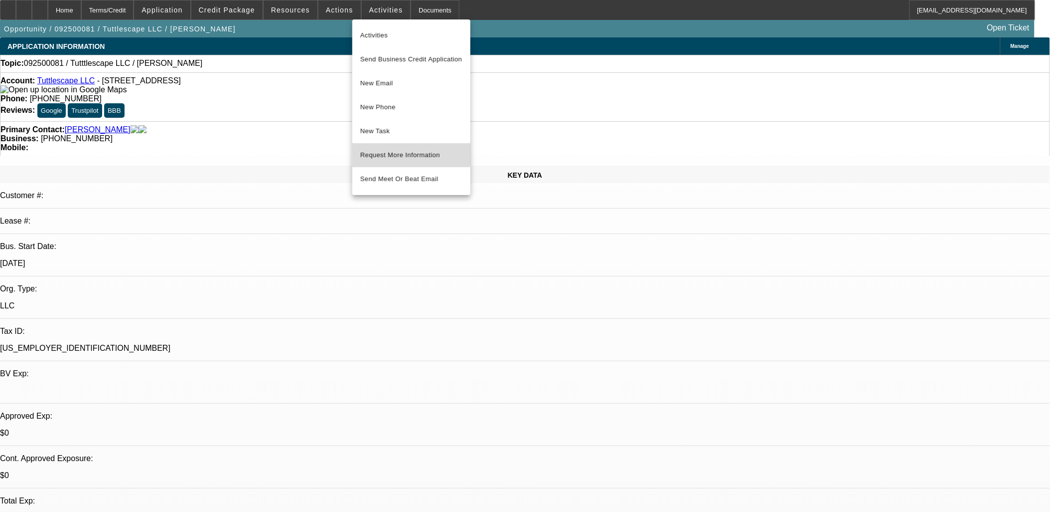
click at [406, 149] on span "Request More Information" at bounding box center [411, 155] width 102 height 12
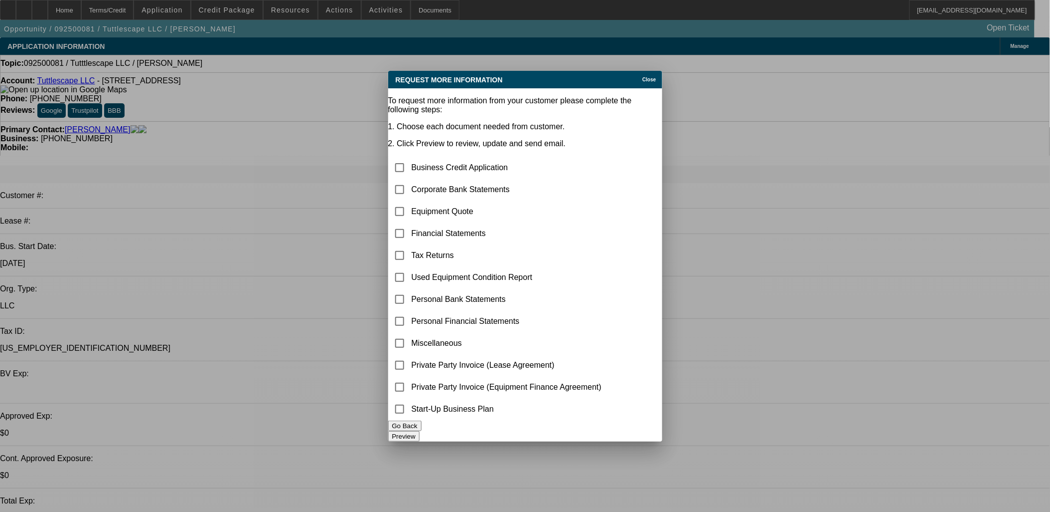
click at [640, 76] on div "Close" at bounding box center [651, 76] width 22 height 11
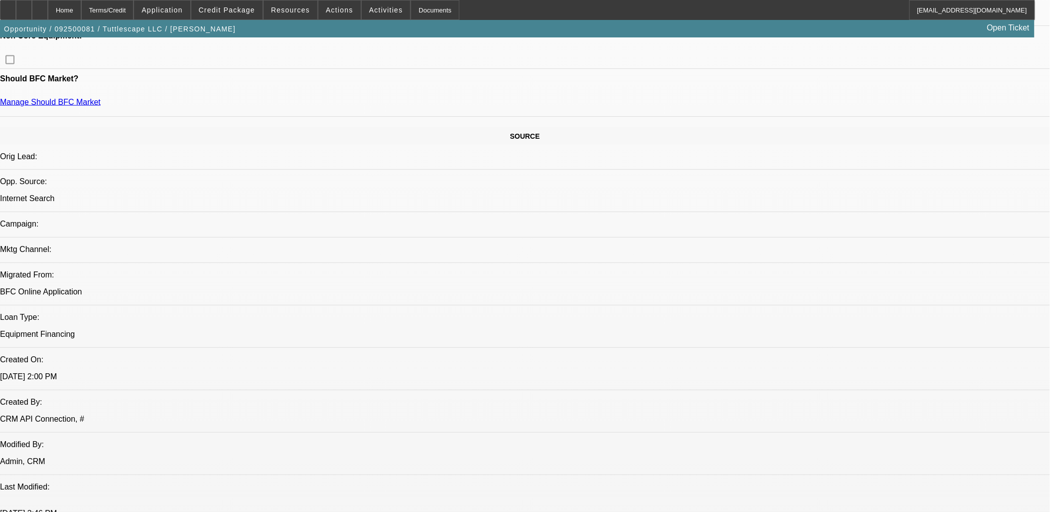
scroll to position [499, 0]
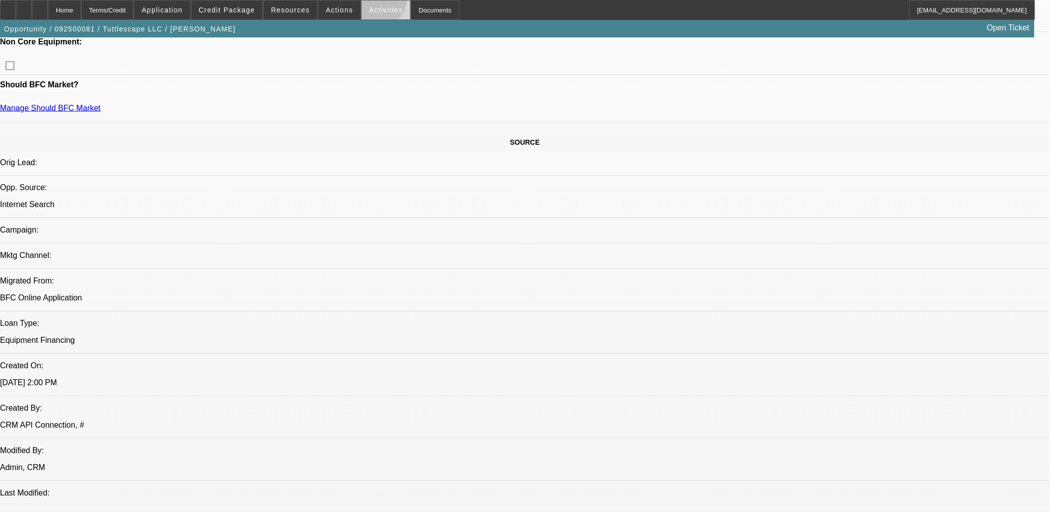
click at [368, 0] on span at bounding box center [386, 10] width 49 height 24
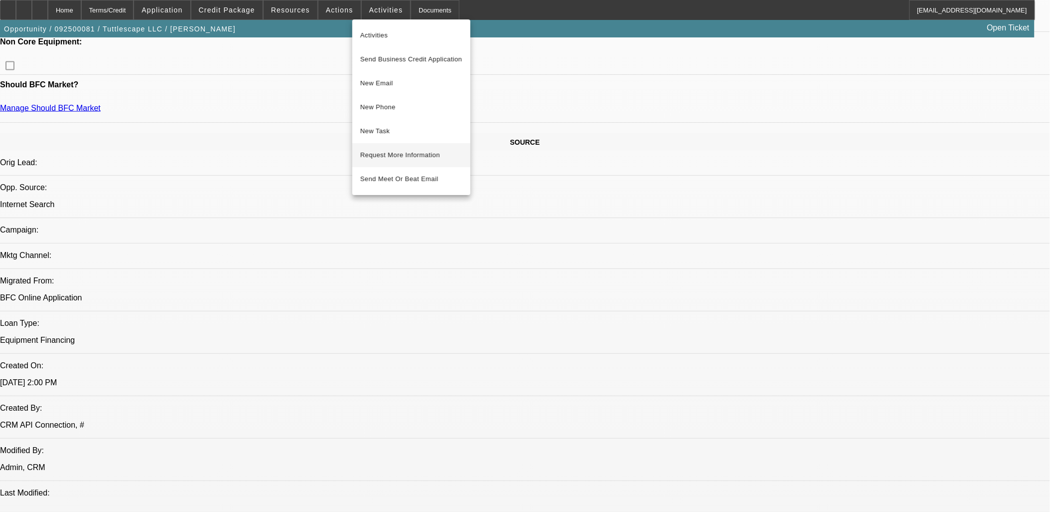
click at [396, 160] on span "Request More Information" at bounding box center [411, 155] width 102 height 12
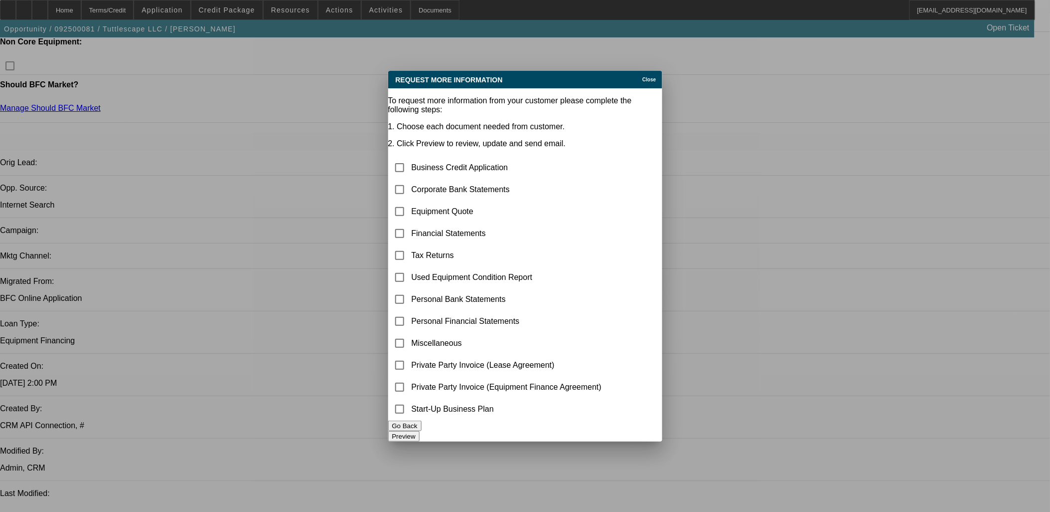
scroll to position [0, 0]
click at [410, 333] on input "checkbox" at bounding box center [400, 343] width 20 height 20
checkbox input "true"
click at [410, 201] on input "checkbox" at bounding box center [400, 211] width 20 height 20
checkbox input "true"
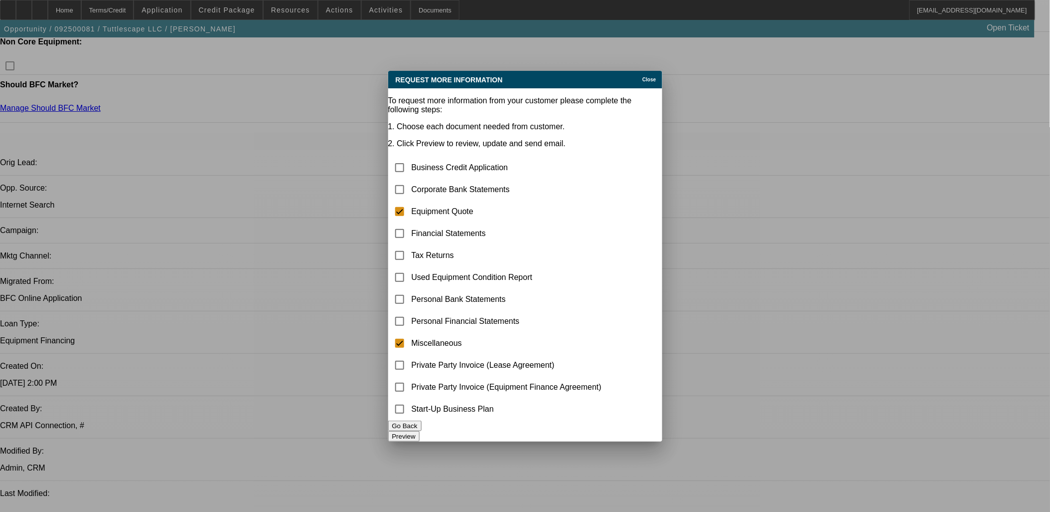
click at [420, 431] on button "Preview" at bounding box center [403, 436] width 31 height 10
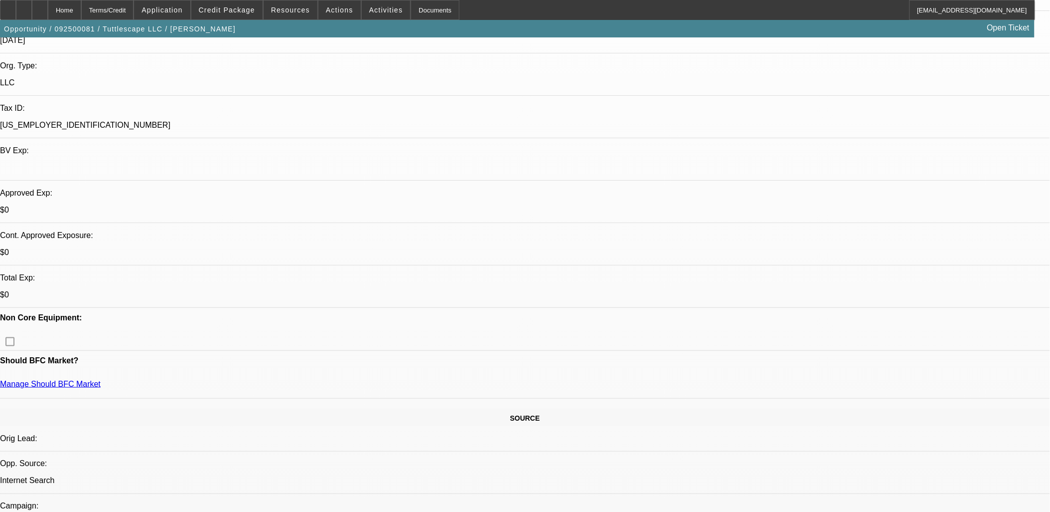
scroll to position [111, 0]
